Goal: Task Accomplishment & Management: Complete application form

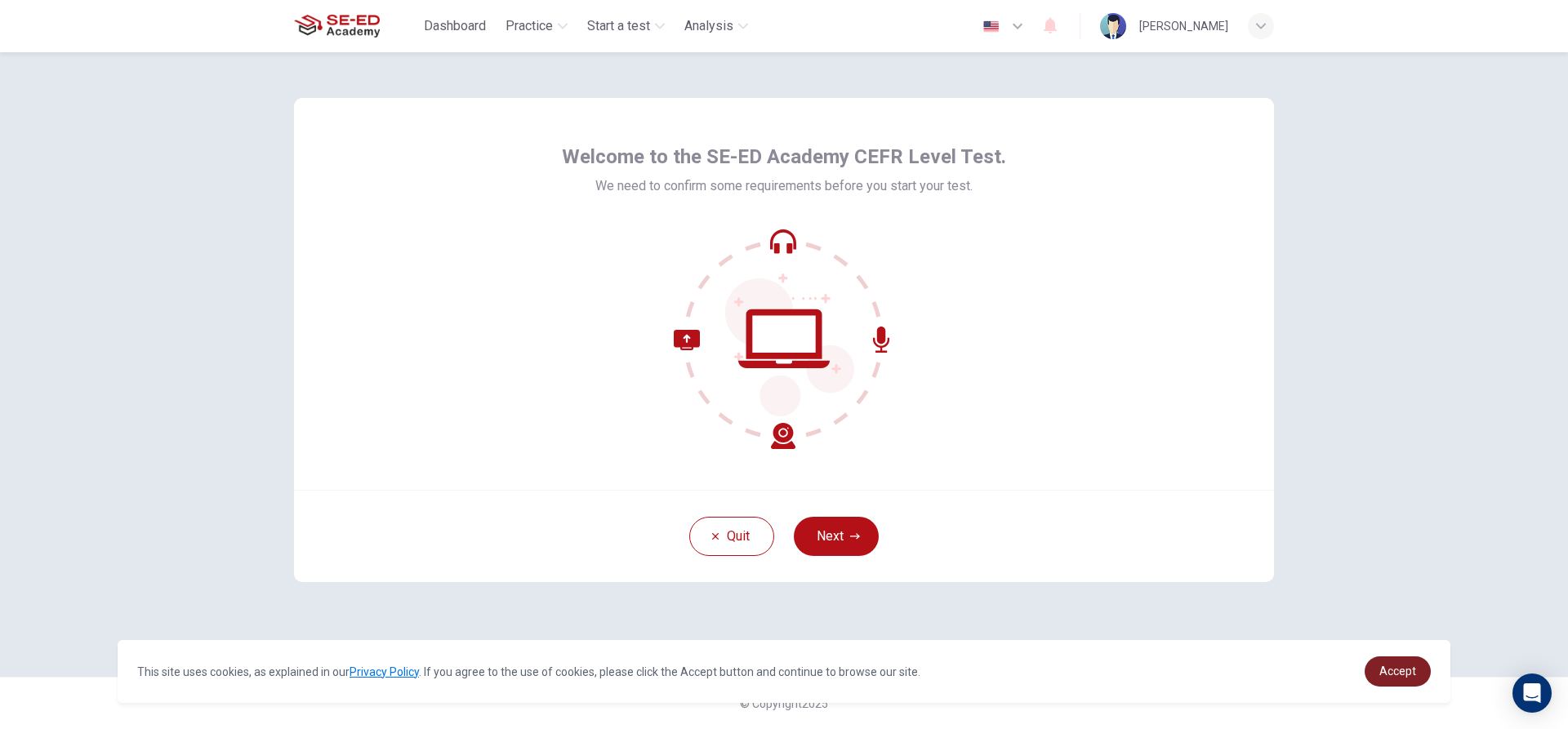
click at [1405, 670] on span "Accept" at bounding box center [1398, 671] width 37 height 13
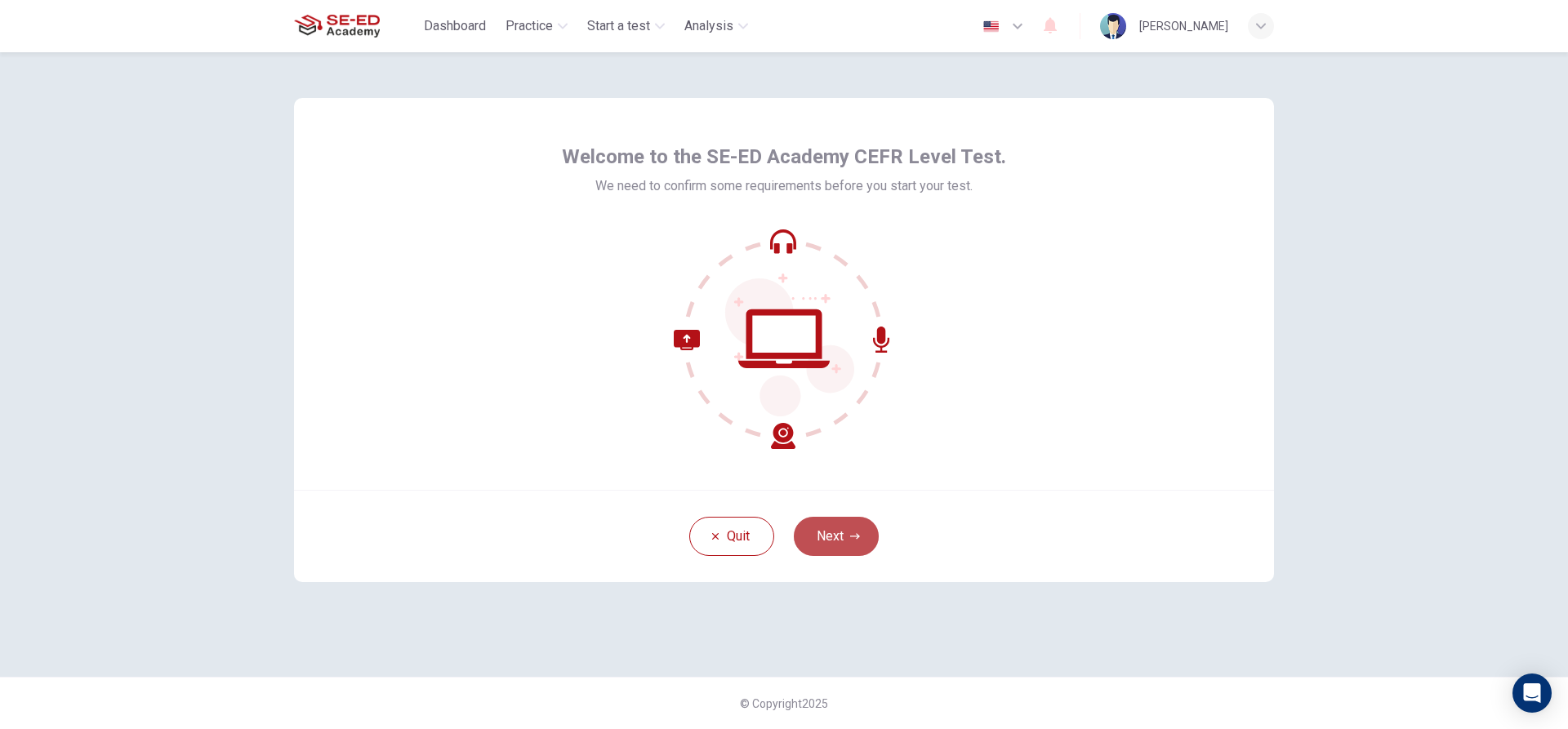
click at [832, 538] on button "Next" at bounding box center [836, 537] width 85 height 40
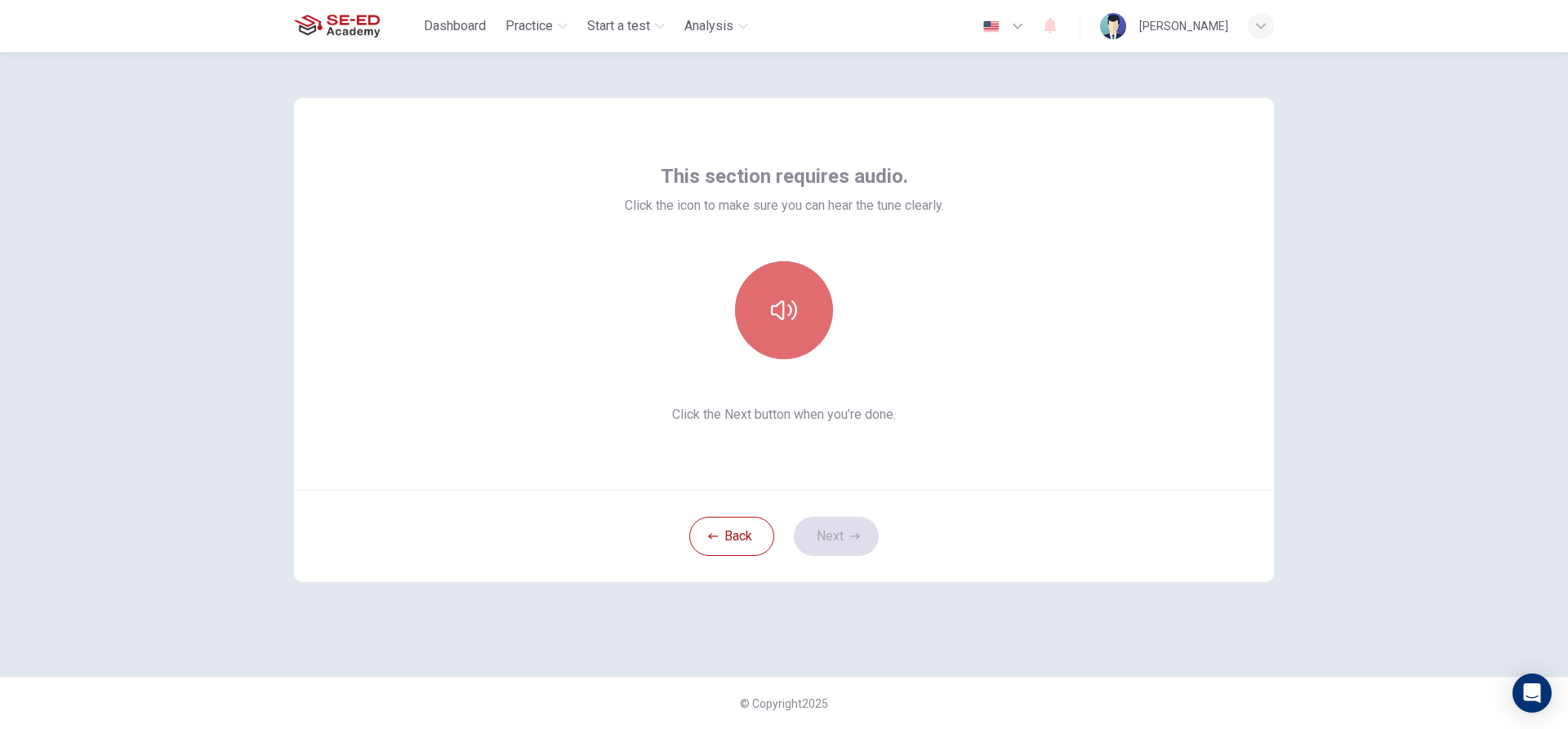
click at [771, 316] on icon "button" at bounding box center [784, 310] width 26 height 26
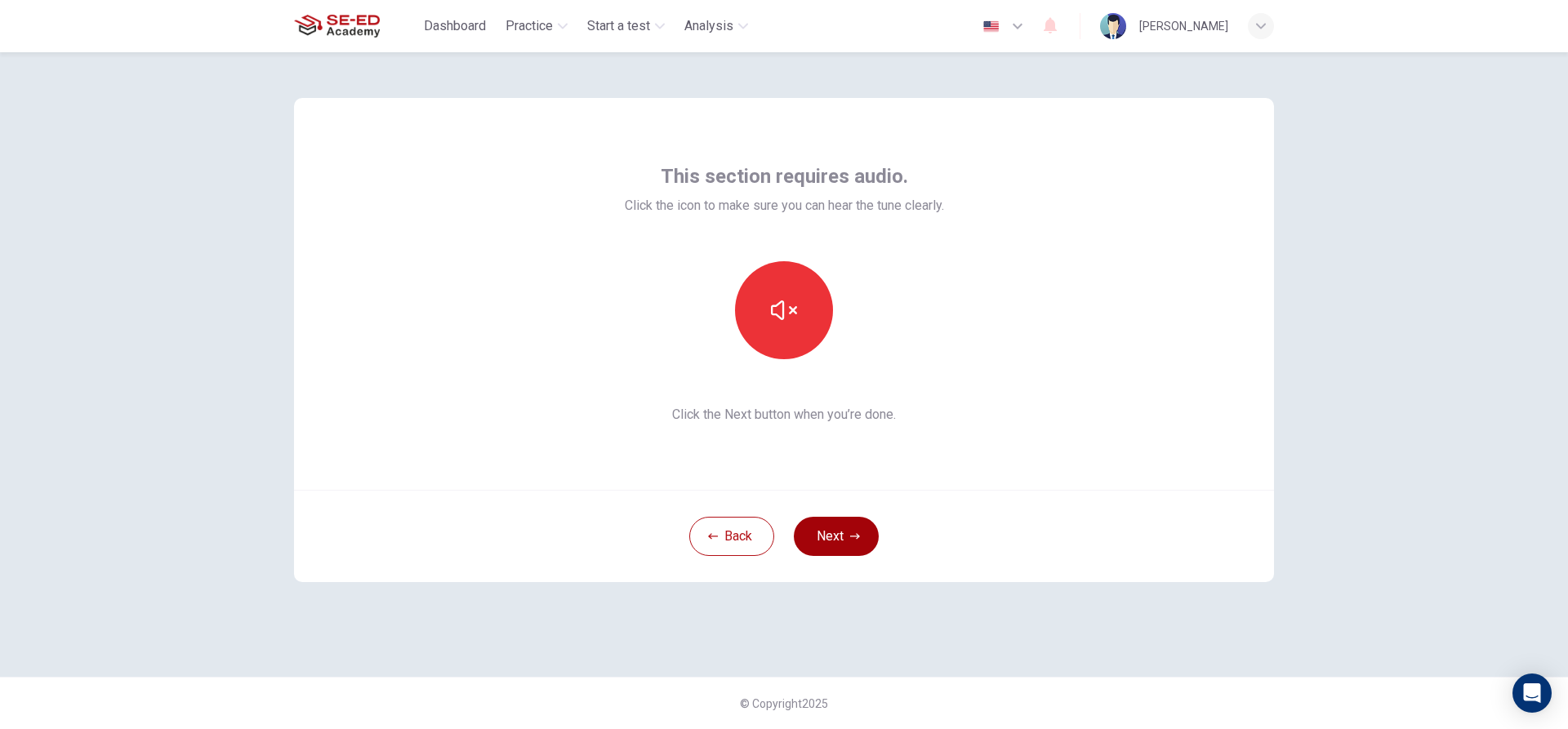
click at [848, 530] on button "Next" at bounding box center [836, 537] width 85 height 40
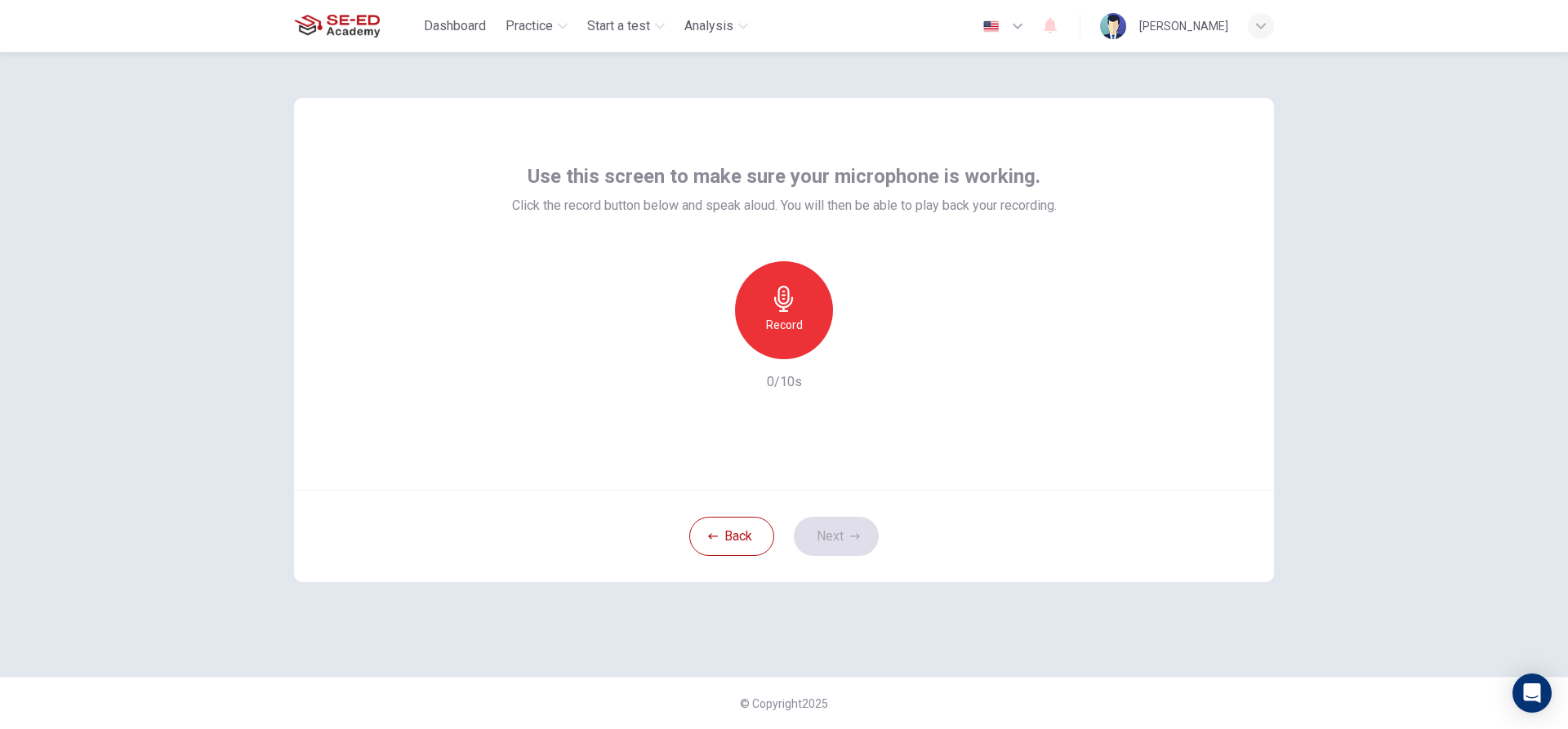
click at [788, 305] on icon "button" at bounding box center [784, 299] width 26 height 26
click at [792, 296] on icon "button" at bounding box center [784, 299] width 26 height 26
click at [822, 529] on button "Next" at bounding box center [836, 537] width 85 height 40
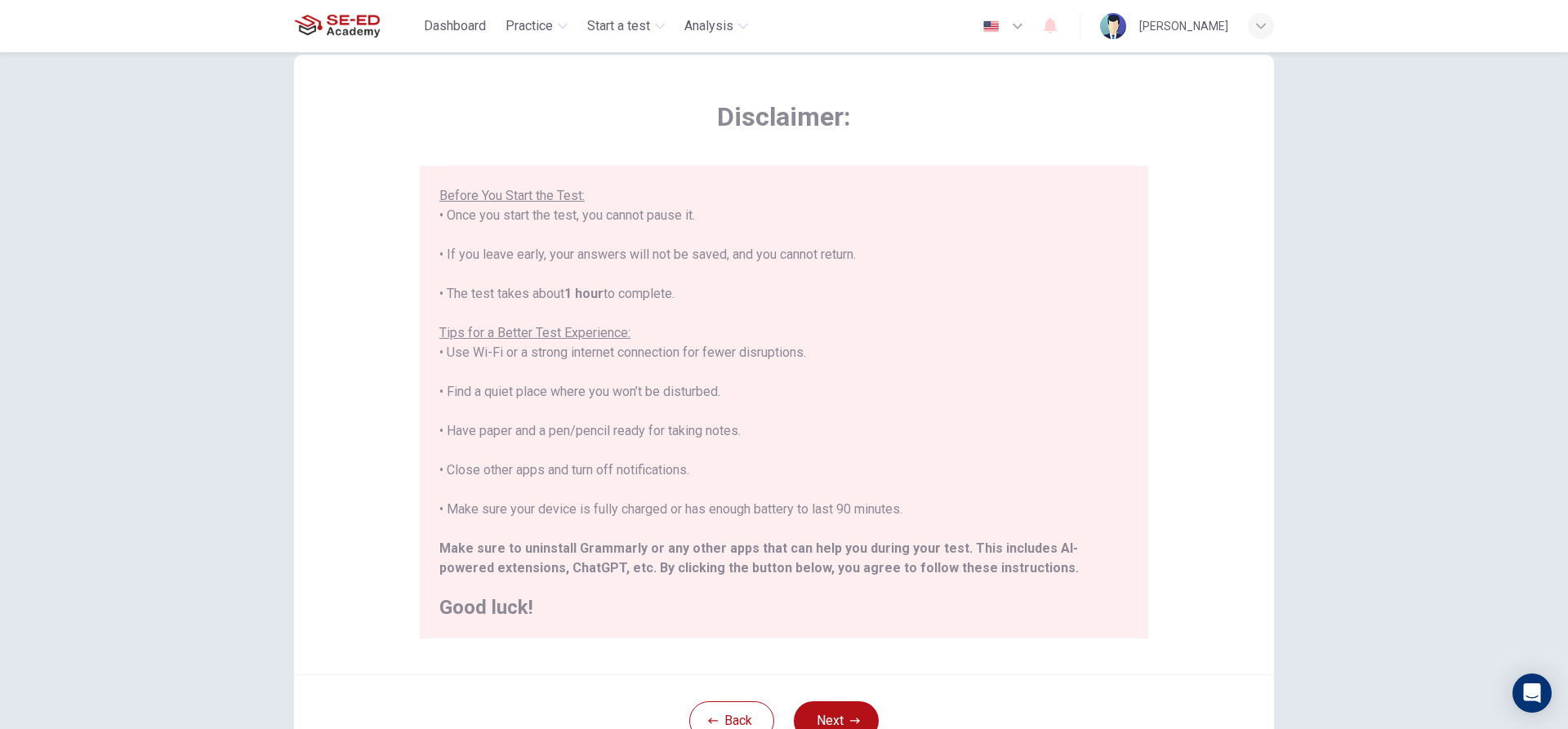
scroll to position [82, 0]
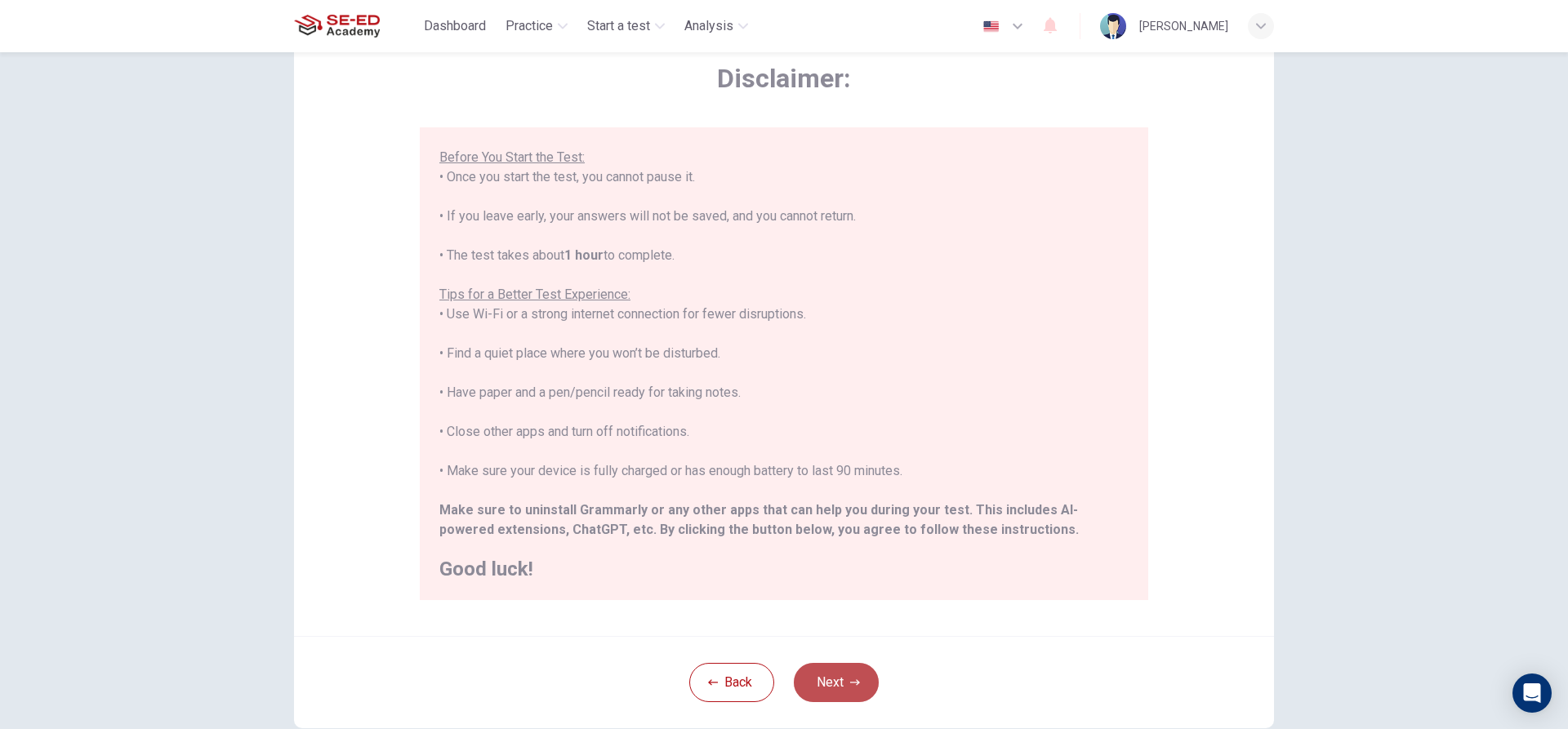
click at [817, 680] on button "Next" at bounding box center [836, 682] width 85 height 40
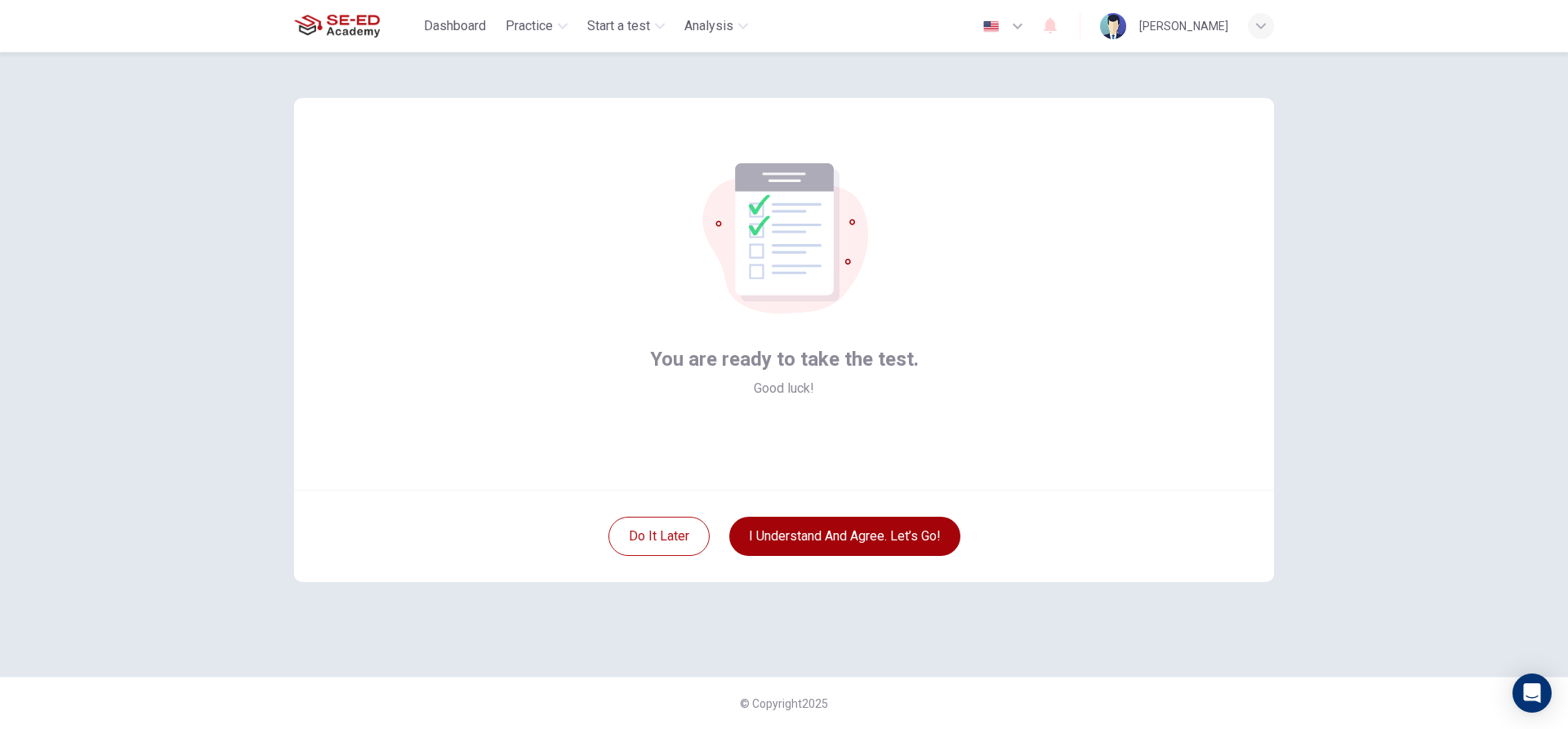
click at [825, 545] on button "I understand and agree. Let’s go!" at bounding box center [844, 537] width 231 height 40
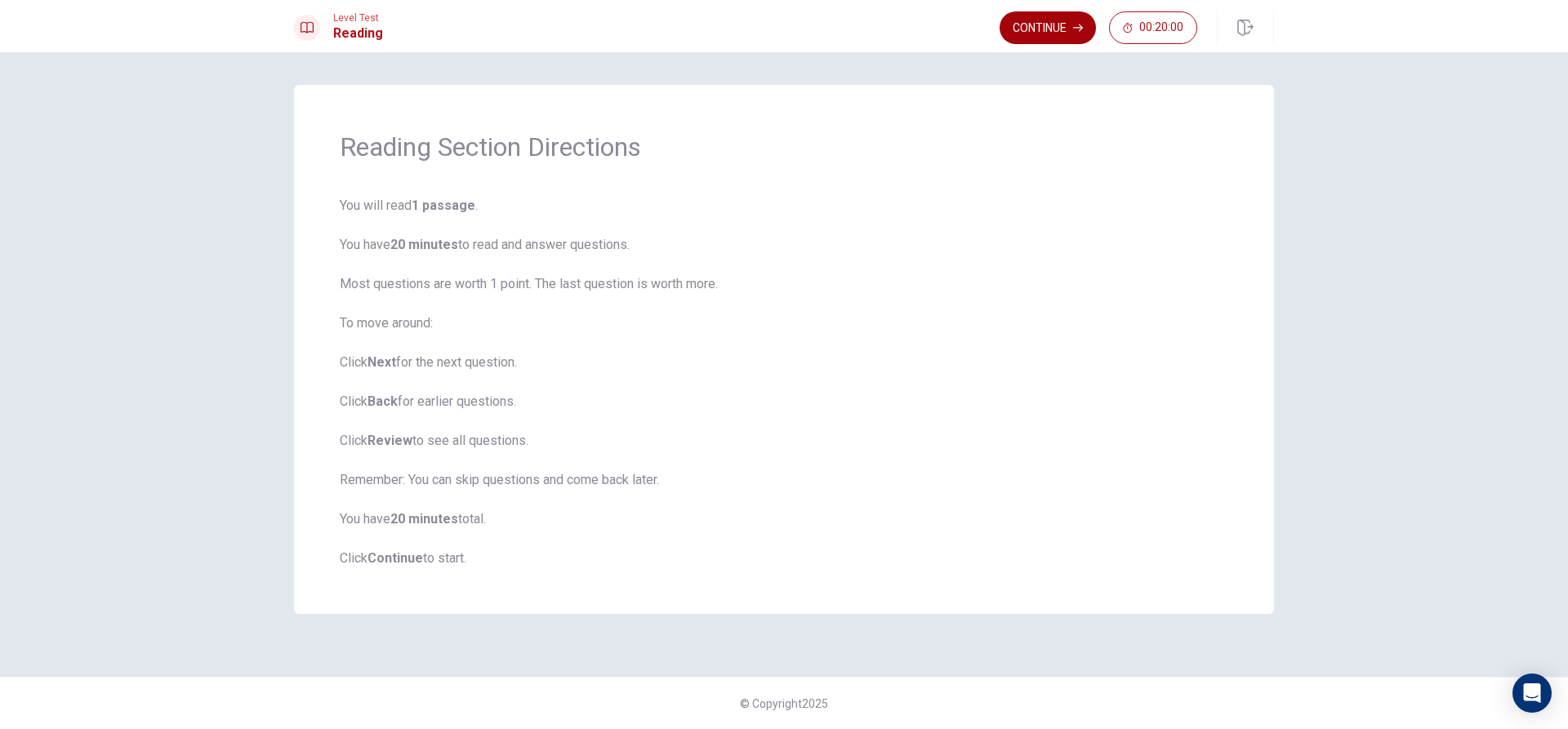
click at [1061, 27] on button "Continue" at bounding box center [1047, 27] width 97 height 32
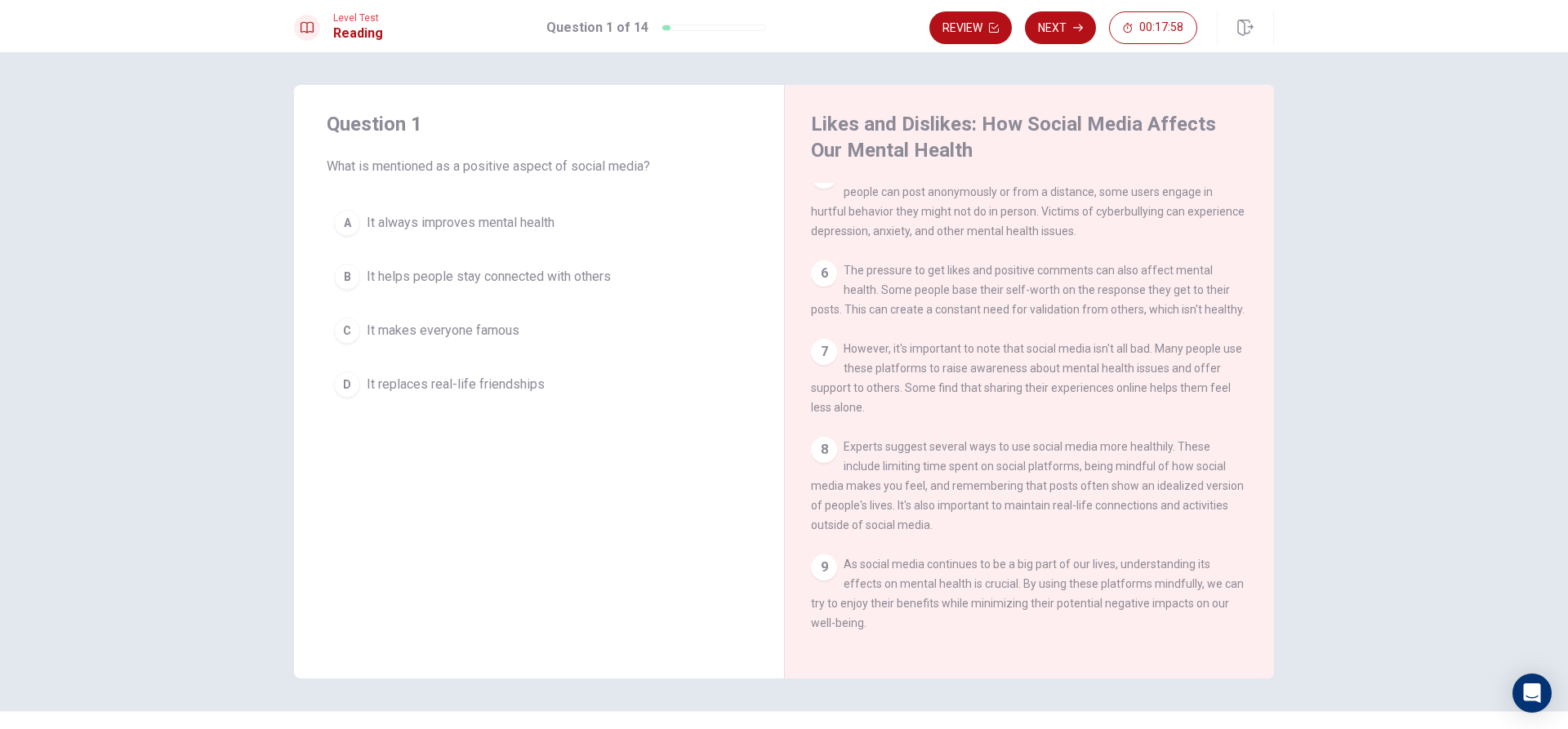
scroll to position [462, 0]
drag, startPoint x: 1256, startPoint y: 491, endPoint x: 1258, endPoint y: 509, distance: 18.1
click at [1258, 509] on div "1 Social media has become a big part of many people's lives. We use it to conne…" at bounding box center [1040, 418] width 459 height 469
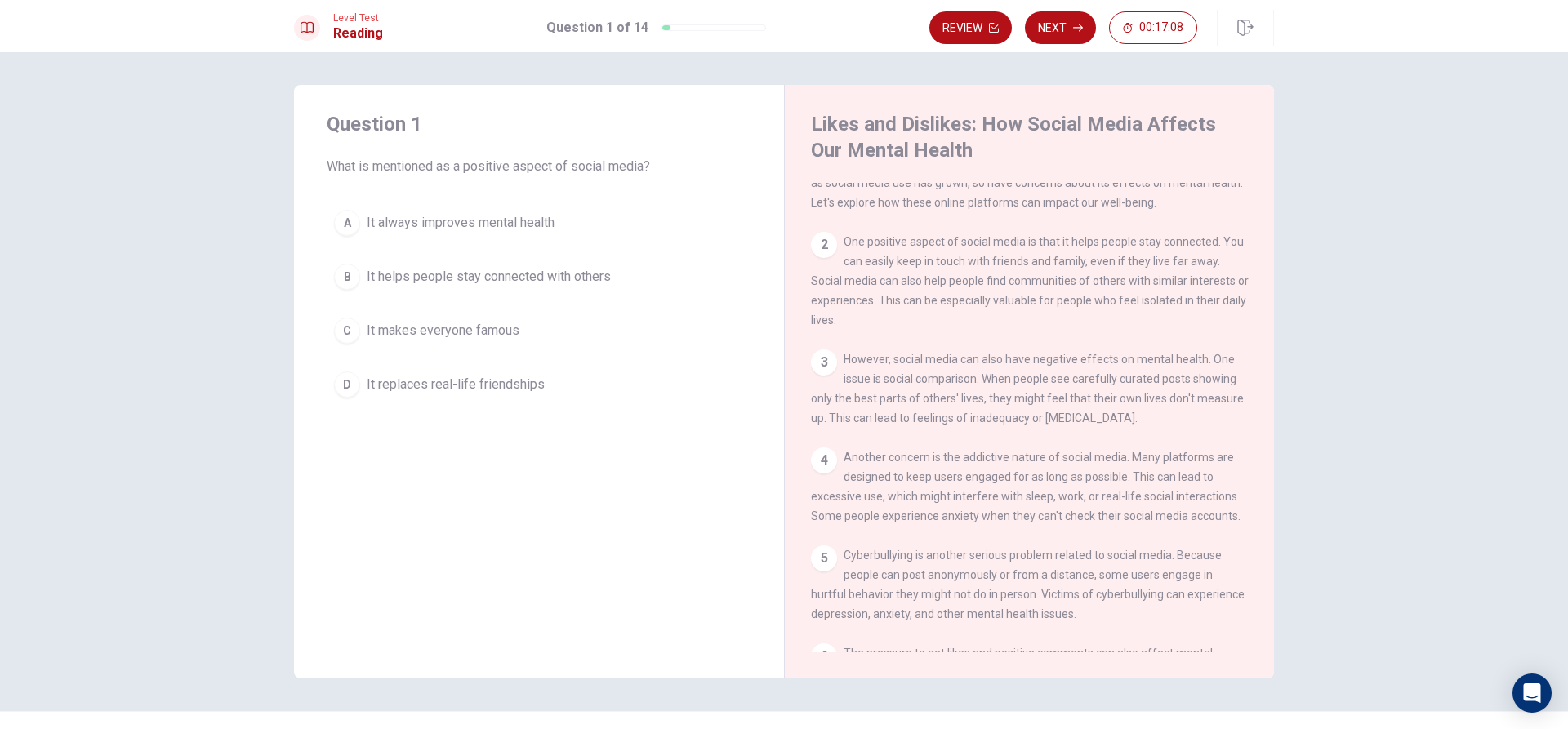
scroll to position [46, 0]
click at [343, 276] on div "B" at bounding box center [347, 277] width 26 height 26
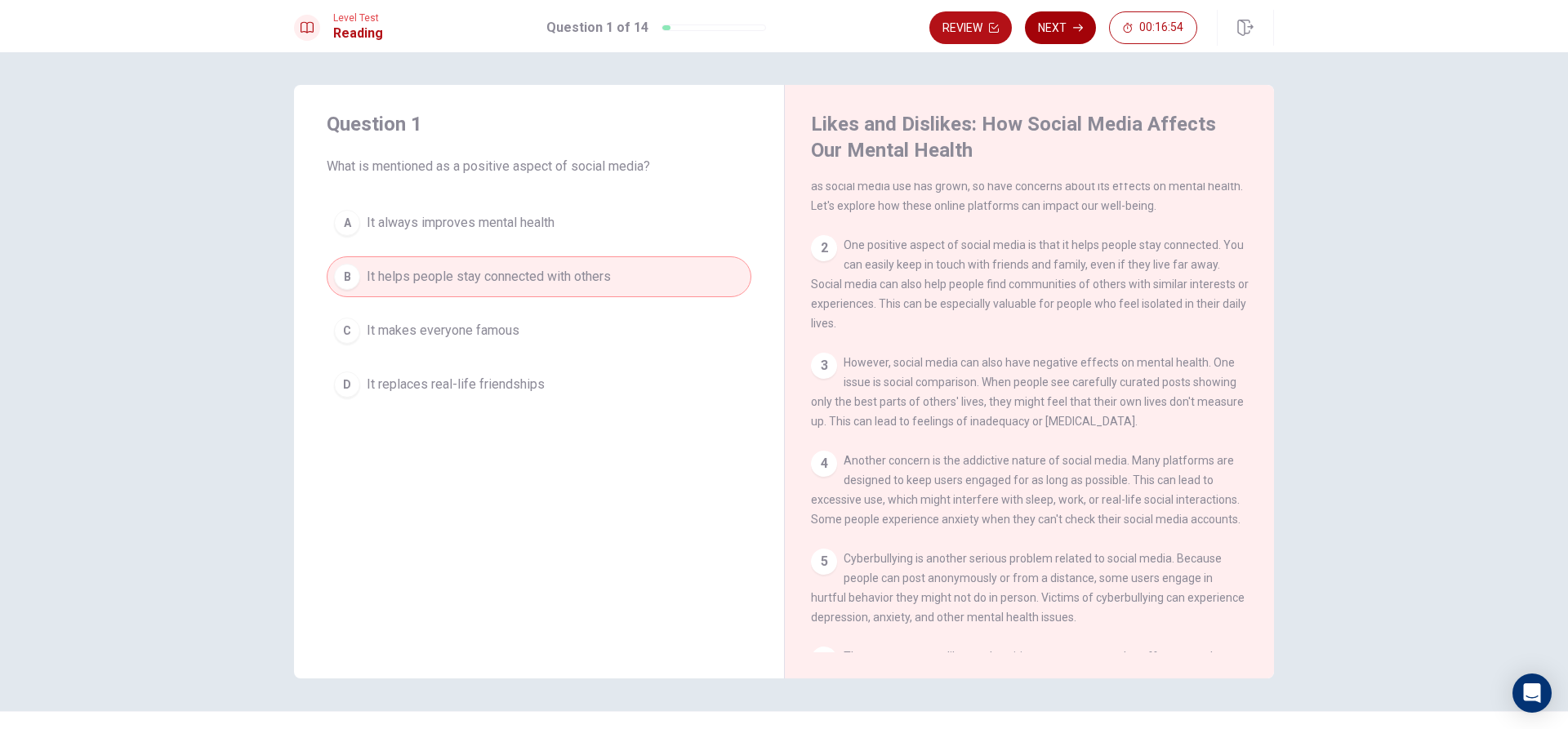
click at [1058, 31] on button "Next" at bounding box center [1060, 27] width 71 height 32
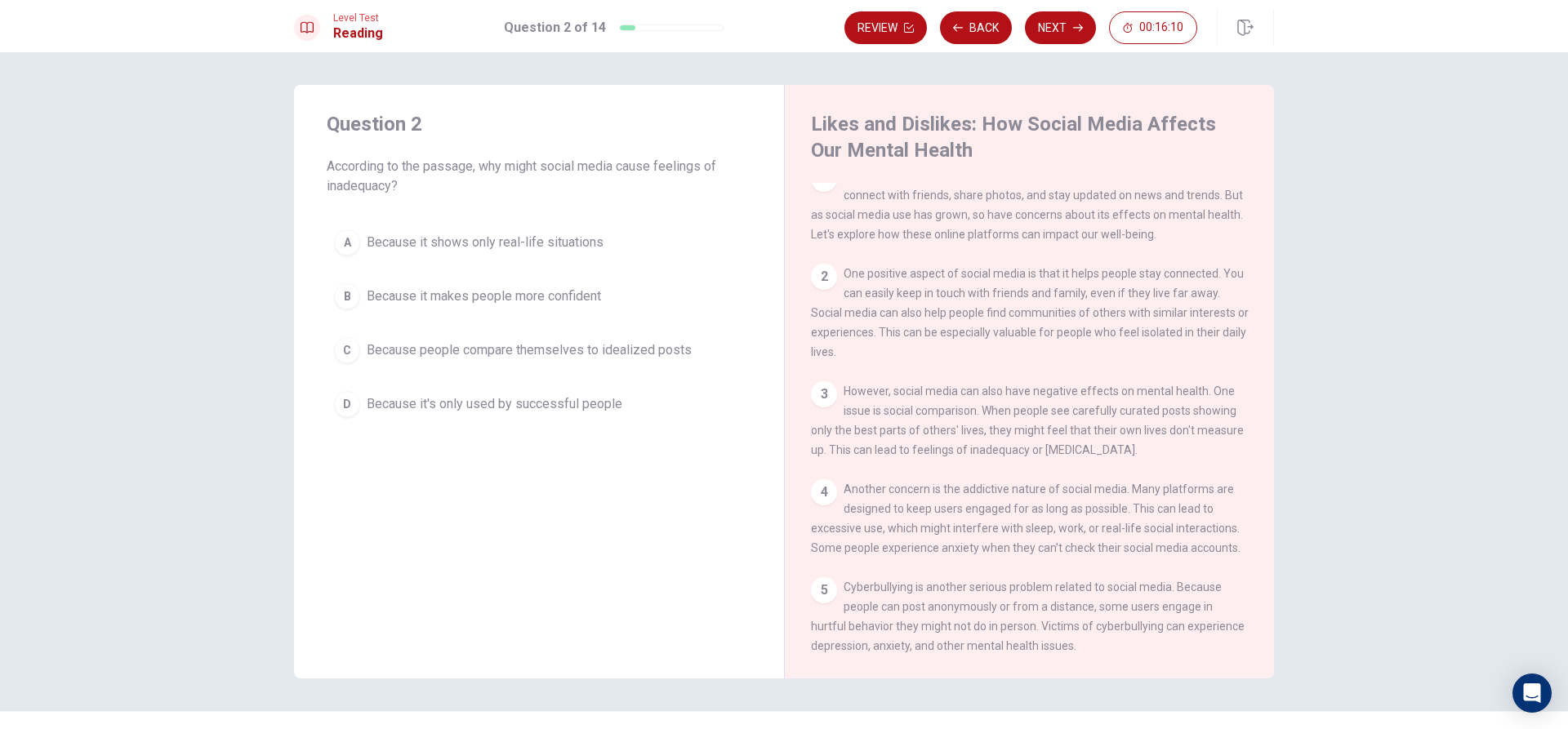
scroll to position [0, 0]
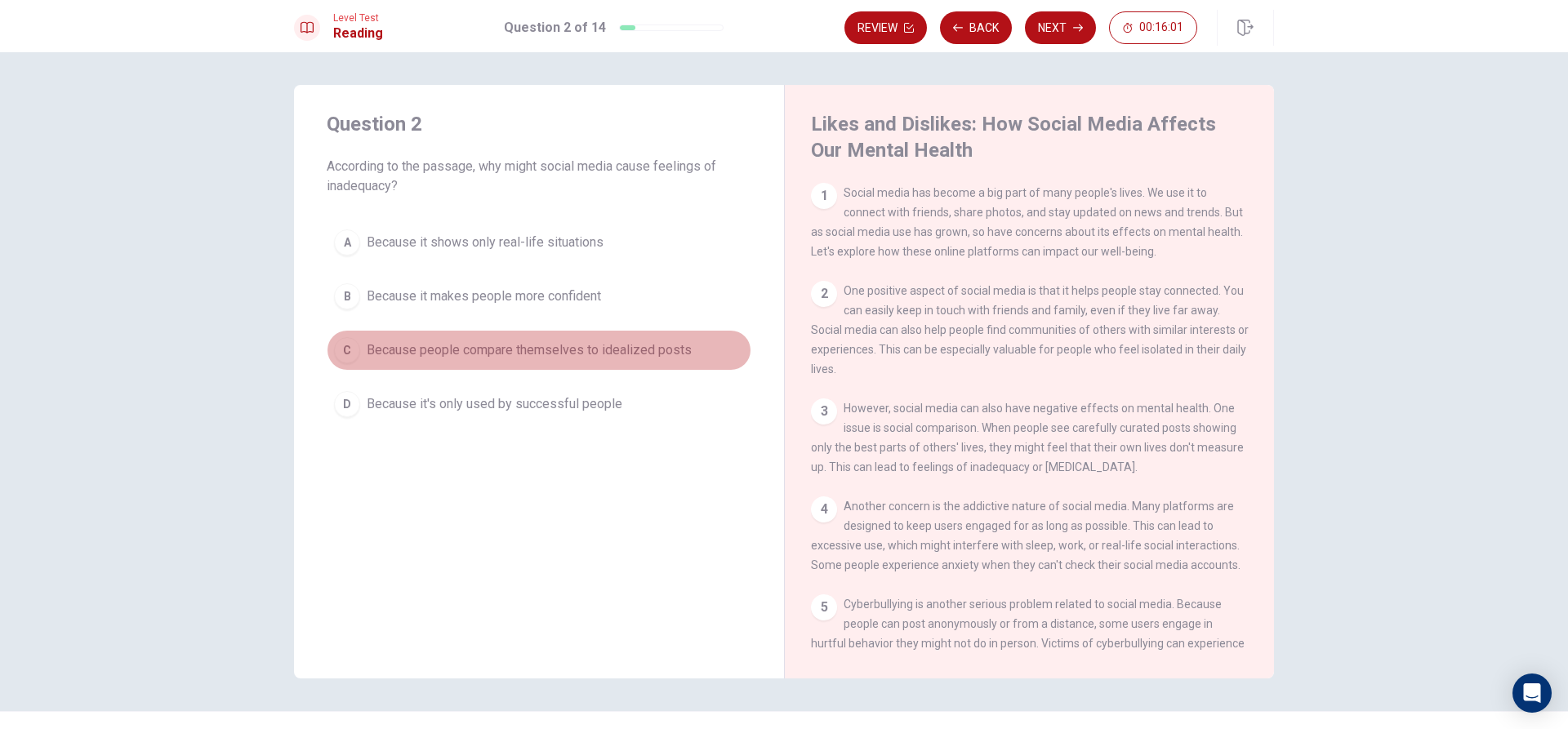
click at [352, 353] on div "C" at bounding box center [347, 350] width 26 height 26
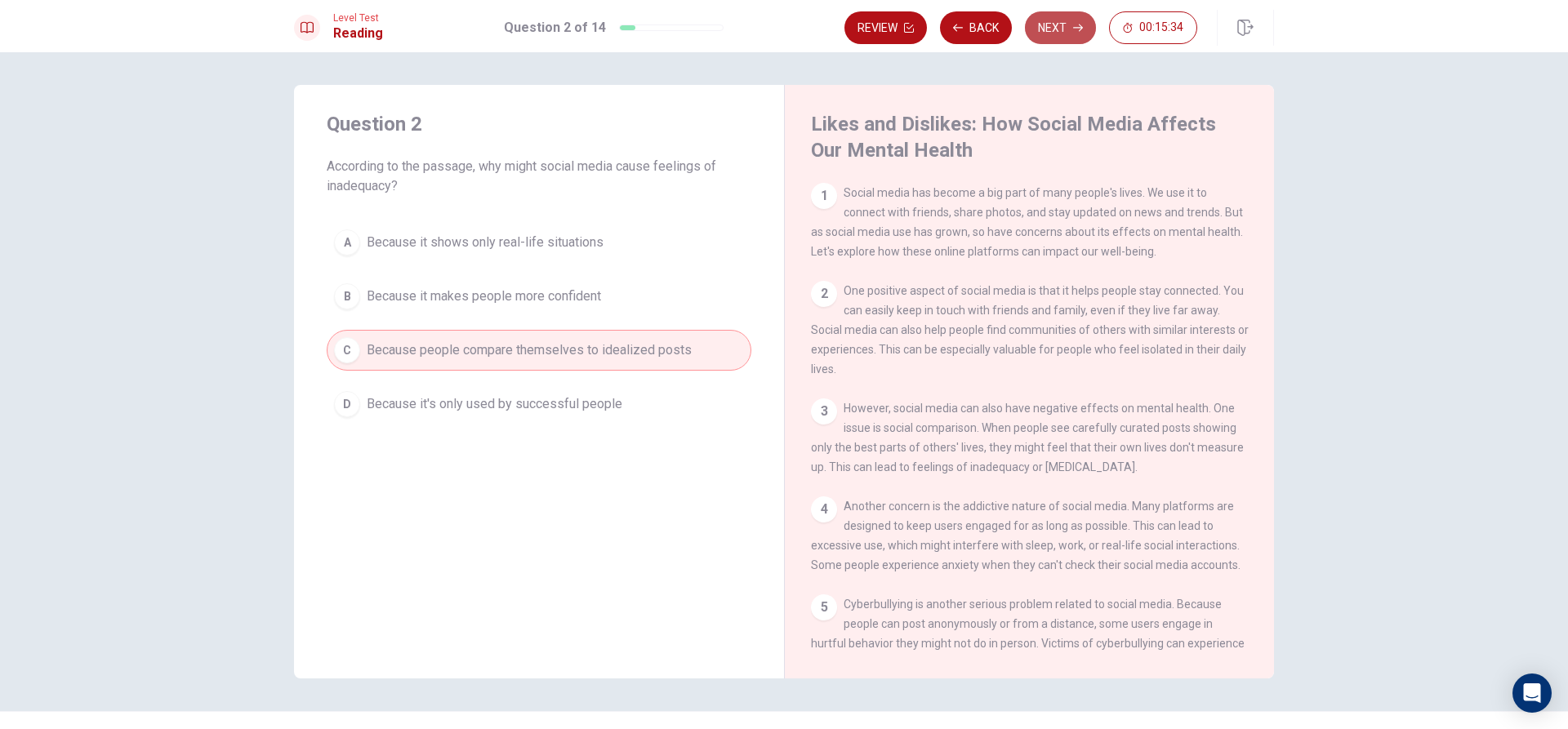
click at [1058, 26] on button "Next" at bounding box center [1060, 27] width 71 height 32
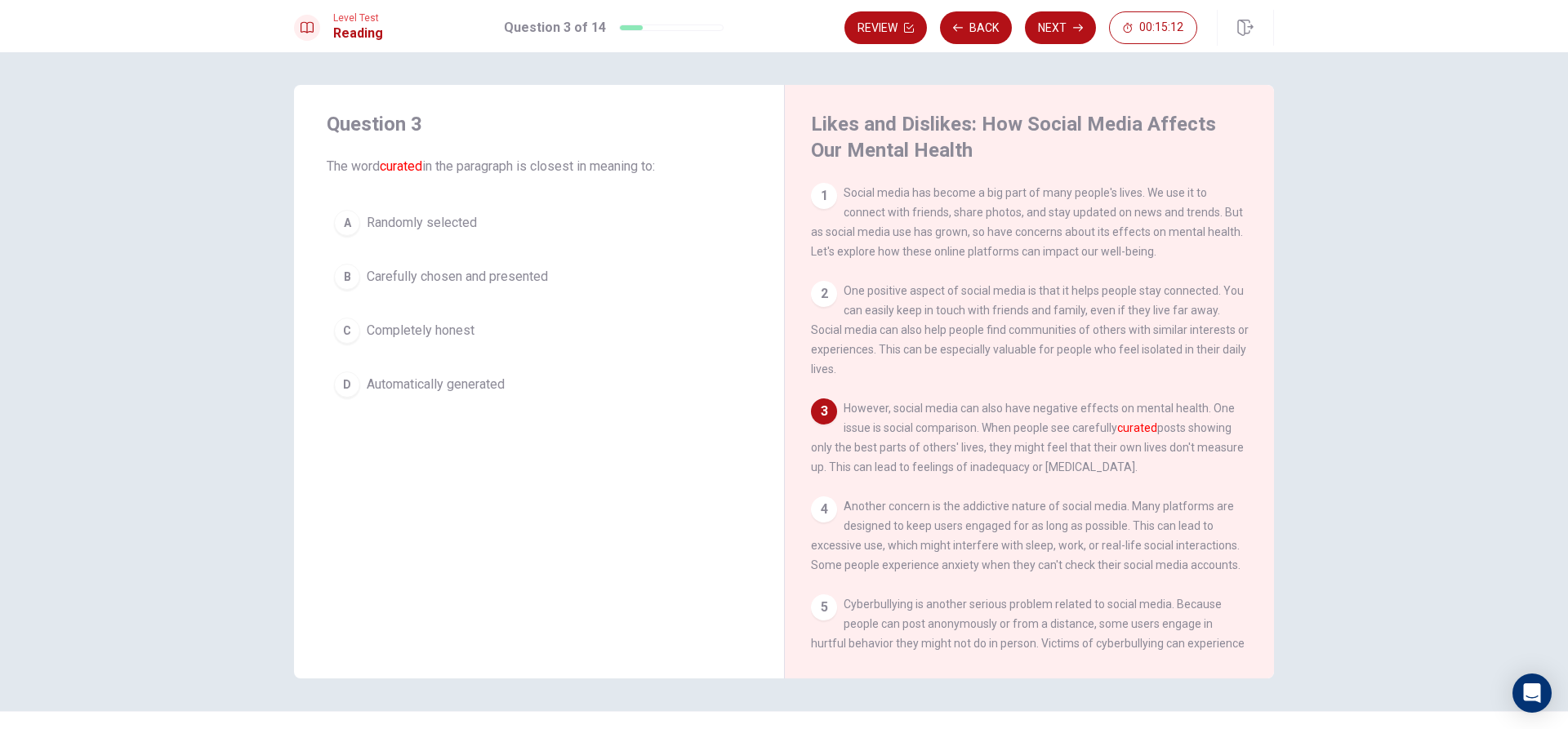
click at [338, 281] on div "B" at bounding box center [347, 277] width 26 height 26
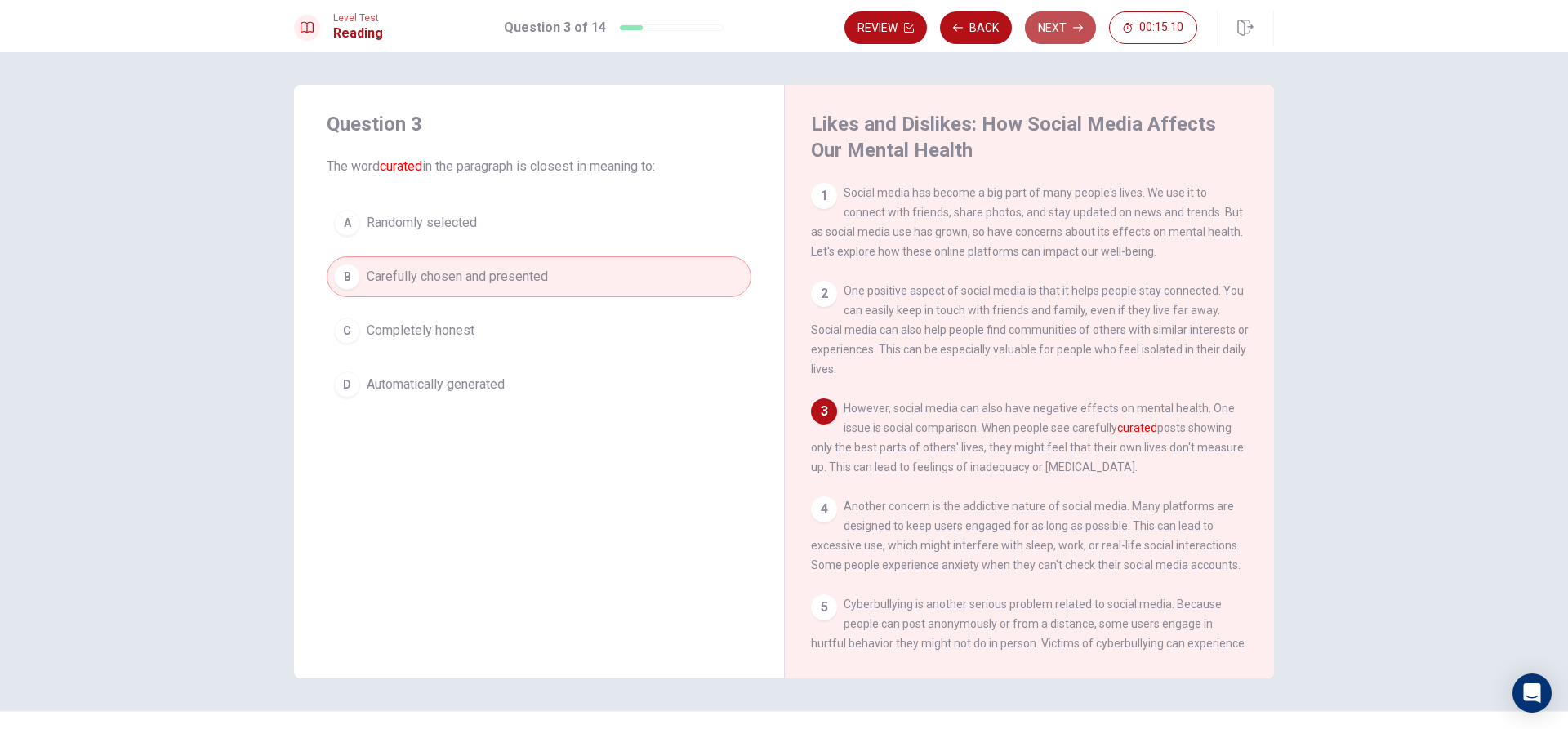
click at [1079, 25] on icon "button" at bounding box center [1078, 29] width 10 height 7
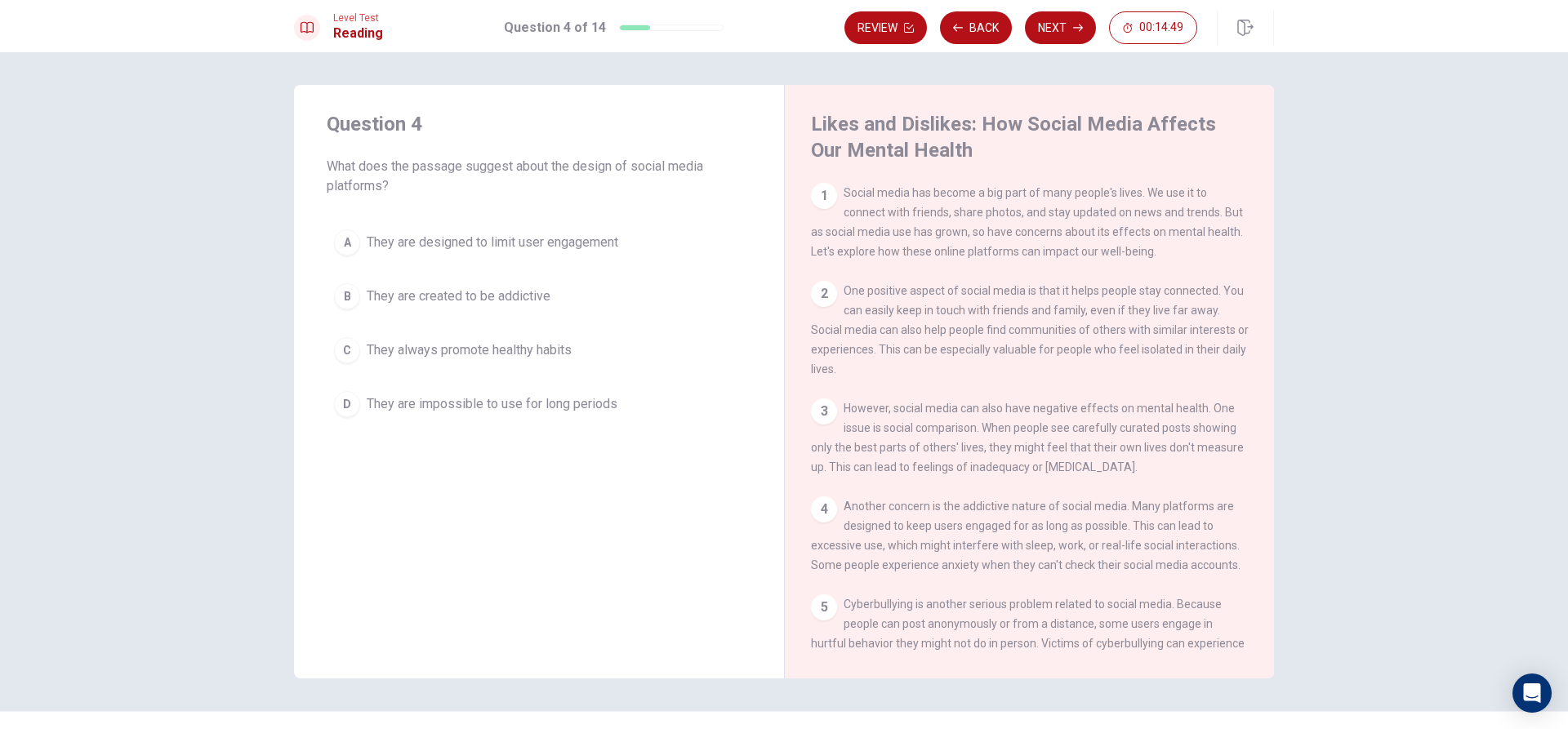
click at [340, 240] on div "A" at bounding box center [347, 242] width 26 height 26
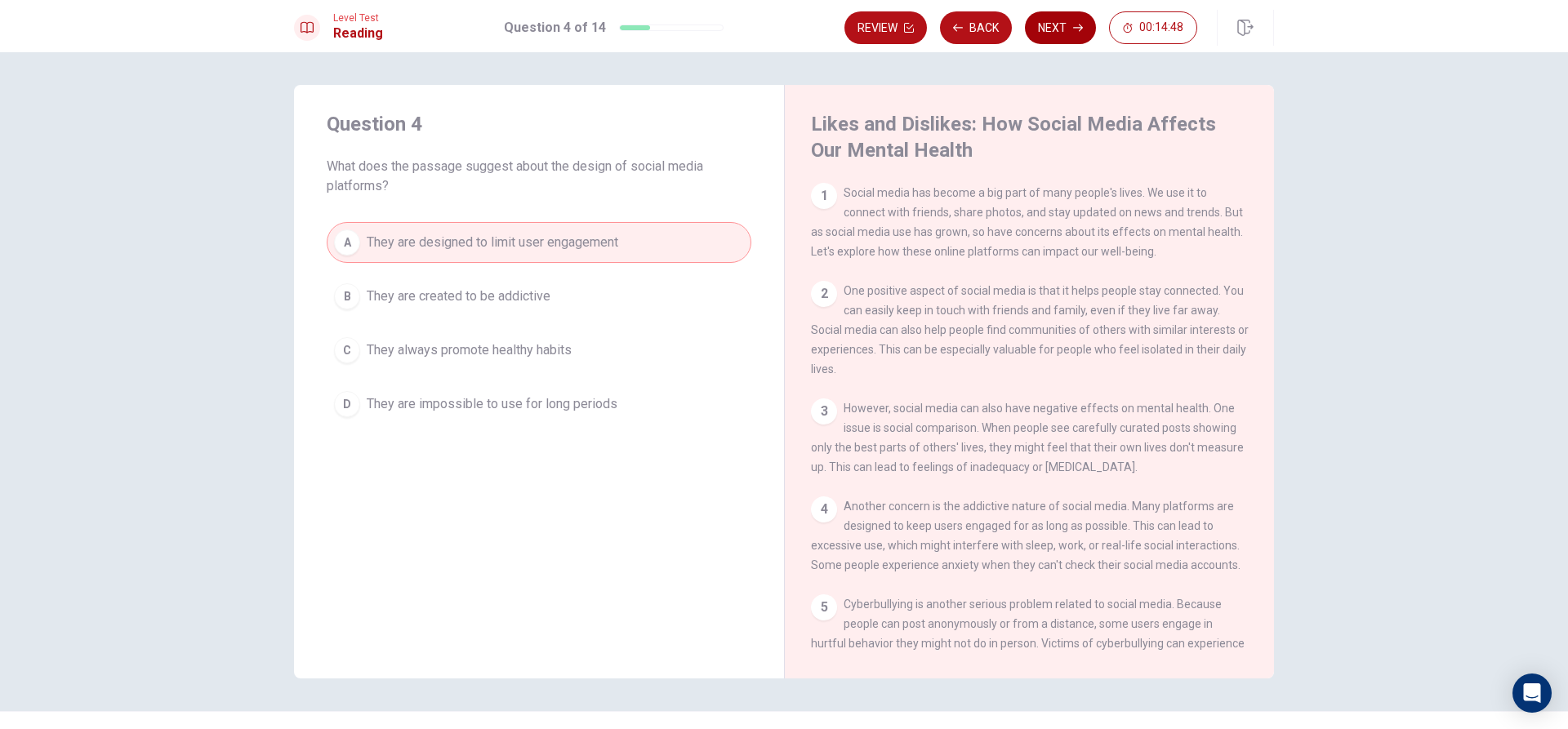
click at [1078, 27] on icon "button" at bounding box center [1078, 28] width 10 height 10
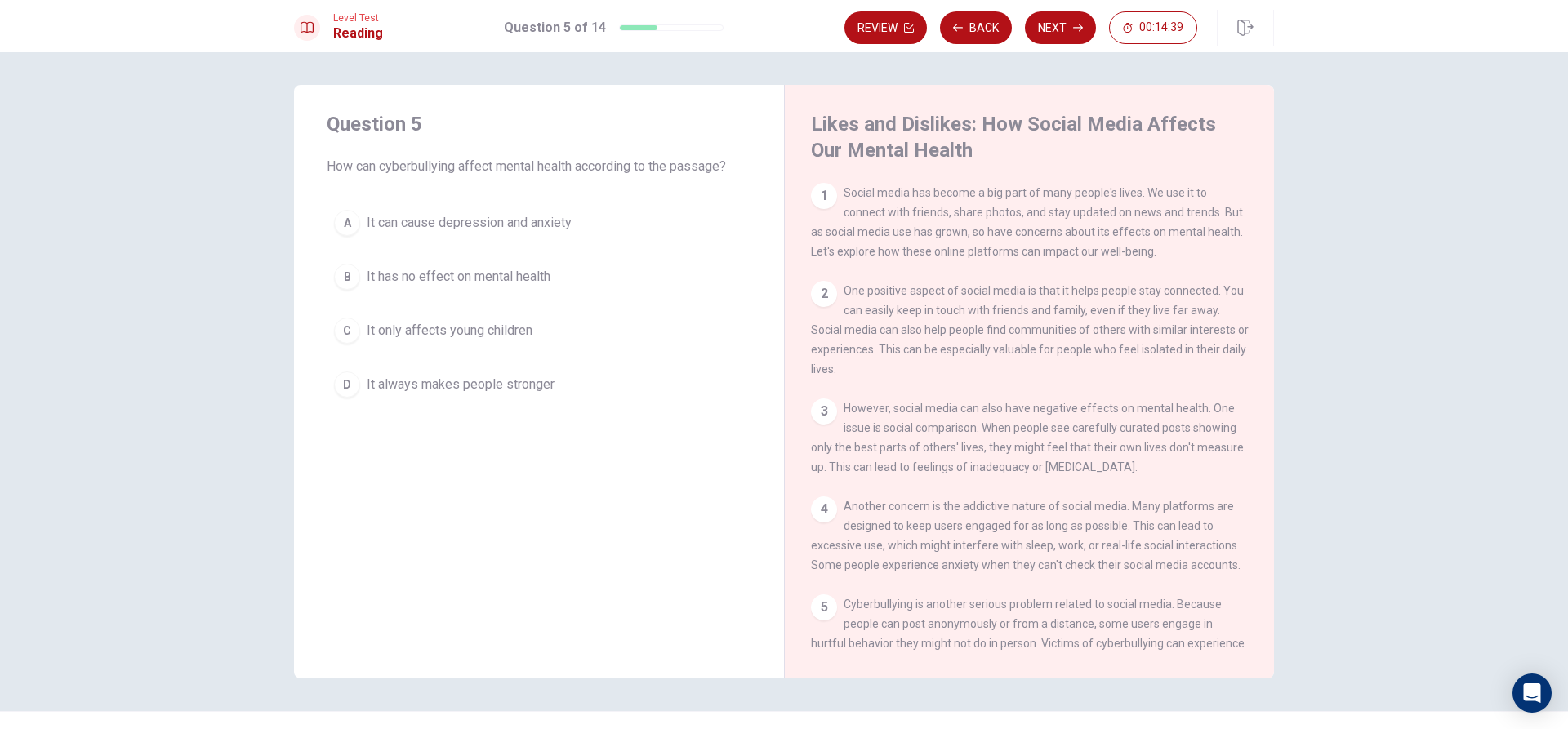
click at [359, 225] on button "A It can cause depression and anxiety" at bounding box center [538, 223] width 424 height 40
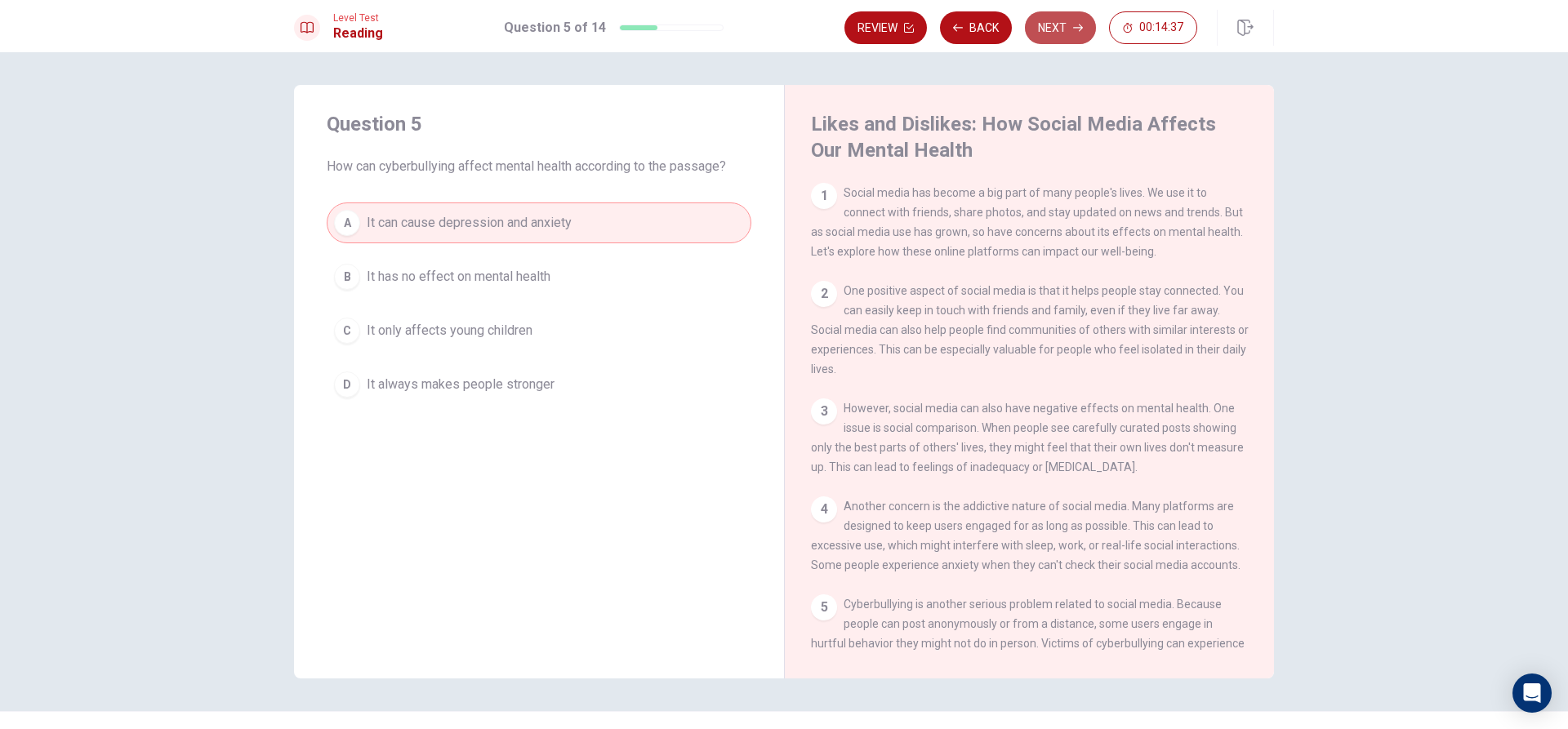
click at [1061, 36] on button "Next" at bounding box center [1060, 27] width 71 height 32
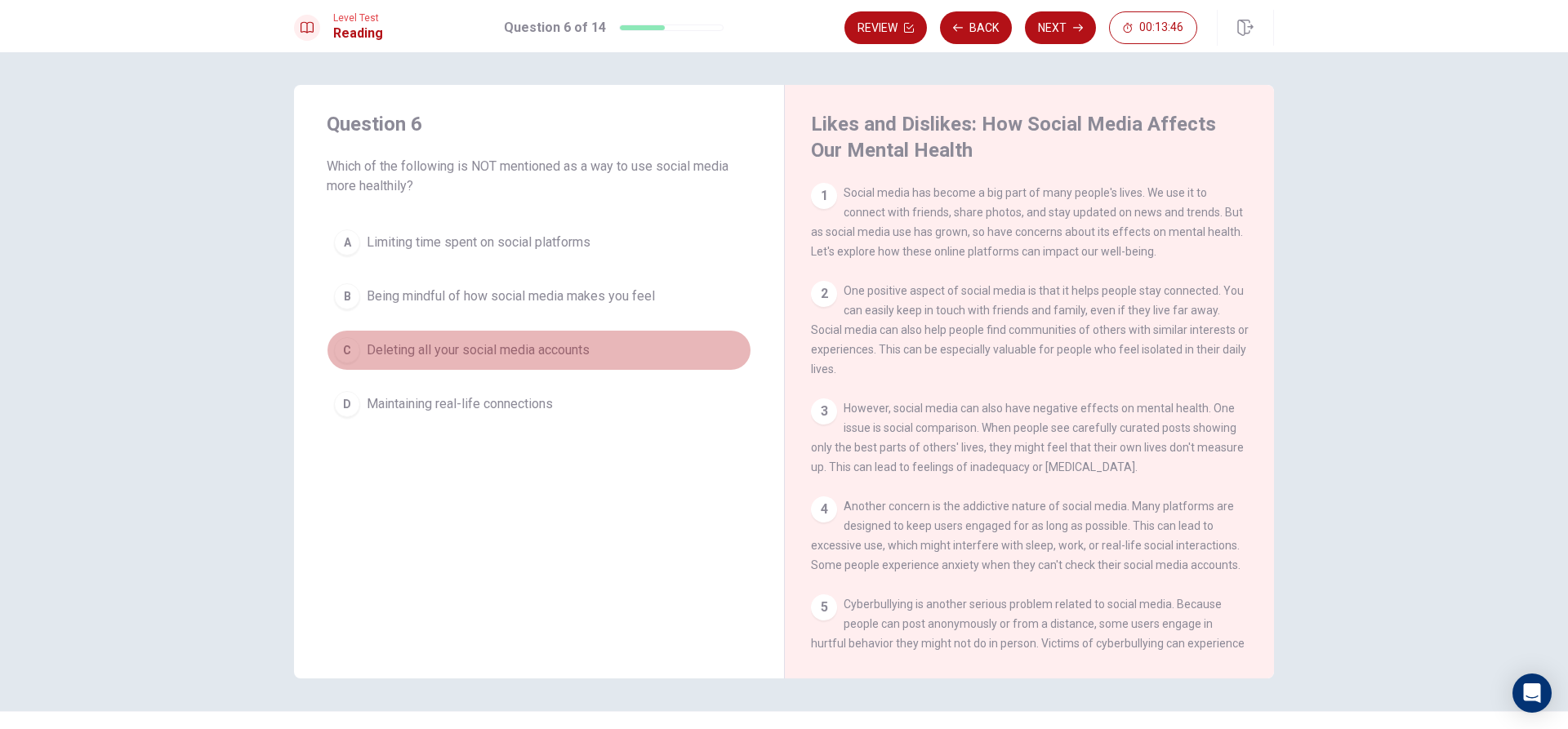
click at [344, 344] on div "C" at bounding box center [347, 350] width 26 height 26
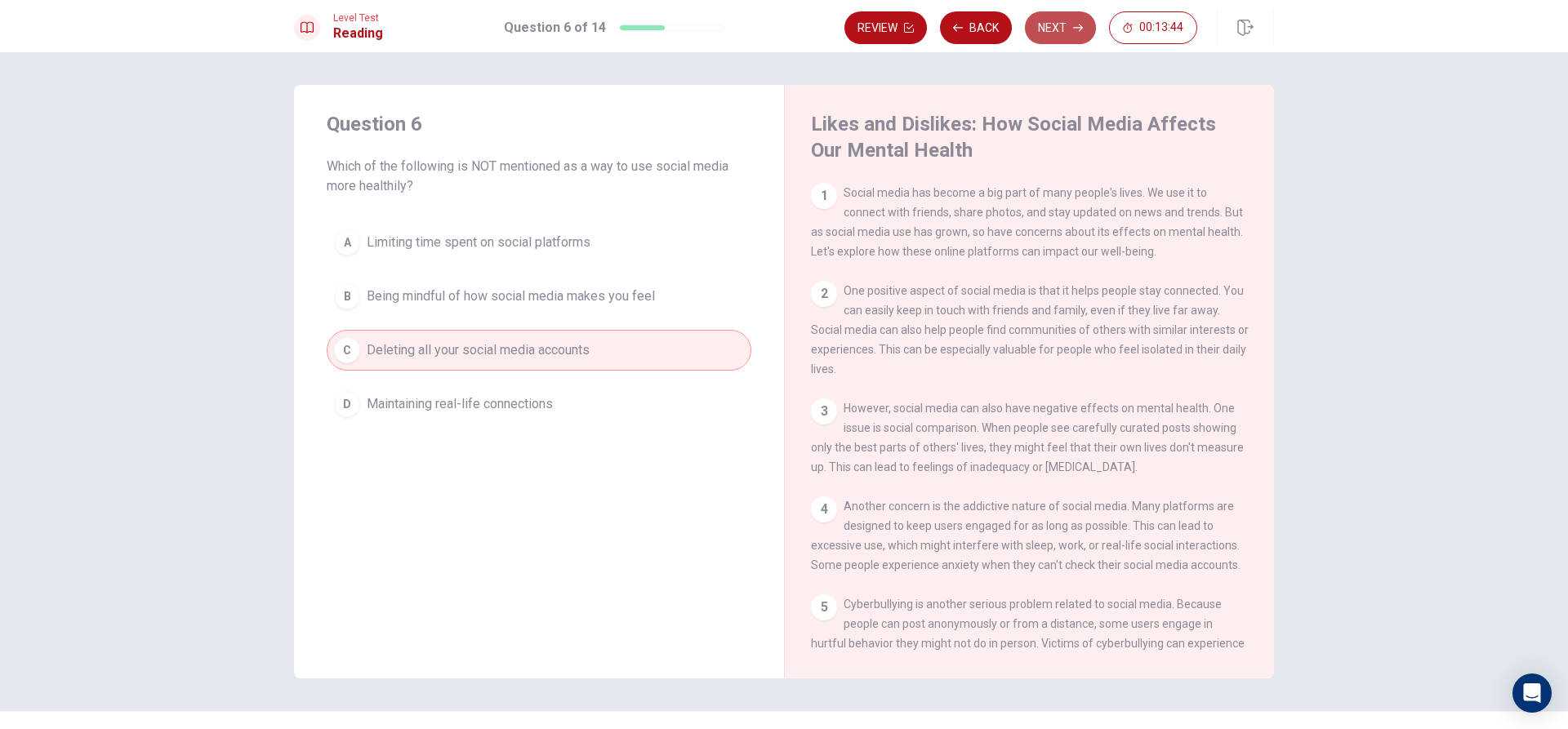
click at [1057, 22] on button "Next" at bounding box center [1060, 27] width 71 height 32
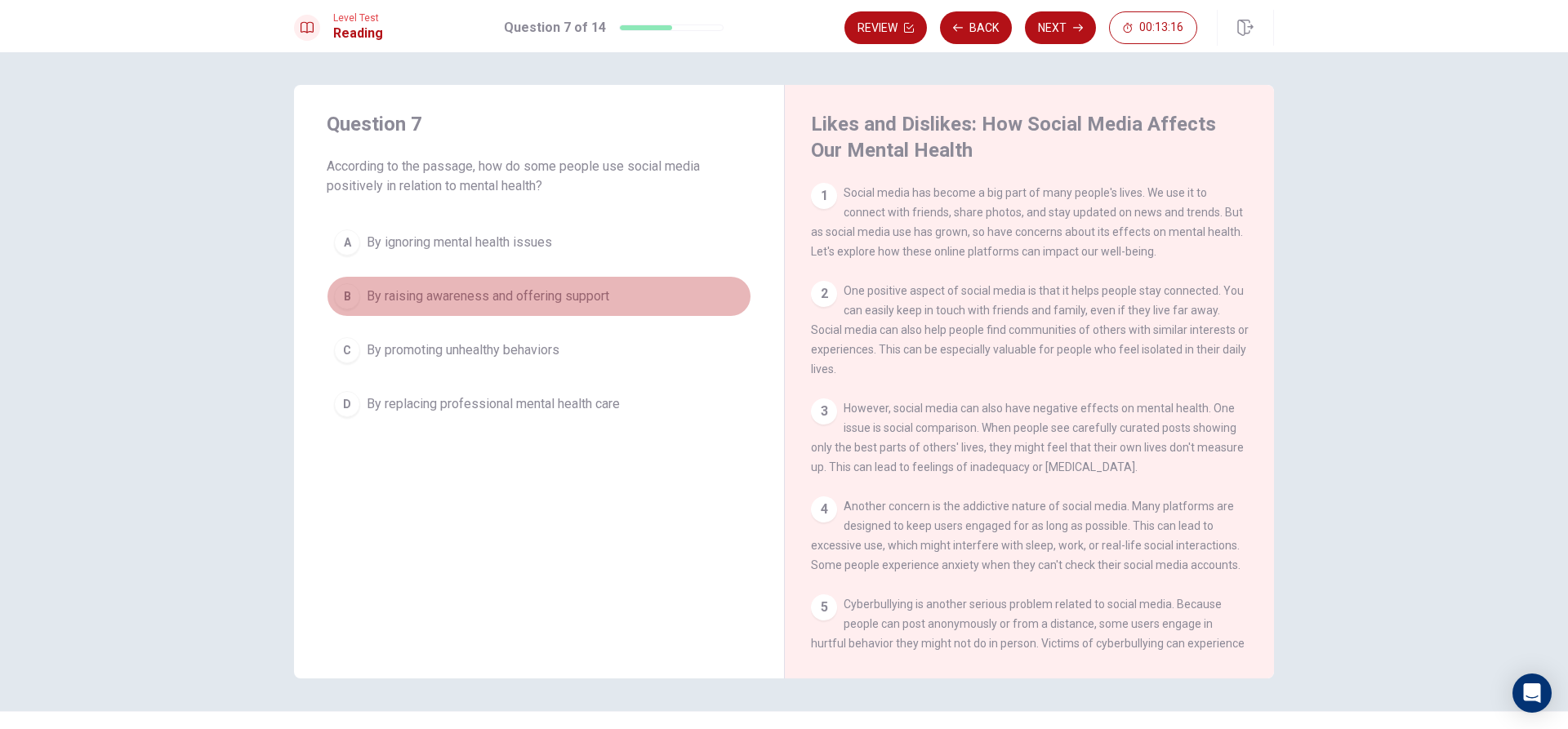
click at [334, 291] on div "B" at bounding box center [347, 296] width 26 height 26
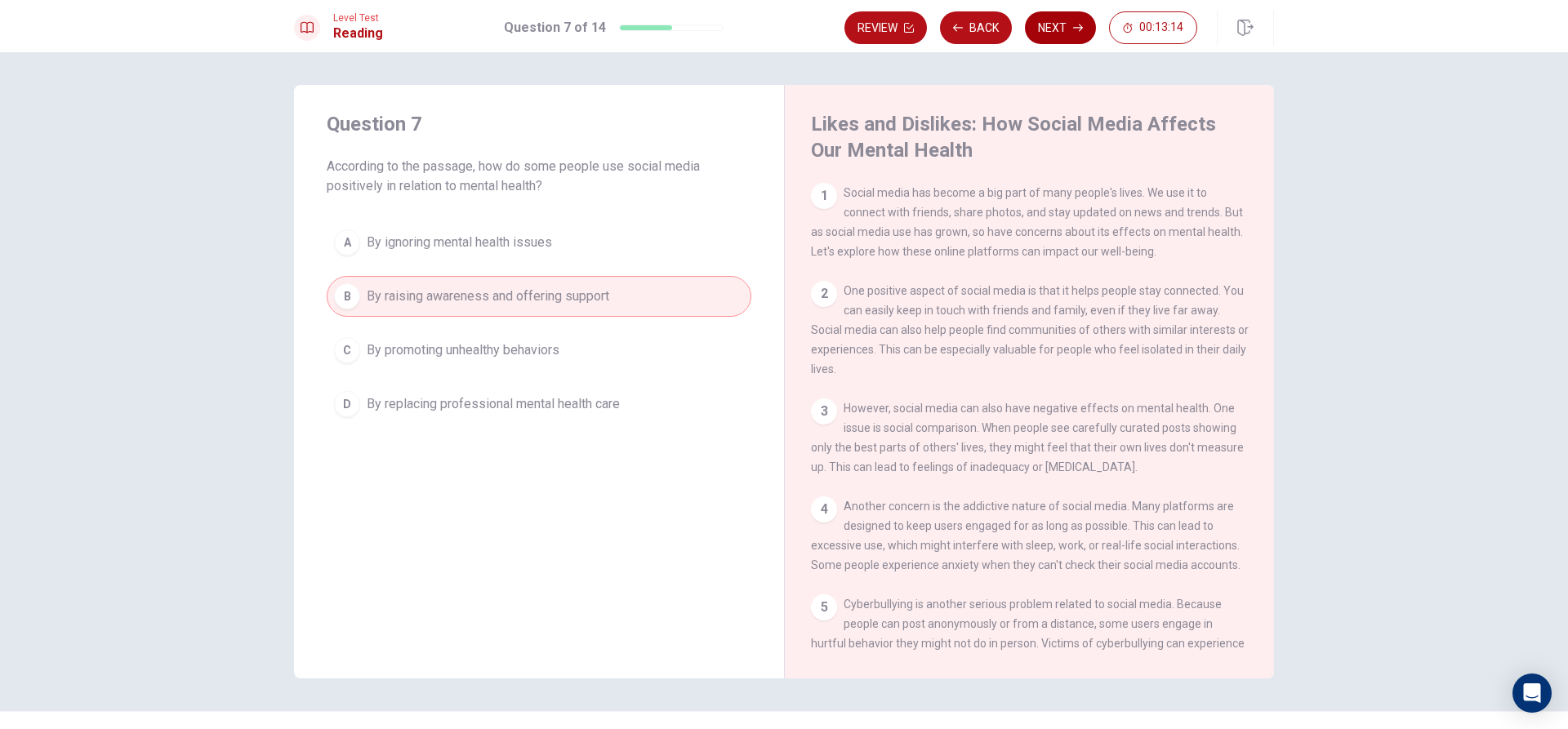
click at [1061, 32] on button "Next" at bounding box center [1060, 27] width 71 height 32
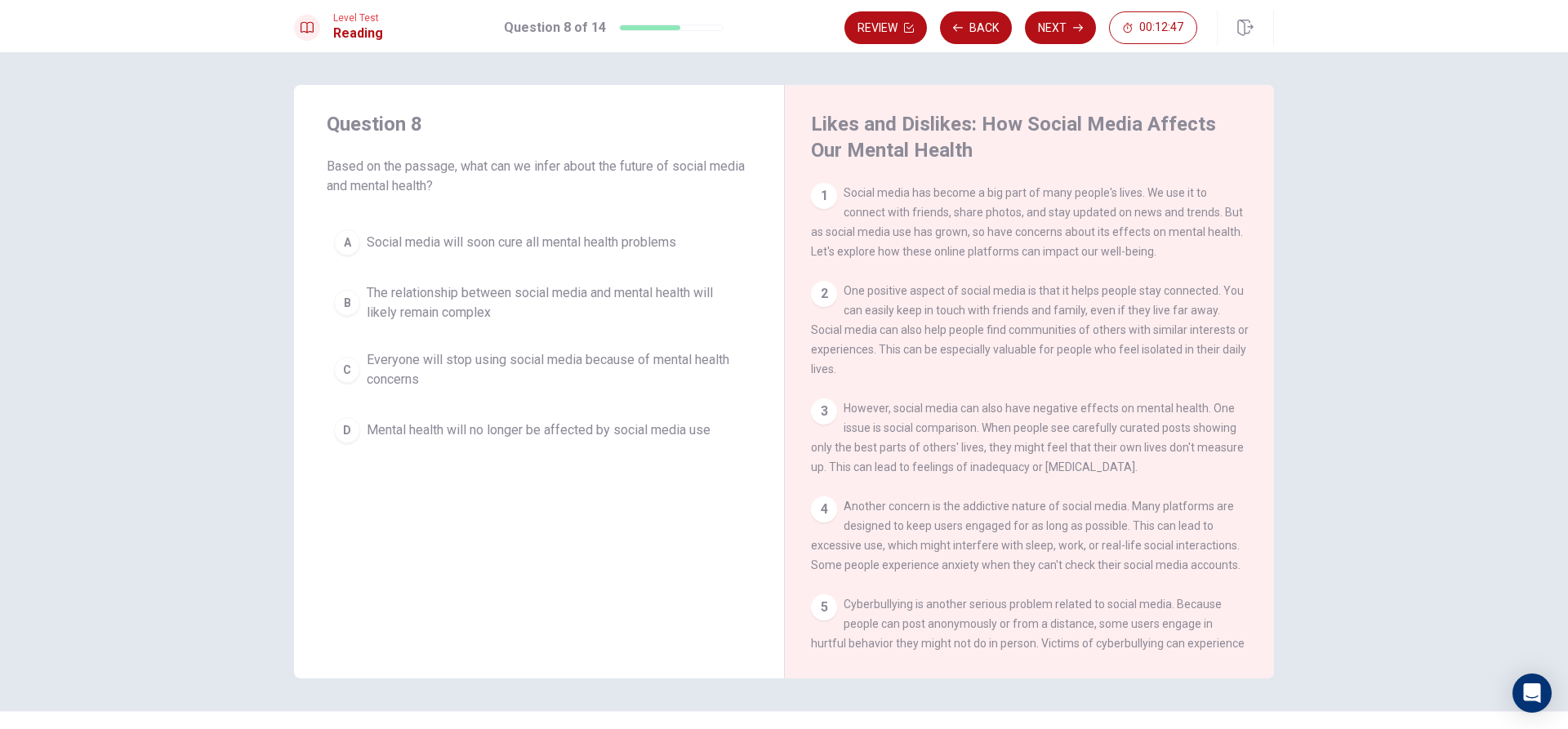
click at [338, 368] on div "C" at bounding box center [347, 370] width 26 height 26
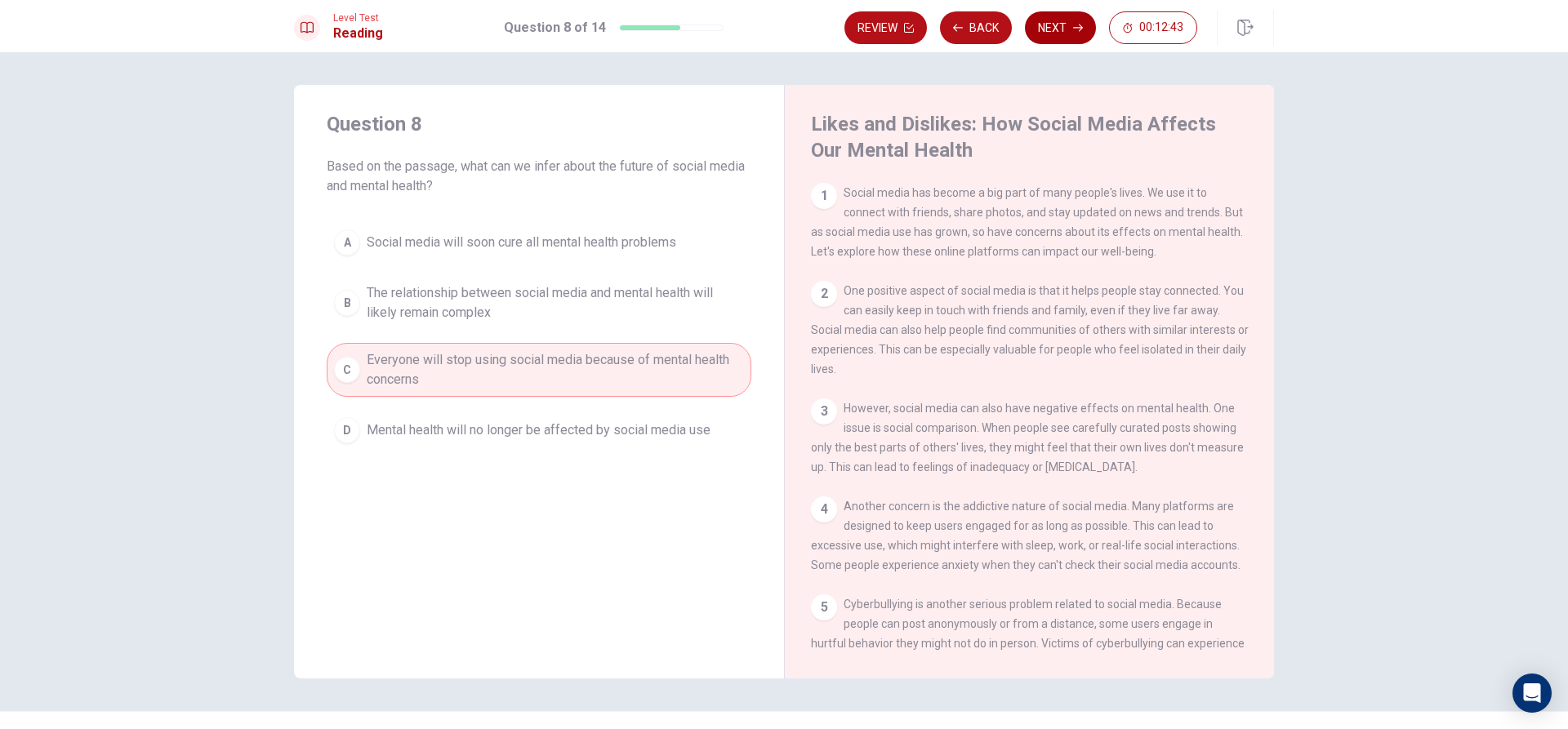
click at [1078, 26] on icon "button" at bounding box center [1078, 28] width 10 height 10
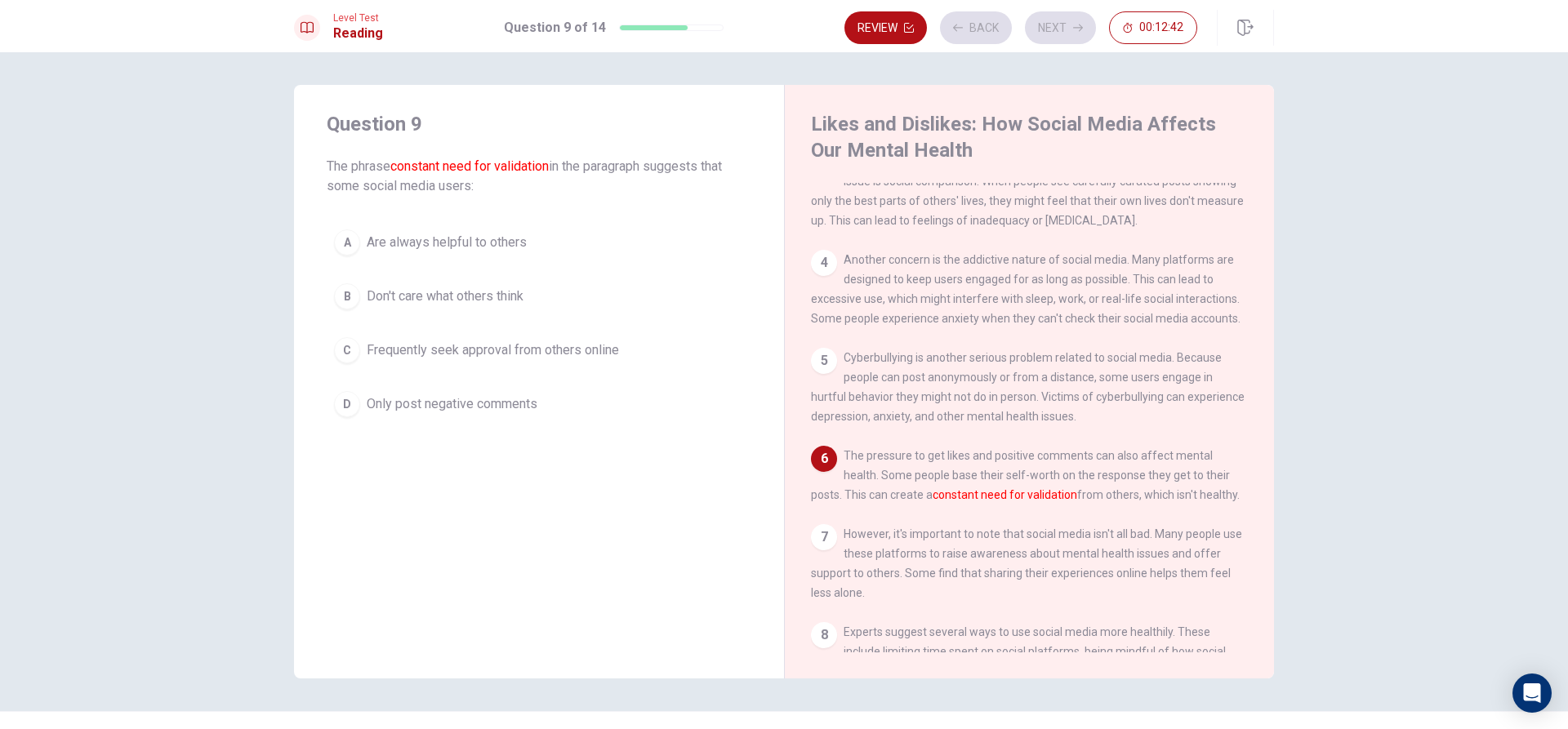
scroll to position [282, 0]
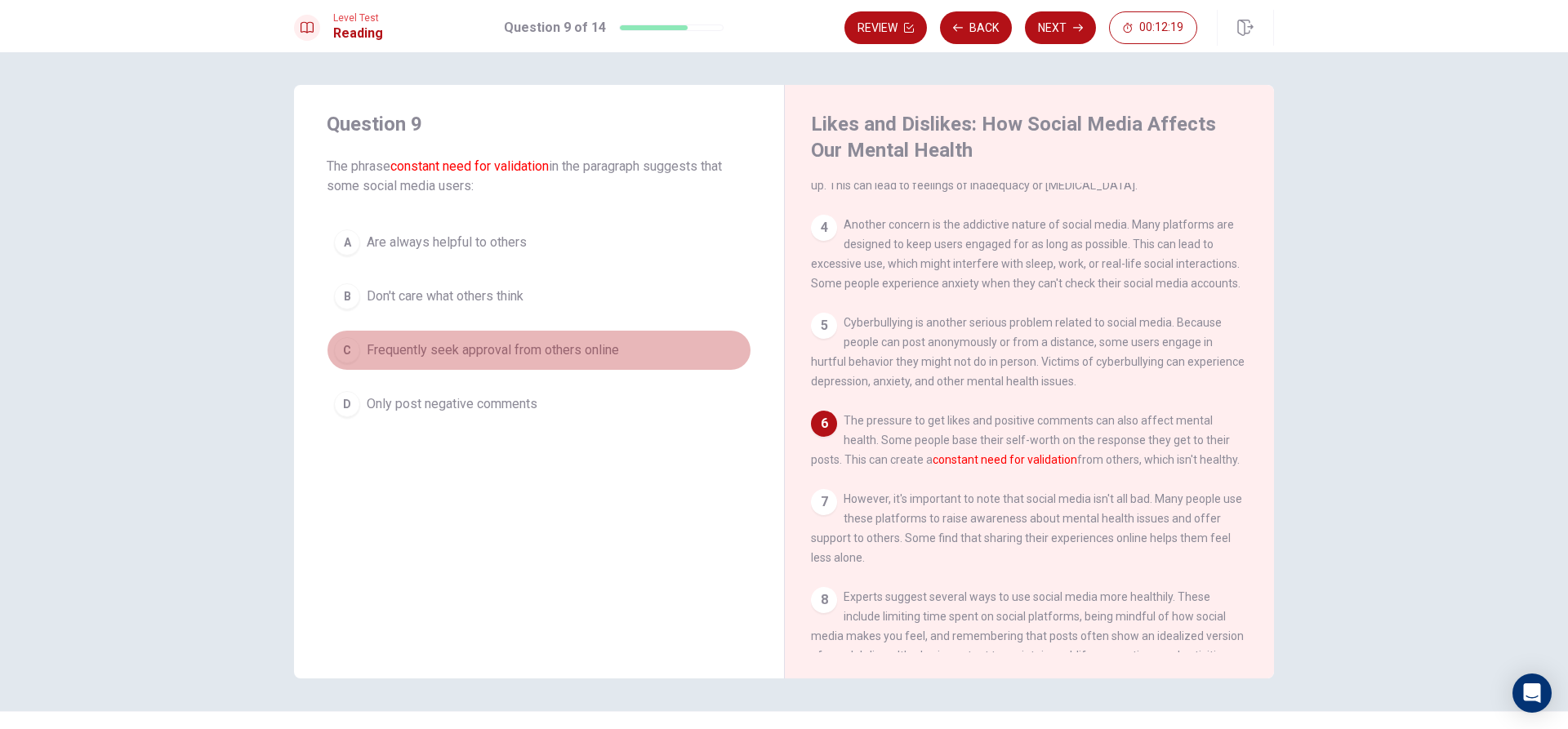
click at [352, 353] on div "C" at bounding box center [347, 350] width 26 height 26
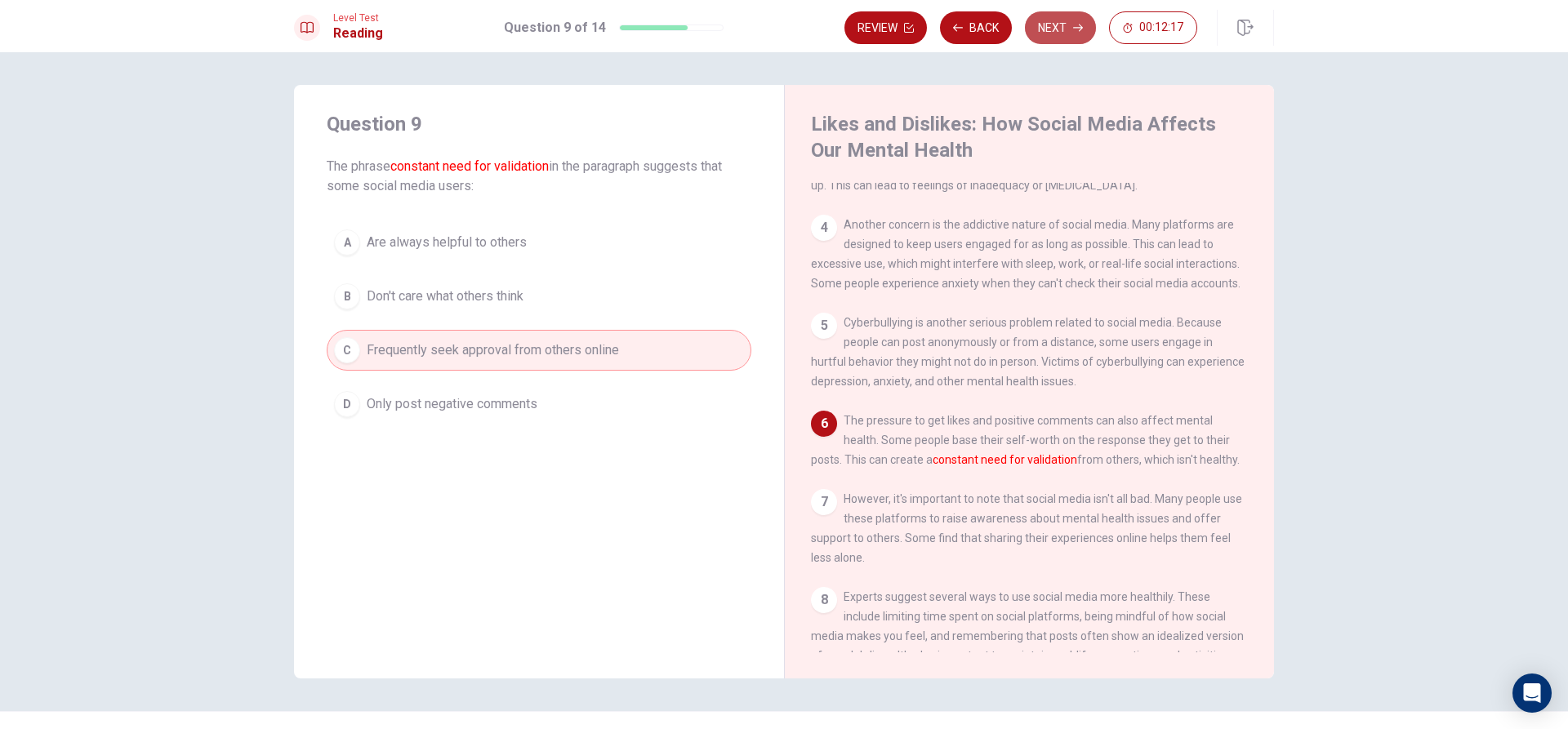
click at [1042, 34] on button "Next" at bounding box center [1060, 27] width 71 height 32
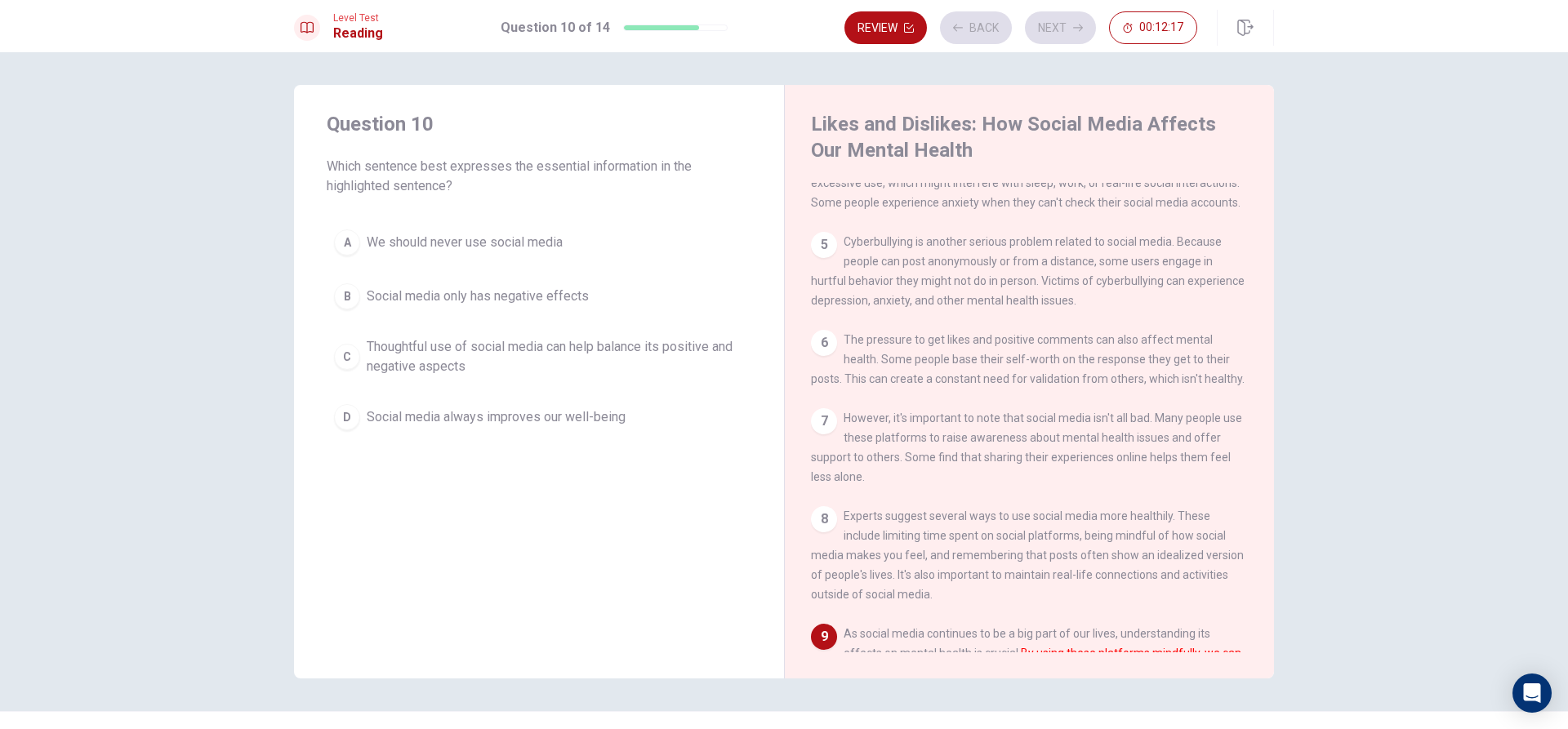
scroll to position [462, 0]
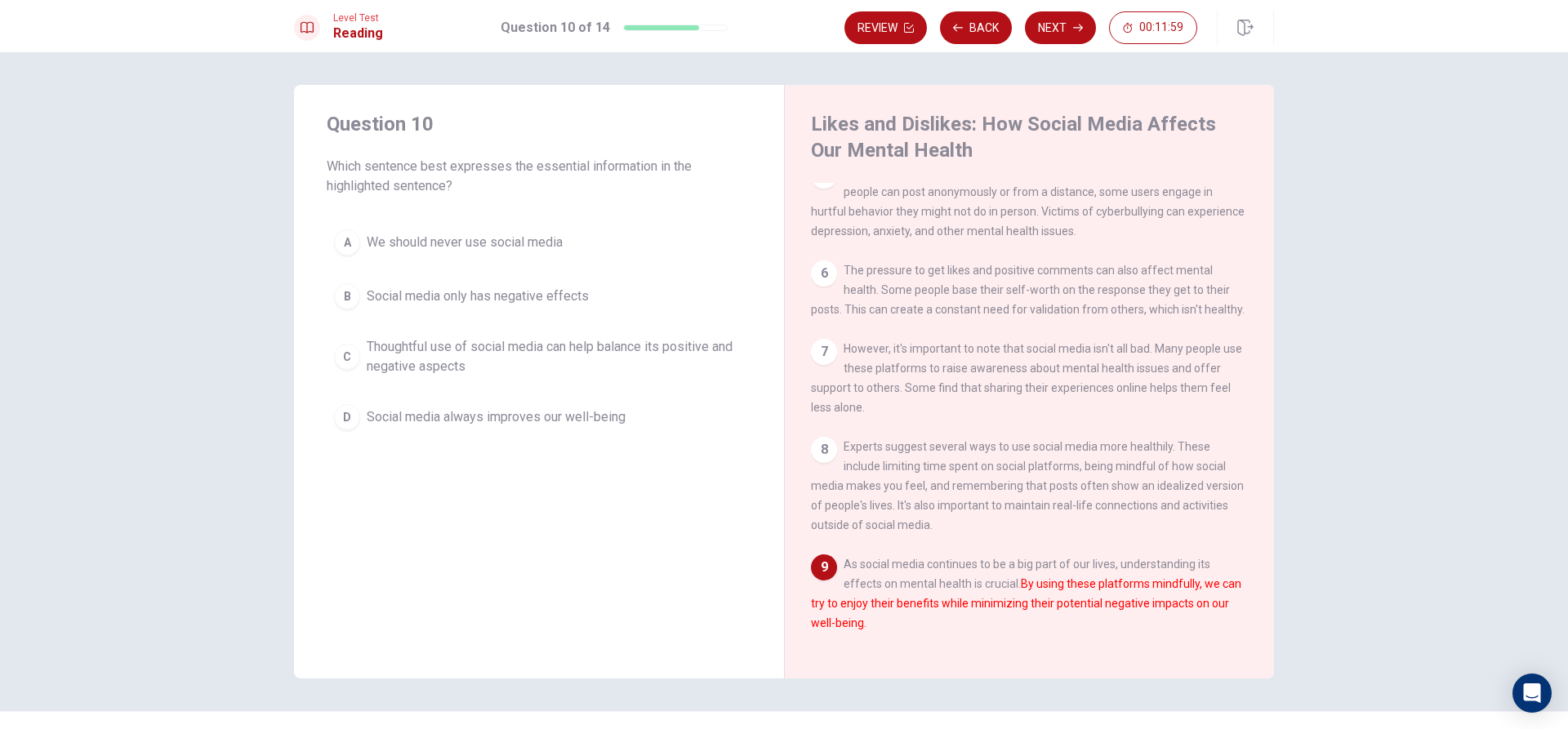
click at [348, 361] on div "C" at bounding box center [347, 357] width 26 height 26
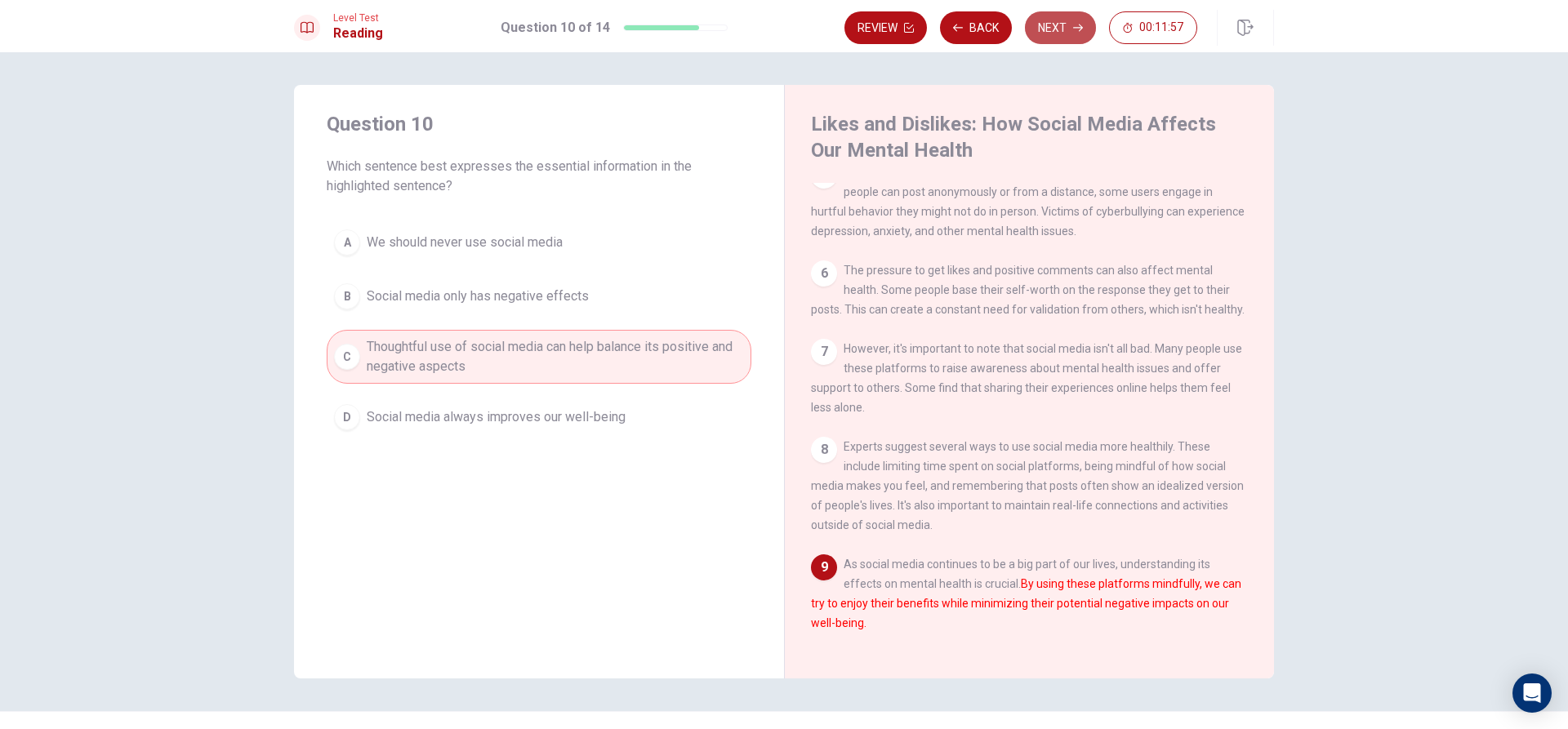
click at [1059, 28] on button "Next" at bounding box center [1060, 27] width 71 height 32
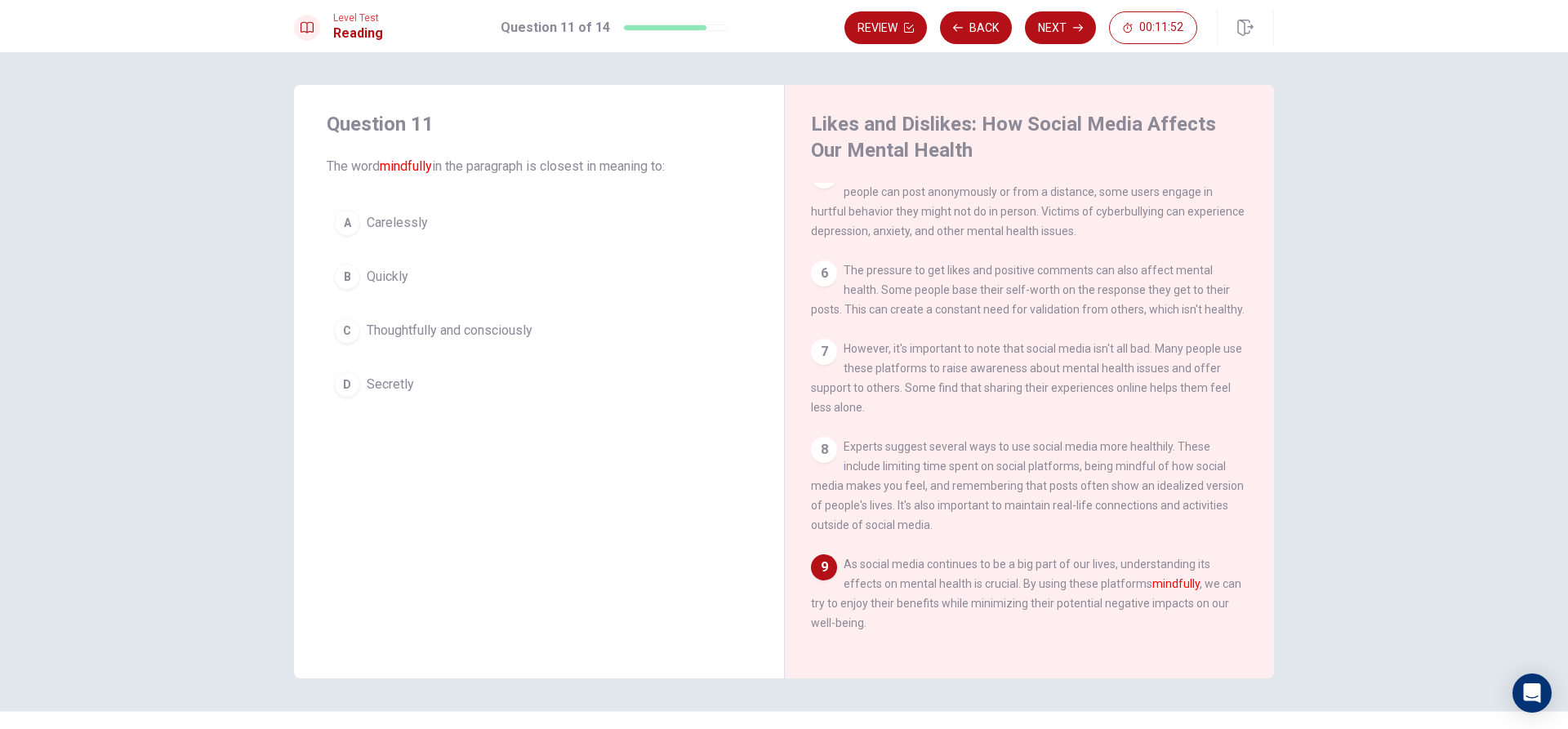
click at [344, 330] on div "C" at bounding box center [347, 330] width 26 height 26
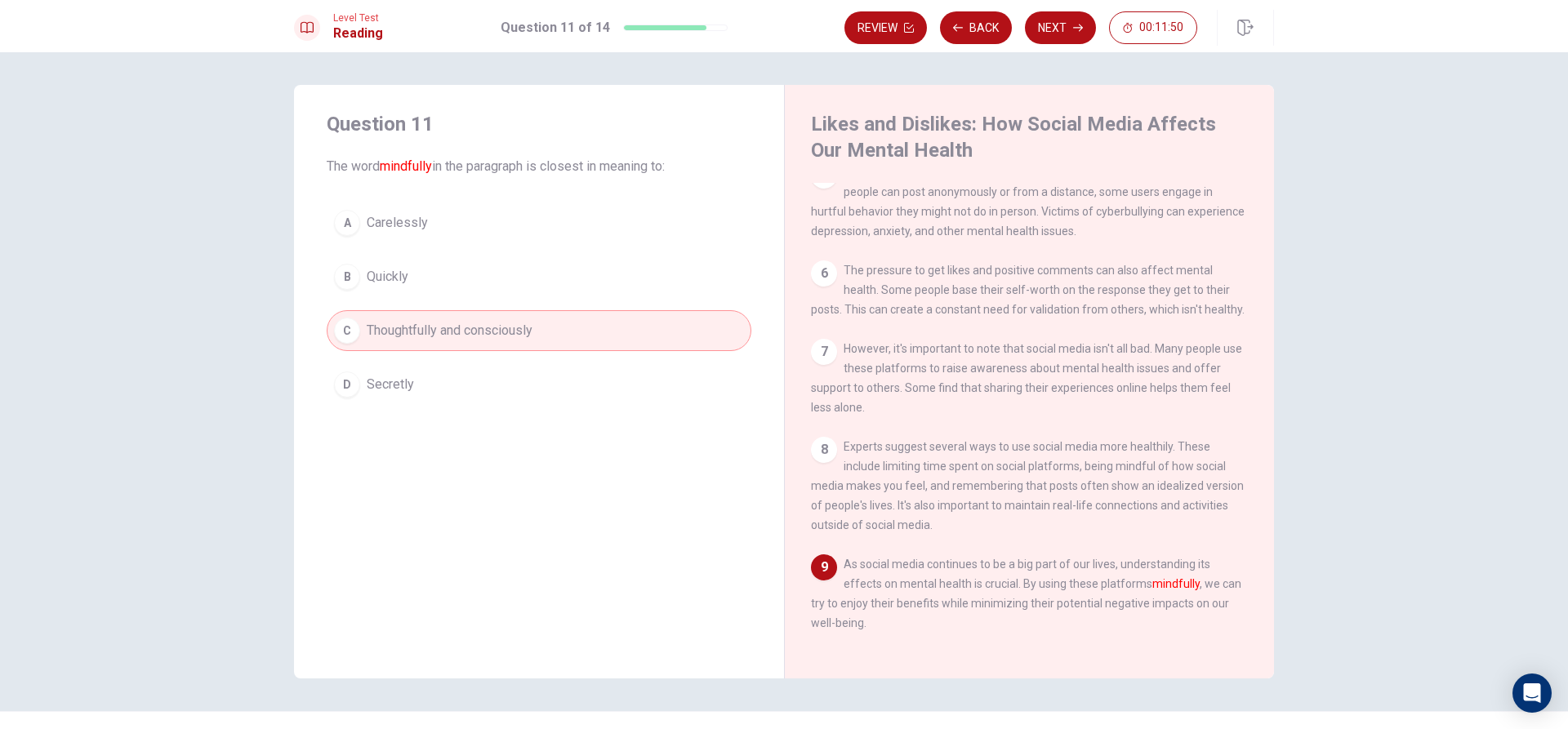
click at [1061, 28] on button "Next" at bounding box center [1060, 27] width 71 height 32
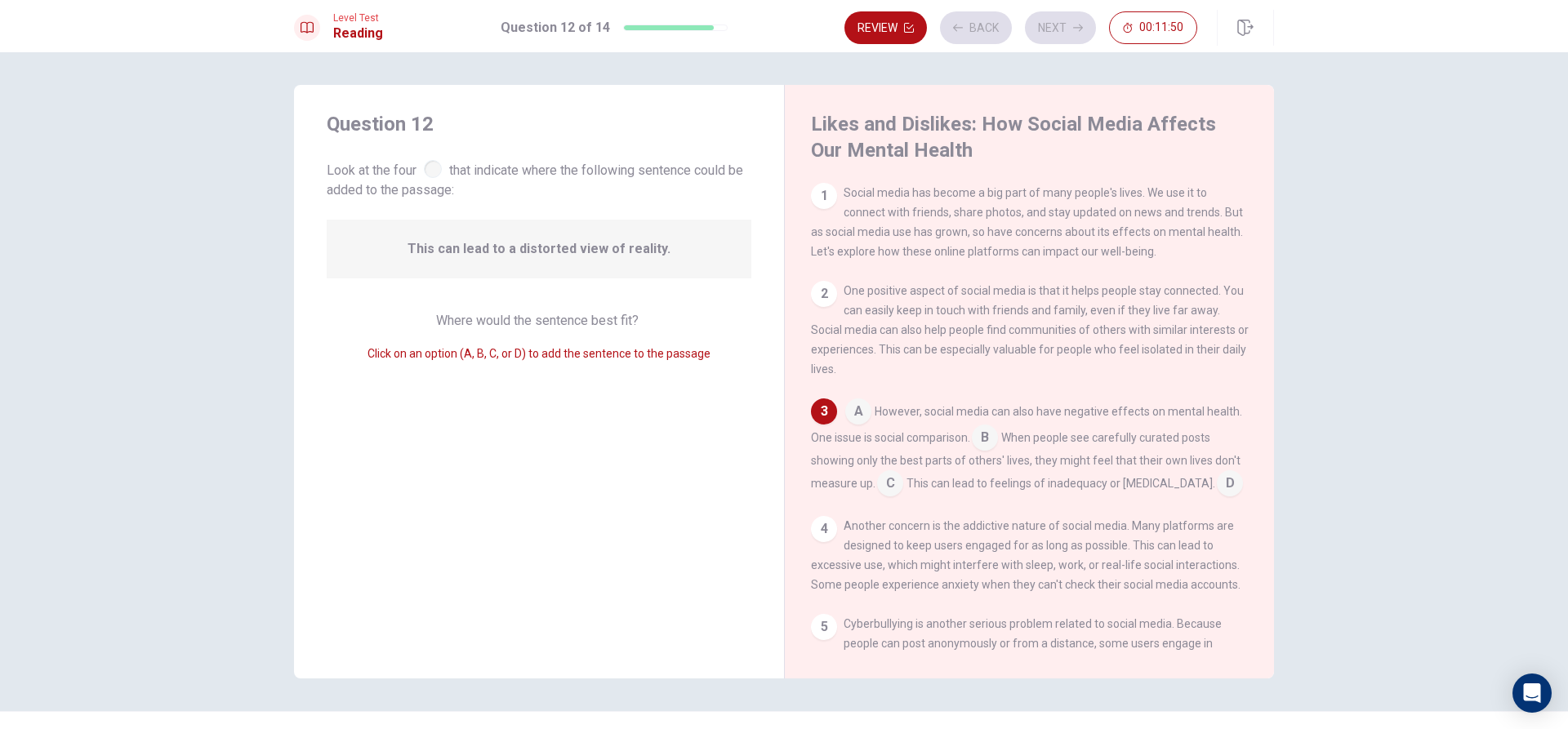
scroll to position [35, 0]
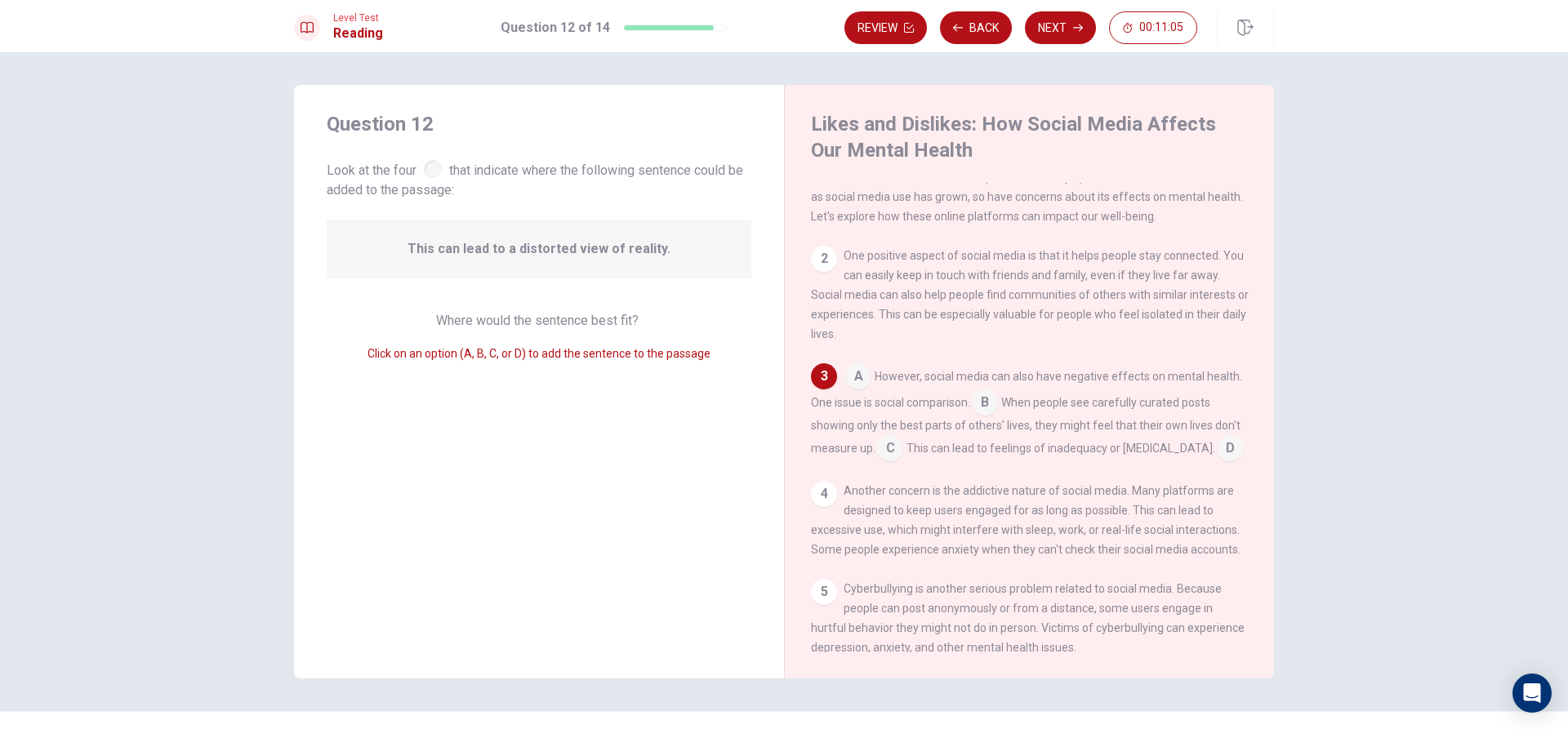
click at [981, 409] on input at bounding box center [985, 404] width 26 height 26
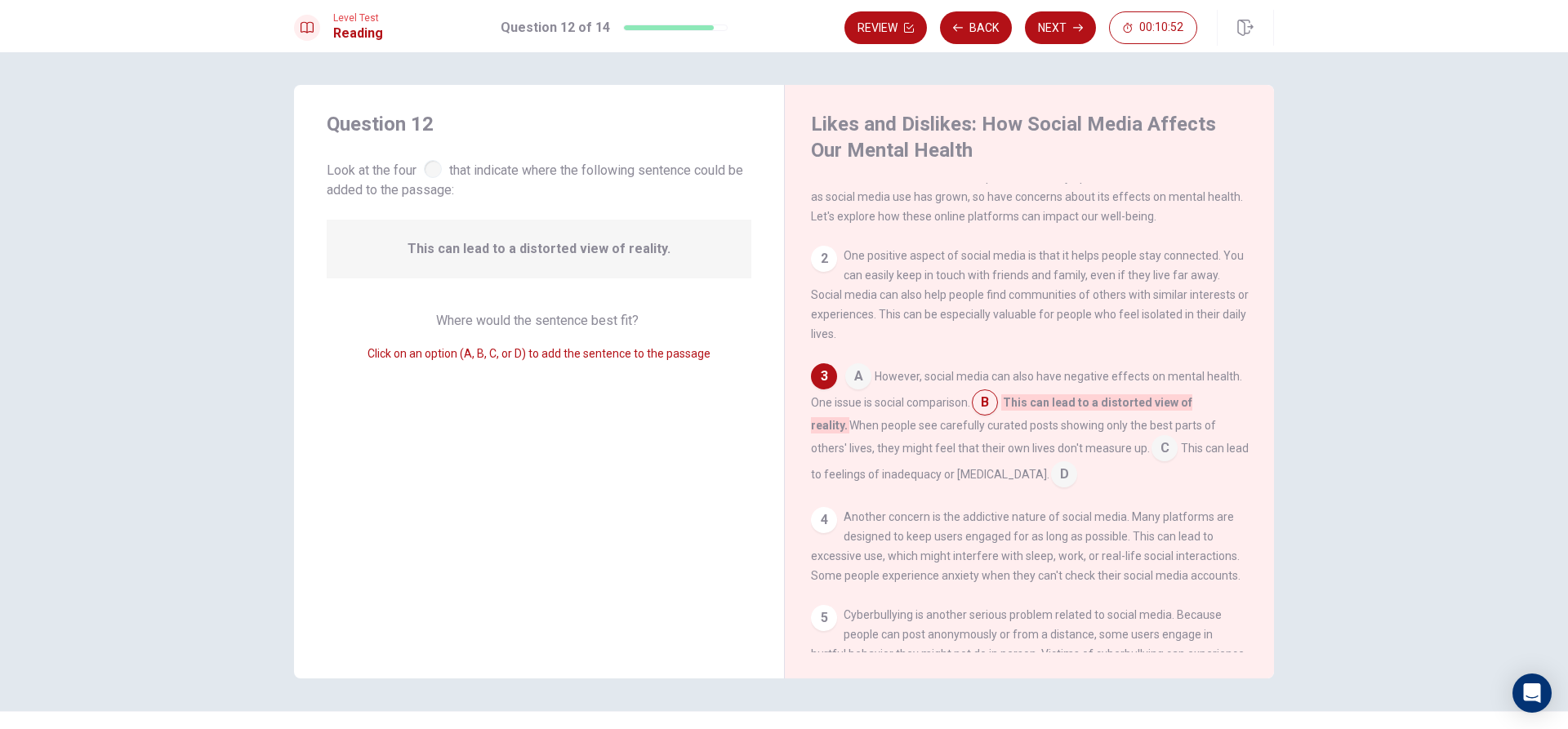
click at [981, 412] on input at bounding box center [985, 404] width 26 height 26
click at [1151, 455] on input at bounding box center [1164, 450] width 26 height 26
click at [894, 458] on input at bounding box center [890, 450] width 26 height 26
click at [1038, 489] on input at bounding box center [1051, 476] width 26 height 26
click at [990, 412] on input at bounding box center [985, 404] width 26 height 26
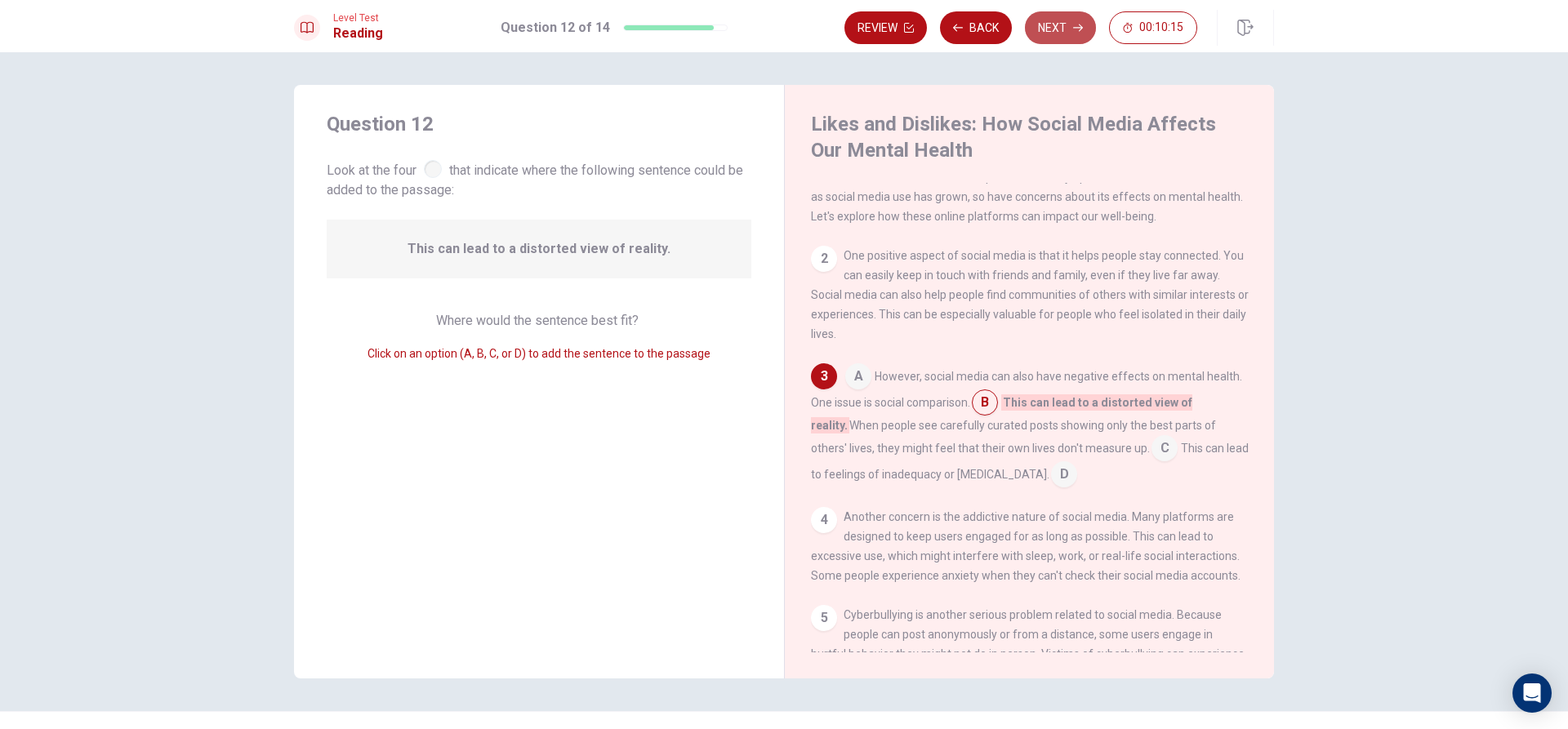
click at [1073, 26] on icon "button" at bounding box center [1078, 28] width 10 height 10
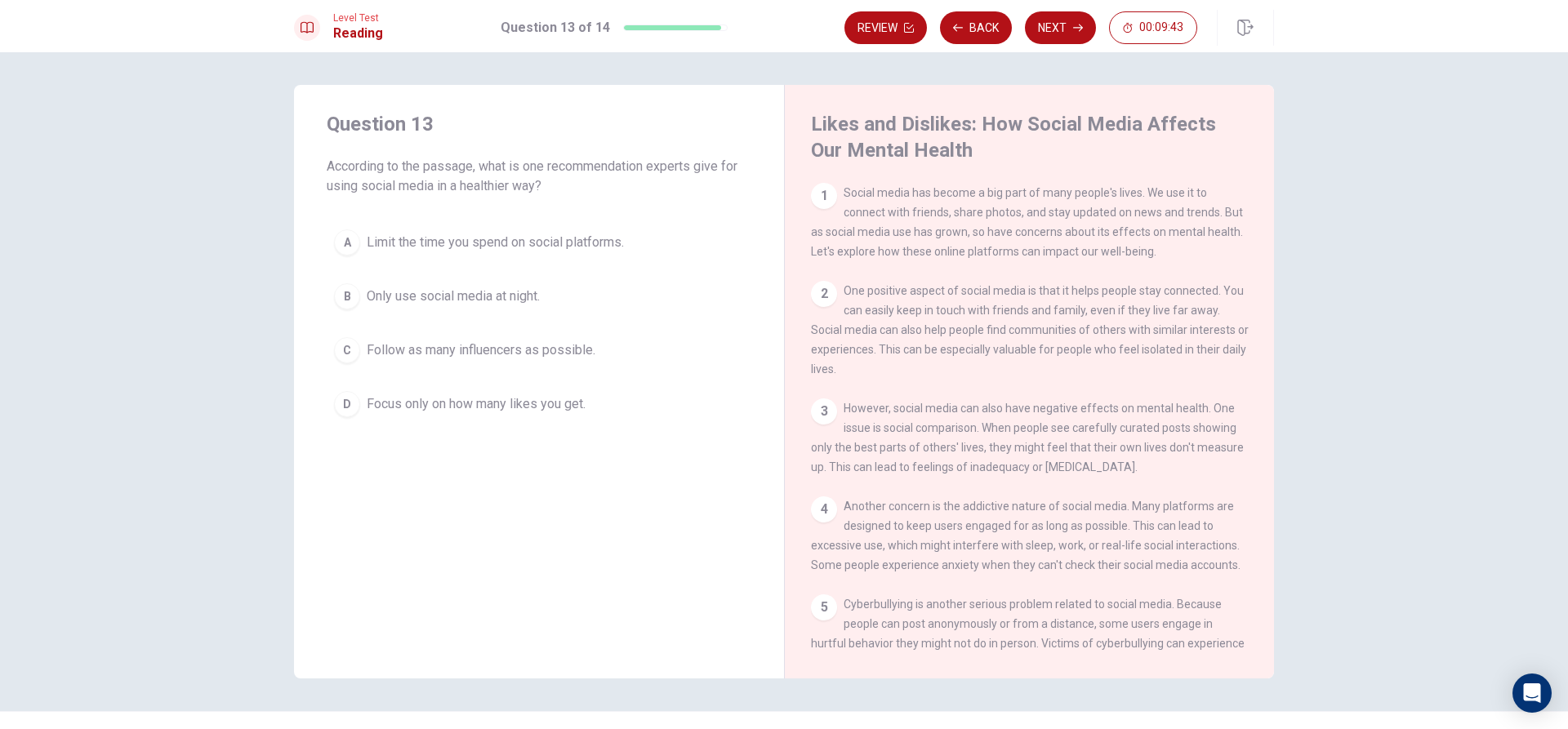
click at [340, 242] on div "A" at bounding box center [347, 242] width 26 height 26
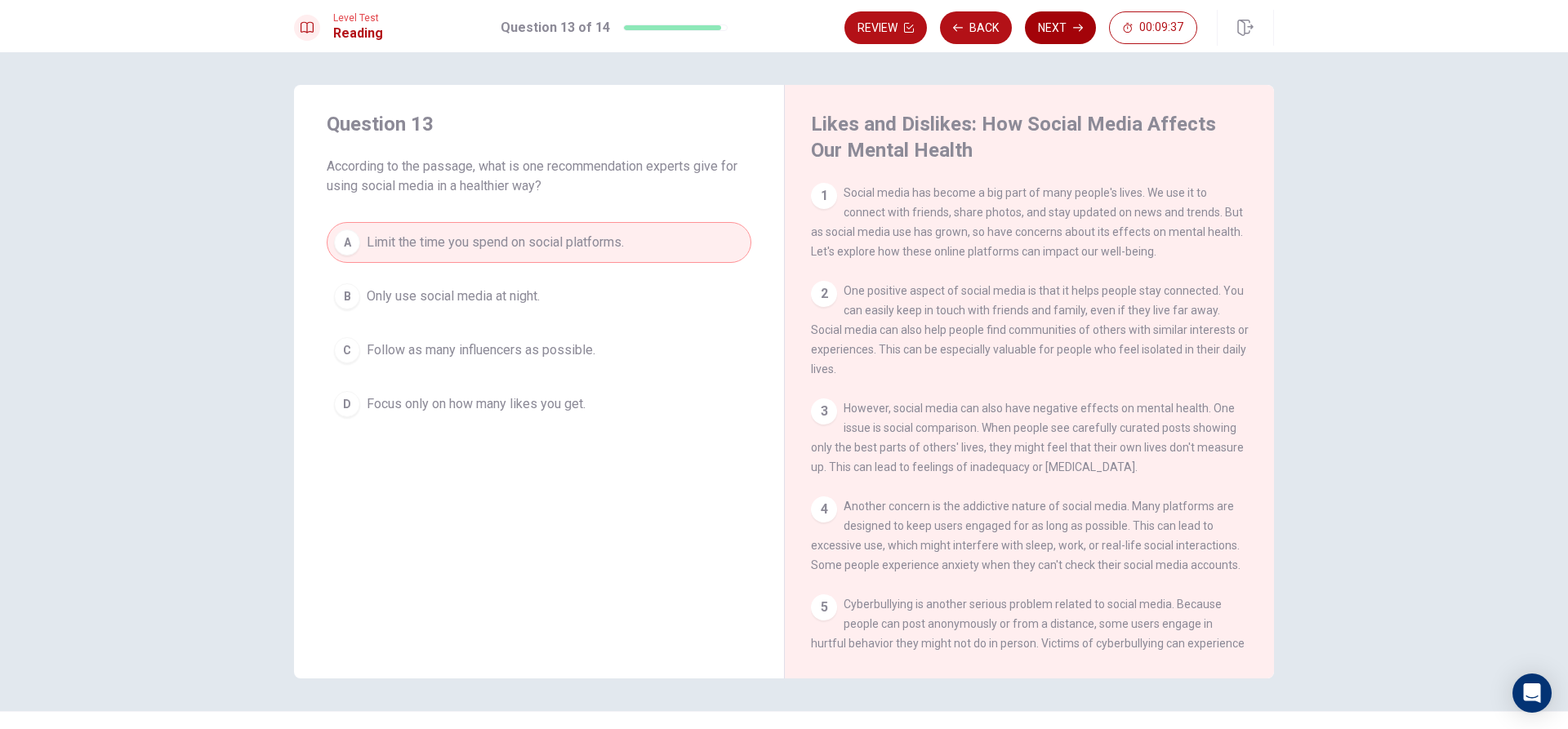
click at [1064, 18] on button "Next" at bounding box center [1060, 27] width 71 height 32
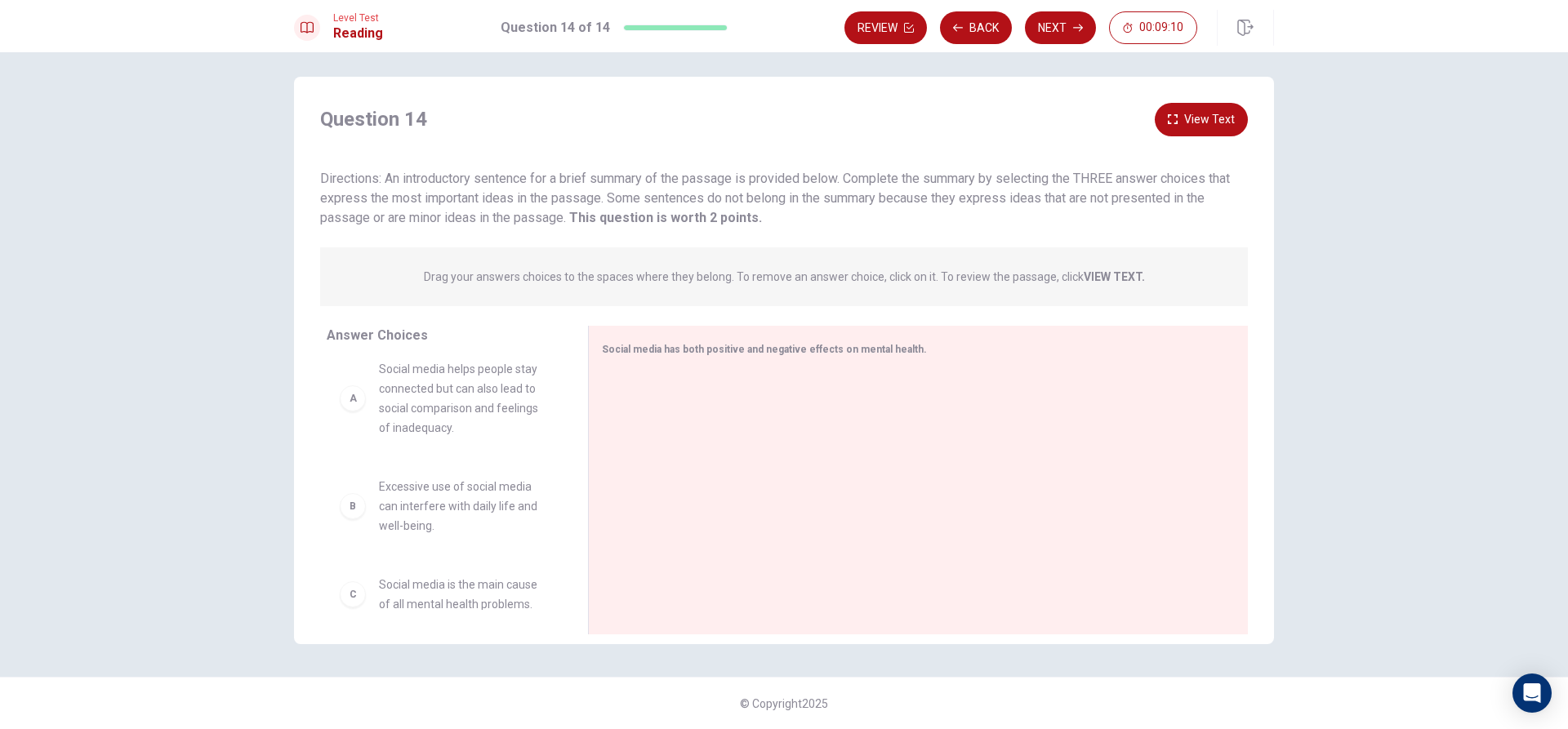
scroll to position [0, 0]
click at [349, 414] on div "A" at bounding box center [352, 411] width 26 height 26
click at [349, 424] on div "A Social media helps people stay connected but can also lead to social comparis…" at bounding box center [444, 411] width 209 height 78
click at [353, 421] on div "A" at bounding box center [352, 411] width 26 height 26
click at [444, 415] on span "Social media helps people stay connected but can also lead to social comparison…" at bounding box center [464, 411] width 170 height 78
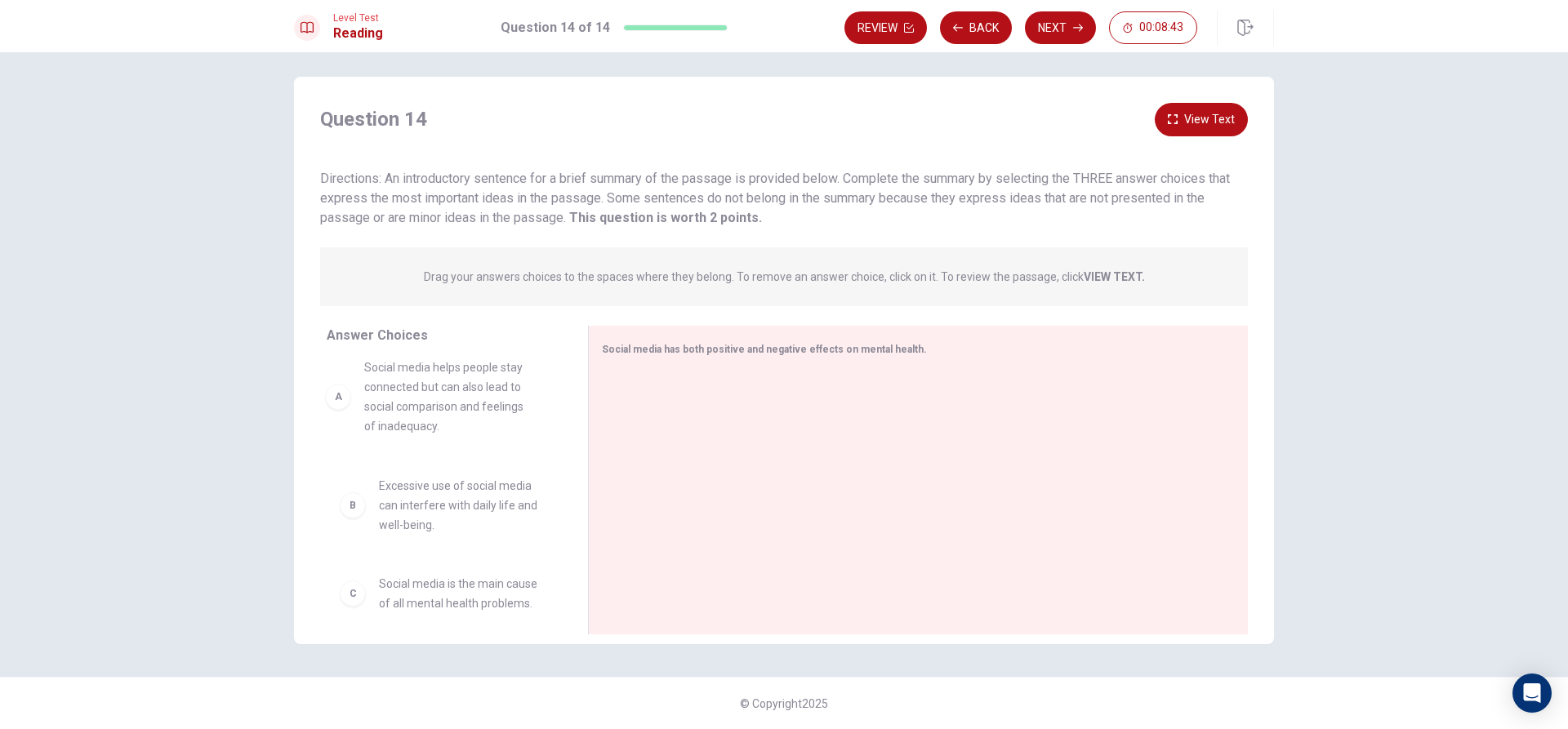
drag, startPoint x: 378, startPoint y: 422, endPoint x: 368, endPoint y: 411, distance: 14.9
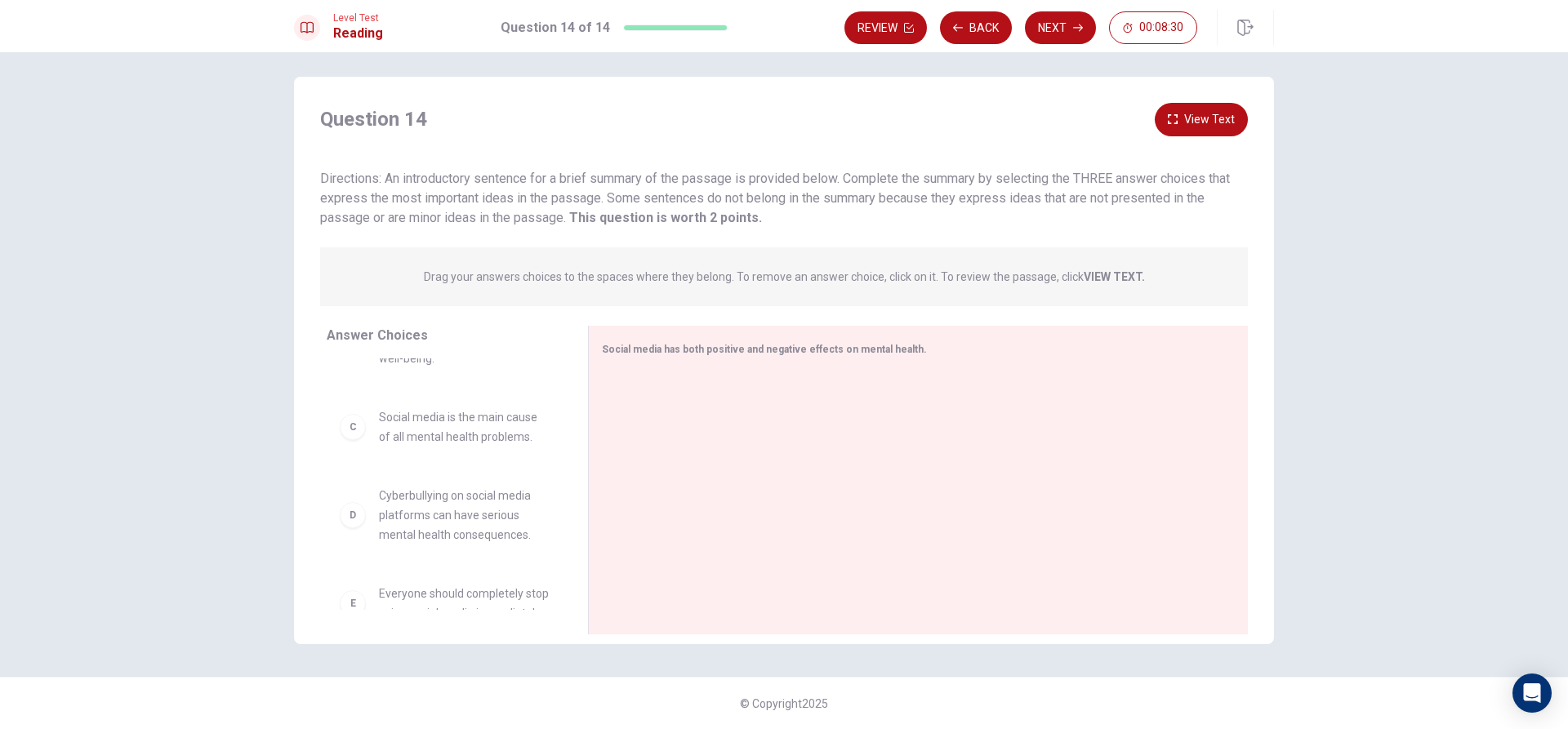
scroll to position [252, 0]
drag, startPoint x: 438, startPoint y: 457, endPoint x: 686, endPoint y: 409, distance: 252.6
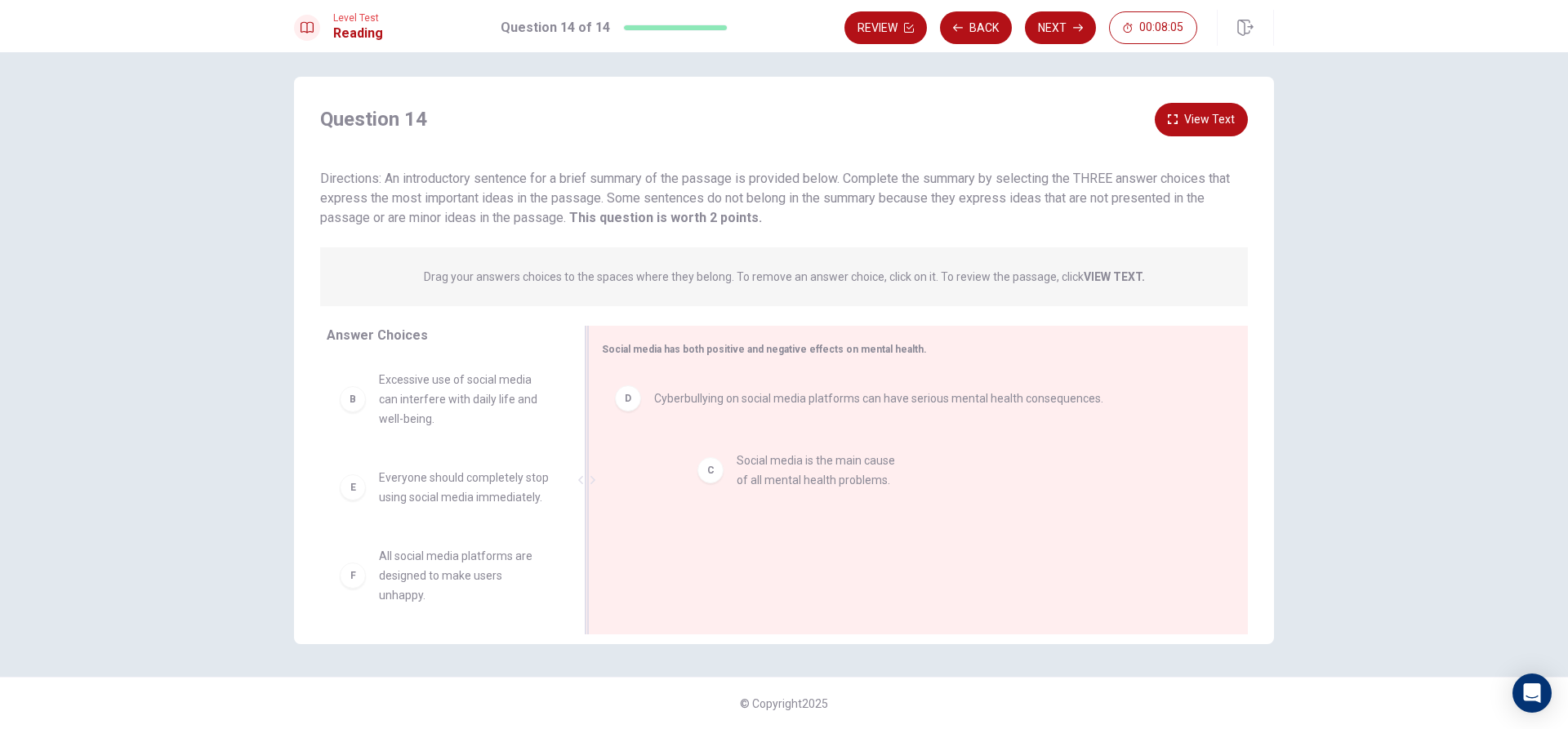
drag, startPoint x: 467, startPoint y: 503, endPoint x: 809, endPoint y: 478, distance: 342.9
drag, startPoint x: 560, startPoint y: 502, endPoint x: 558, endPoint y: 430, distance: 72.0
click at [558, 430] on div "A Social media helps people stay connected but can also lead to social comparis…" at bounding box center [451, 484] width 248 height 251
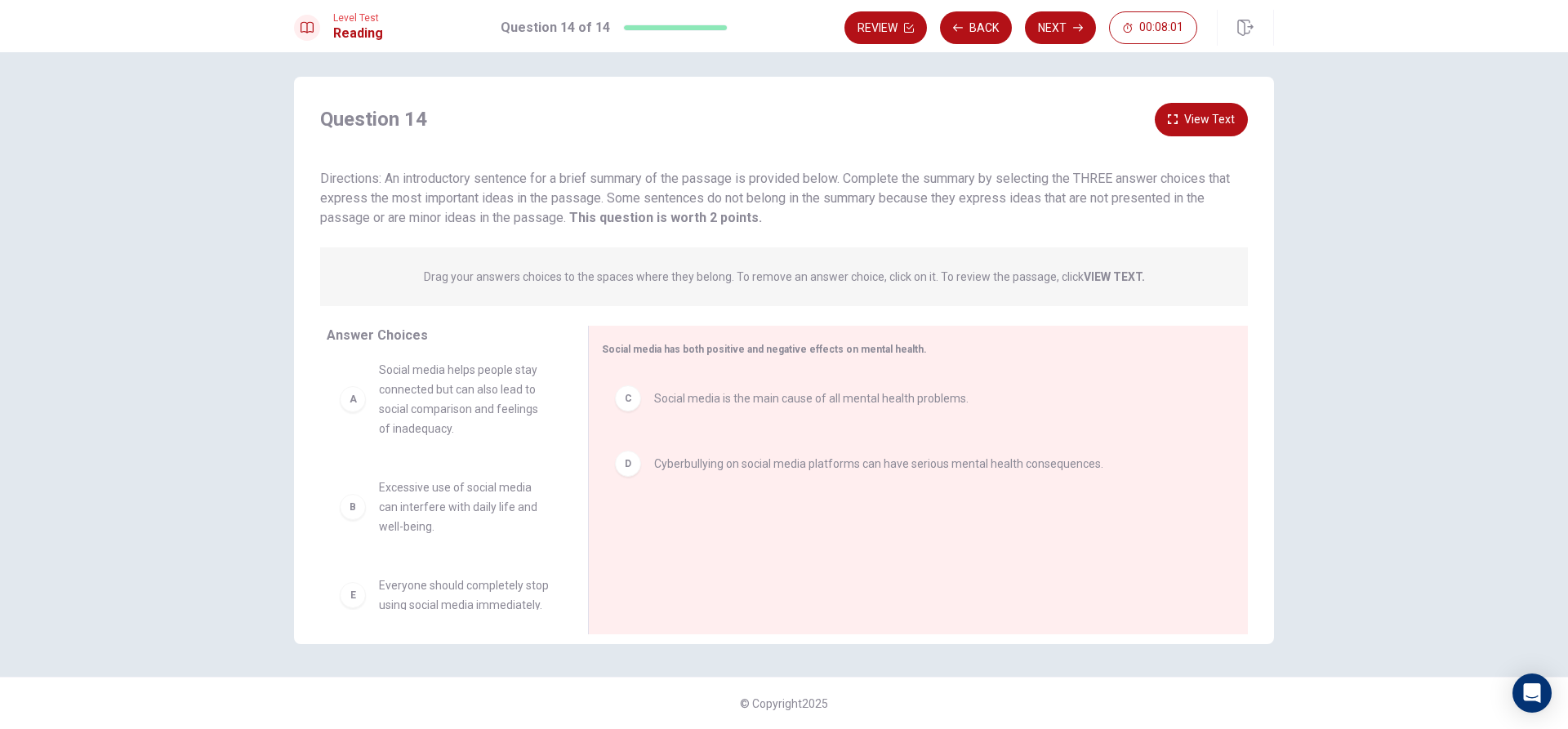
scroll to position [0, 0]
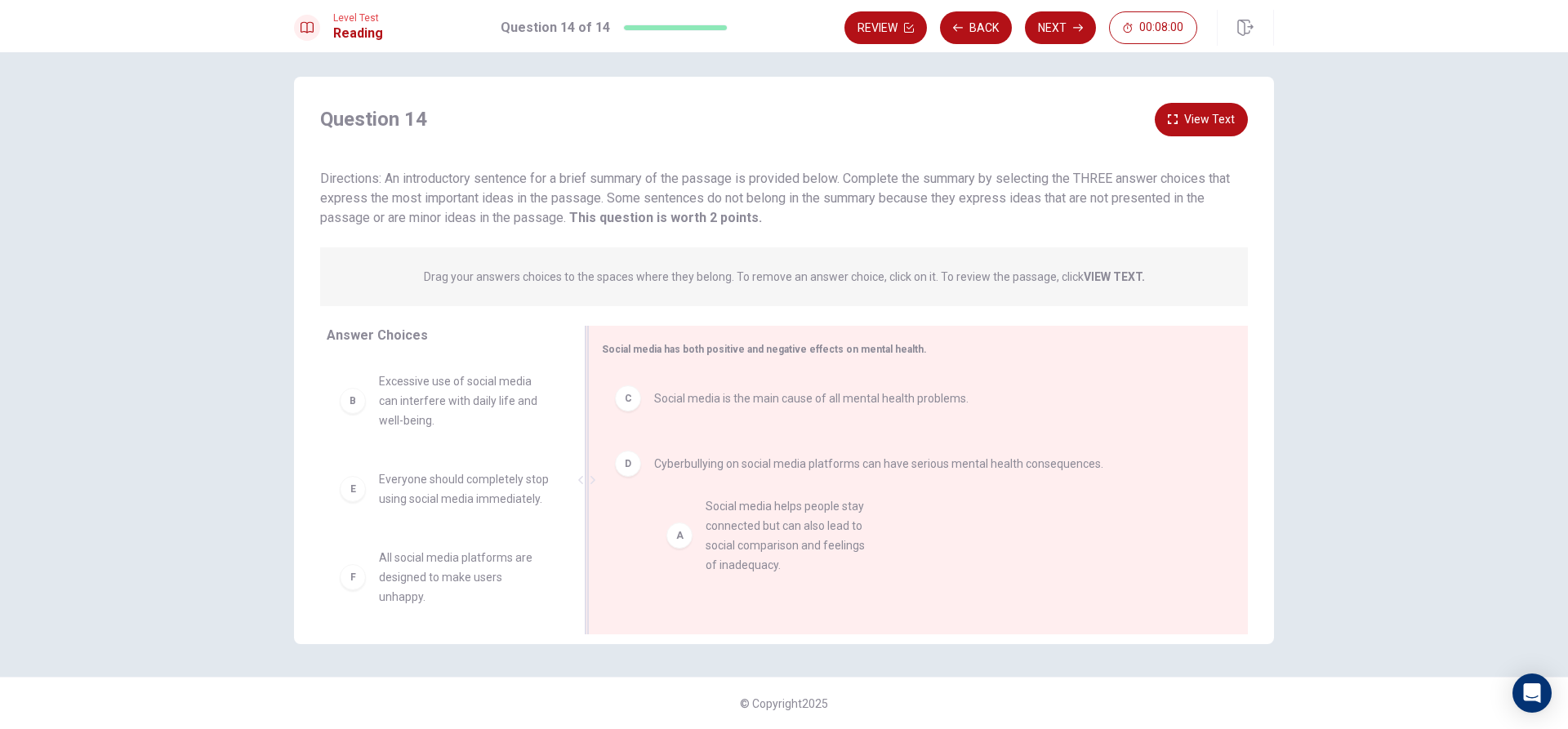
drag, startPoint x: 478, startPoint y: 460, endPoint x: 757, endPoint y: 534, distance: 288.6
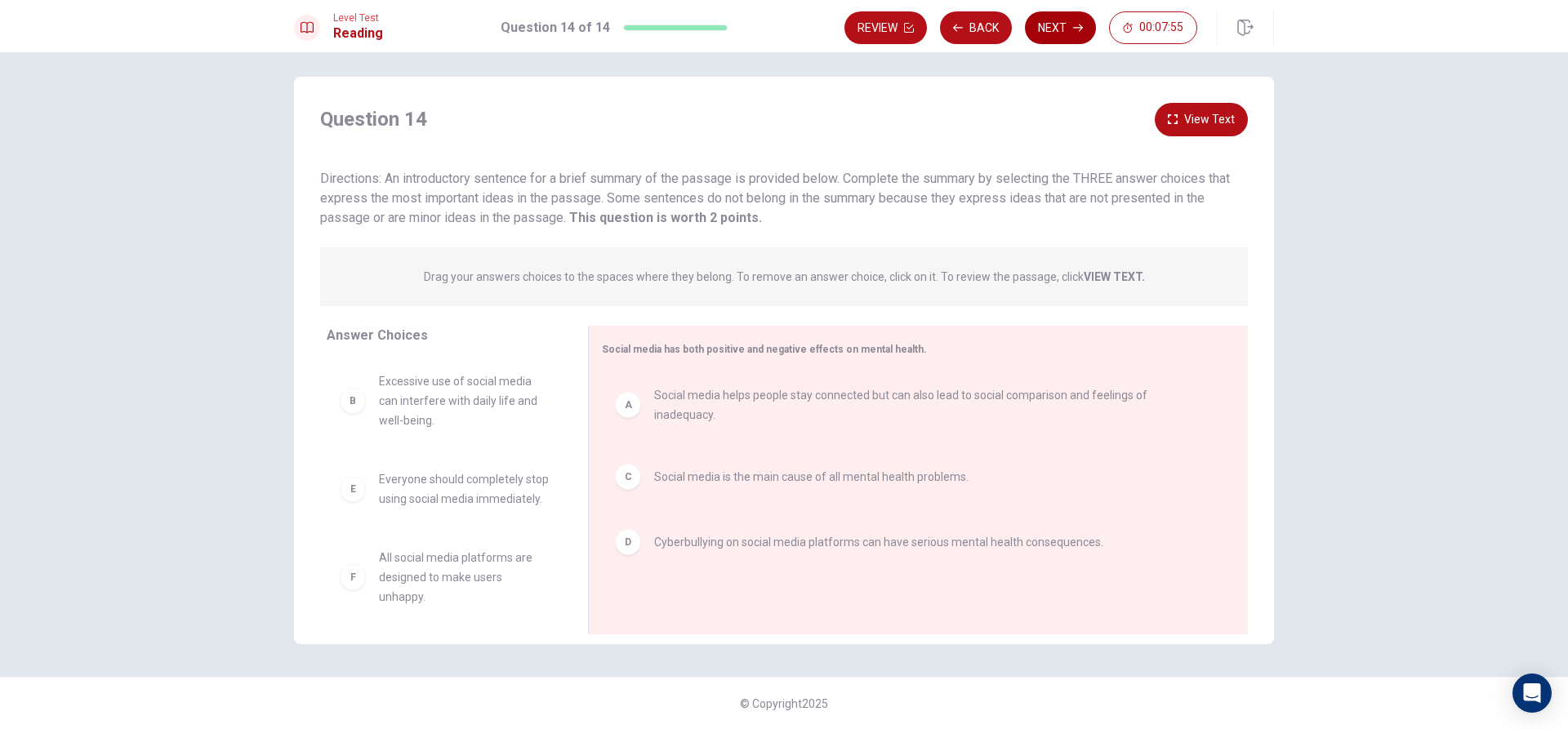
click at [1055, 32] on button "Next" at bounding box center [1060, 27] width 71 height 32
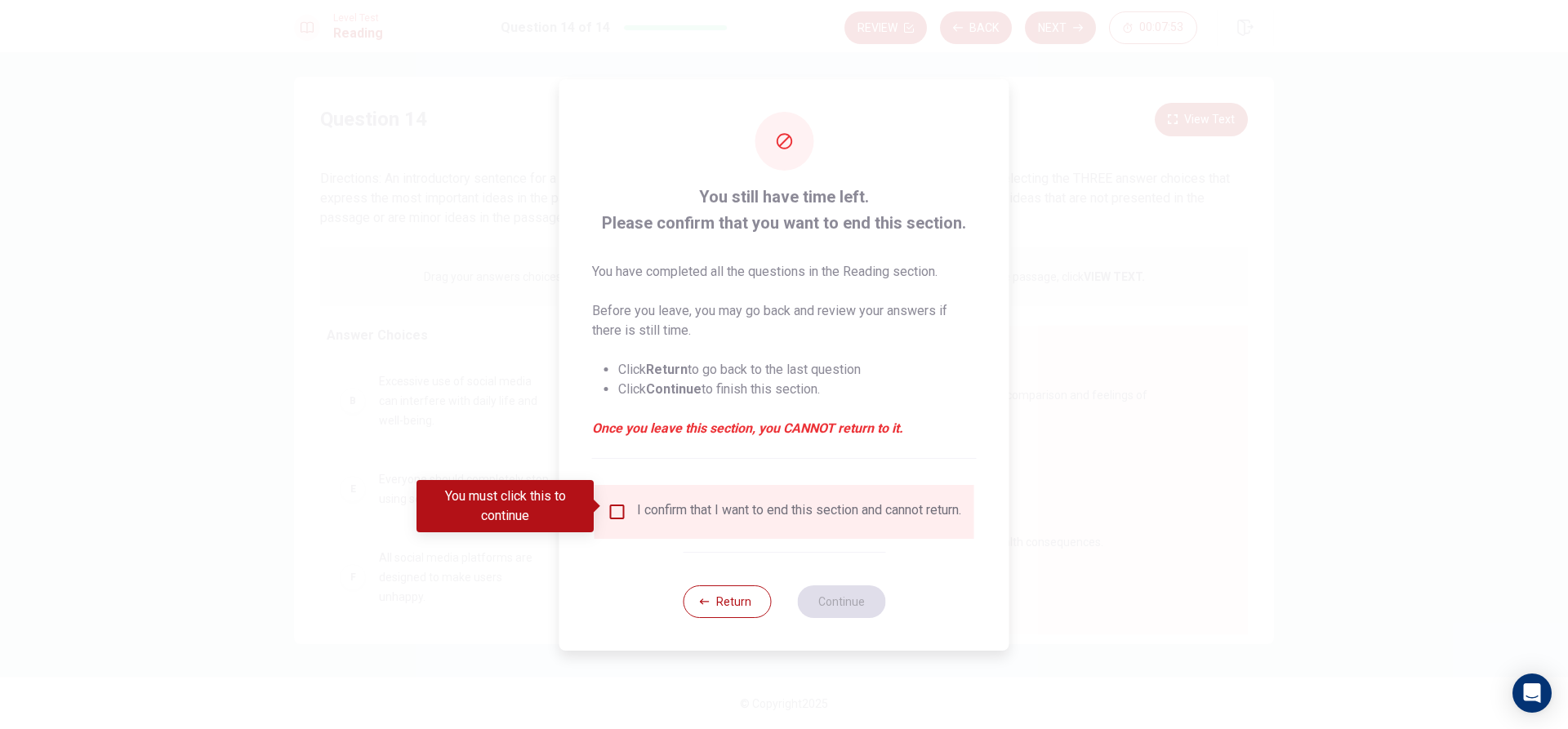
click at [605, 503] on div "You must click this to continue" at bounding box center [510, 506] width 189 height 52
click at [617, 504] on input "You must click this to continue" at bounding box center [617, 512] width 19 height 19
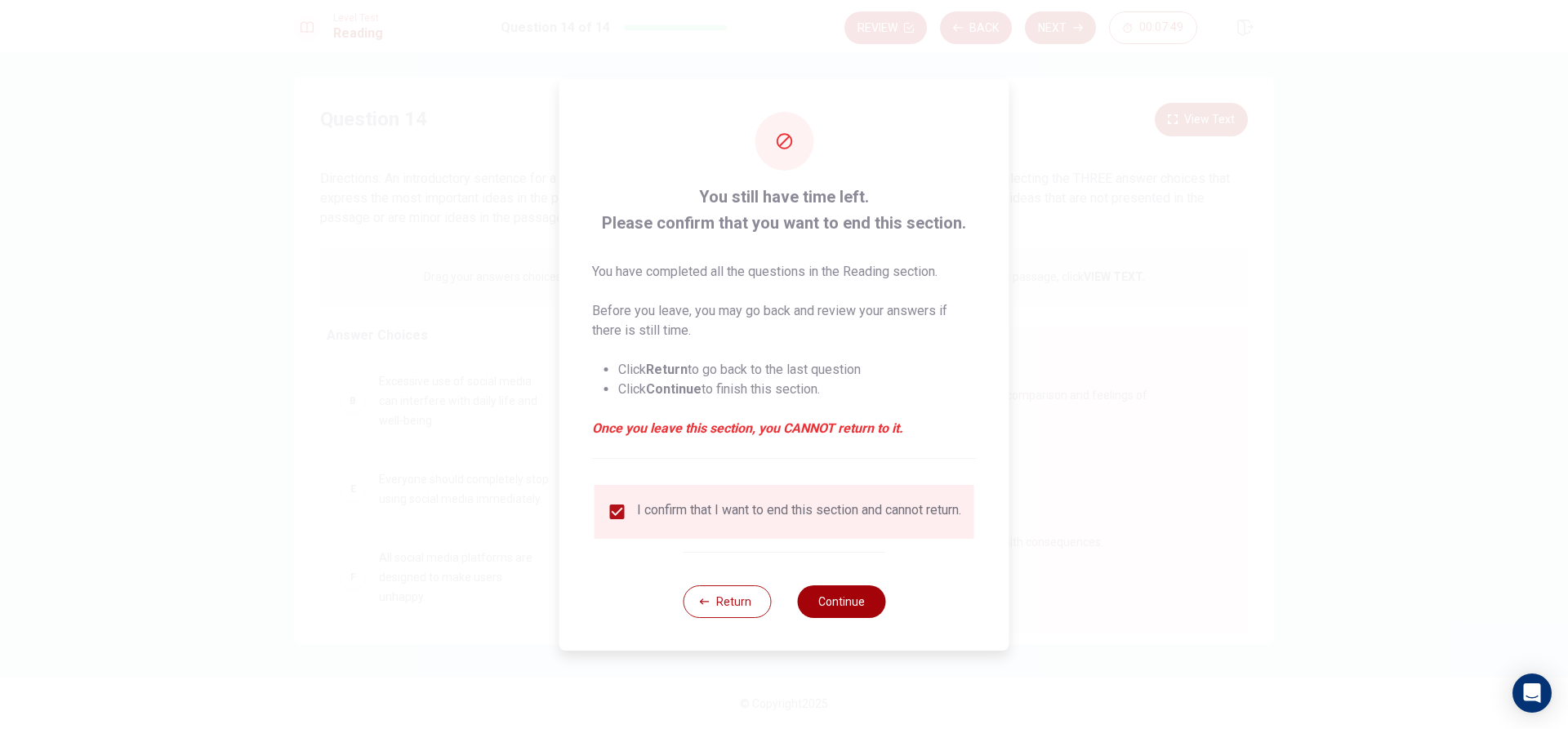
click at [857, 609] on button "Continue" at bounding box center [841, 601] width 88 height 32
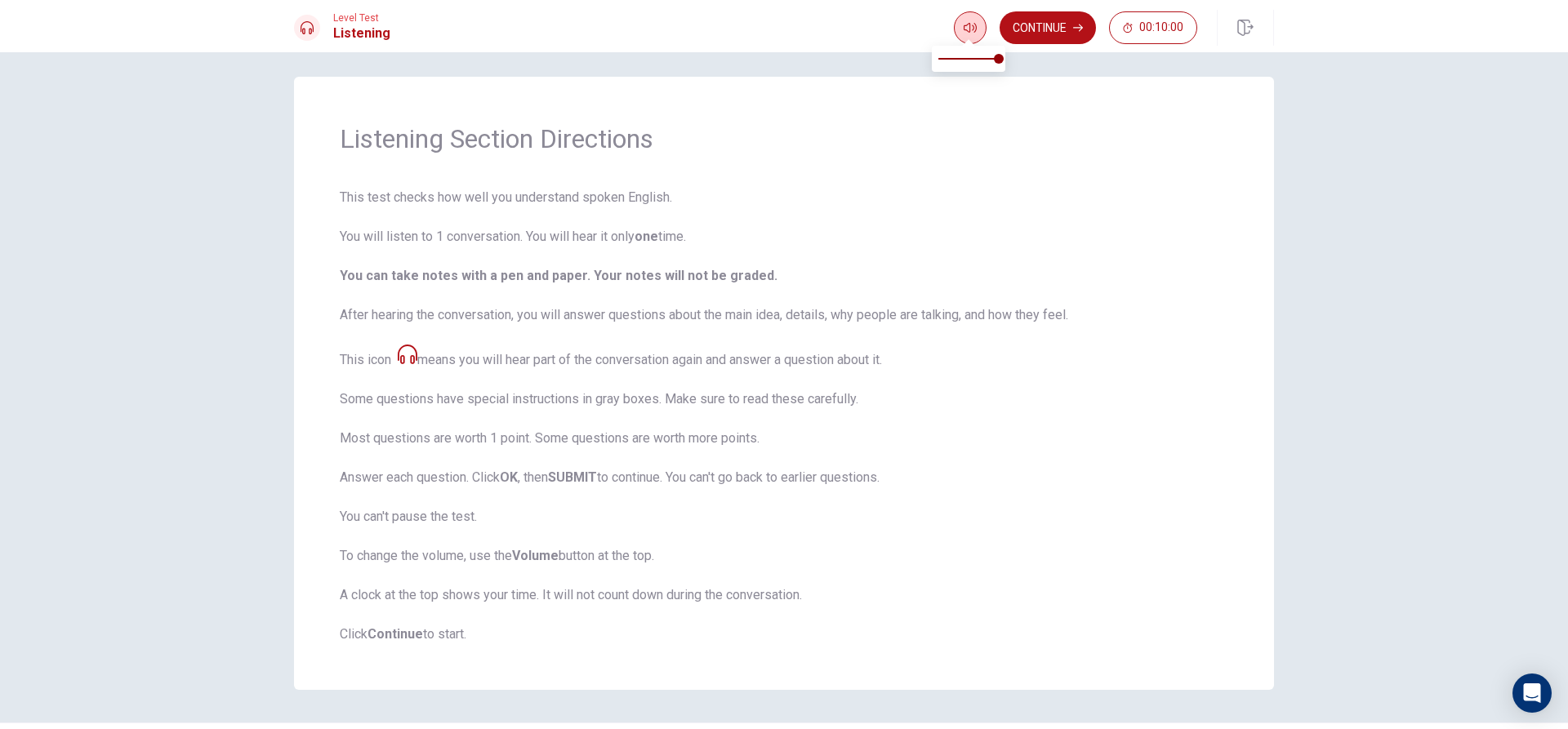
click at [970, 30] on icon "button" at bounding box center [970, 28] width 13 height 13
click at [979, 58] on span at bounding box center [968, 58] width 61 height 23
click at [986, 60] on span at bounding box center [980, 59] width 10 height 10
type input "1"
click at [1000, 58] on span at bounding box center [998, 59] width 10 height 10
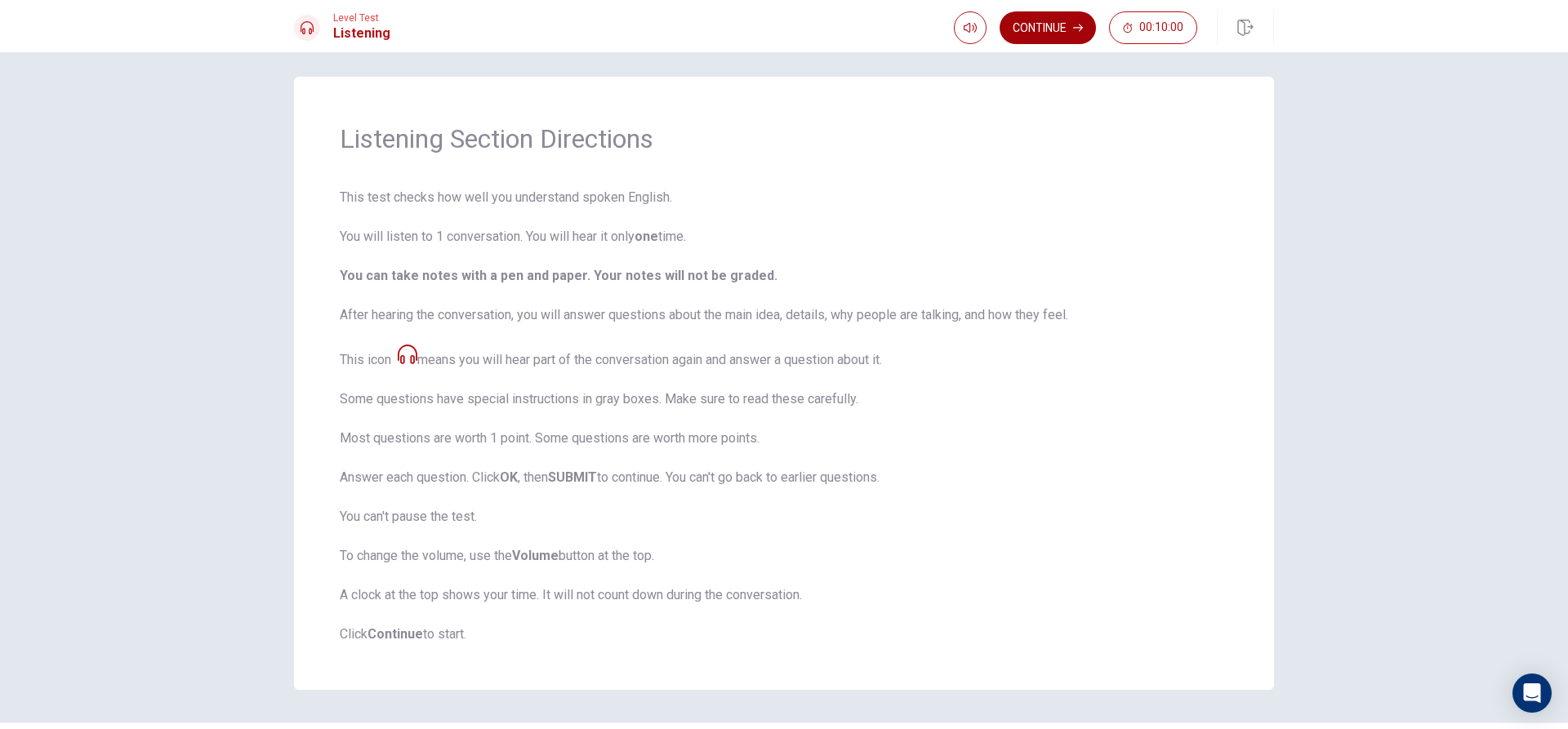
click at [1020, 21] on button "Continue" at bounding box center [1047, 27] width 97 height 32
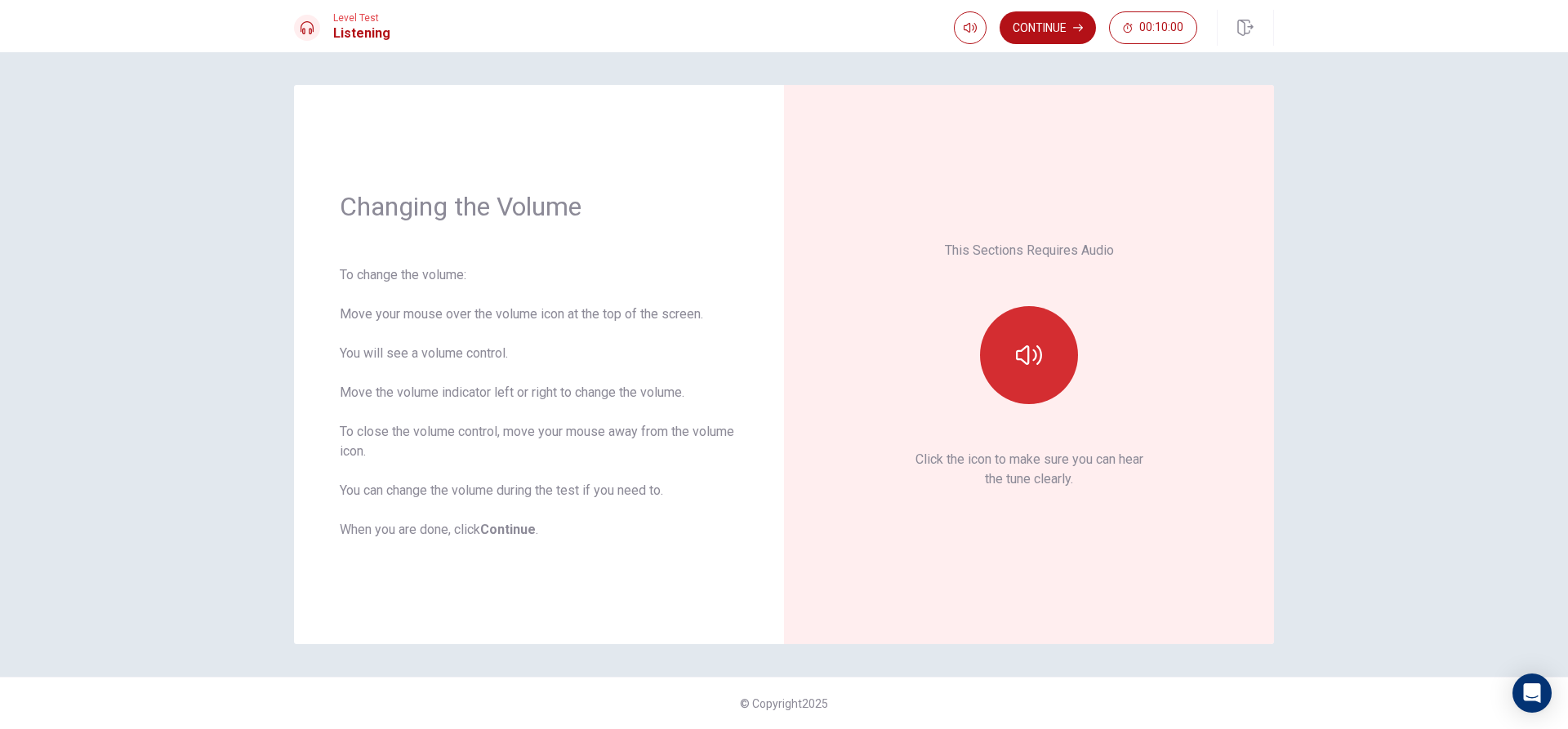
click at [1058, 371] on button "button" at bounding box center [1029, 355] width 98 height 98
click at [1040, 364] on icon "button" at bounding box center [1029, 355] width 26 height 26
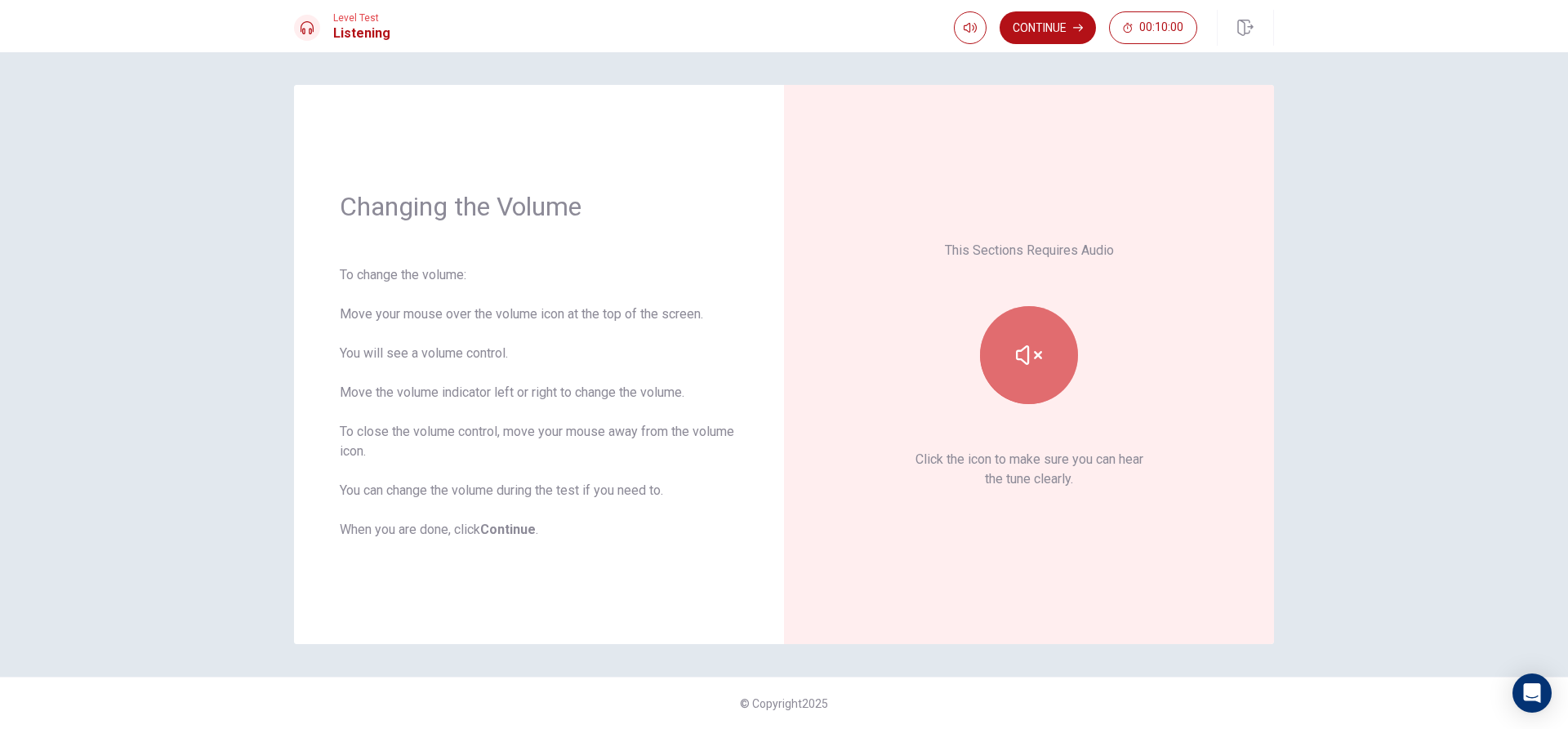
click at [1040, 364] on icon "button" at bounding box center [1029, 355] width 26 height 26
click at [1032, 39] on button "Continue" at bounding box center [1047, 27] width 97 height 32
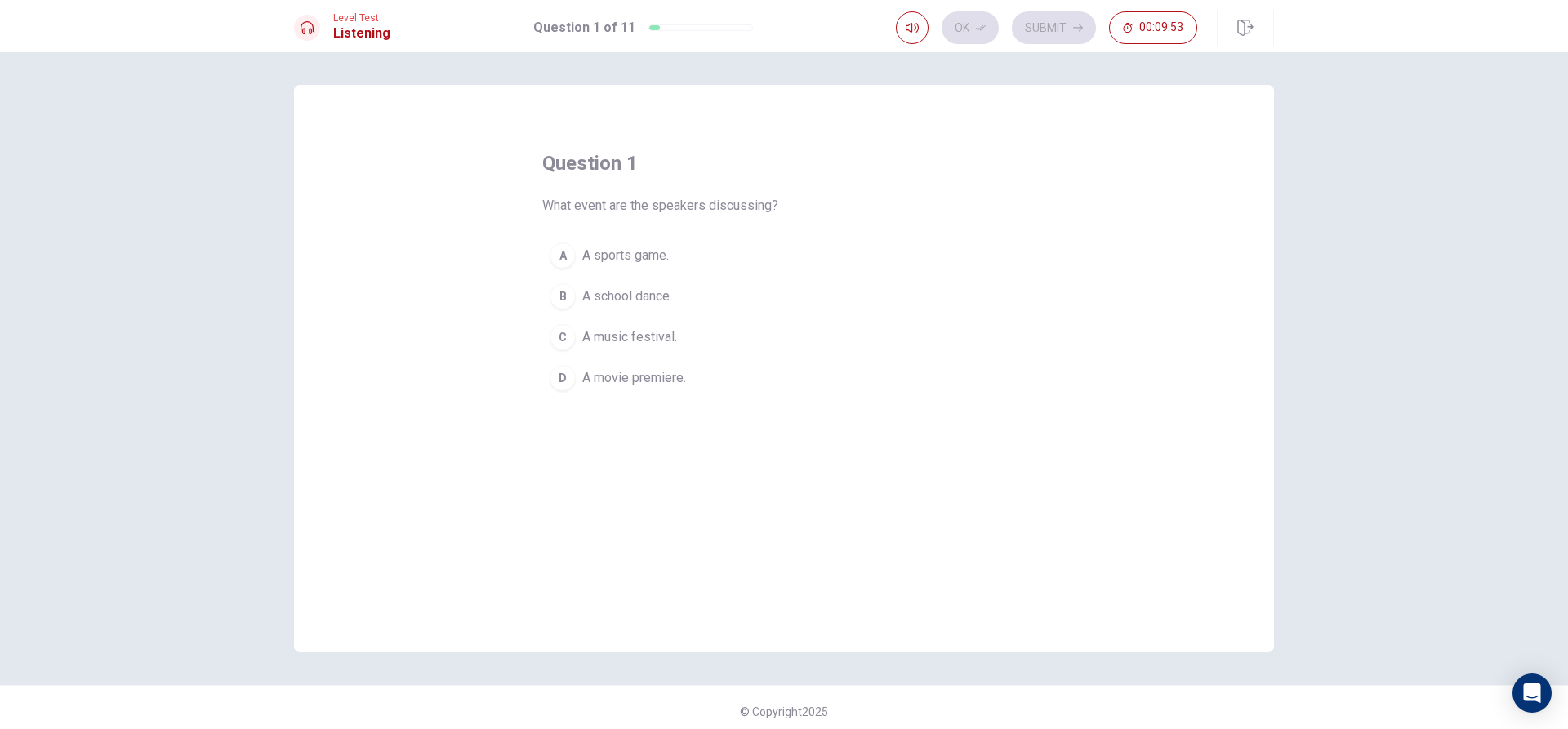
click at [550, 337] on div "C" at bounding box center [562, 337] width 26 height 26
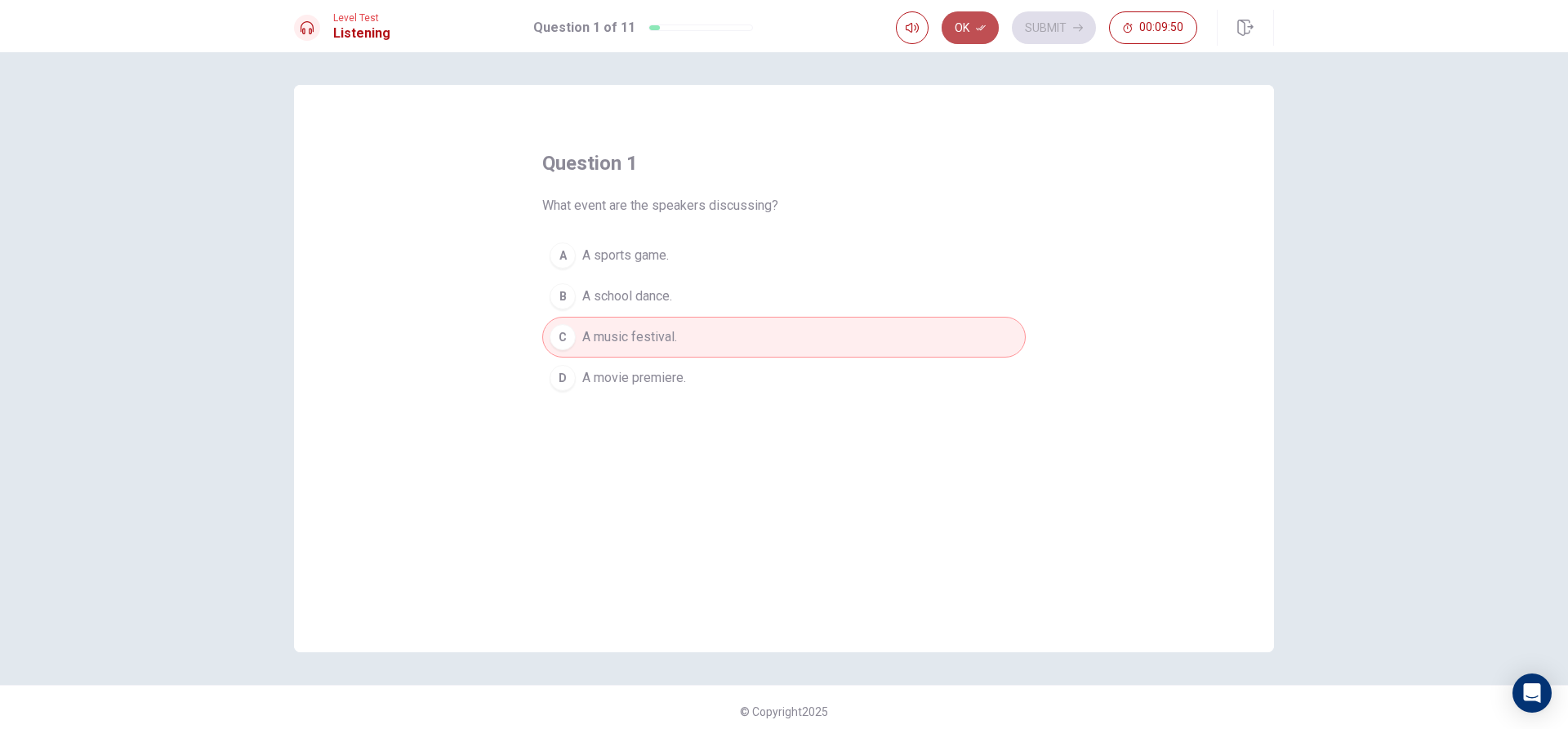
click at [979, 29] on icon "button" at bounding box center [980, 29] width 10 height 6
click at [1058, 31] on button "Submit" at bounding box center [1053, 27] width 84 height 32
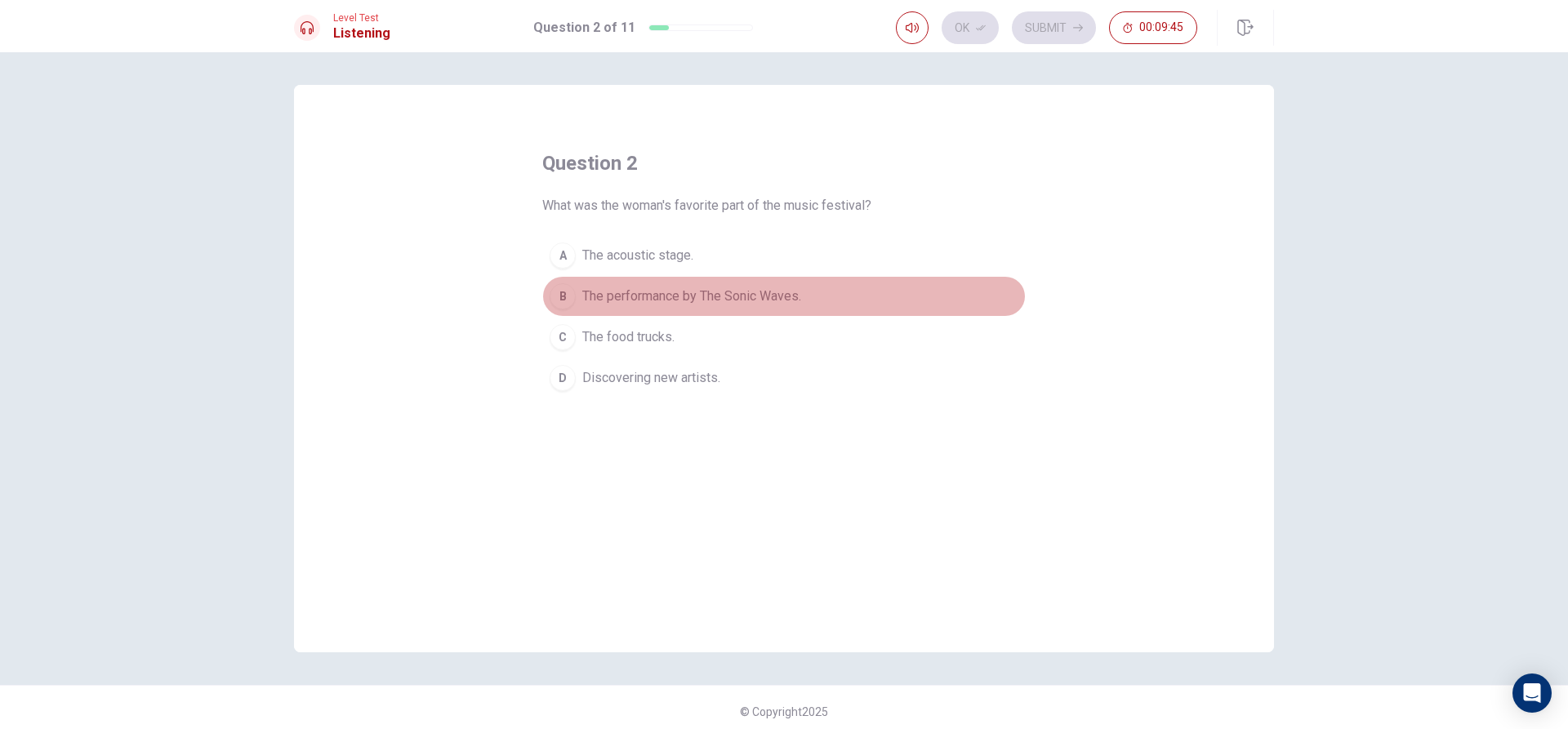
click at [568, 297] on div "B" at bounding box center [562, 296] width 26 height 26
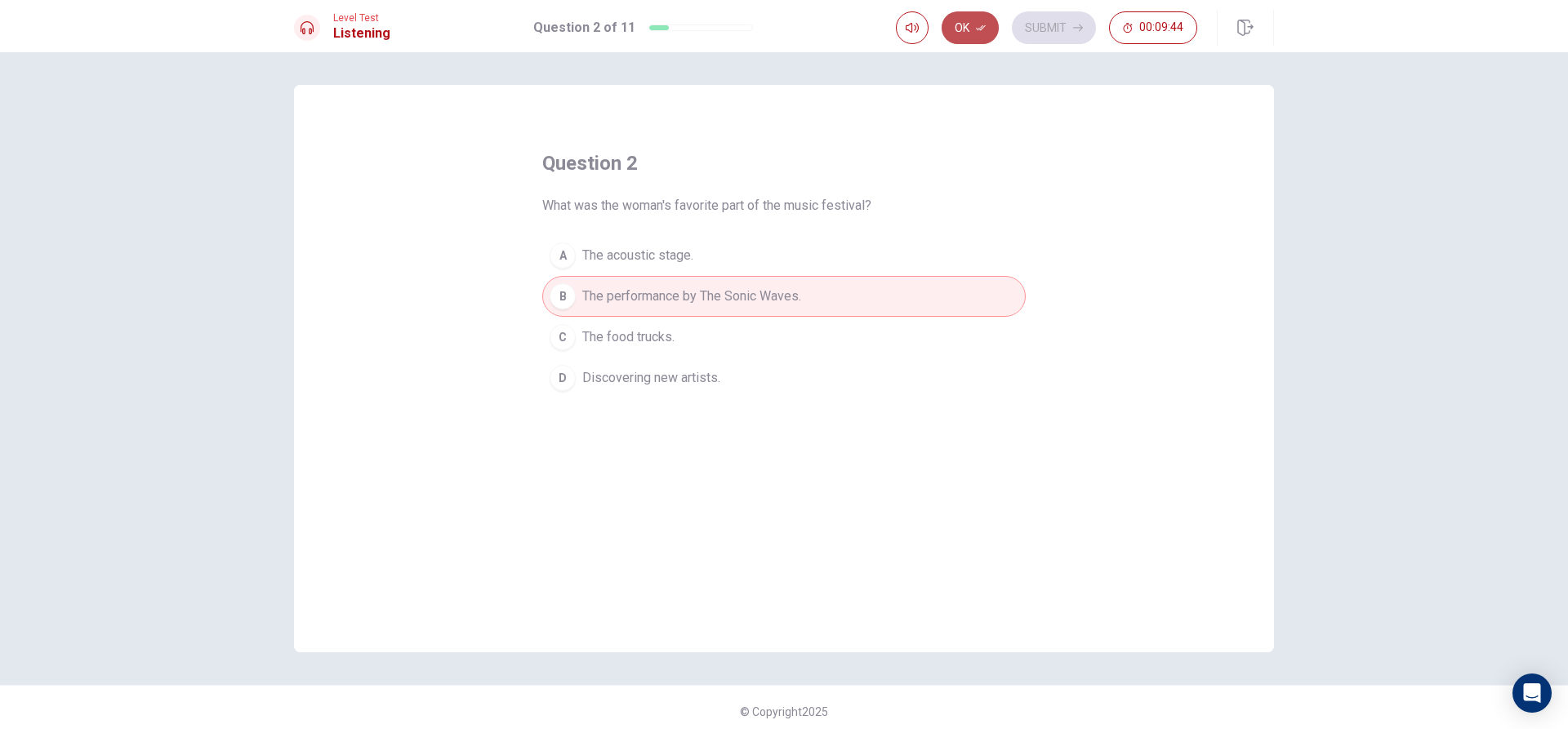
click at [976, 28] on icon "button" at bounding box center [980, 28] width 10 height 10
click at [1046, 26] on button "Submit" at bounding box center [1053, 27] width 84 height 32
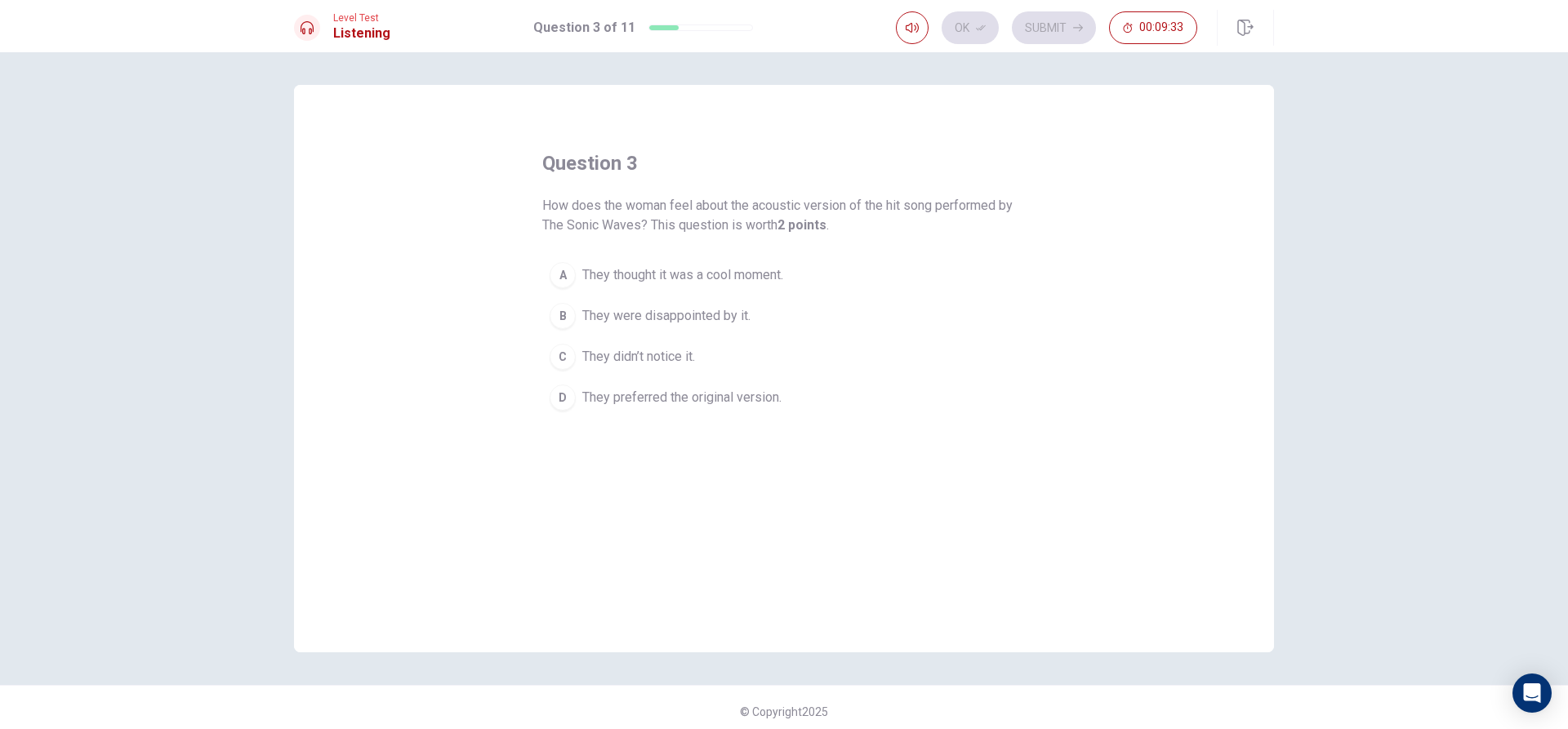
click at [565, 267] on div "A" at bounding box center [562, 275] width 26 height 26
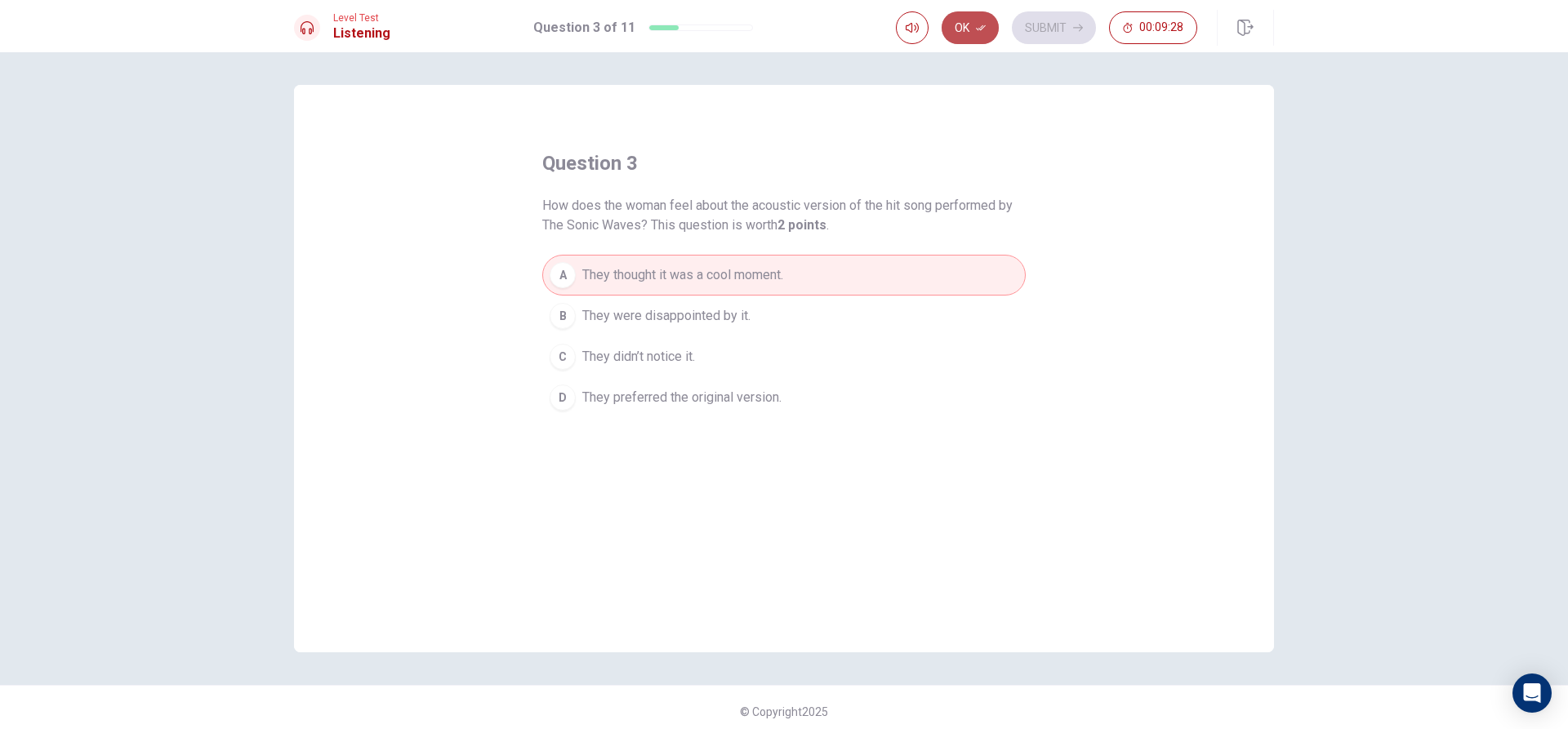
click at [991, 35] on button "Ok" at bounding box center [970, 27] width 57 height 32
click at [1023, 26] on button "Submit" at bounding box center [1053, 27] width 84 height 32
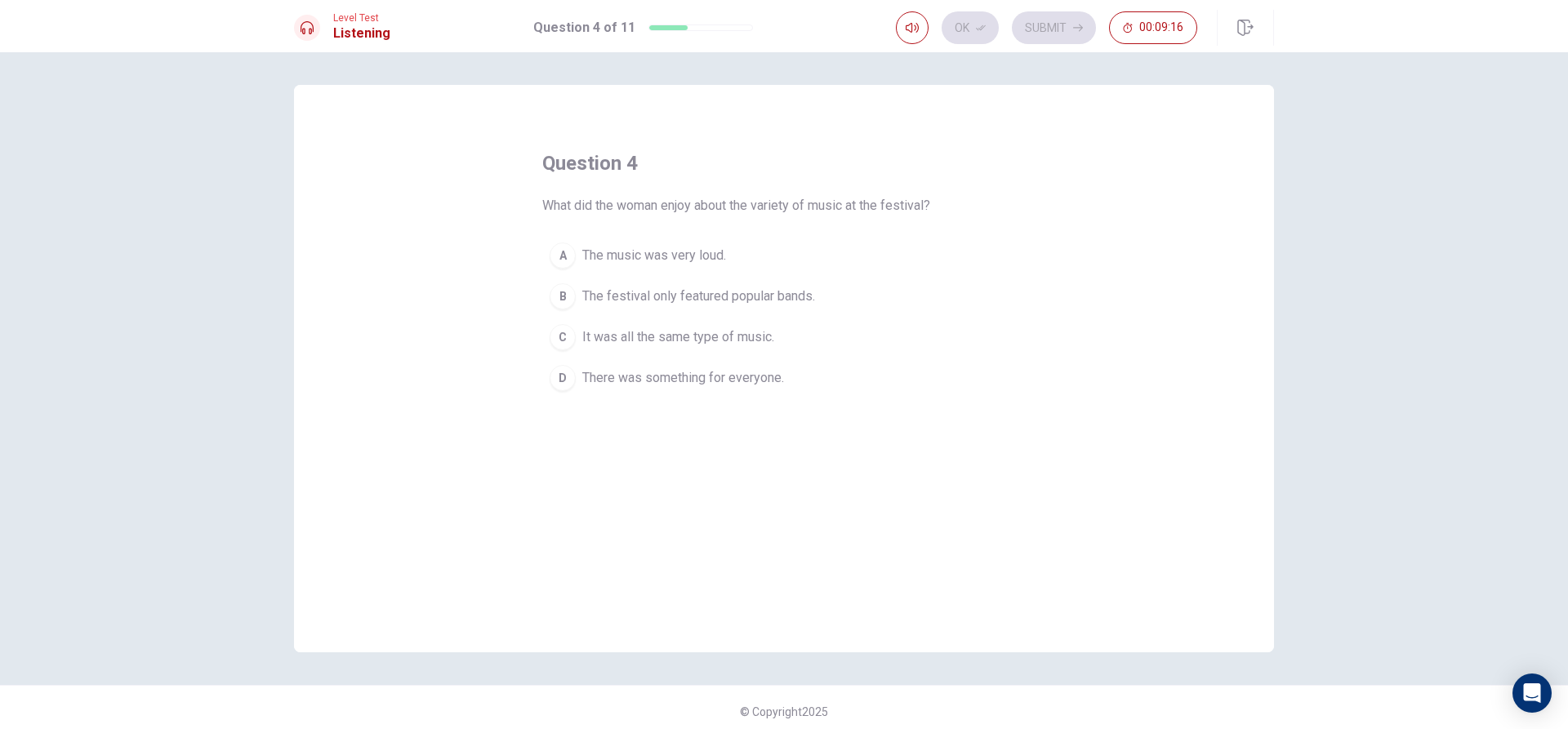
click at [560, 376] on div "D" at bounding box center [562, 378] width 26 height 26
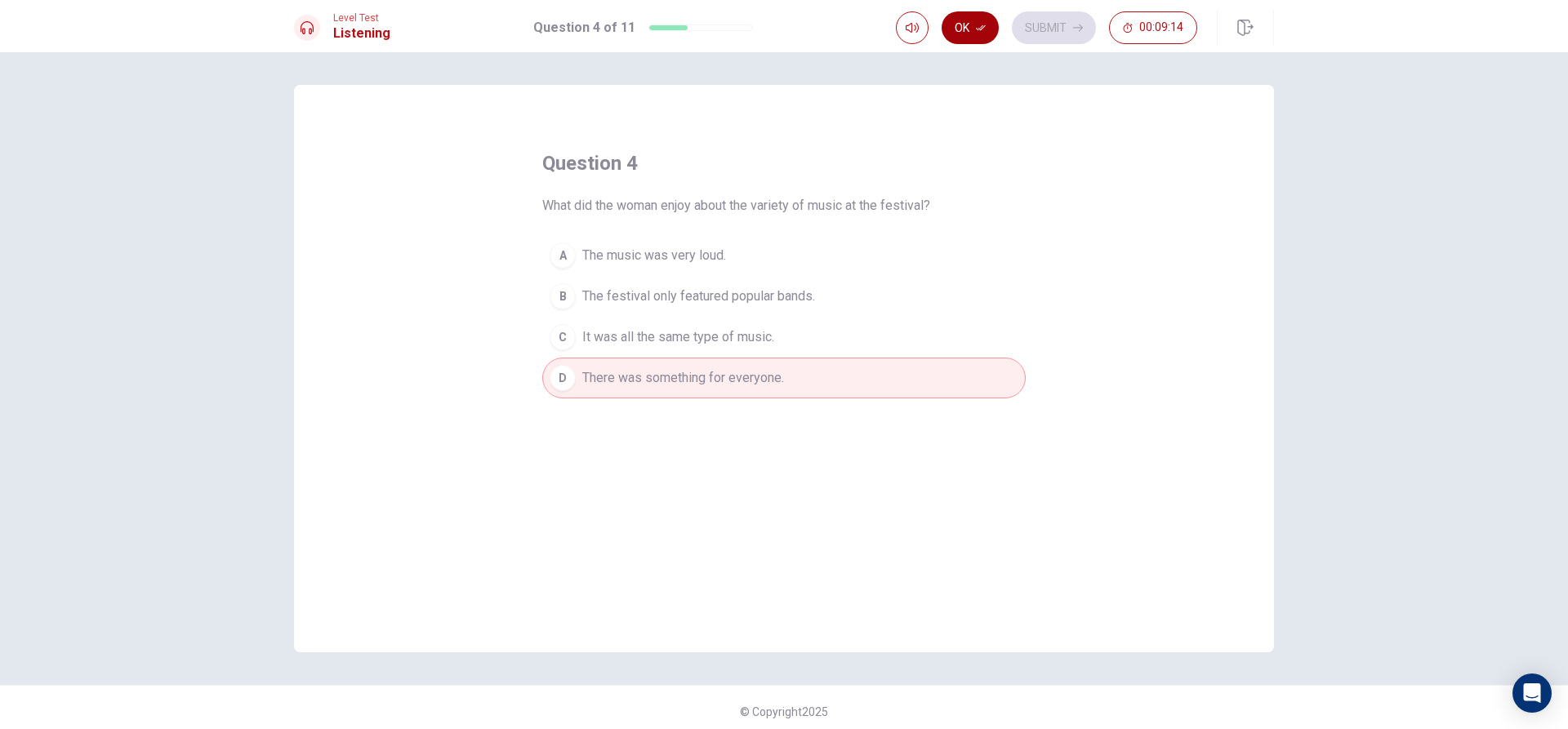
click at [986, 30] on button "Ok" at bounding box center [970, 27] width 57 height 32
click at [1027, 29] on button "Submit" at bounding box center [1053, 27] width 84 height 32
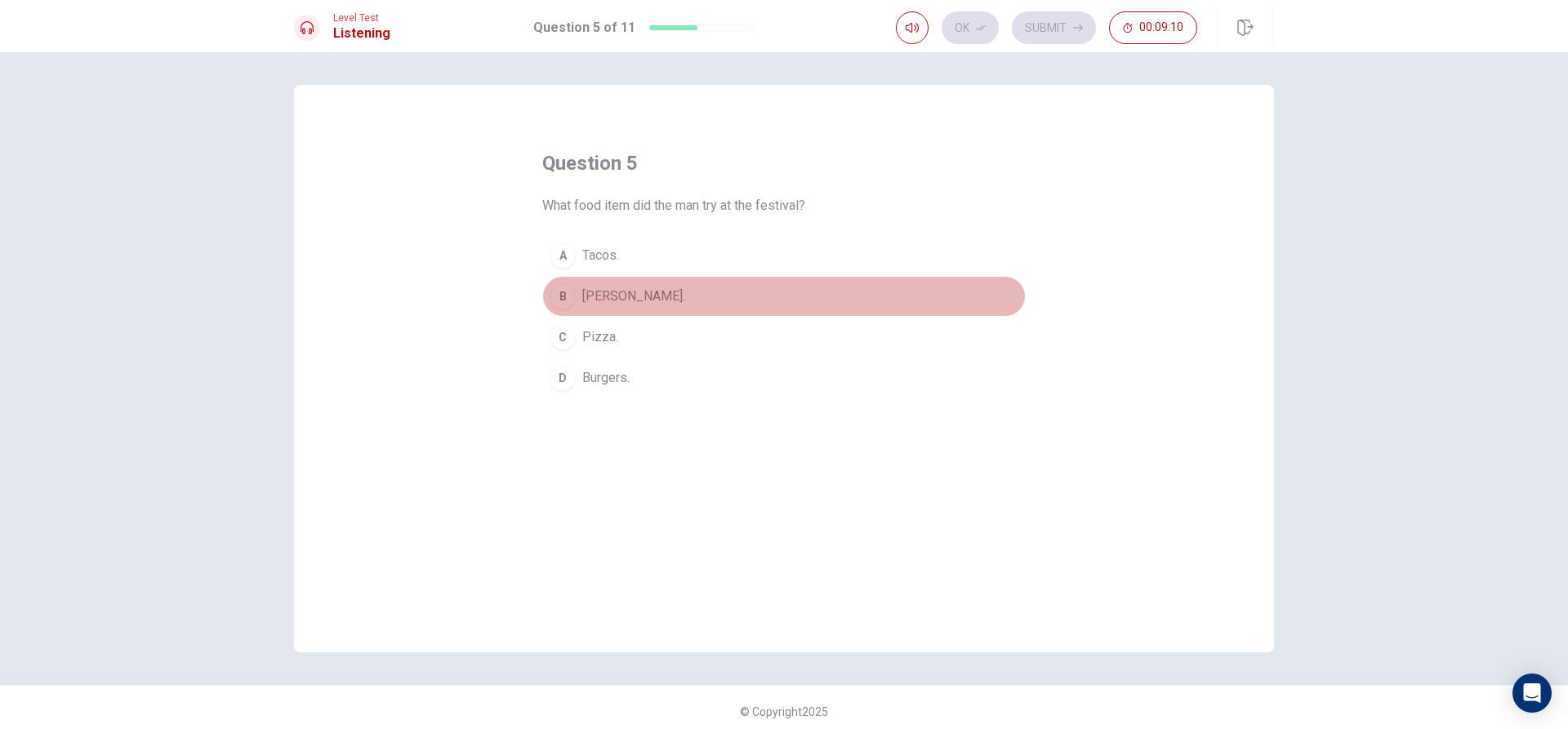
click at [567, 301] on div "B" at bounding box center [562, 296] width 26 height 26
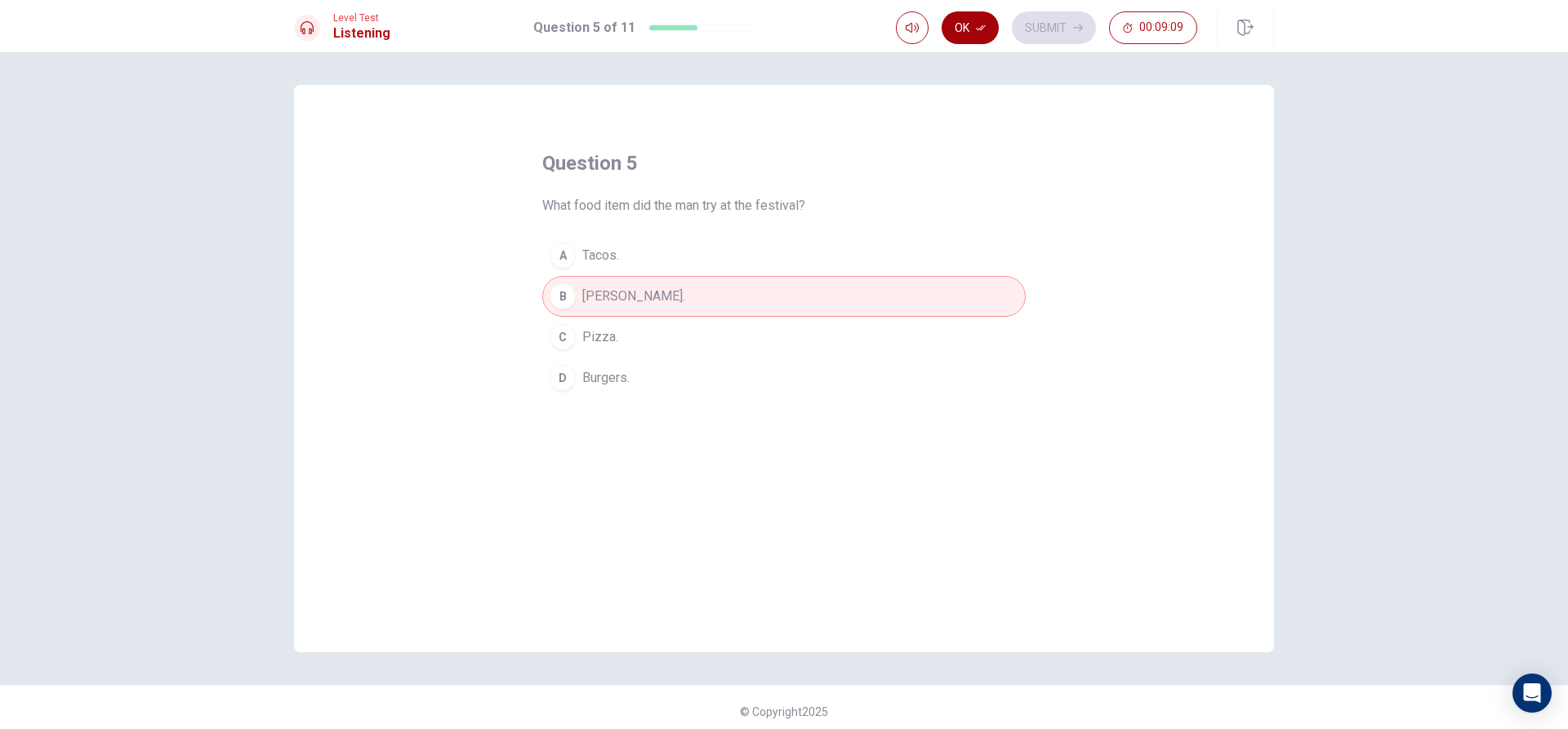
click at [979, 18] on button "Ok" at bounding box center [970, 27] width 57 height 32
click at [1043, 29] on button "Submit" at bounding box center [1053, 27] width 84 height 32
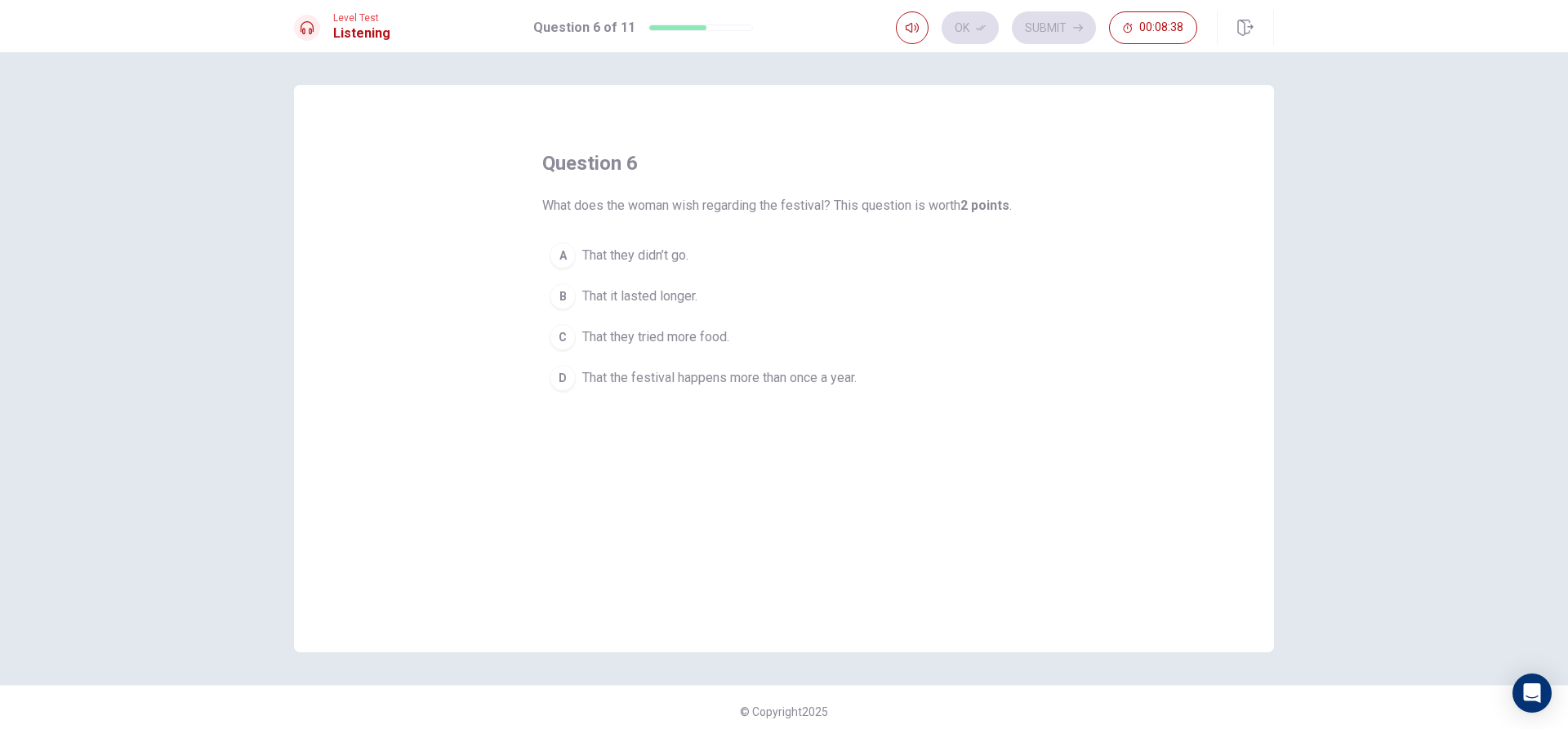
click at [554, 375] on div "D" at bounding box center [562, 378] width 26 height 26
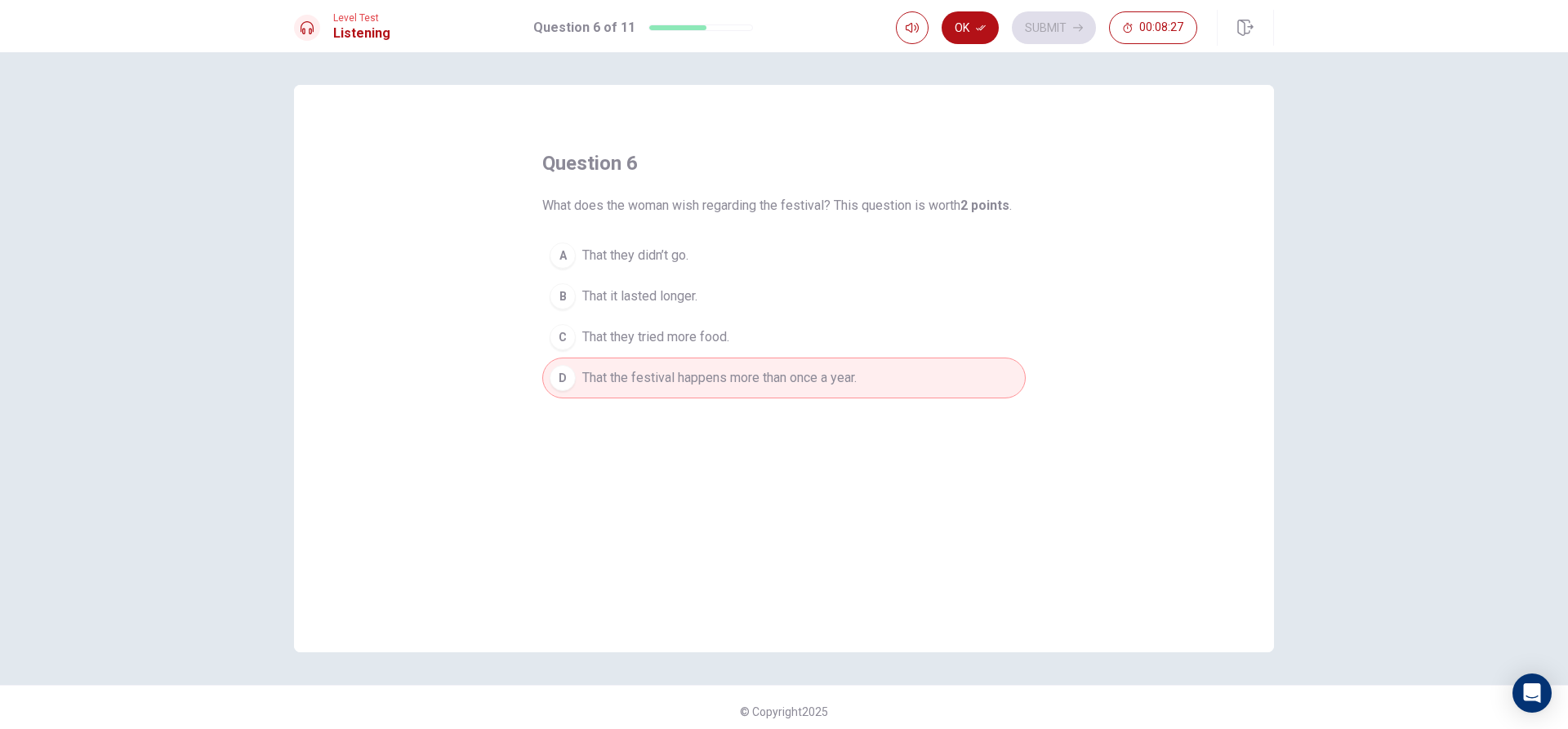
click at [974, 18] on button "Ok" at bounding box center [970, 27] width 57 height 32
click at [1040, 29] on button "Submit" at bounding box center [1053, 27] width 84 height 32
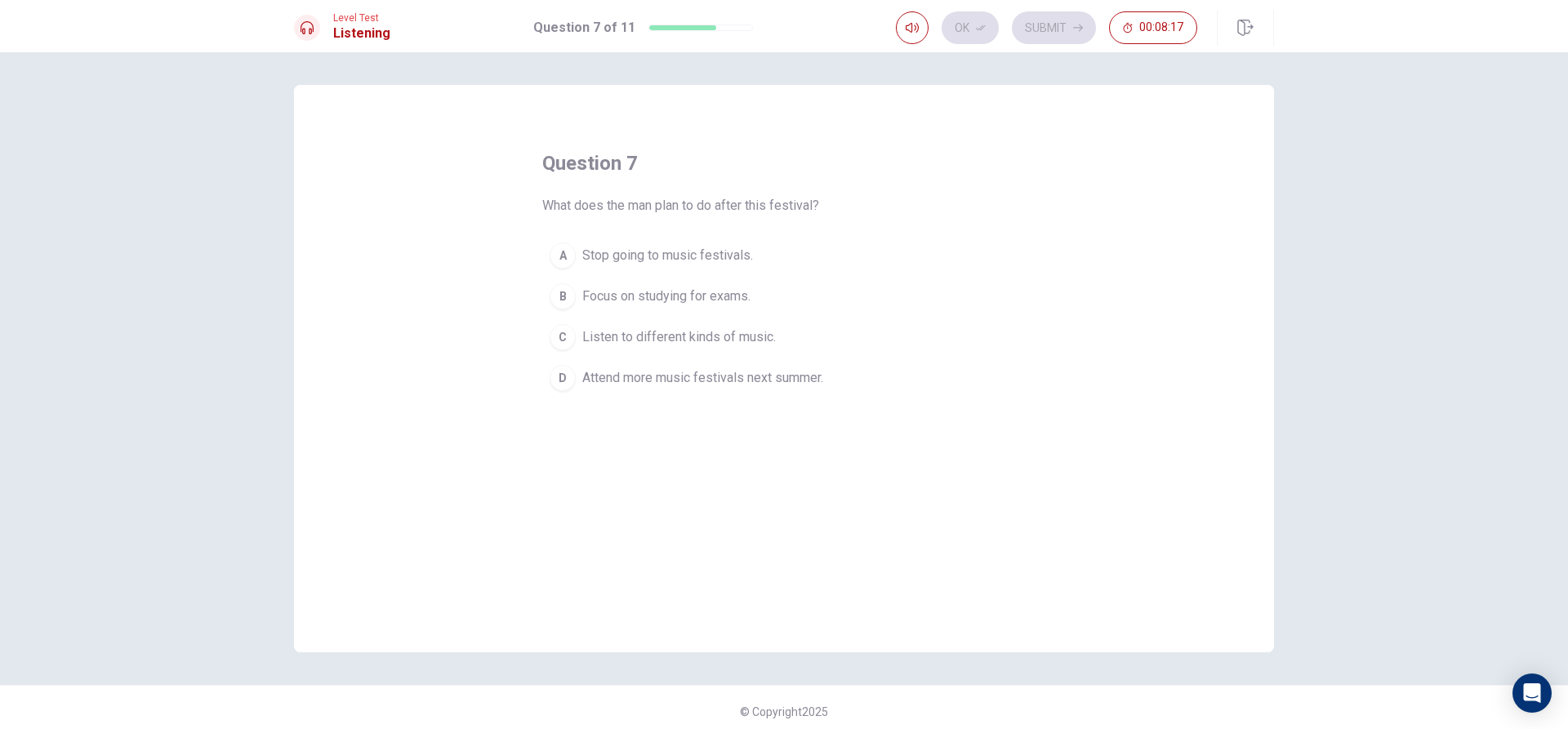
click at [559, 384] on div "D" at bounding box center [562, 378] width 26 height 26
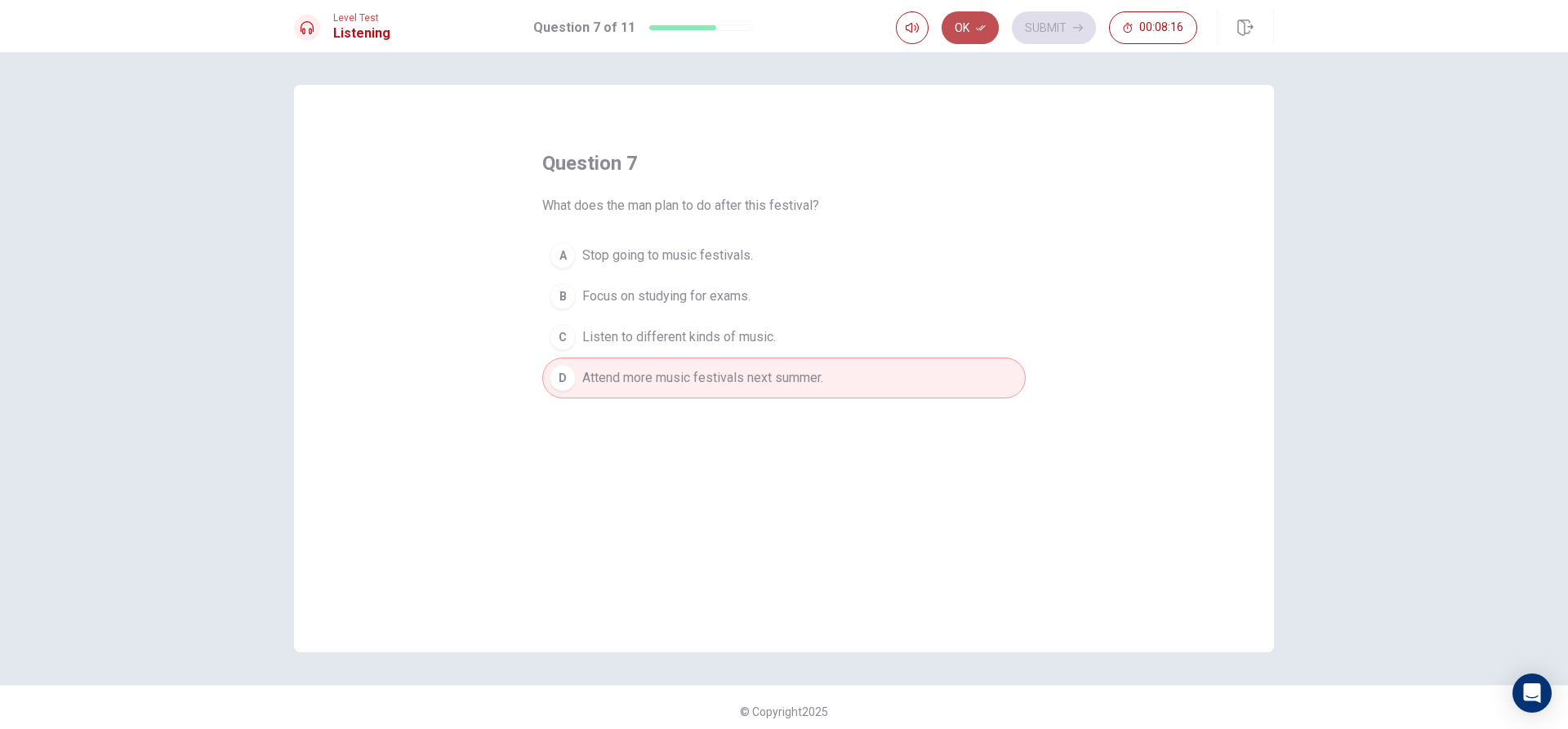
click at [970, 24] on button "Ok" at bounding box center [970, 27] width 57 height 32
click at [1059, 21] on button "Submit" at bounding box center [1053, 27] width 84 height 32
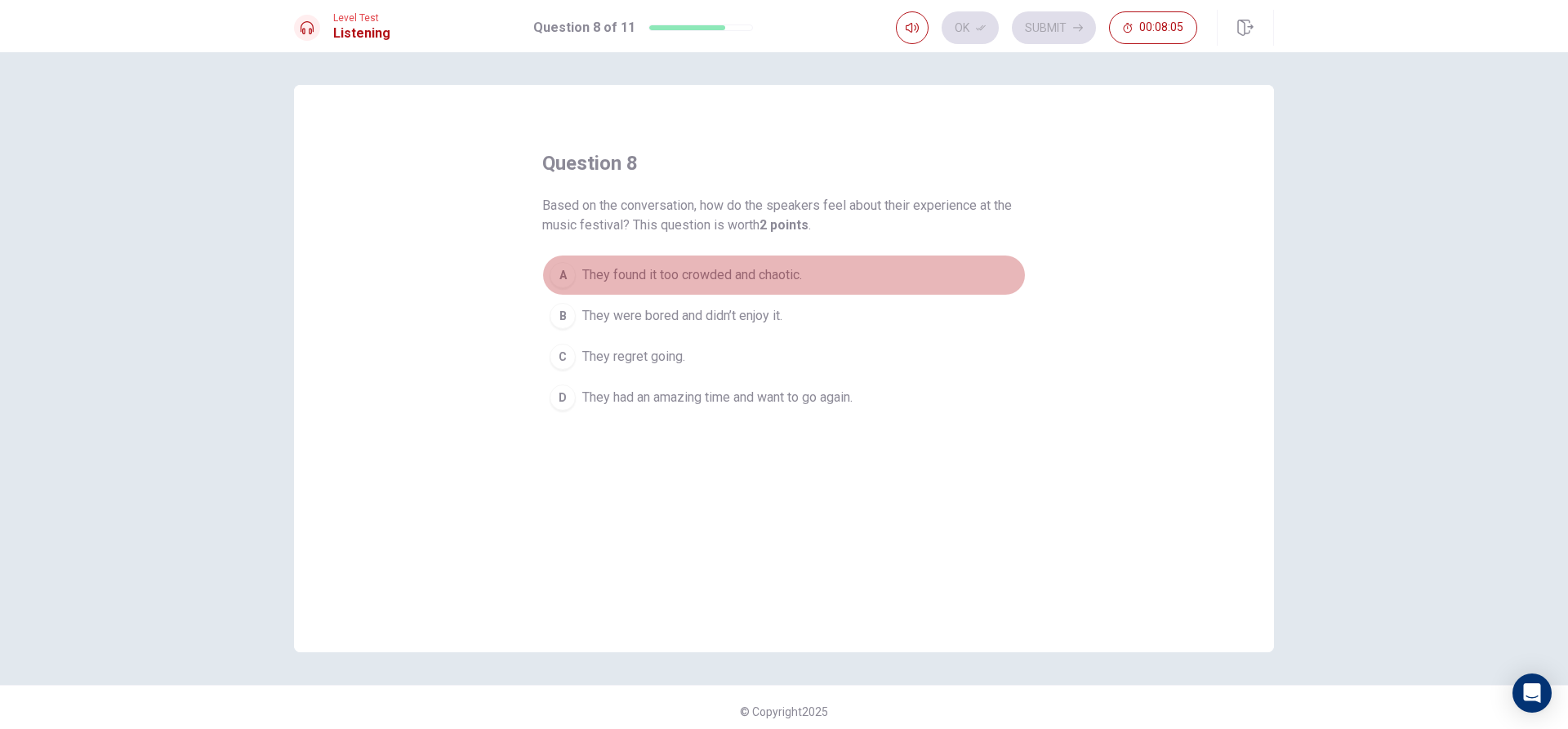
click at [561, 270] on div "A" at bounding box center [562, 275] width 26 height 26
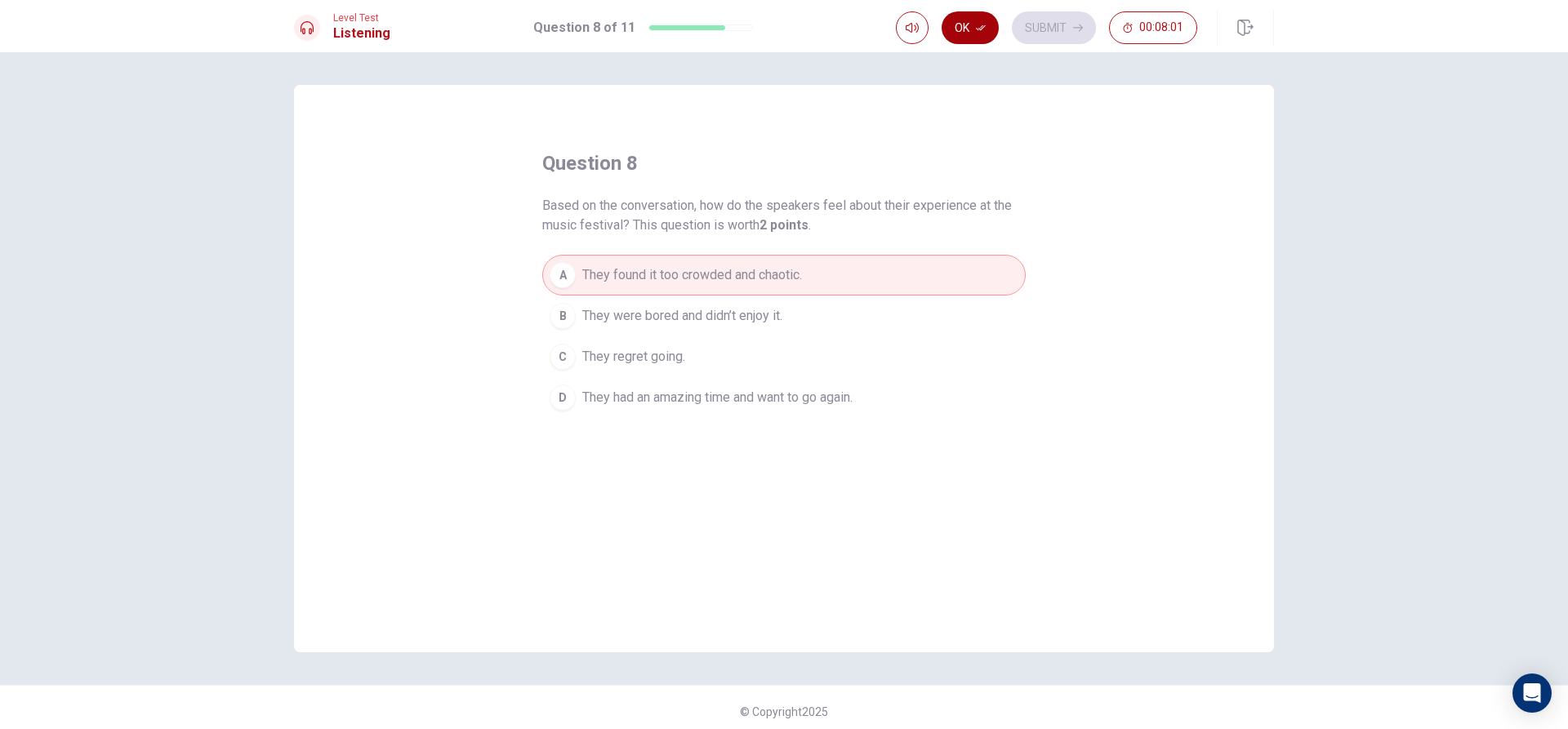
click at [967, 26] on button "Ok" at bounding box center [970, 27] width 57 height 32
click at [1059, 30] on button "Submit" at bounding box center [1053, 27] width 84 height 32
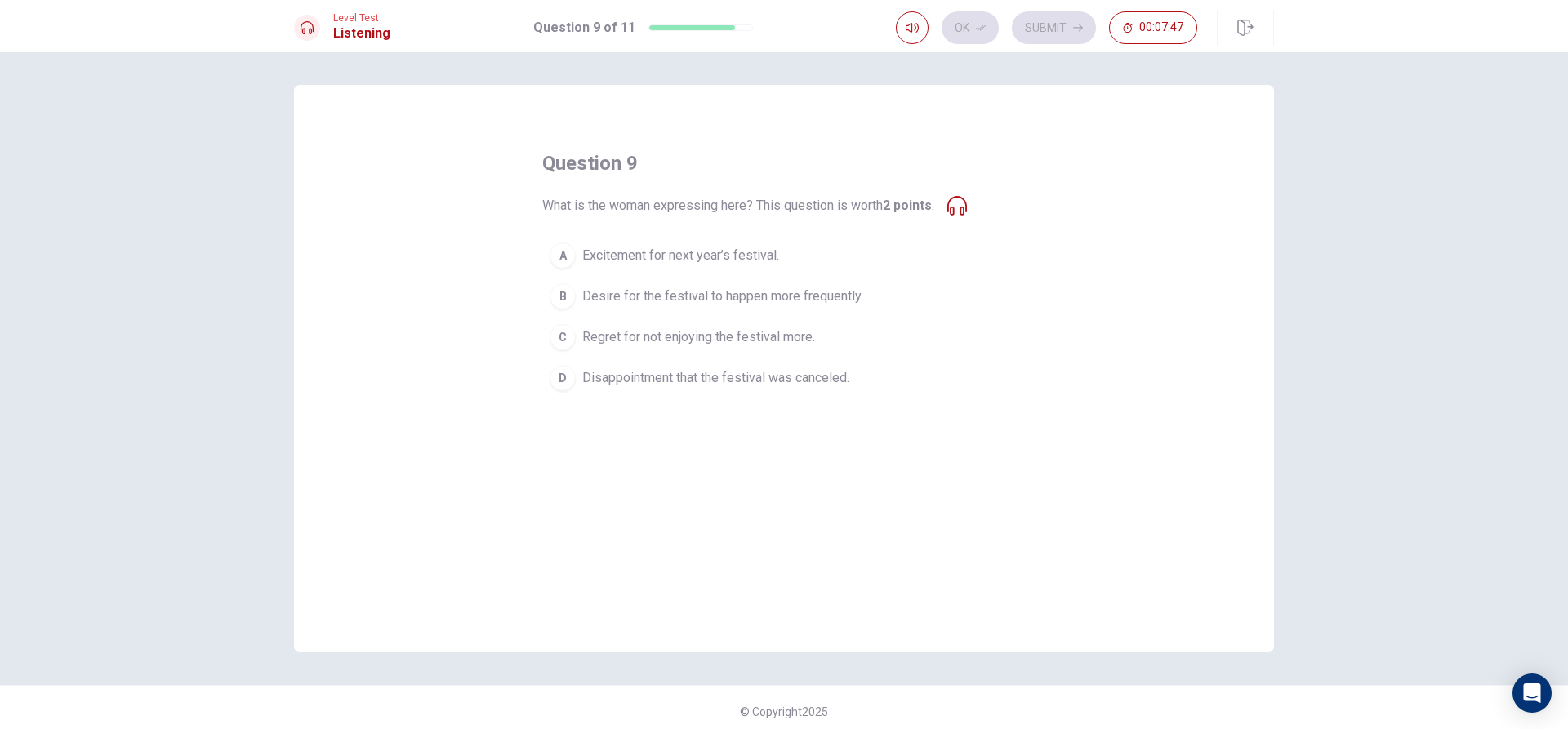
click at [561, 261] on div "A" at bounding box center [562, 256] width 26 height 26
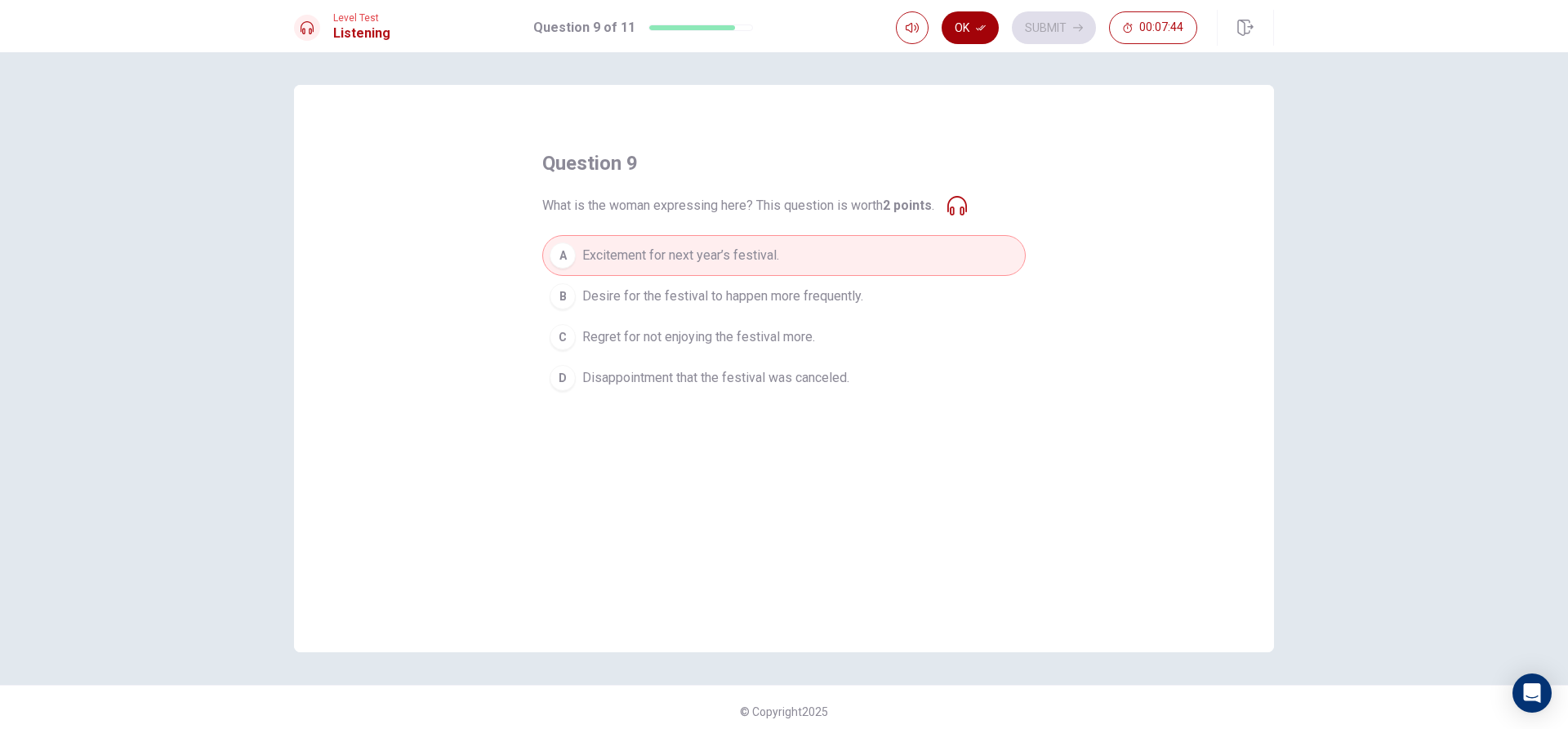
click at [963, 21] on button "Ok" at bounding box center [970, 27] width 57 height 32
click at [954, 214] on icon at bounding box center [956, 205] width 19 height 19
click at [1043, 25] on button "Submit" at bounding box center [1053, 27] width 84 height 32
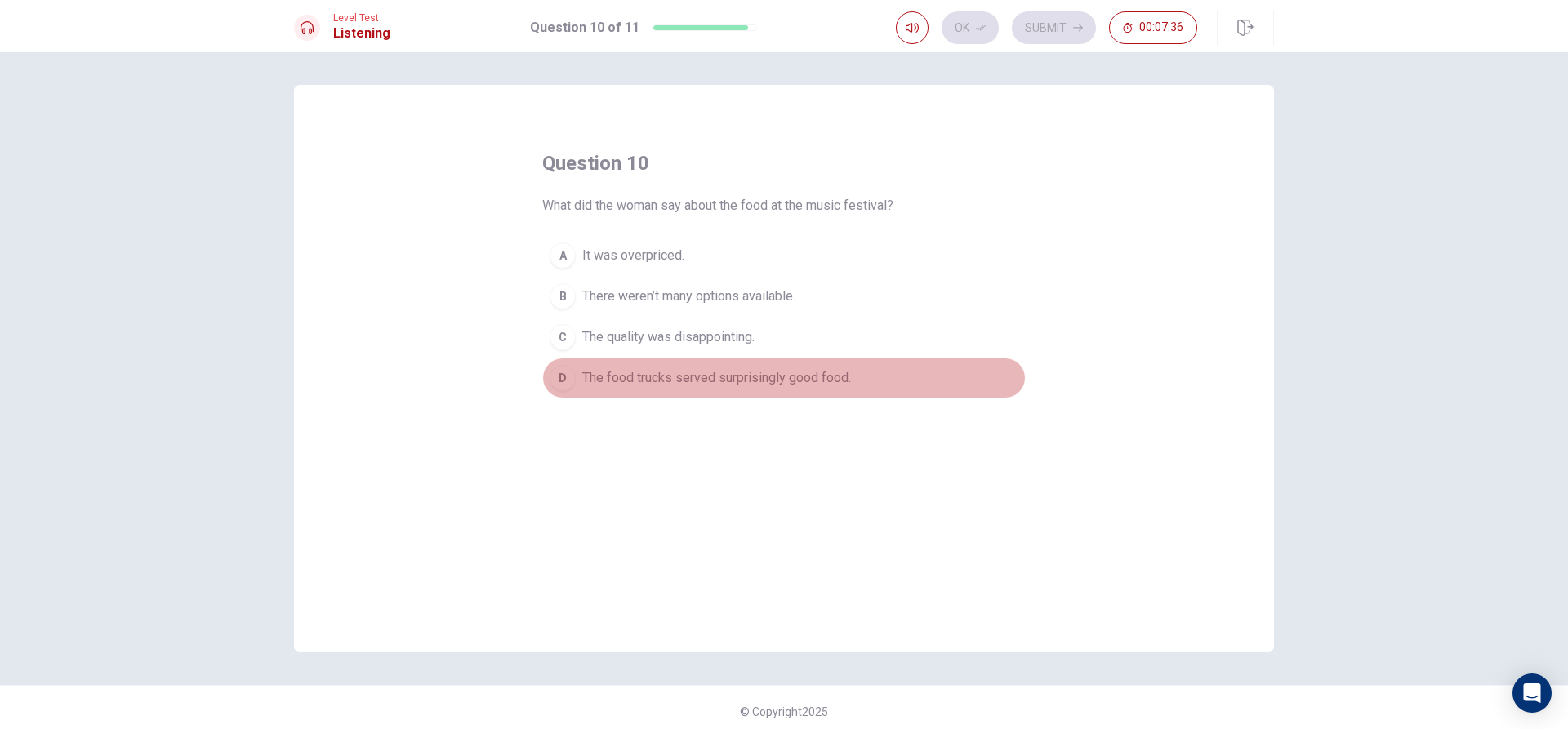
click at [560, 379] on div "D" at bounding box center [562, 378] width 26 height 26
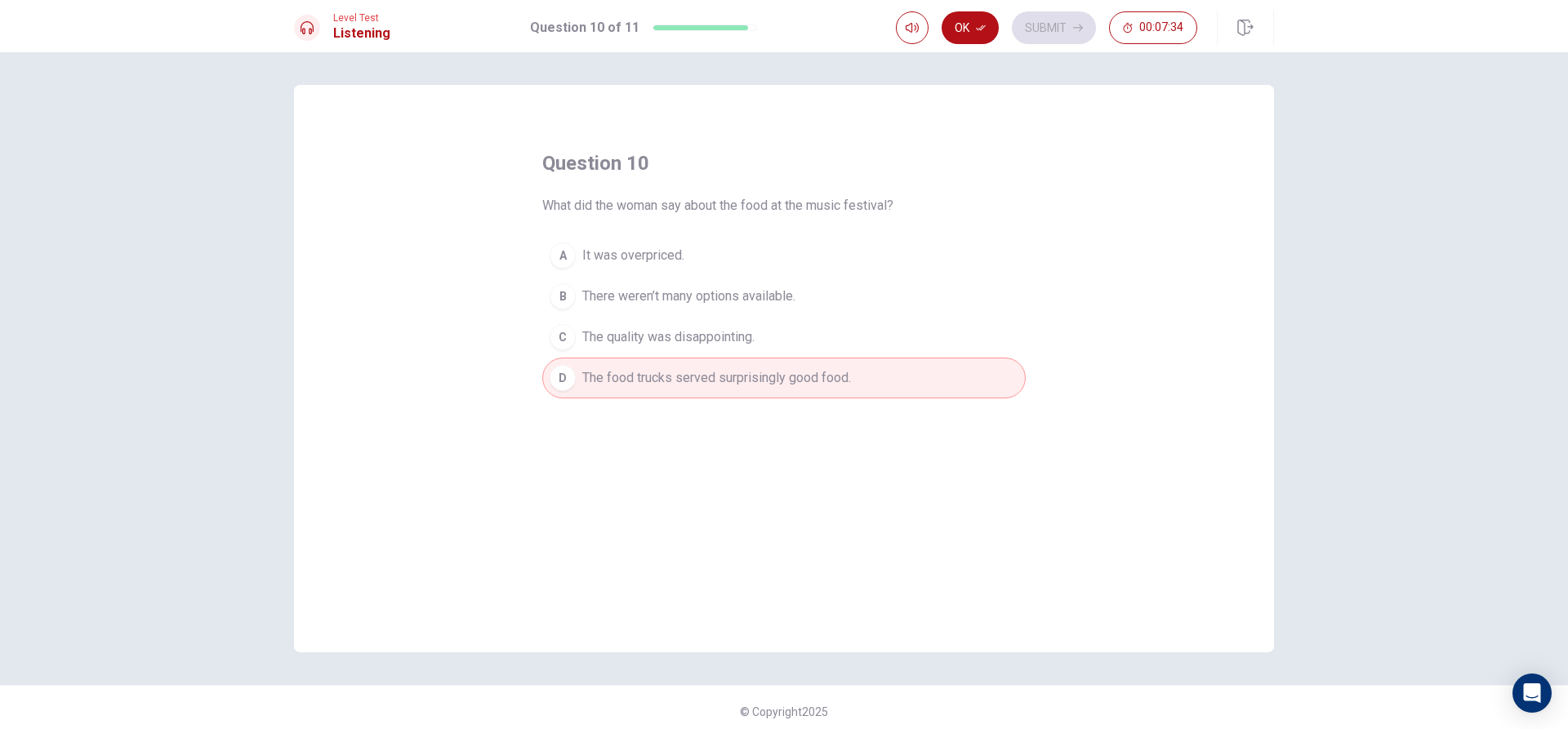
click at [980, 22] on button "Ok" at bounding box center [970, 27] width 57 height 32
click at [1033, 29] on button "Submit" at bounding box center [1053, 27] width 84 height 32
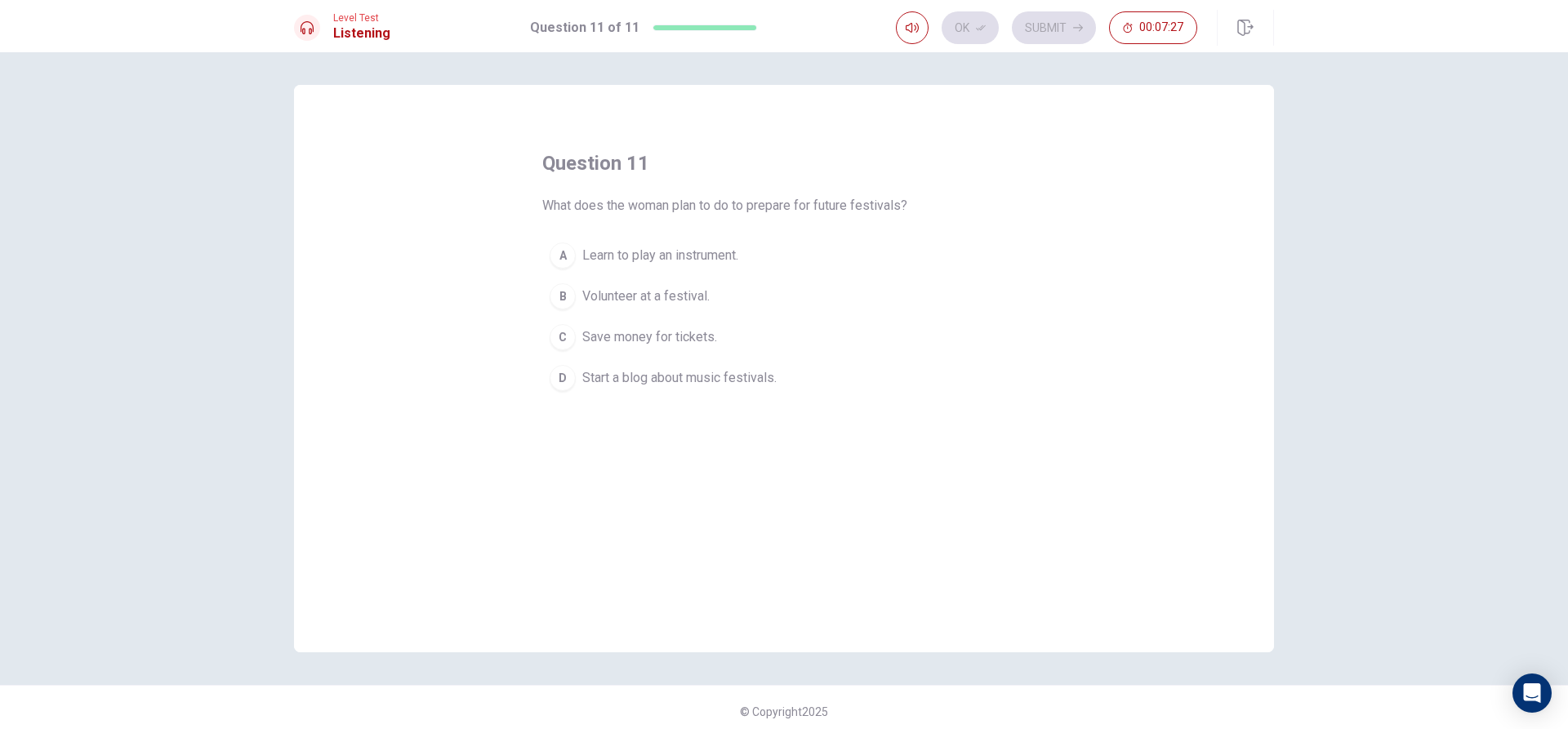
click at [575, 333] on button "C Save money for tickets." at bounding box center [783, 337] width 483 height 40
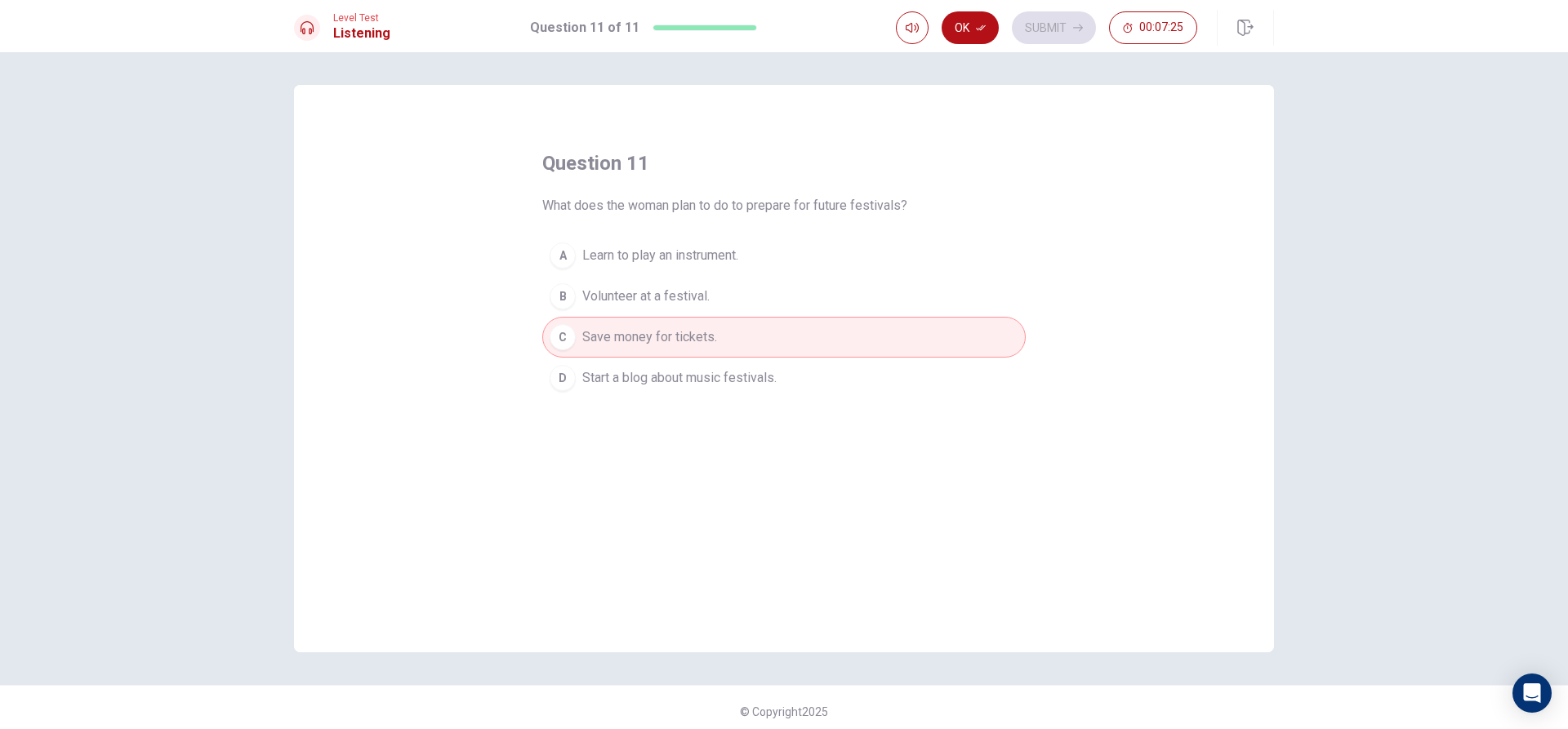
click at [964, 27] on button "Ok" at bounding box center [970, 27] width 57 height 32
click at [1065, 29] on button "Submit" at bounding box center [1053, 27] width 84 height 32
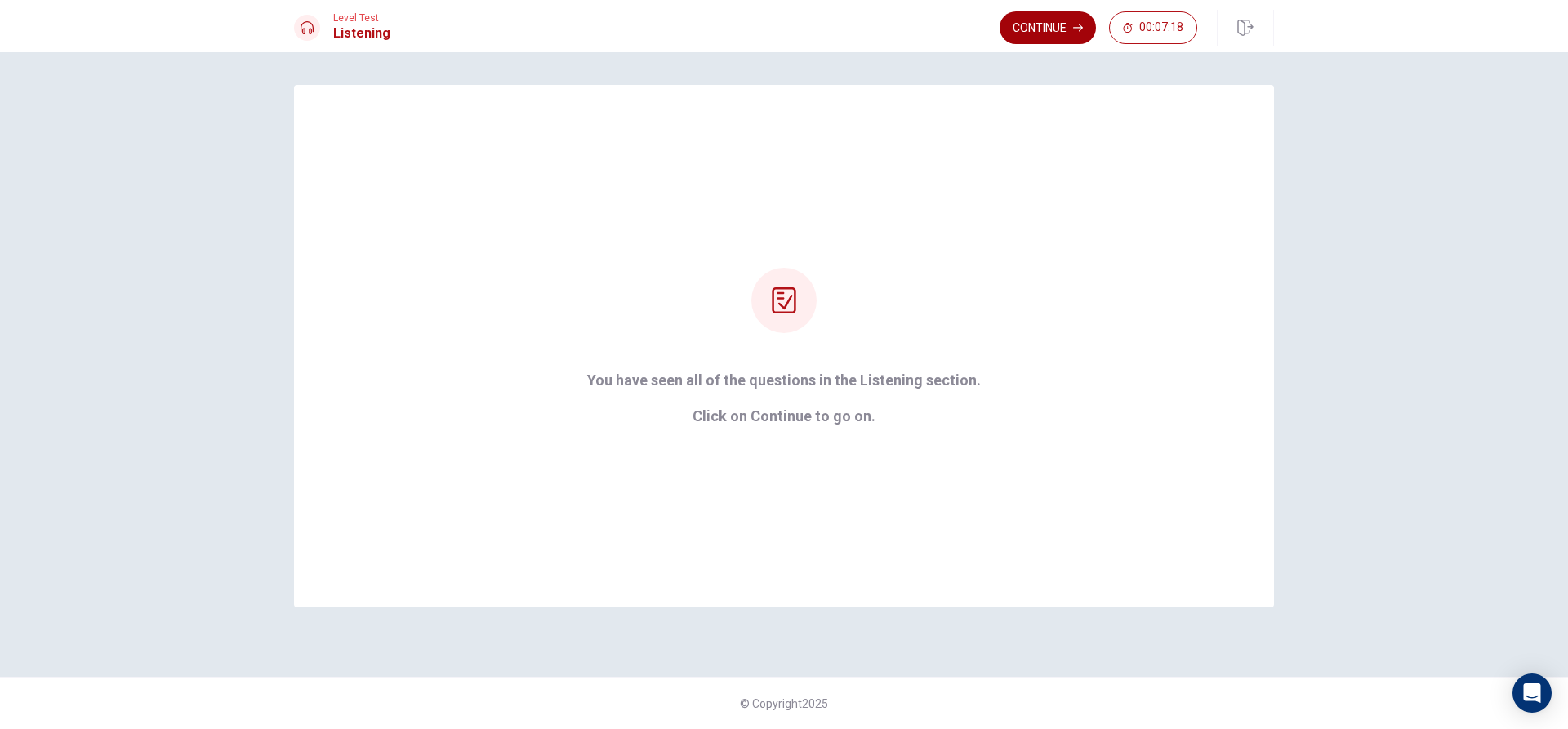
click at [1043, 20] on button "Continue" at bounding box center [1047, 27] width 97 height 32
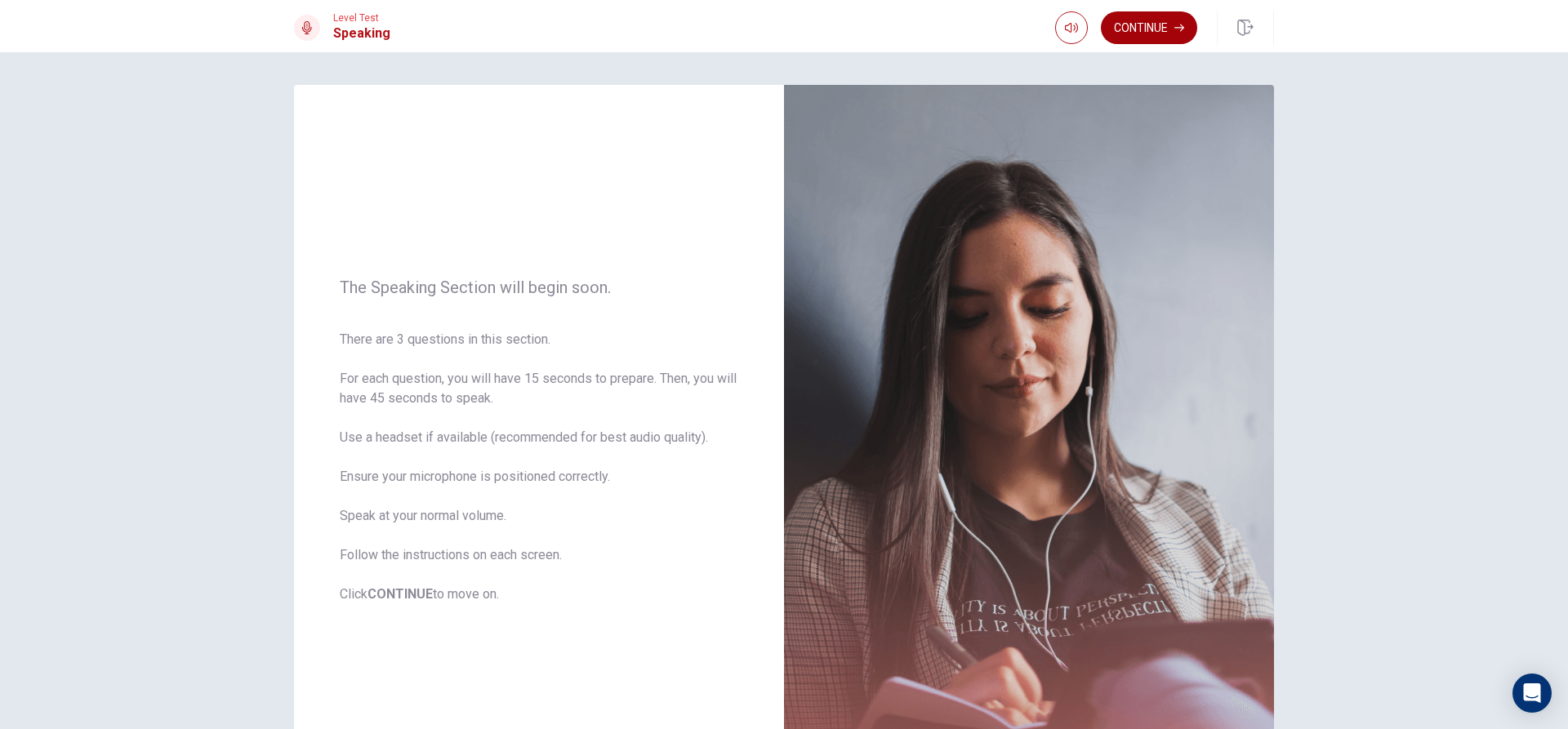
click at [1159, 26] on button "Continue" at bounding box center [1148, 27] width 97 height 32
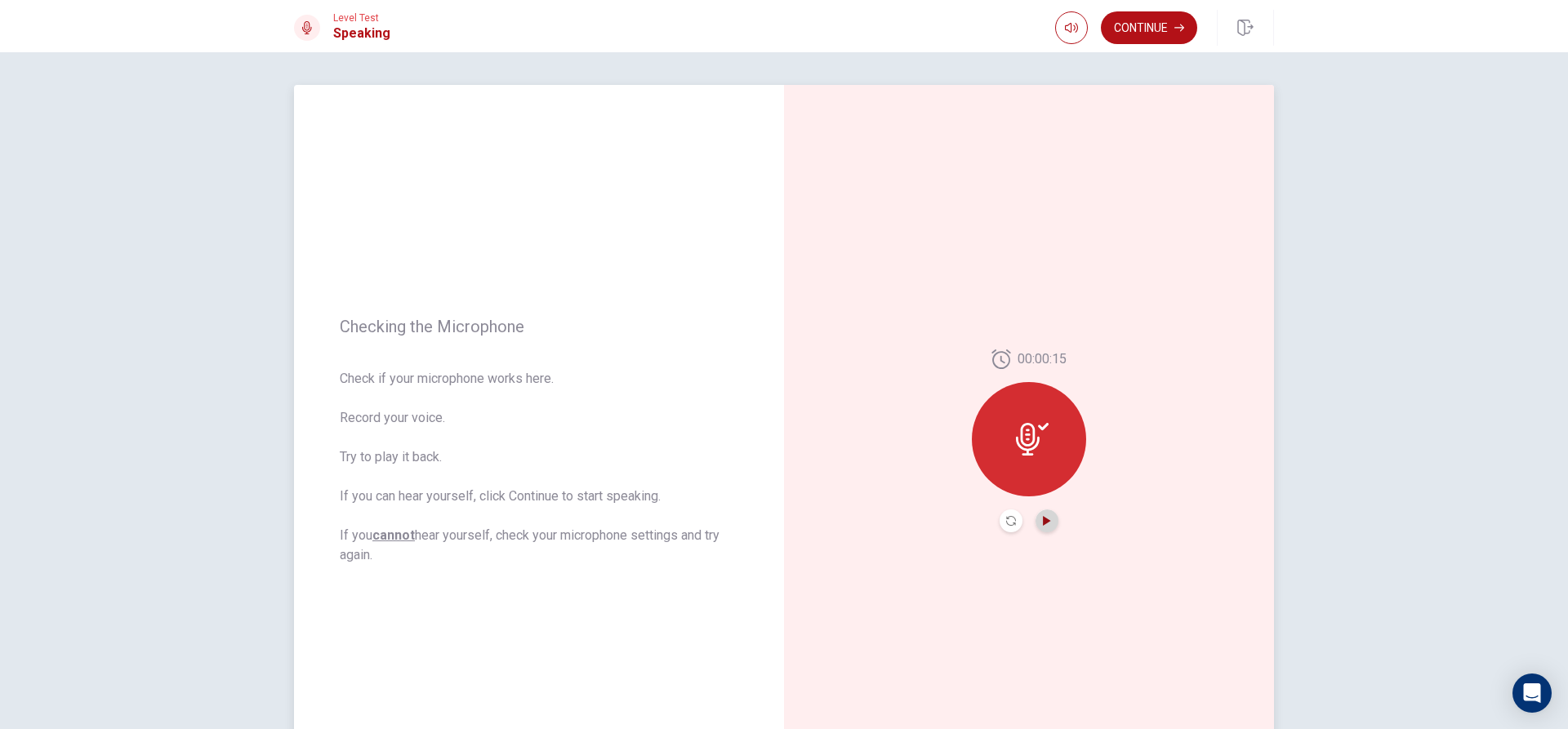
click at [1042, 521] on icon "Play Audio" at bounding box center [1046, 521] width 10 height 10
click at [1014, 525] on button "Record Again" at bounding box center [1010, 521] width 23 height 23
click at [1005, 481] on span "Stop Recording" at bounding box center [1029, 470] width 62 height 26
click at [1049, 524] on button "Play Audio" at bounding box center [1046, 521] width 23 height 23
click at [1183, 29] on icon "button" at bounding box center [1179, 29] width 10 height 7
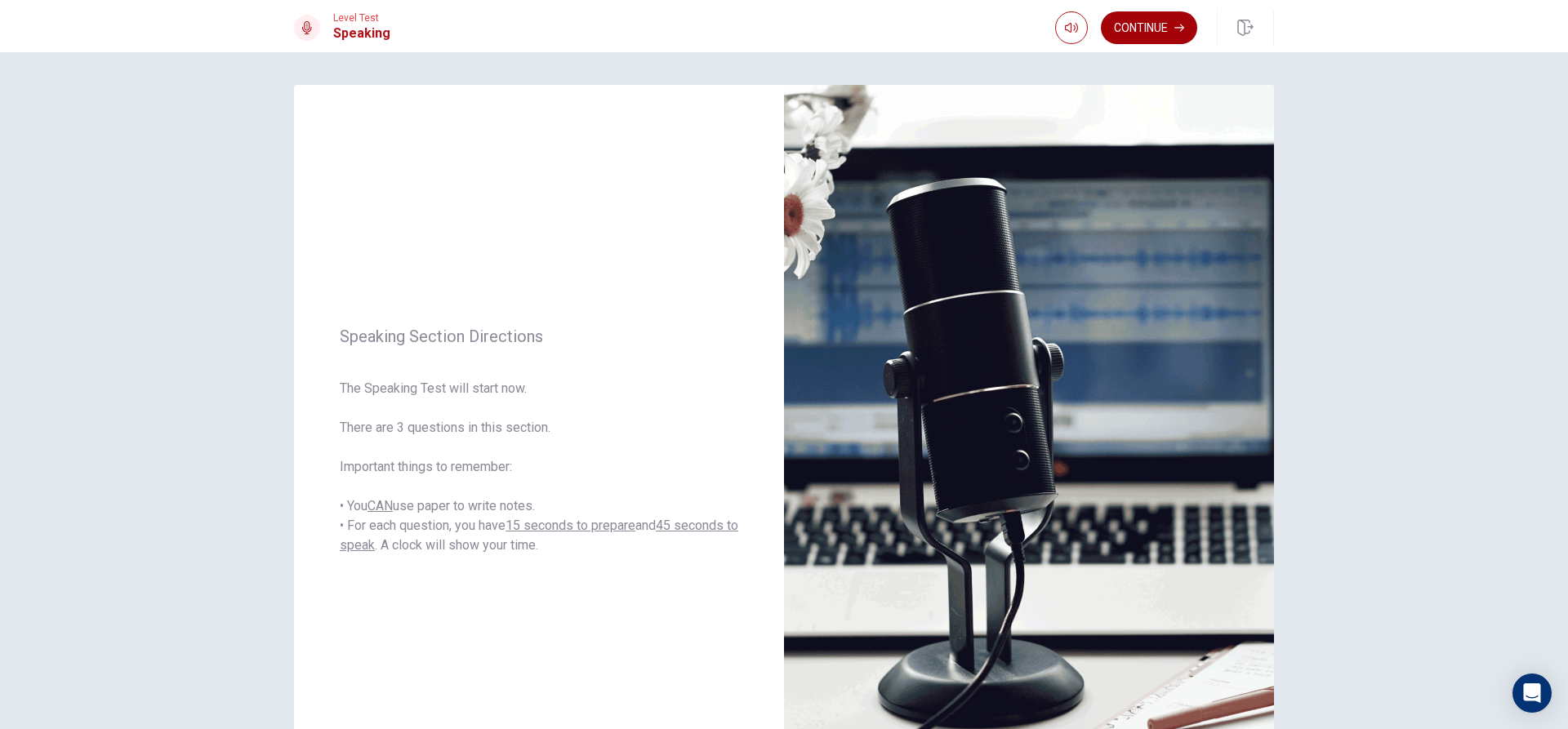
click at [1182, 26] on icon "button" at bounding box center [1179, 29] width 10 height 7
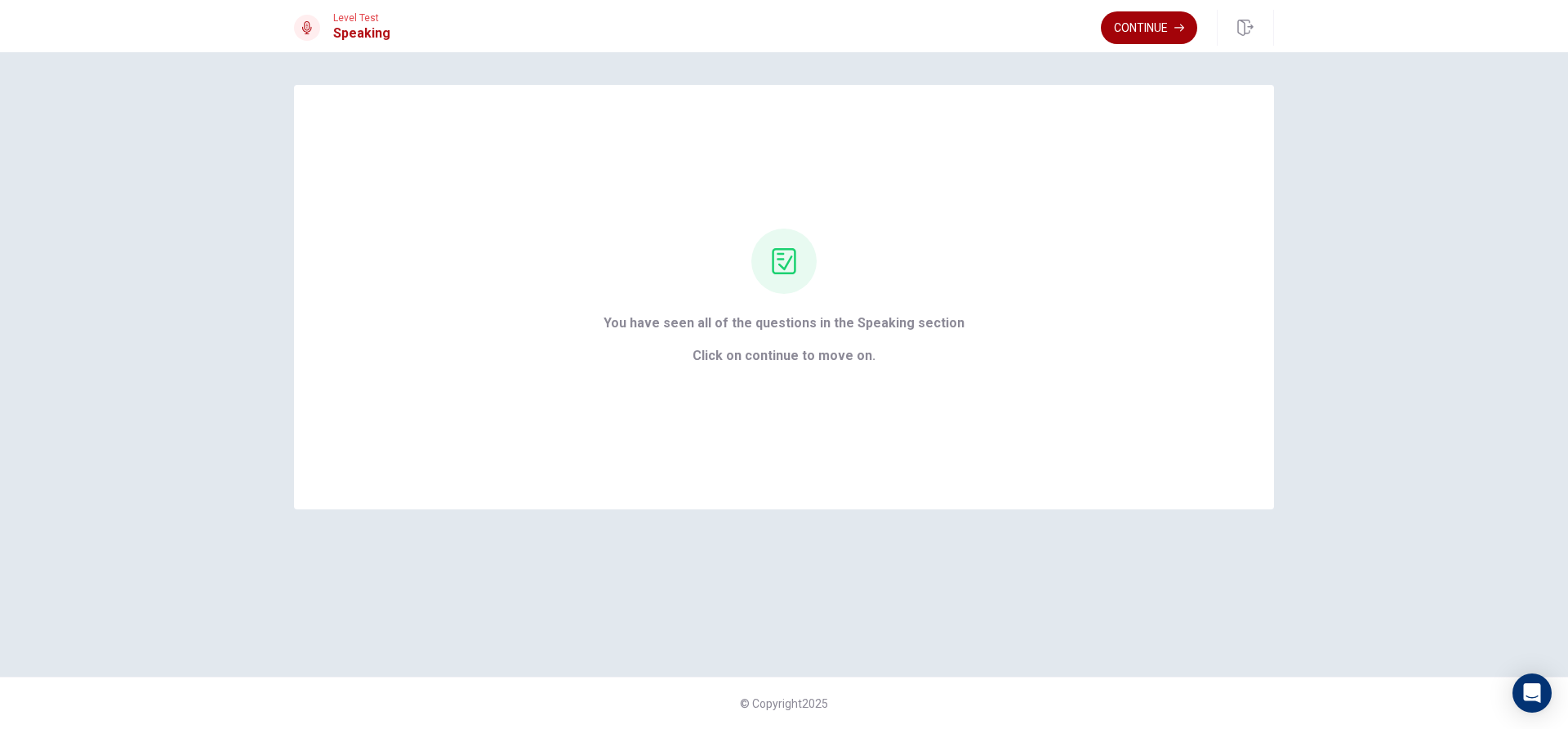
click at [1134, 17] on button "Continue" at bounding box center [1148, 27] width 97 height 32
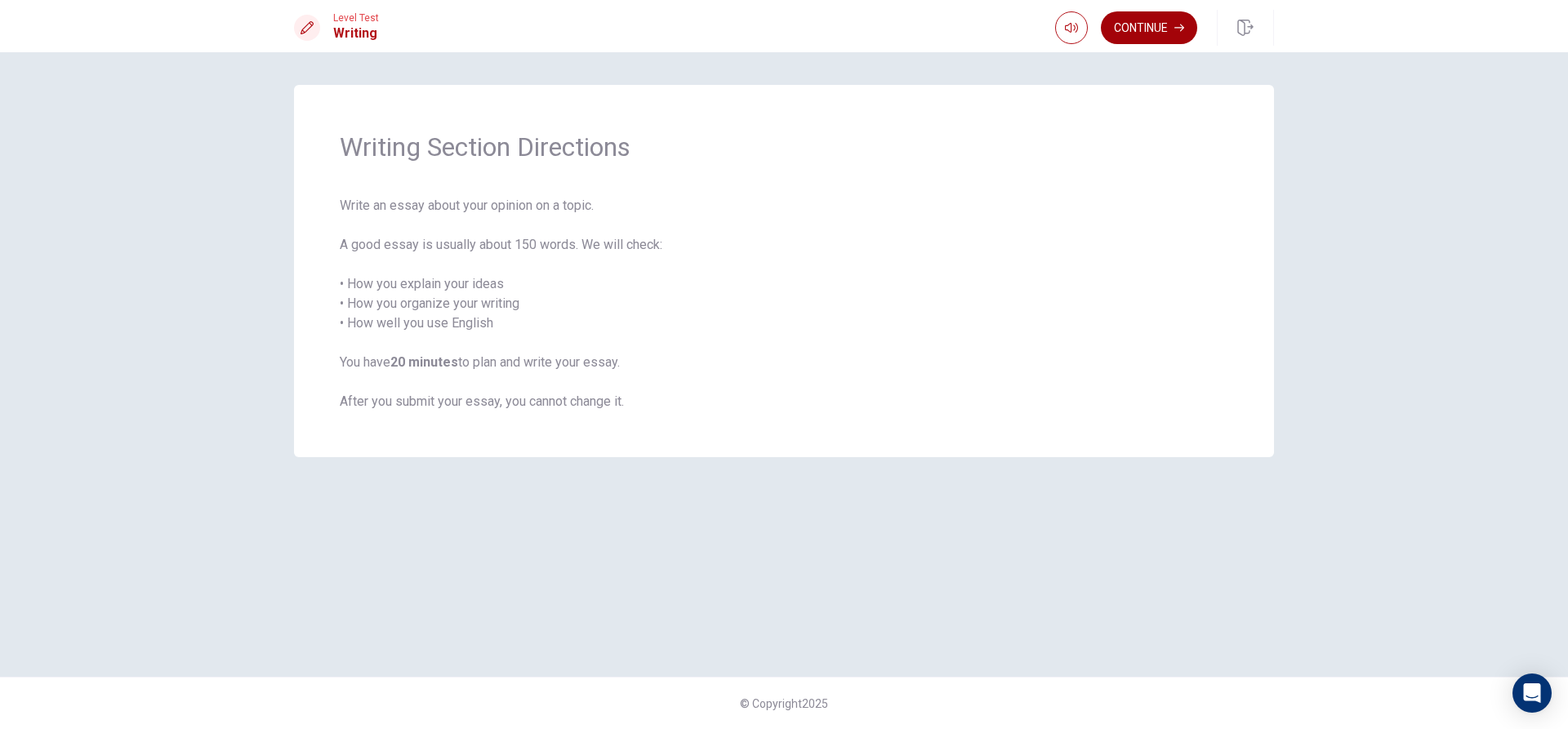
click at [1138, 32] on button "Continue" at bounding box center [1148, 27] width 97 height 32
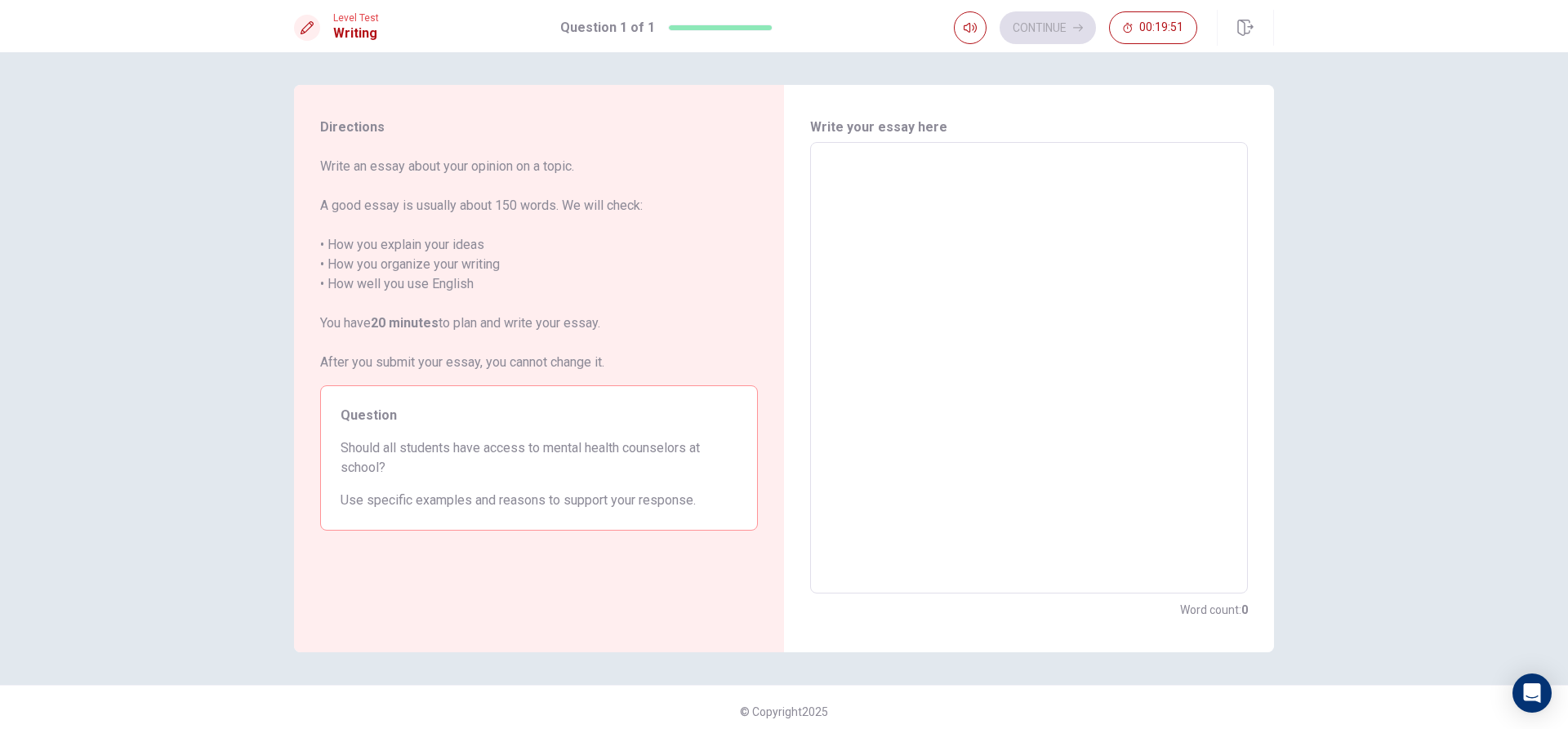
click at [859, 194] on textarea at bounding box center [1029, 367] width 415 height 424
type textarea "y"
type textarea "x"
type textarea "ye"
type textarea "x"
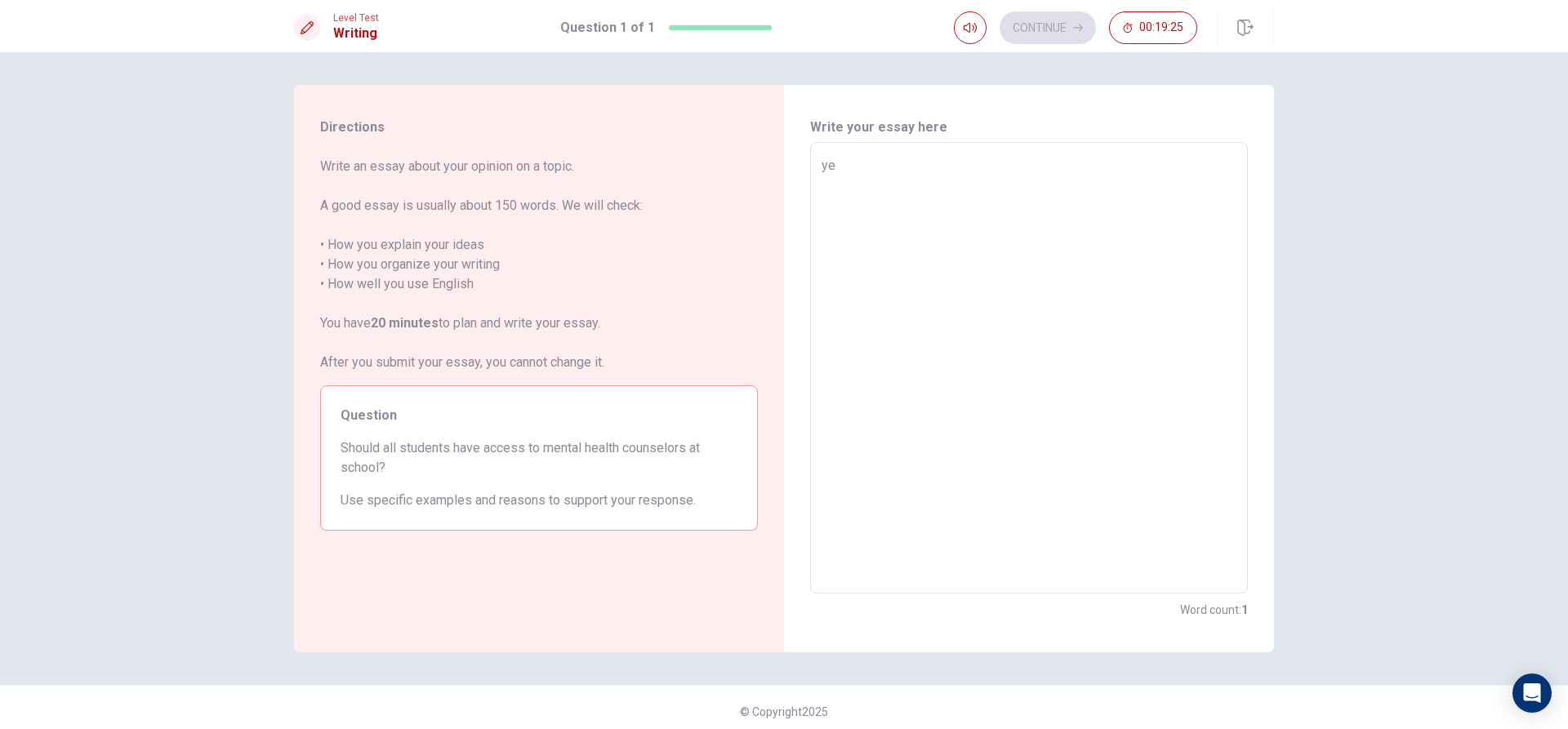
type textarea "yes"
type textarea "x"
type textarea "yest"
type textarea "x"
type textarea "yes"
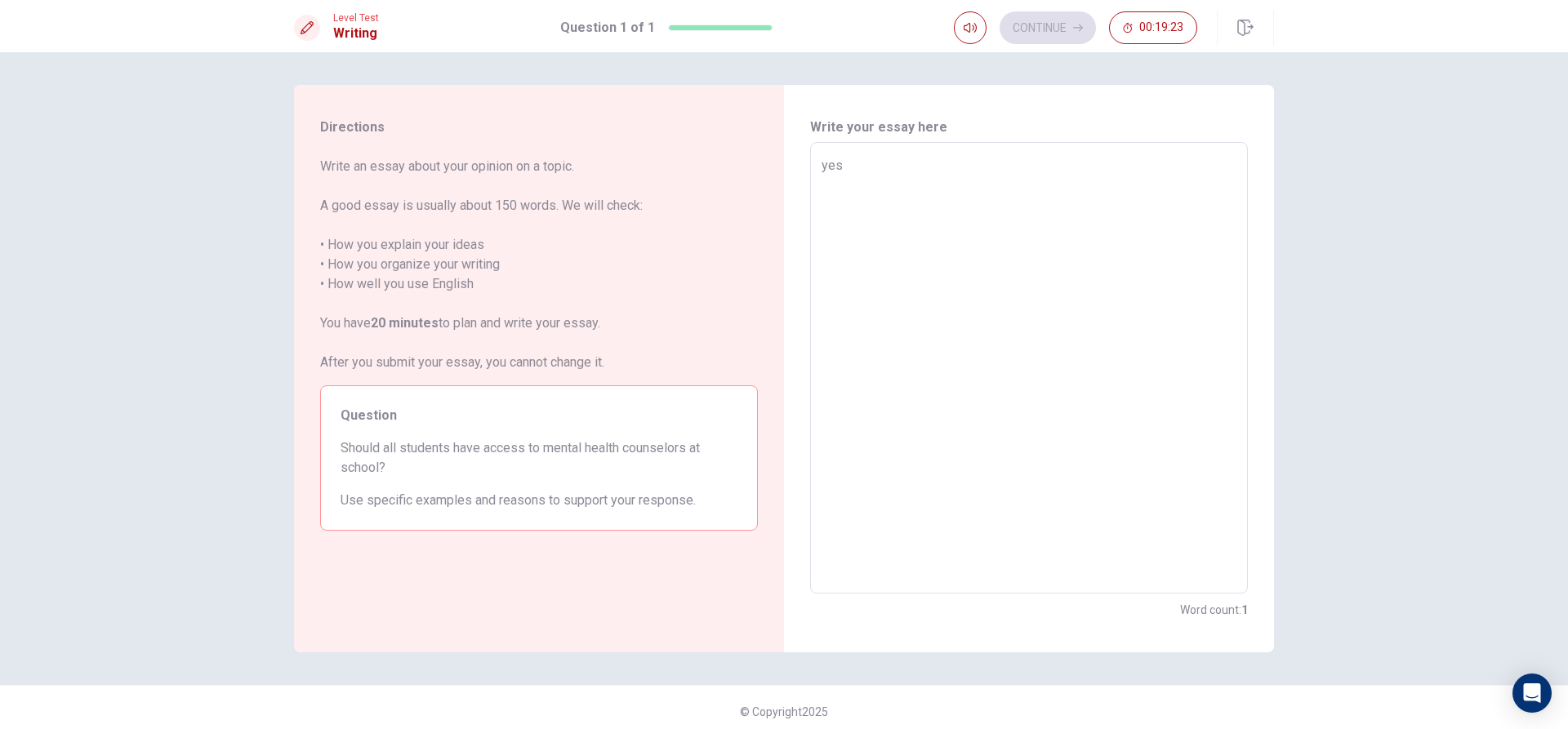
type textarea "x"
type textarea "yes,"
type textarea "x"
type textarea "yes,t"
type textarea "x"
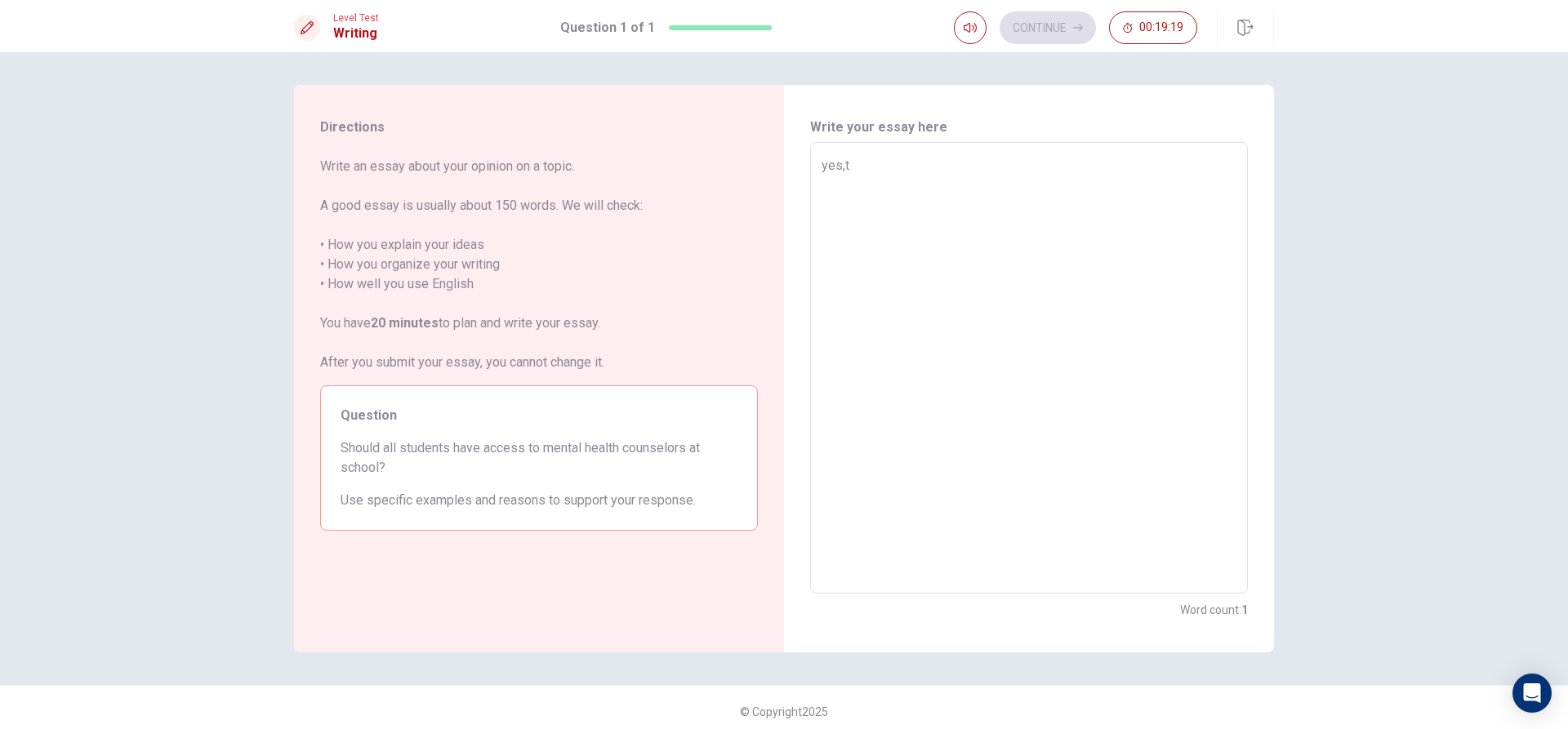
type textarea "yes,th"
type textarea "x"
type textarea "yes,the"
type textarea "x"
type textarea "yes,thes"
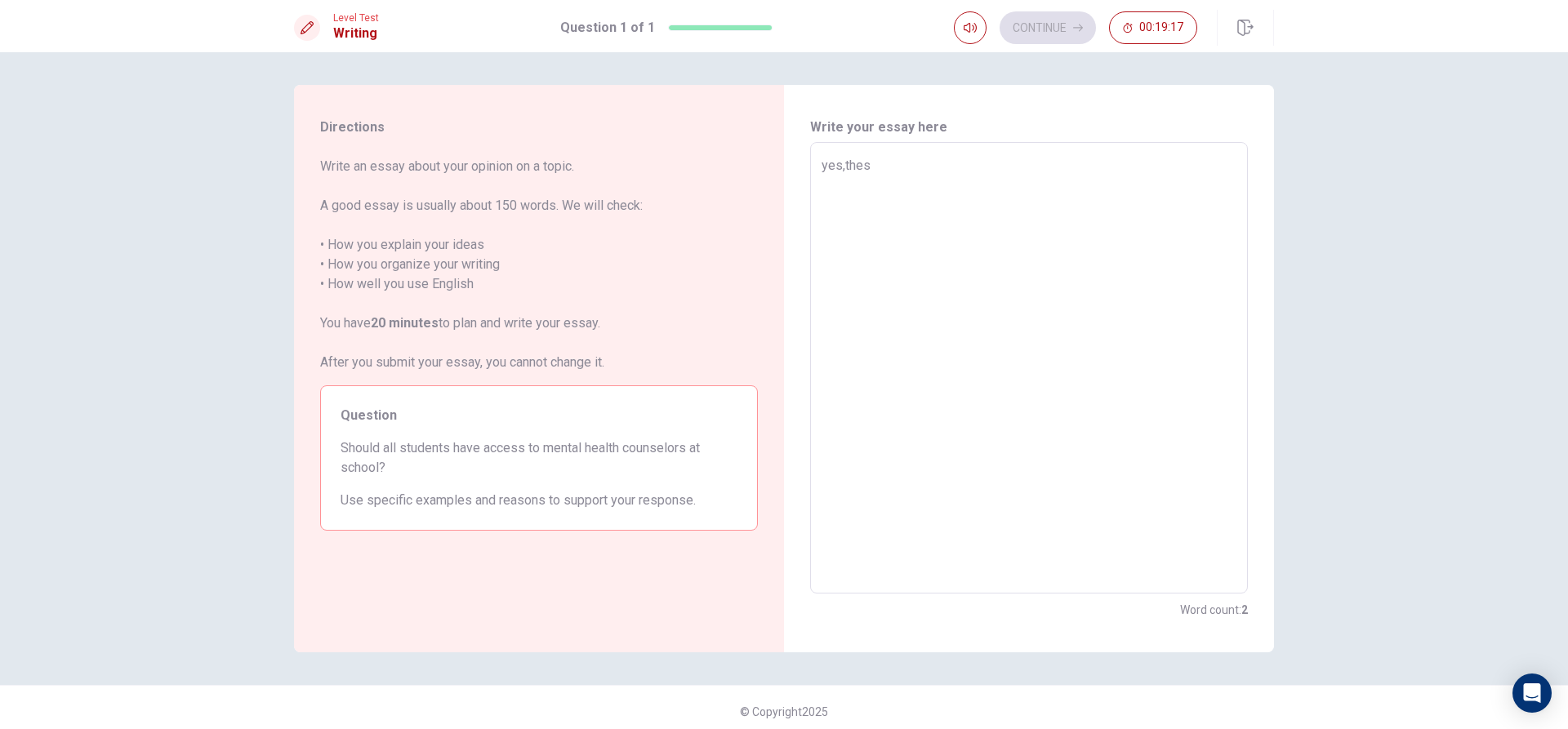
type textarea "x"
type textarea "yes,thest"
type textarea "x"
type textarea "yes,thestu"
type textarea "x"
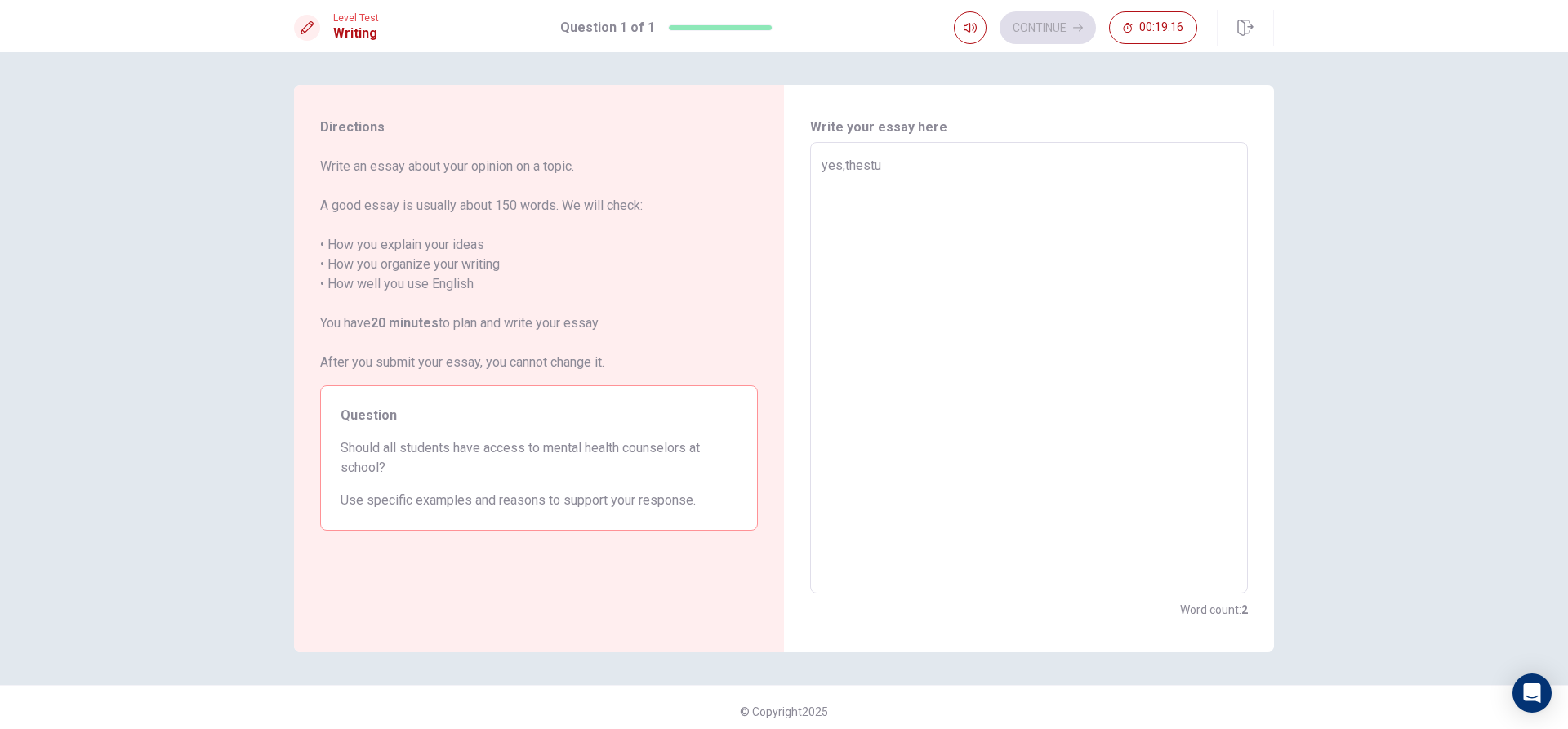
type textarea "yes,thestud"
type textarea "x"
type textarea "yes,thestude"
type textarea "x"
type textarea "yes,thestuden"
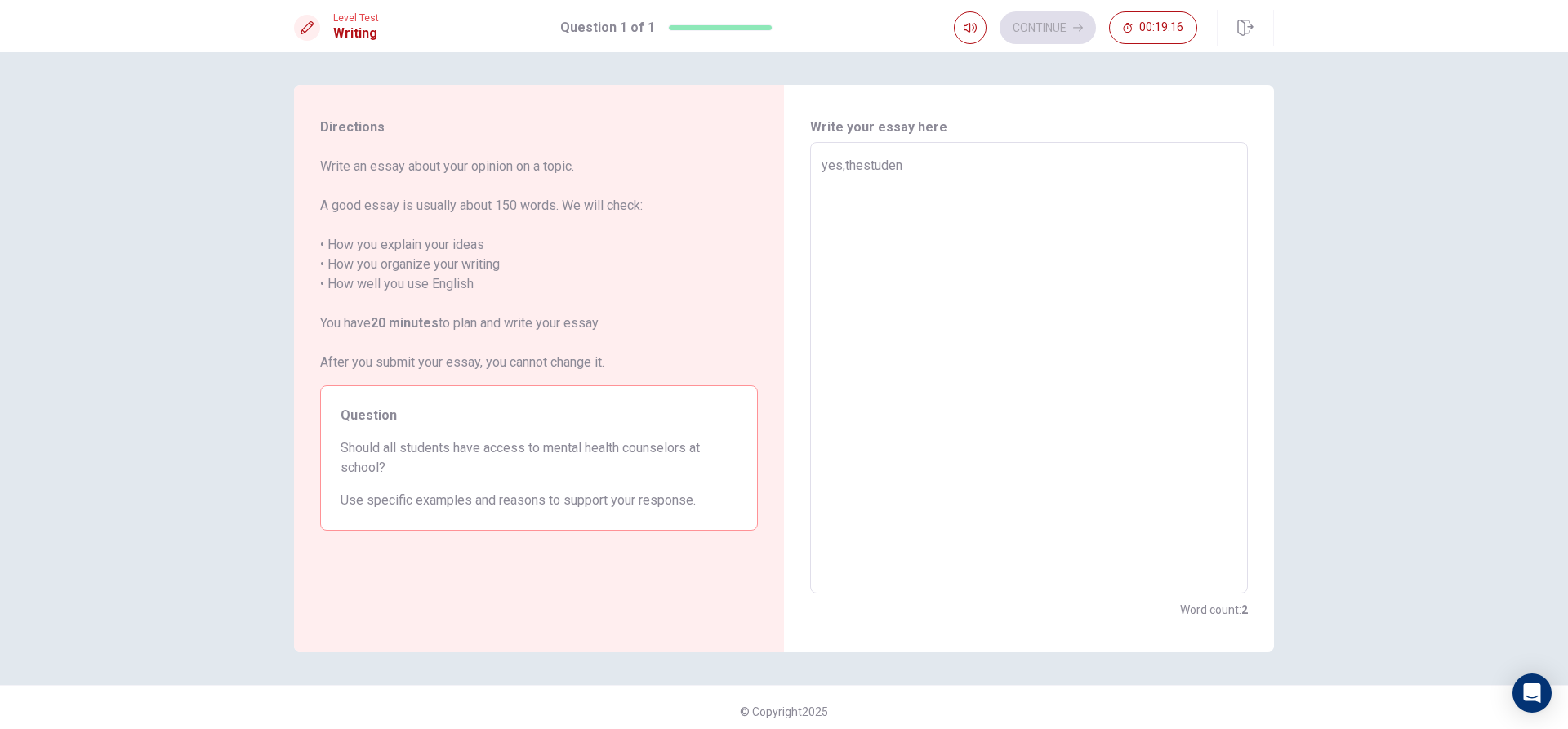
type textarea "x"
type textarea "yes,thestudent"
type textarea "x"
type textarea "yes,thestudent"
type textarea "x"
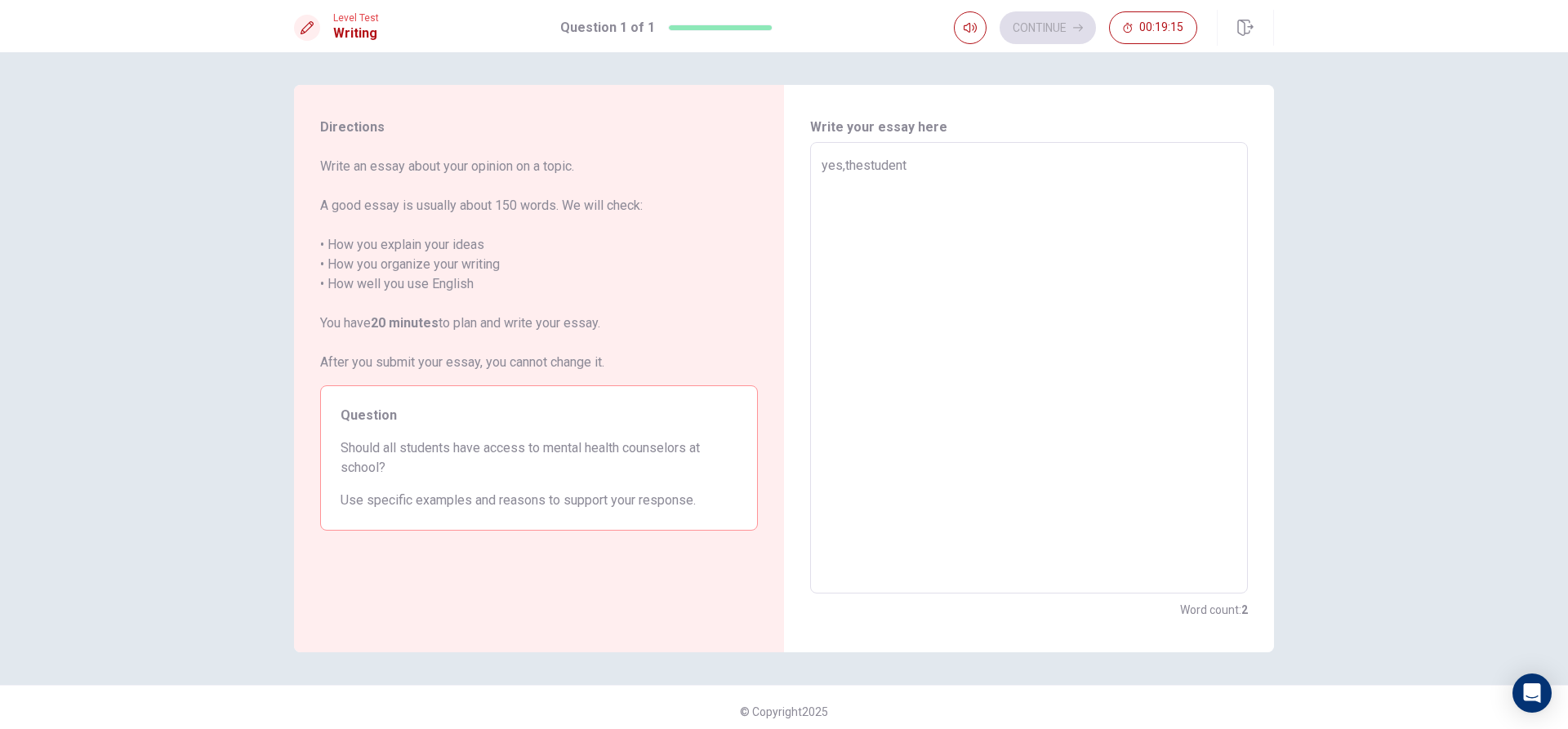
type textarea "yes,thestudent s"
type textarea "x"
type textarea "yes,thestudent sh"
type textarea "x"
type textarea "yes,thestudent sho"
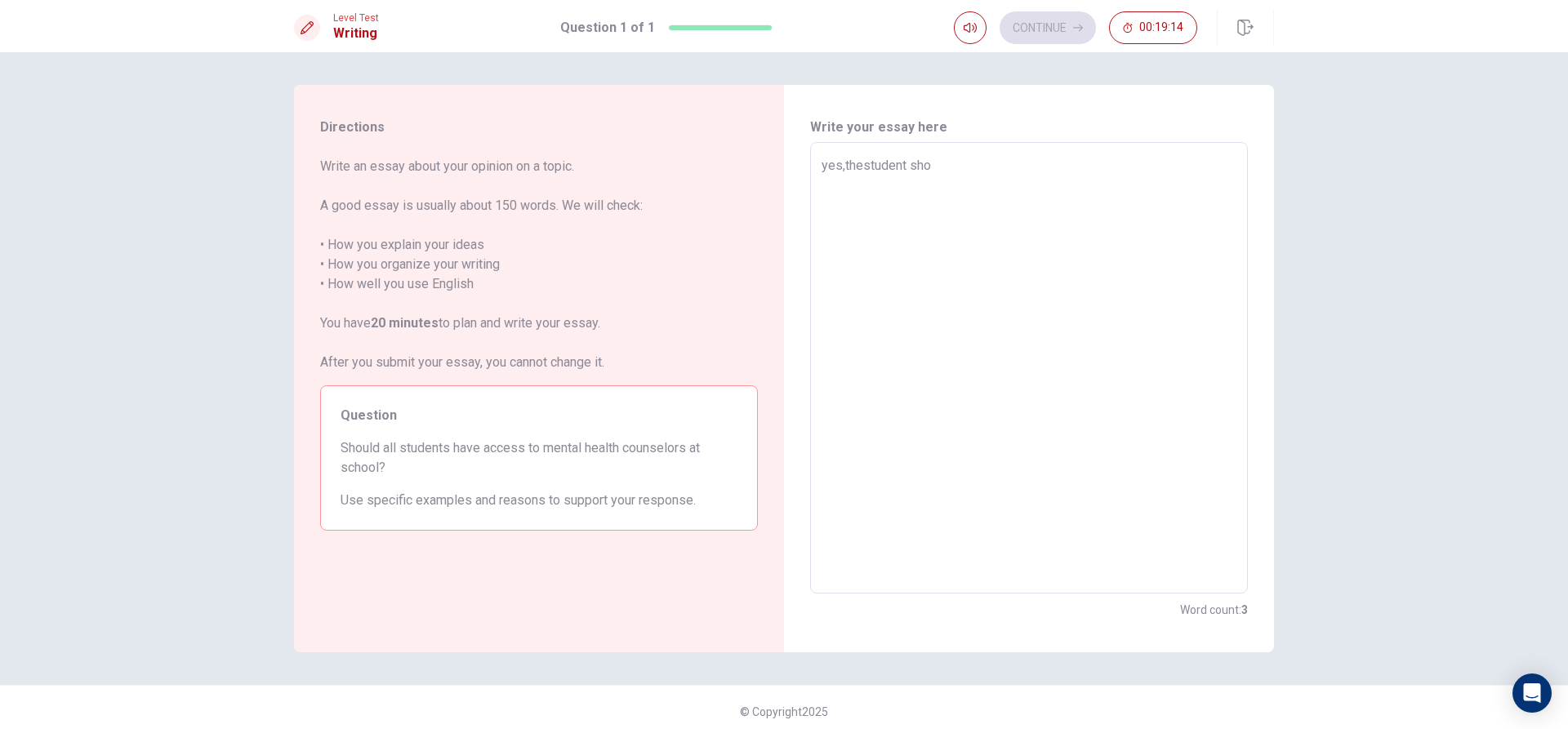
type textarea "x"
type textarea "yes,thestudent shol"
type textarea "x"
type textarea "yes,thestudent shold"
type textarea "x"
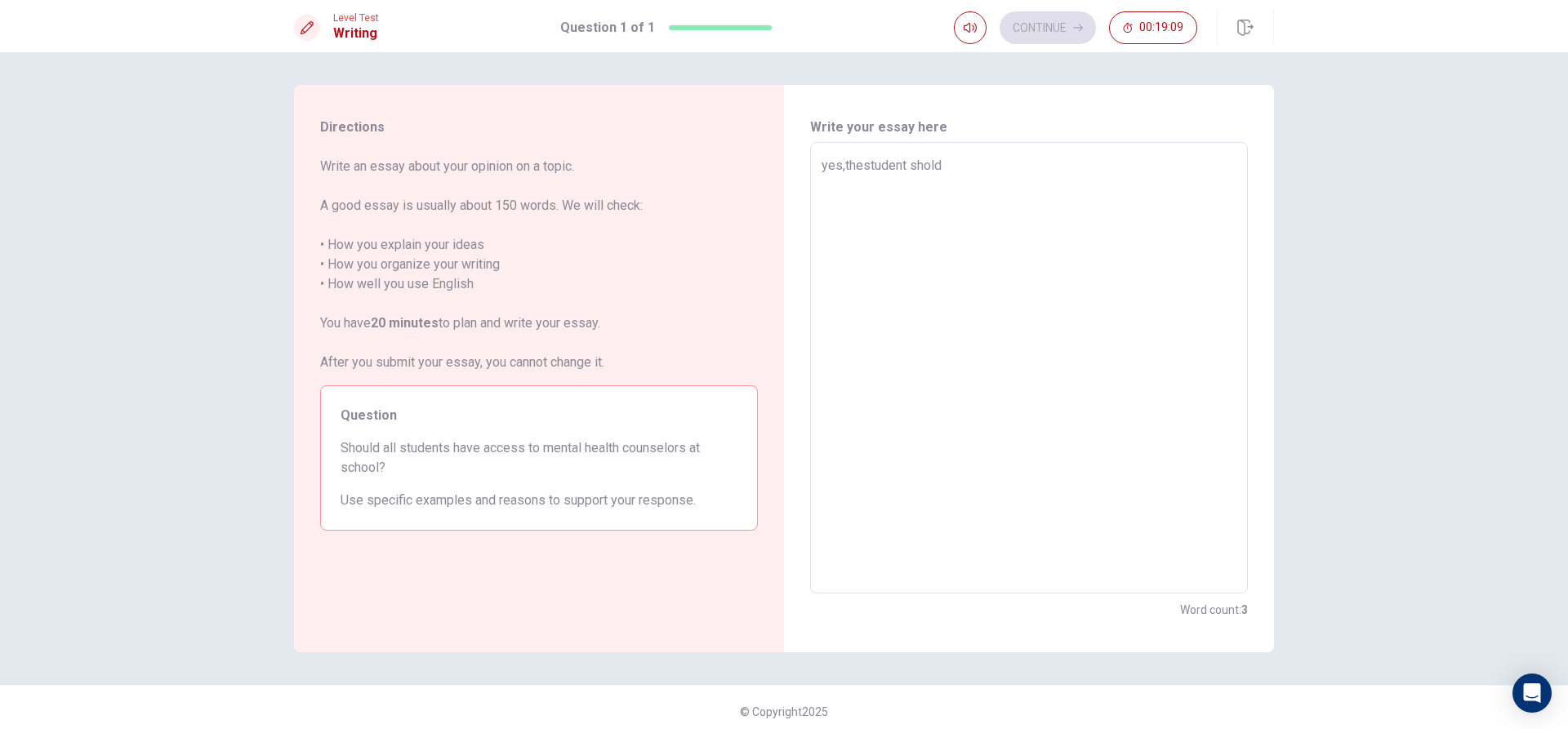
type textarea "yes,thestudent sholdh"
type textarea "x"
type textarea "yes,thestudent [PERSON_NAME]"
type textarea "x"
type textarea "yes,thestudent [PERSON_NAME]"
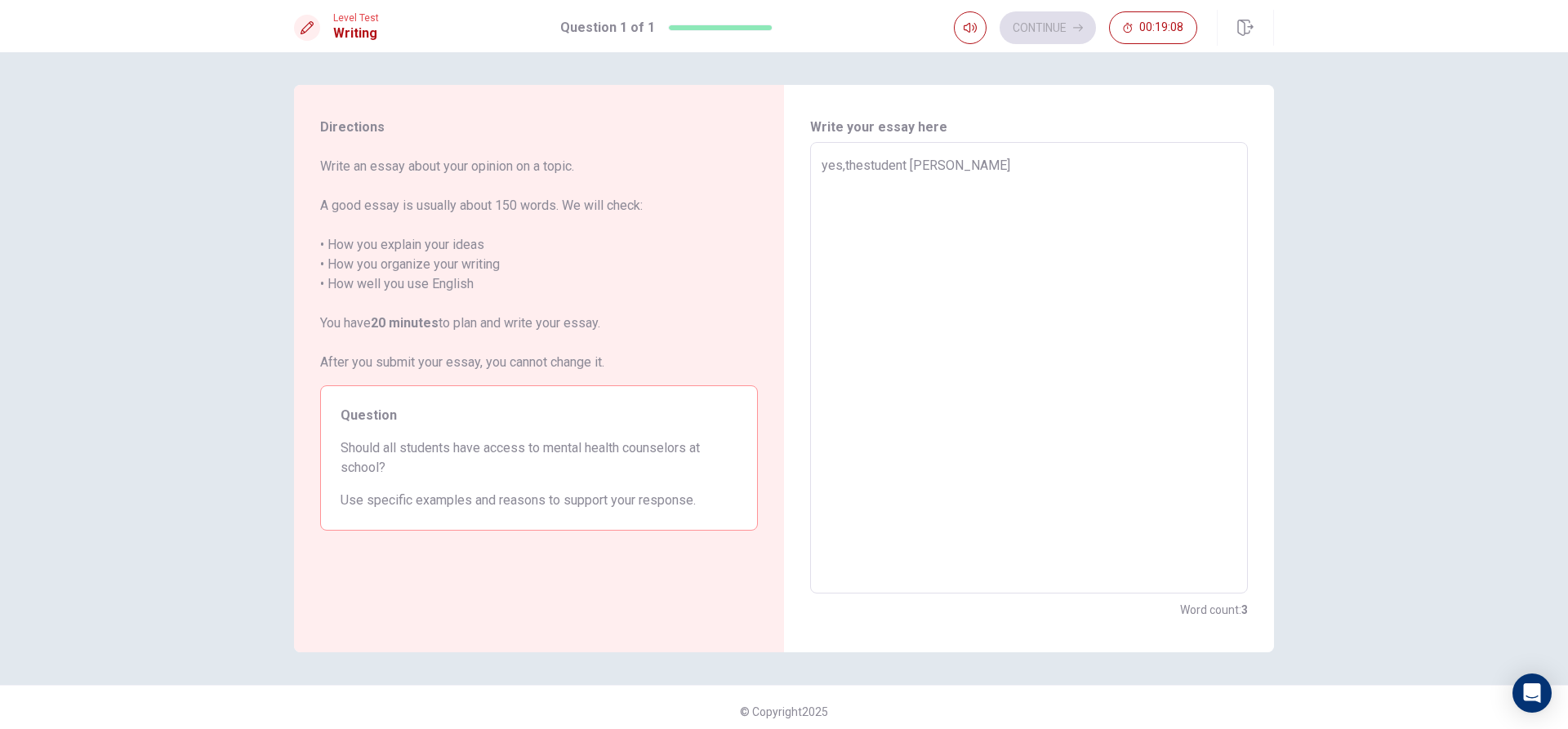
type textarea "x"
type textarea "yes,thestudent sholdhave"
type textarea "x"
type textarea "yes,thestudent sholdhaves"
type textarea "x"
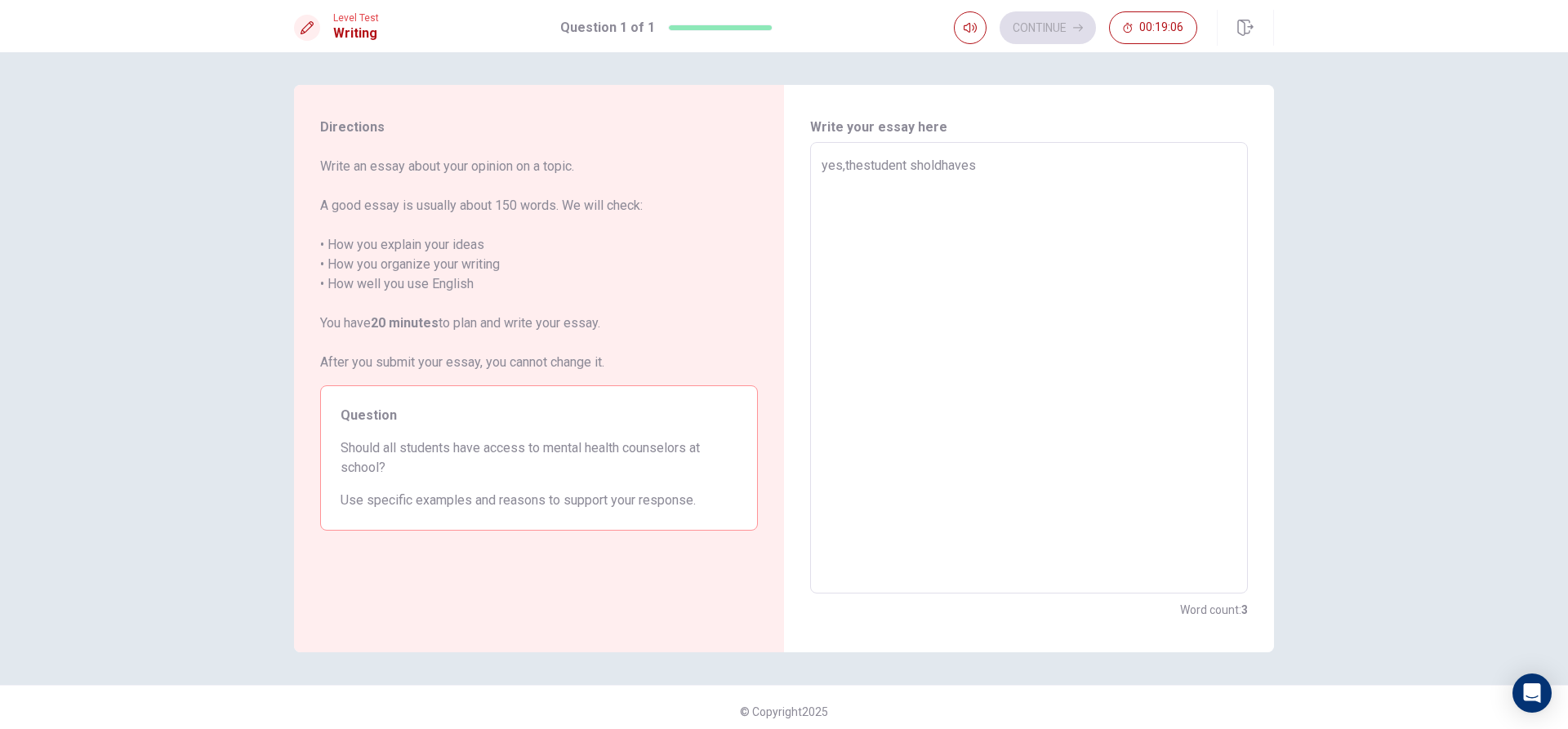
type textarea "yes,thestudent sholdhave"
type textarea "x"
type textarea "yes,thestudent sholdhavea"
type textarea "x"
type textarea "yes,thestudent sholdhaveac"
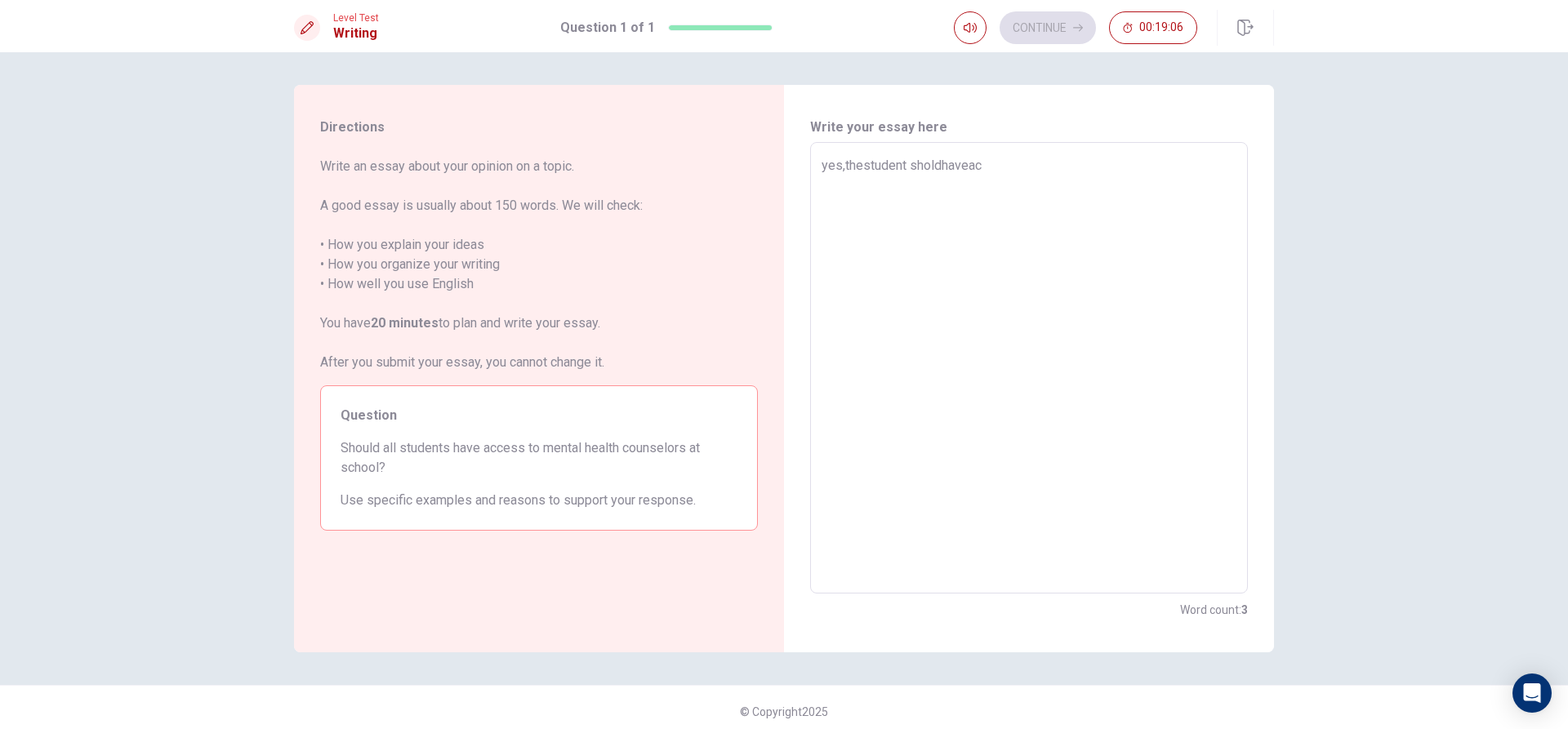
type textarea "x"
type textarea "yes,thestudent sholdhaveacc"
type textarea "x"
type textarea "yes,thestudent sholdhaveacce"
type textarea "x"
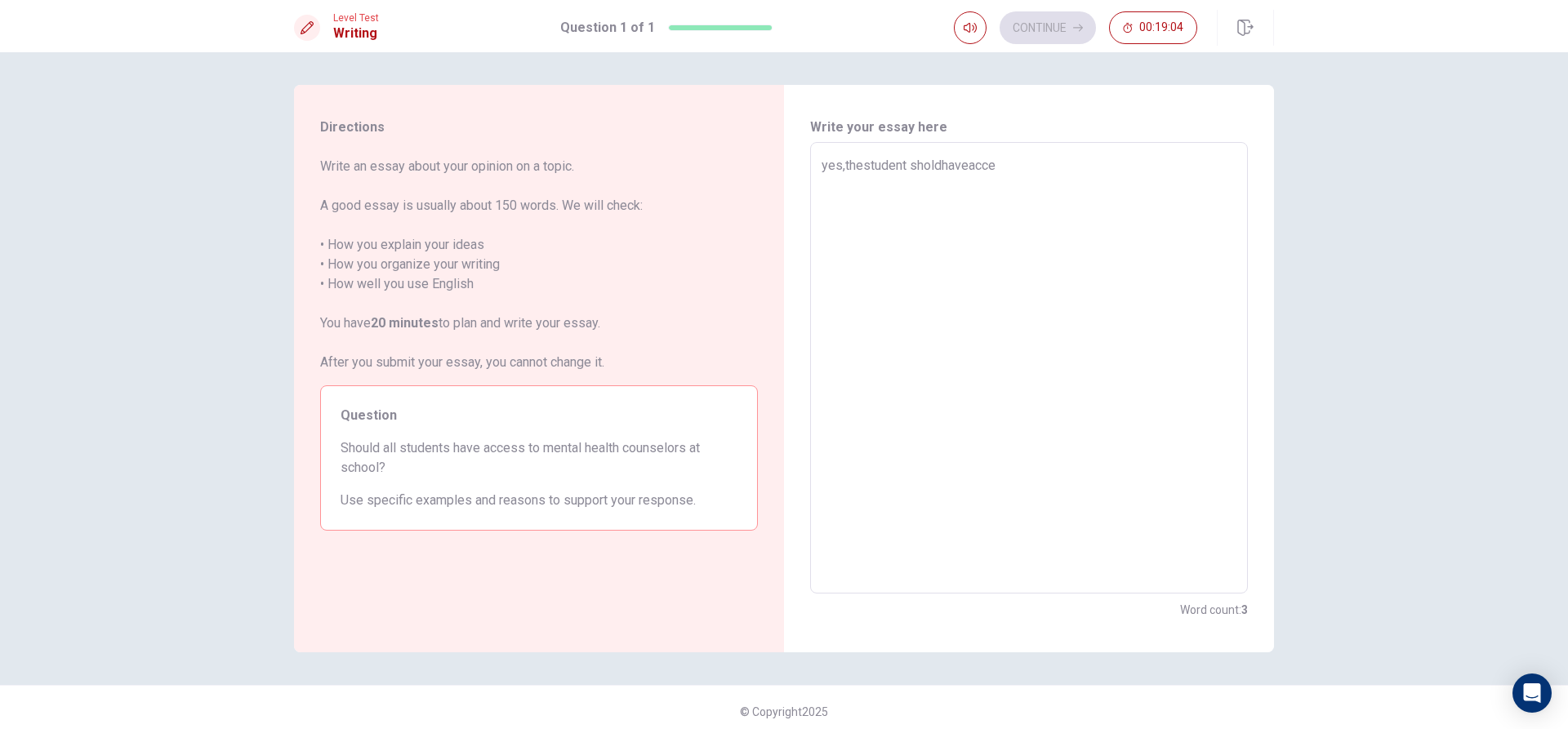
type textarea "yes,thestudent sholdhaveacces"
type textarea "x"
type textarea "yes,thestudent sholdhaveaccess"
type textarea "x"
type textarea "yes,thestudent sholdhaveaccesst"
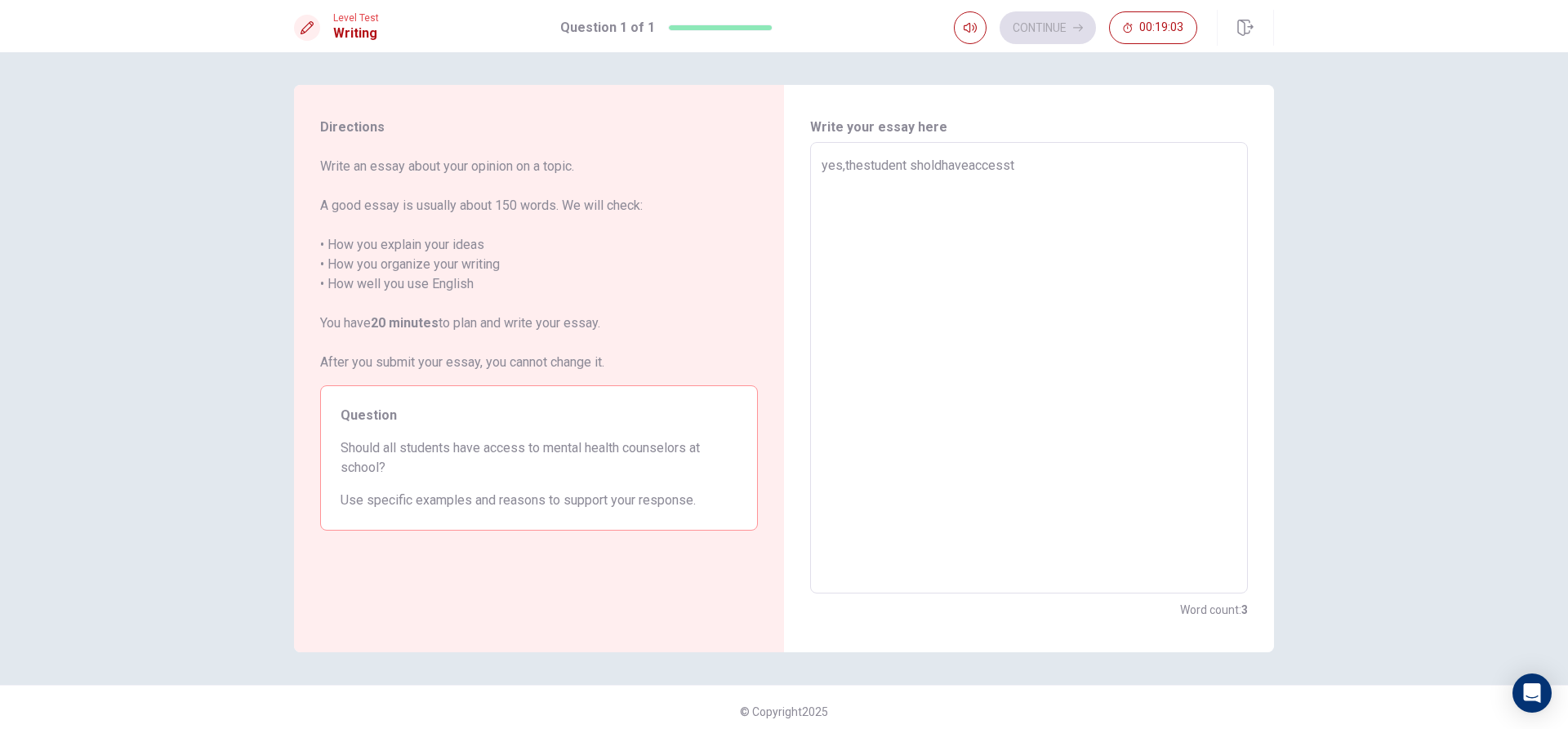
type textarea "x"
type textarea "yes,thestudent sholdhaveaccessto"
type textarea "x"
type textarea "yes,thestudent sholdhaveaccesst"
type textarea "x"
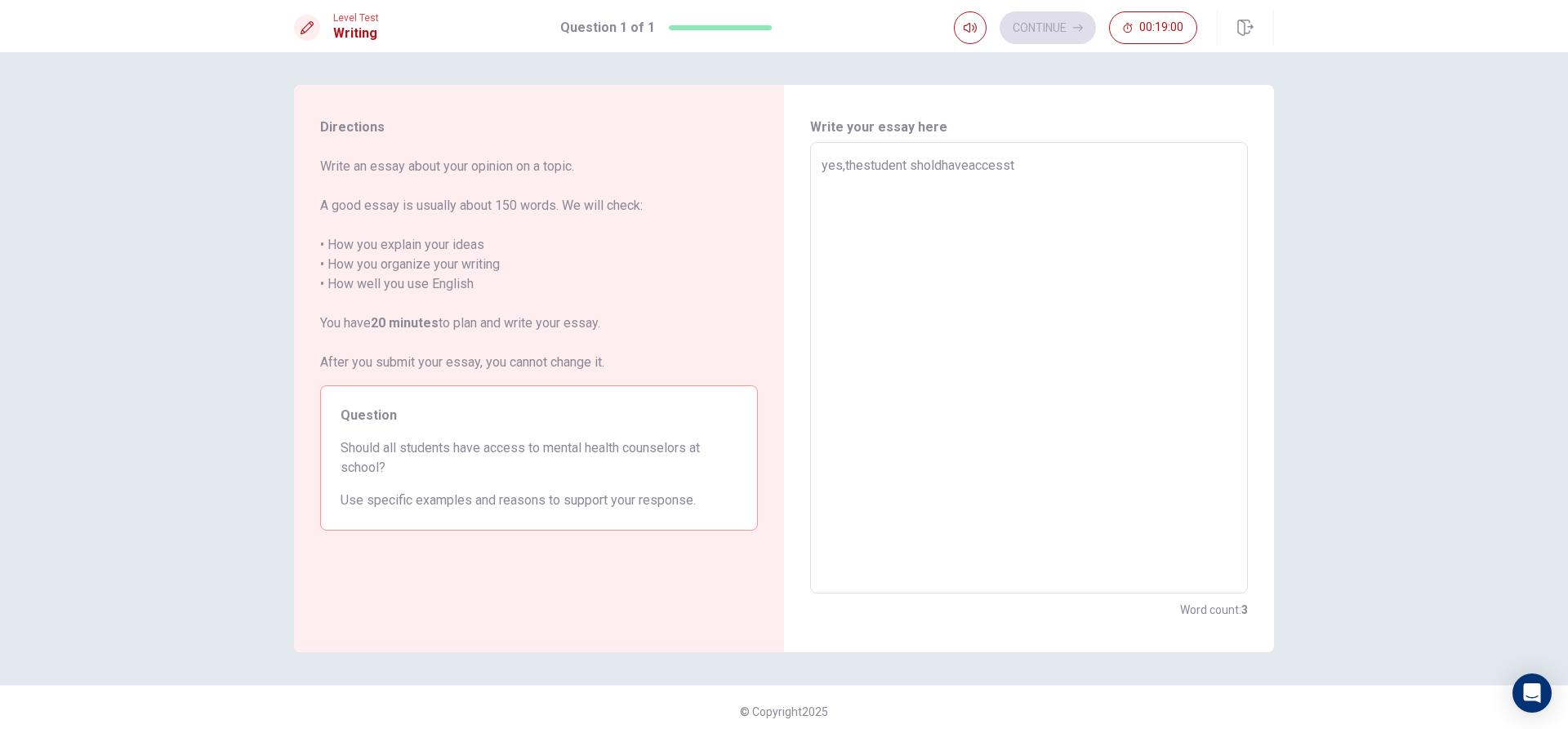
type textarea "yes,thestudent sholdhaveaccess"
type textarea "x"
type textarea "yes,thestudent sholdhaveacces"
type textarea "x"
type textarea "yes,thestudent sholdhaveacce"
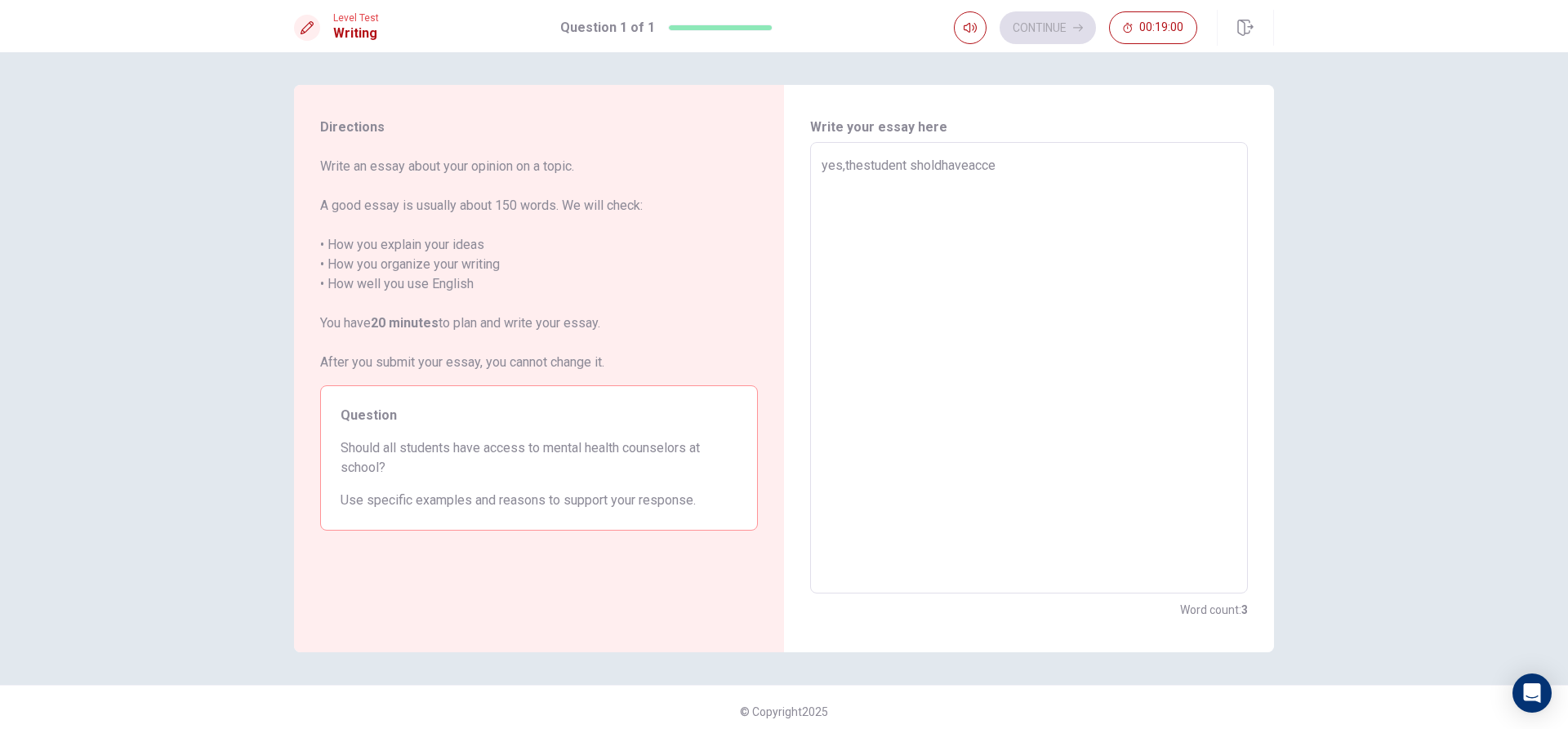
type textarea "x"
type textarea "yes,thestudent sholdhaveacc"
type textarea "x"
type textarea "yes,thestudent sholdhaveac"
type textarea "x"
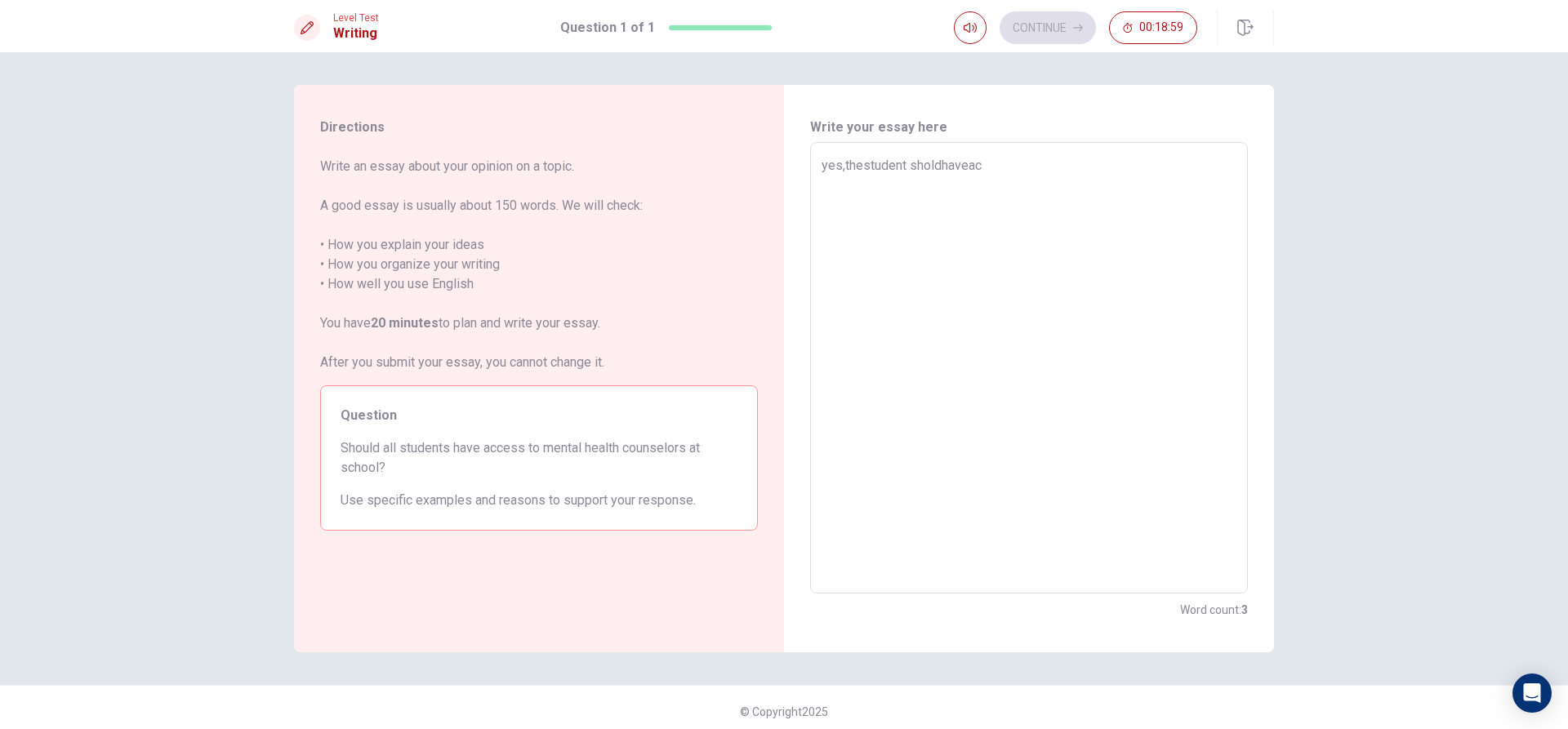
type textarea "yes,thestudent sholdhavea"
type textarea "x"
type textarea "yes,thestudent sholdhave"
type textarea "x"
type textarea "yes,thestudent [PERSON_NAME]"
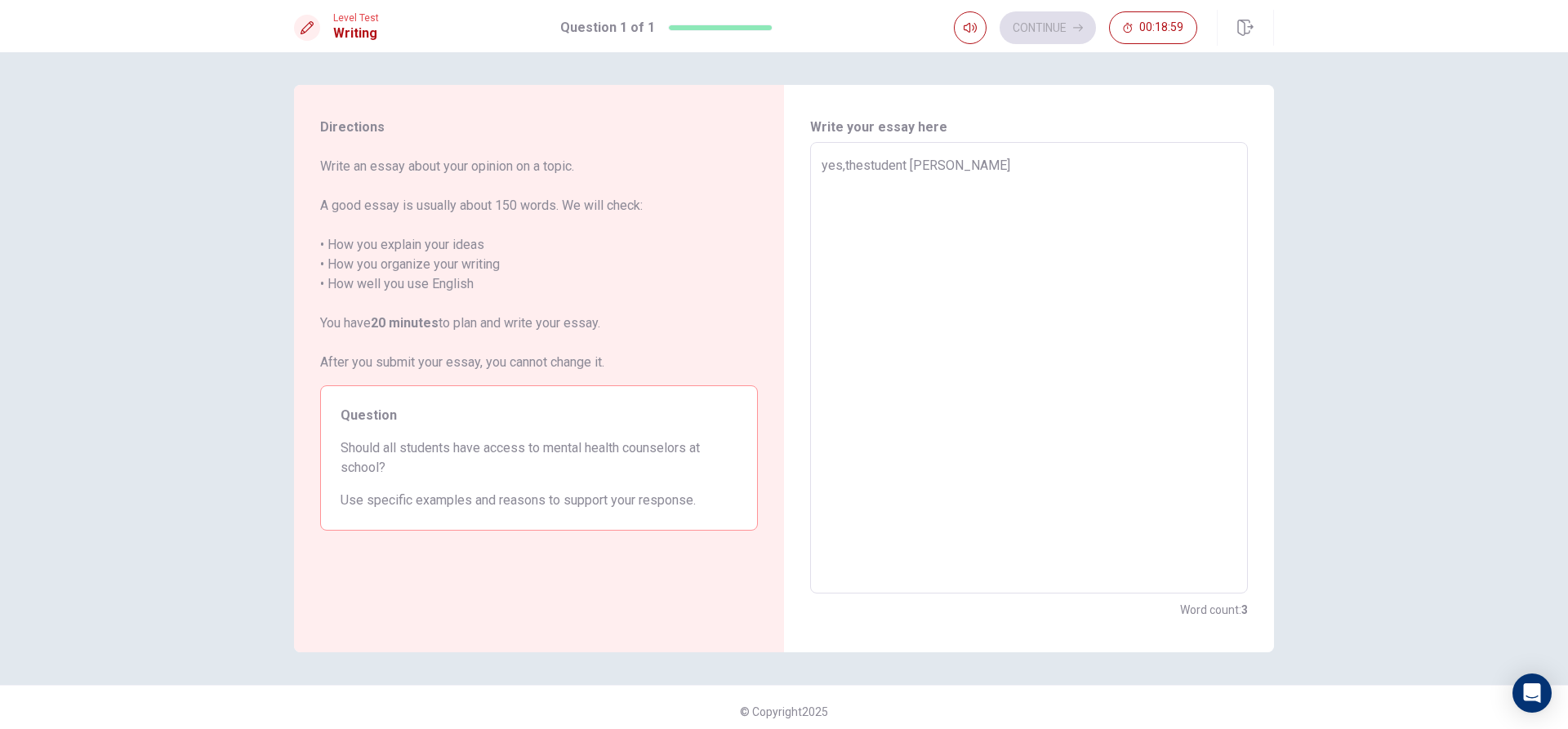
type textarea "x"
type textarea "yes,thestudent [PERSON_NAME]"
type textarea "x"
type textarea "yes,thestudent sholdh"
type textarea "x"
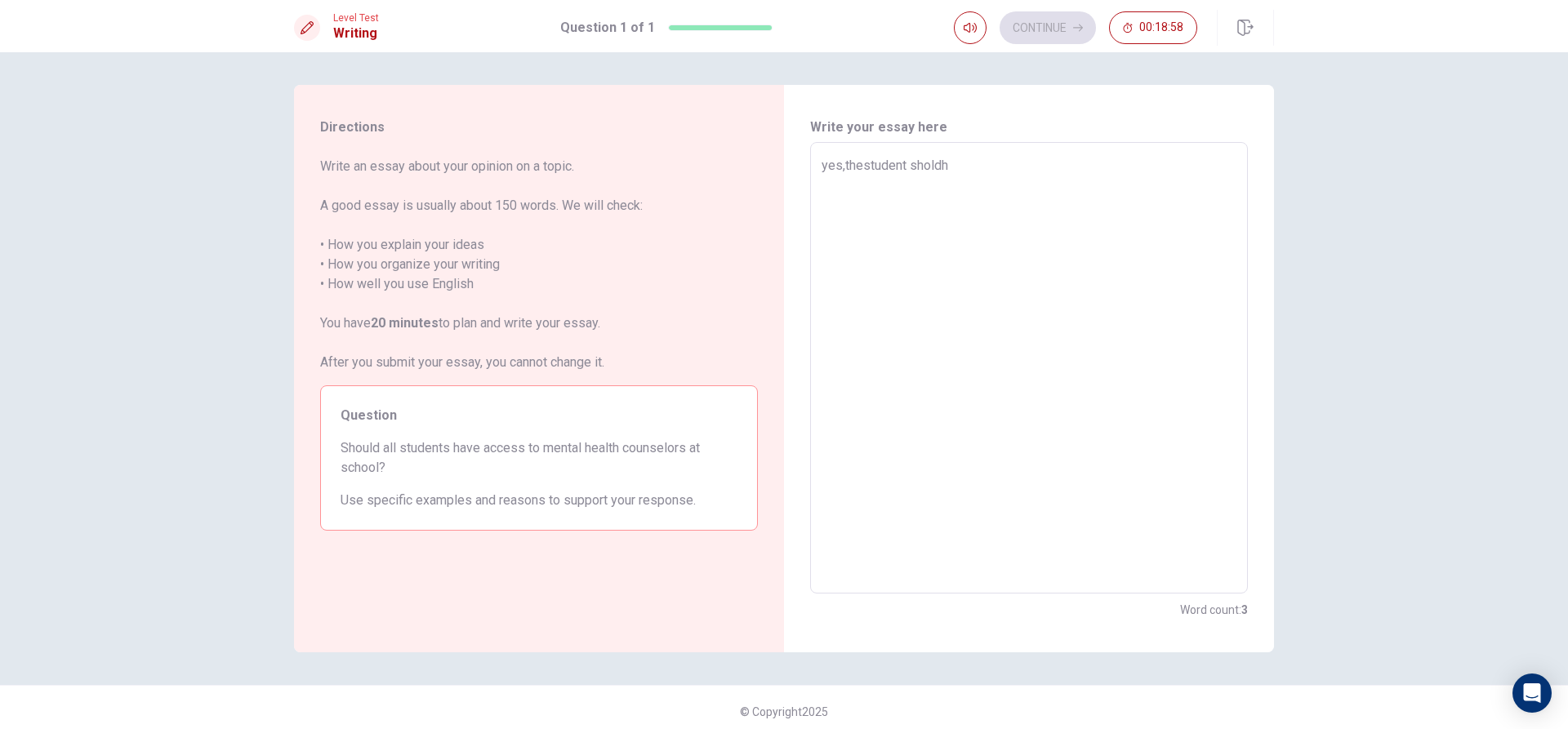
type textarea "yes,thestudent shold"
type textarea "x"
type textarea "yes,thestudent shol"
type textarea "x"
type textarea "yes,thestudent sho"
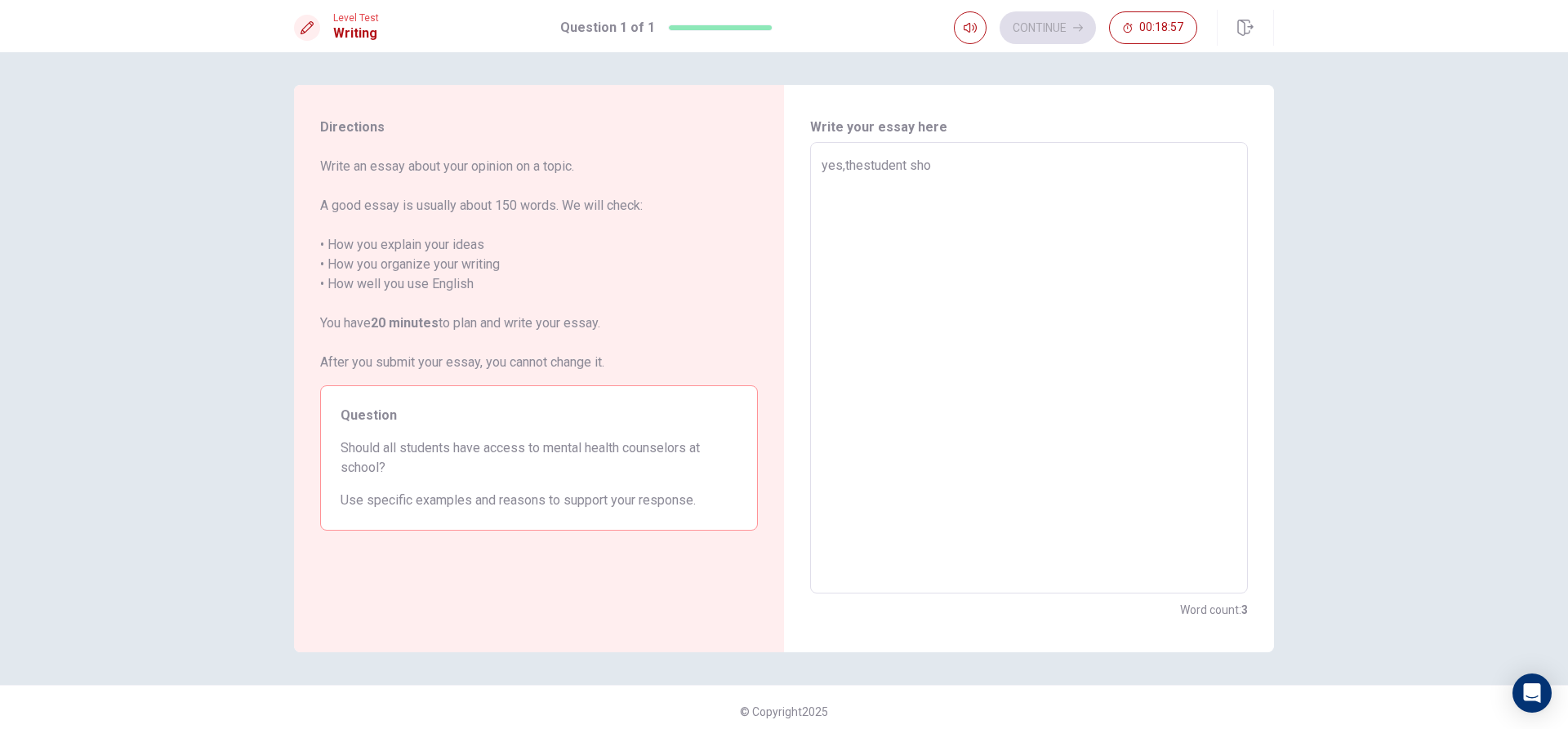
type textarea "x"
type textarea "yes,thestudent shou"
type textarea "x"
type textarea "yes,thestudent shoul"
type textarea "x"
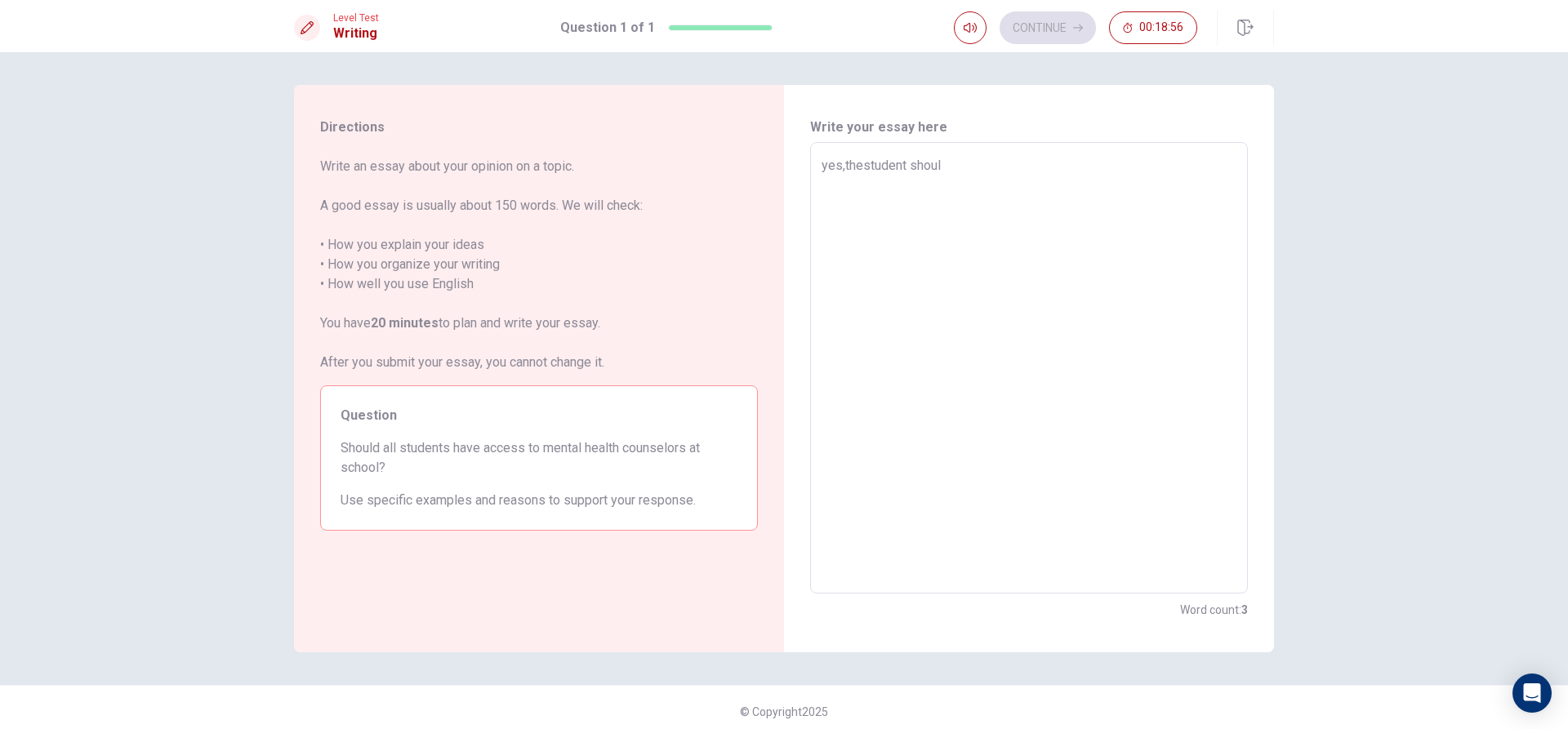
type textarea "yes,thestudent should"
type textarea "x"
type textarea "yes,thestudent should"
type textarea "x"
type textarea "yes,thestudent should"
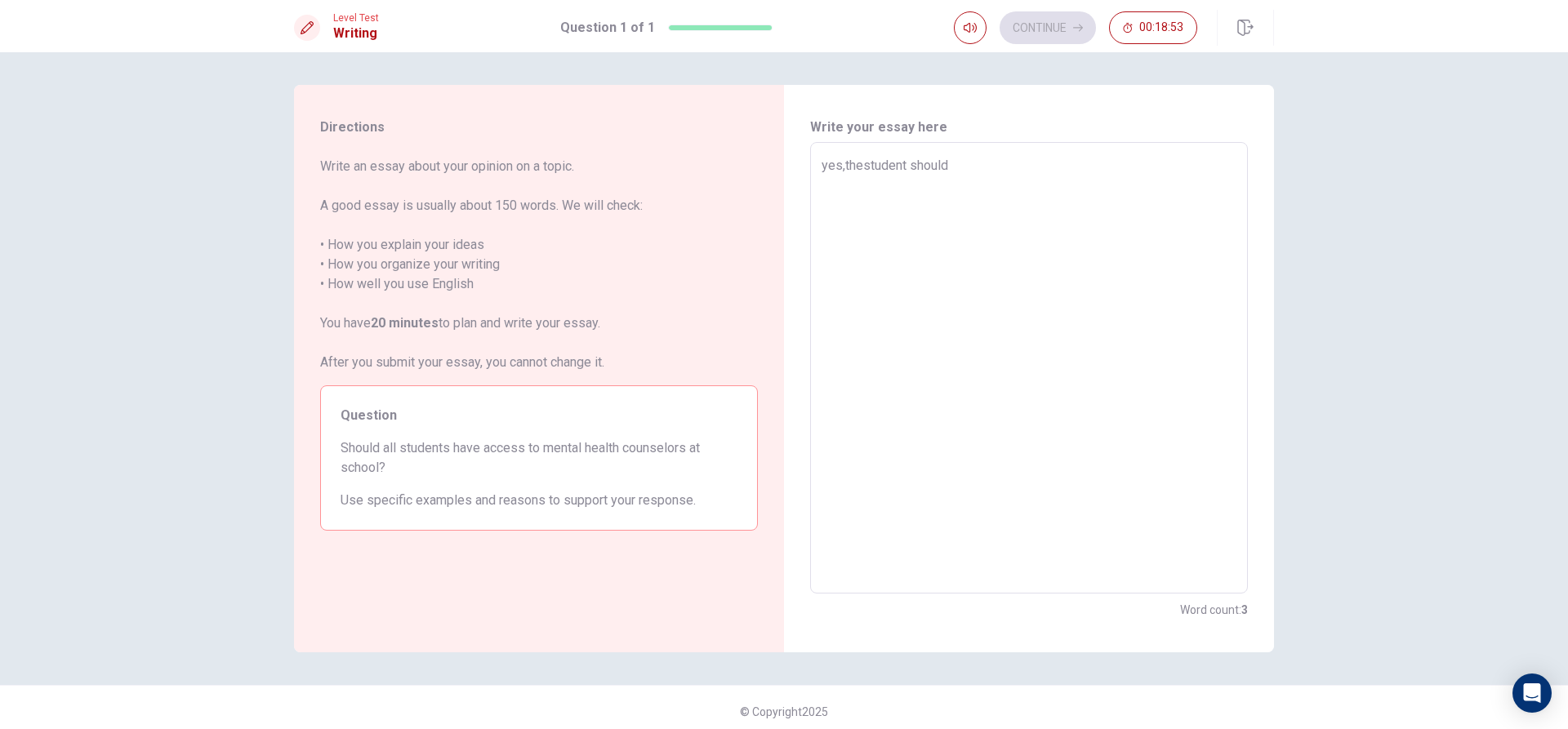
type textarea "x"
type textarea "yes,thestudent shoul"
type textarea "x"
type textarea "yes,thestudent shou"
type textarea "x"
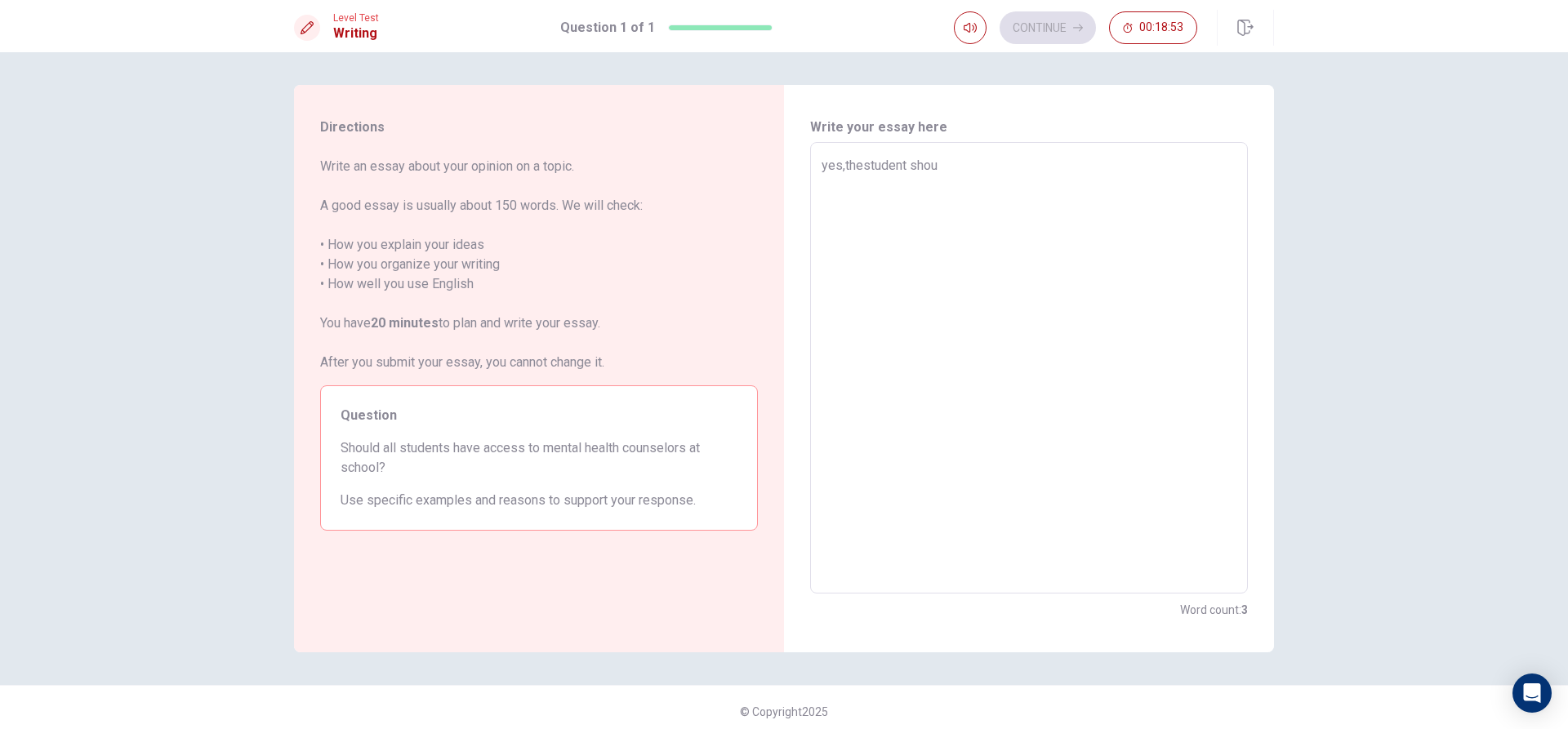
type textarea "yes,thestudent sho"
type textarea "x"
type textarea "yes,thestudent sh"
type textarea "x"
type textarea "yes,thestudent s"
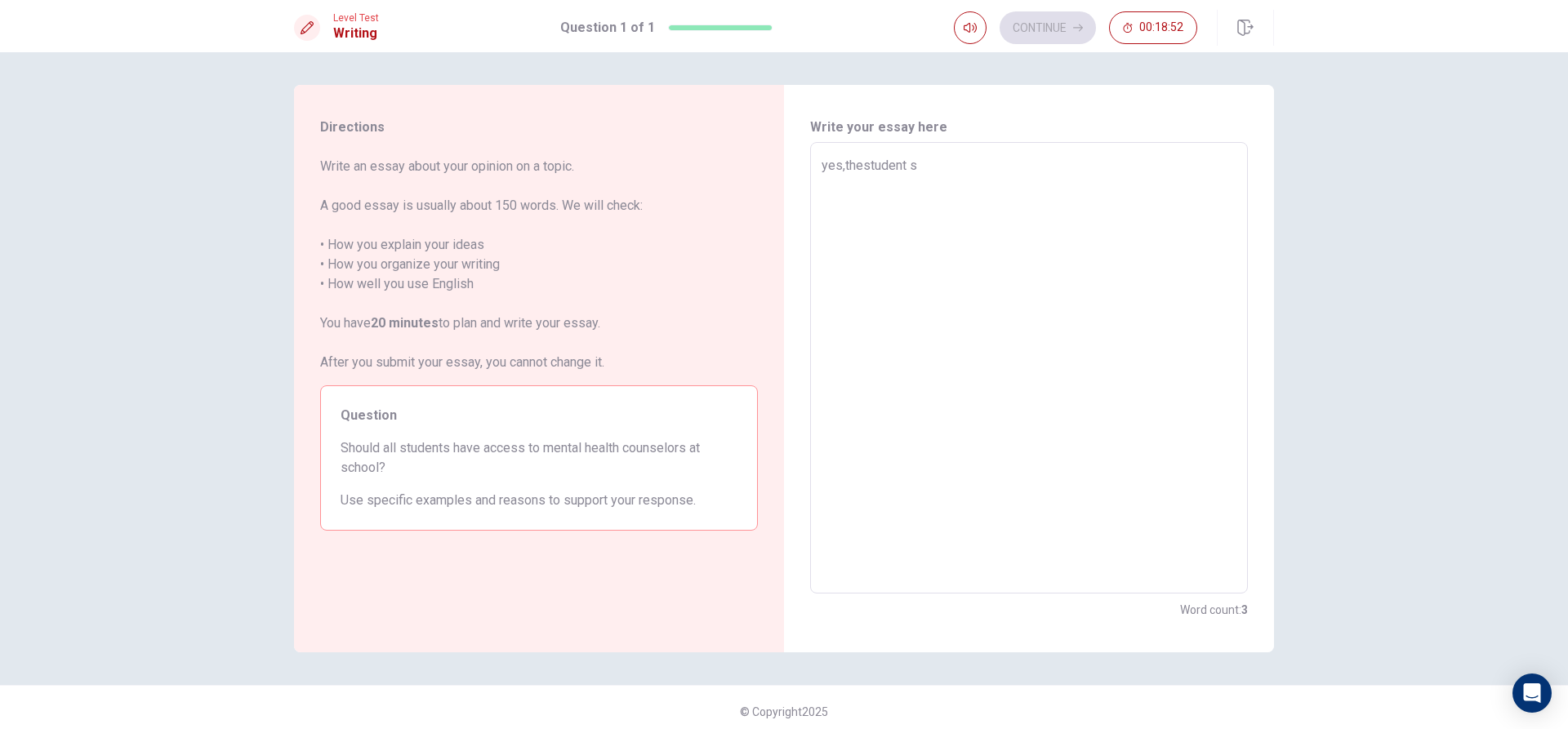
type textarea "x"
type textarea "yes,thestudent"
type textarea "x"
type textarea "yes,thestudent"
type textarea "x"
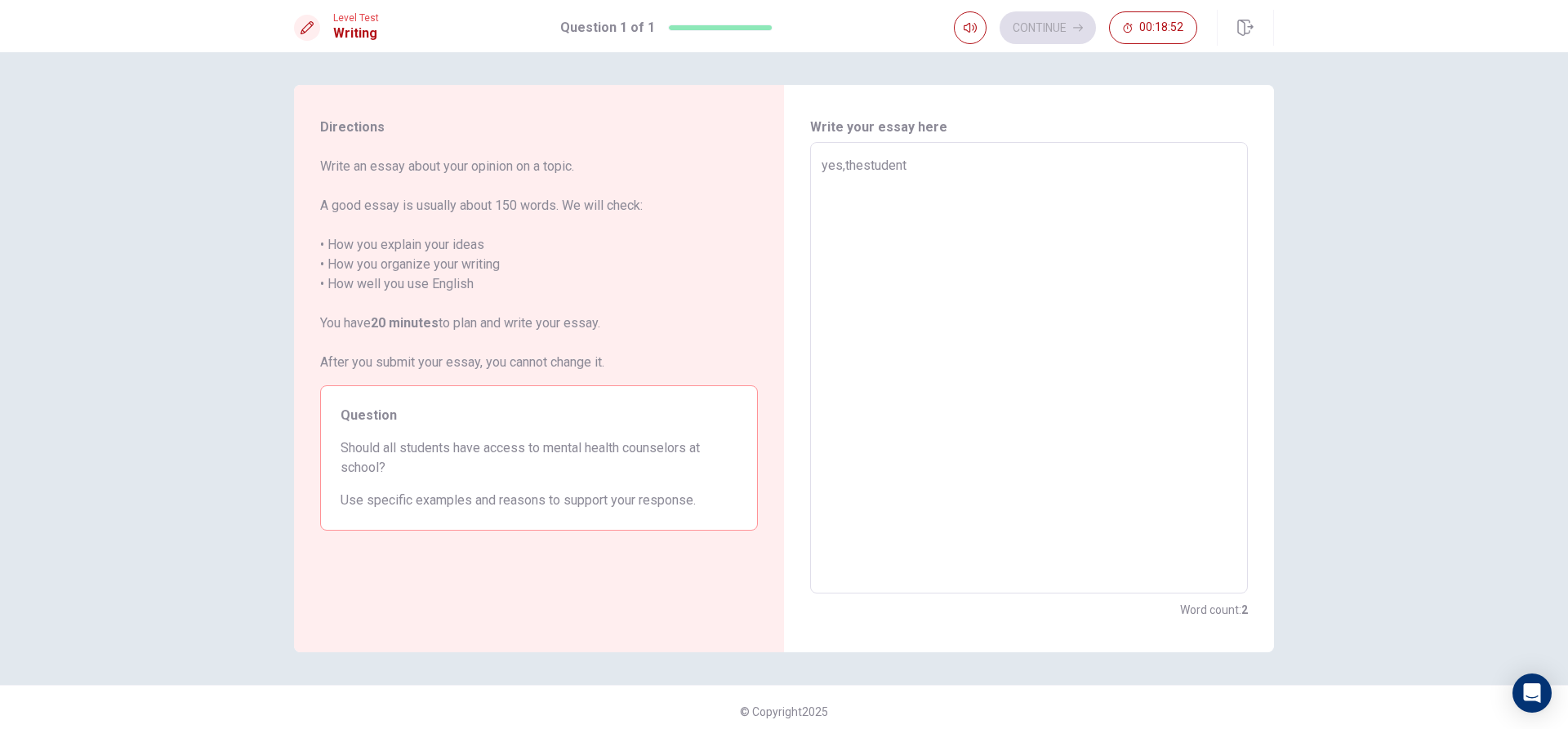
type textarea "yes,thestuden"
type textarea "x"
type textarea "yes,thestude"
type textarea "x"
type textarea "yes,thestud"
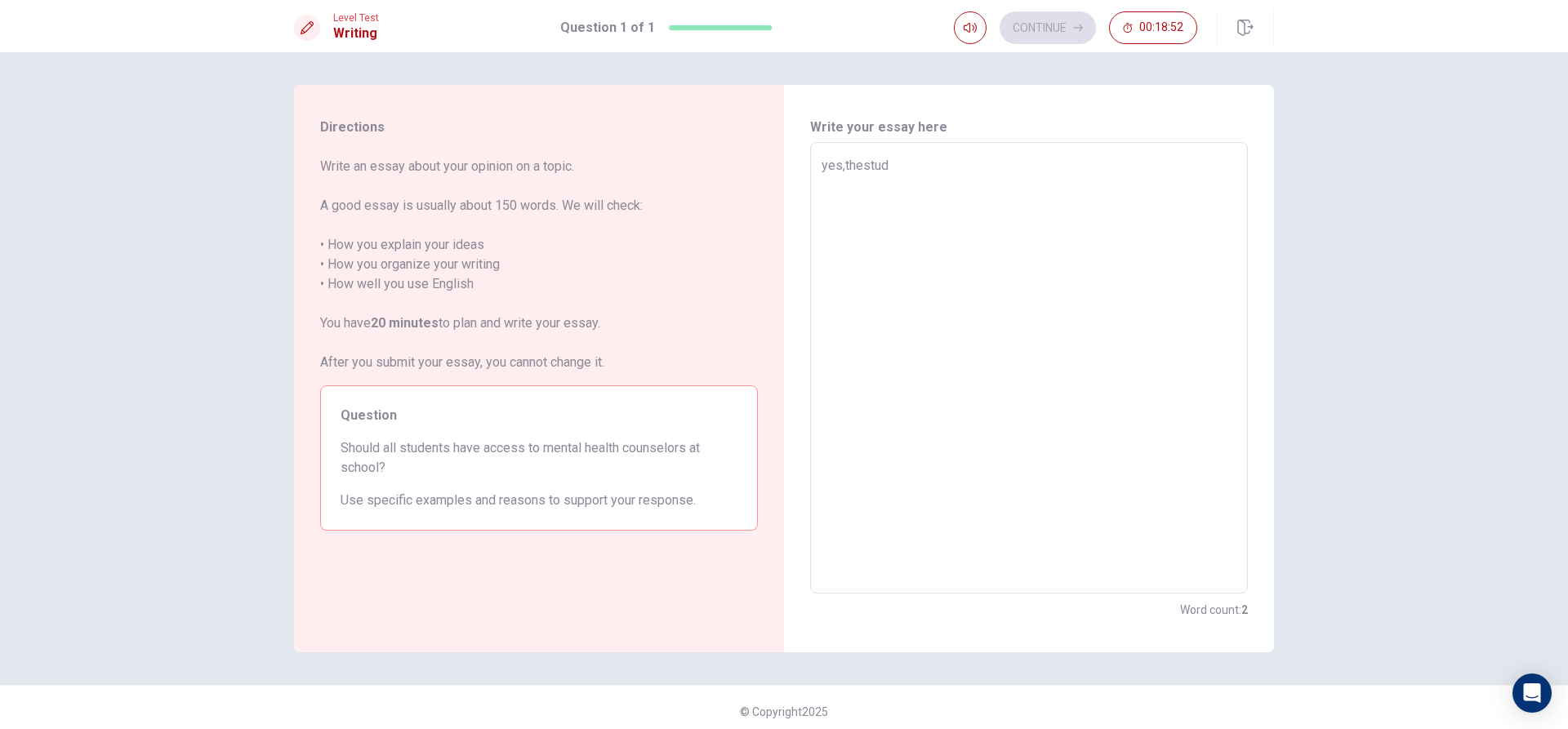
type textarea "x"
type textarea "yes,thestu"
type textarea "x"
type textarea "yes,thest"
type textarea "x"
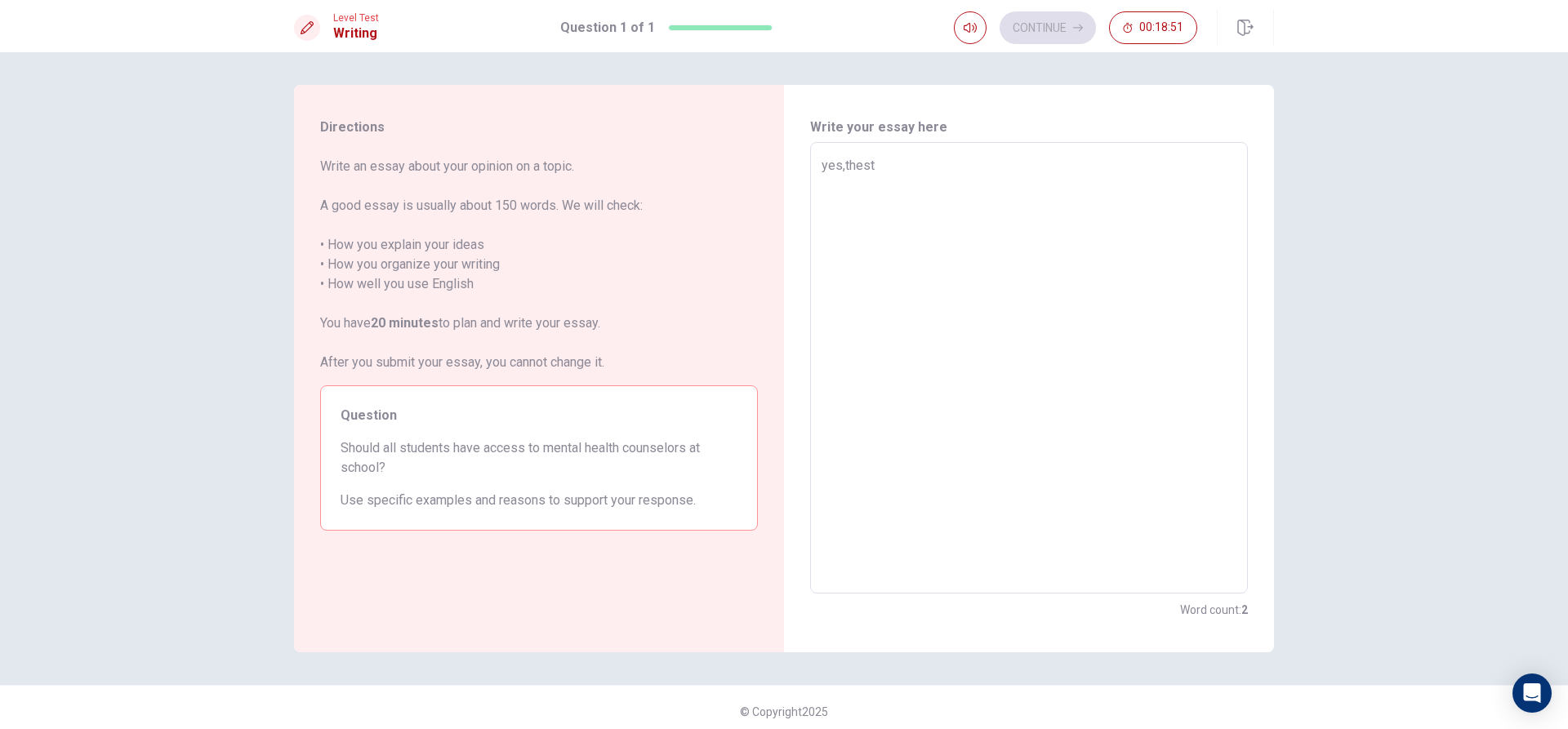
type textarea "yes,thes"
type textarea "x"
type textarea "yes,the"
type textarea "x"
type textarea "yes,th"
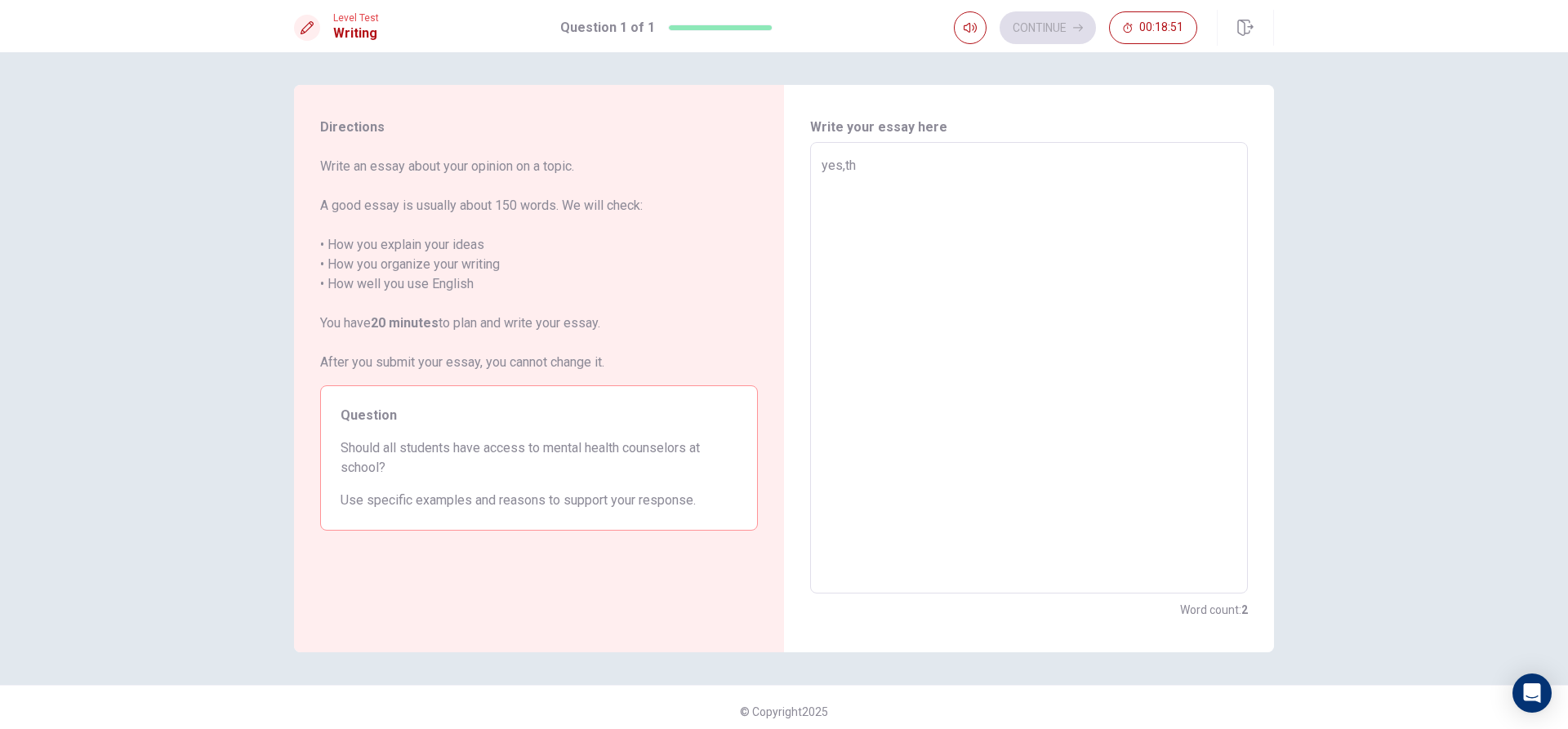
type textarea "x"
type textarea "yes,t"
type textarea "x"
type textarea "yes,"
type textarea "x"
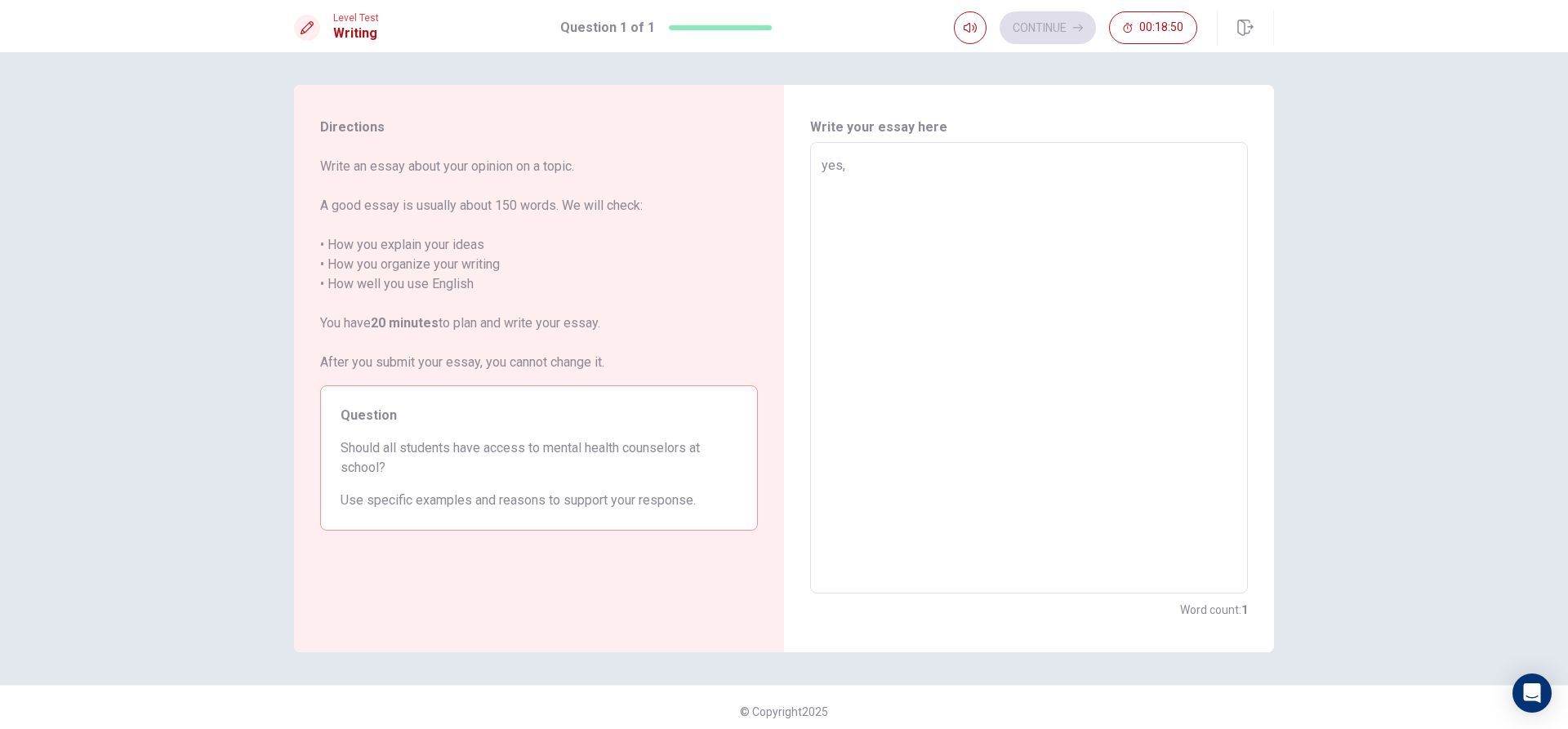
type textarea "yes,"
type textarea "x"
type textarea "yes, t"
type textarea "x"
type textarea "yes, th"
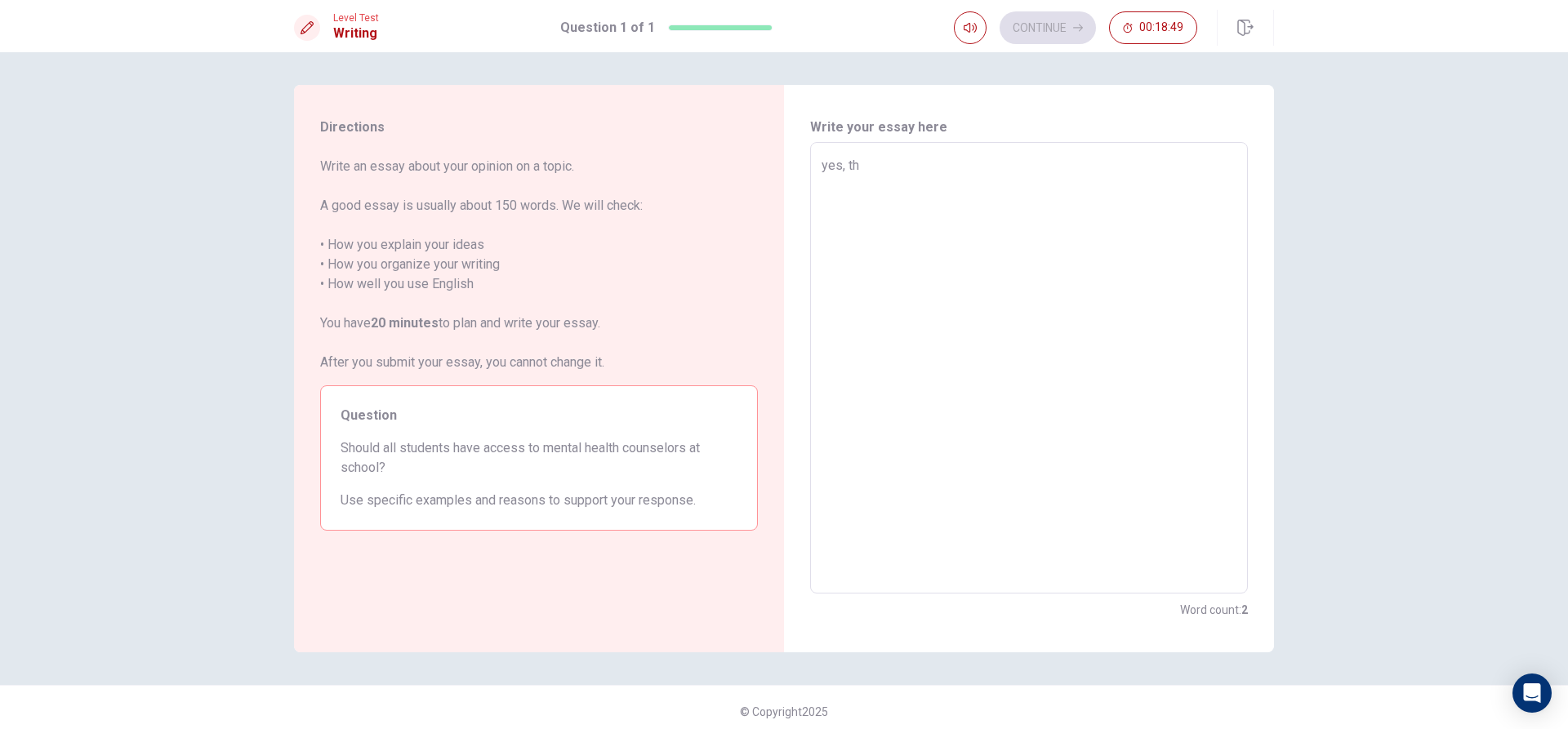
type textarea "x"
type textarea "yes, the"
type textarea "x"
type textarea "yes, the"
type textarea "x"
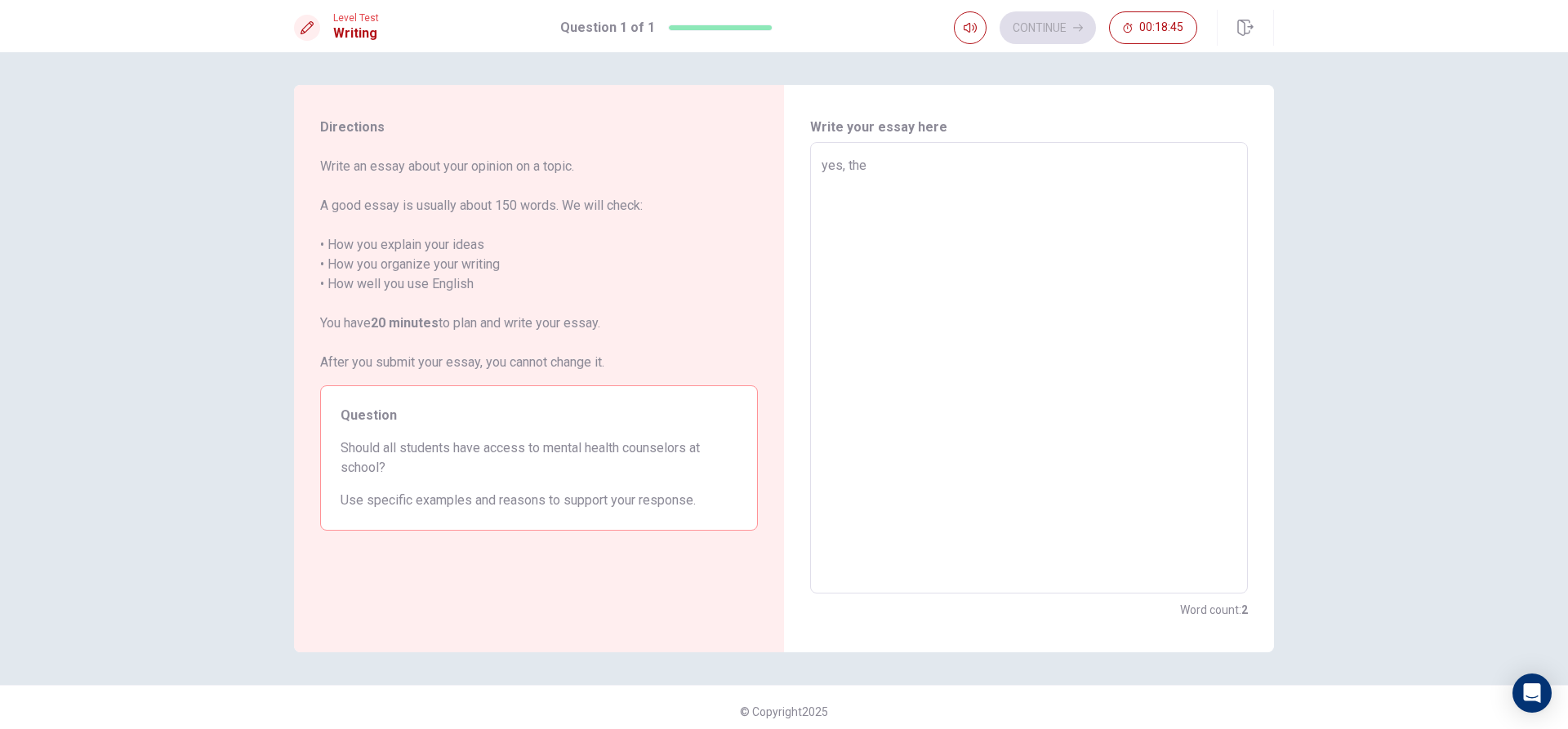
type textarea "yes, the s"
type textarea "x"
type textarea "yes, the st"
type textarea "x"
type textarea "yes, the stu"
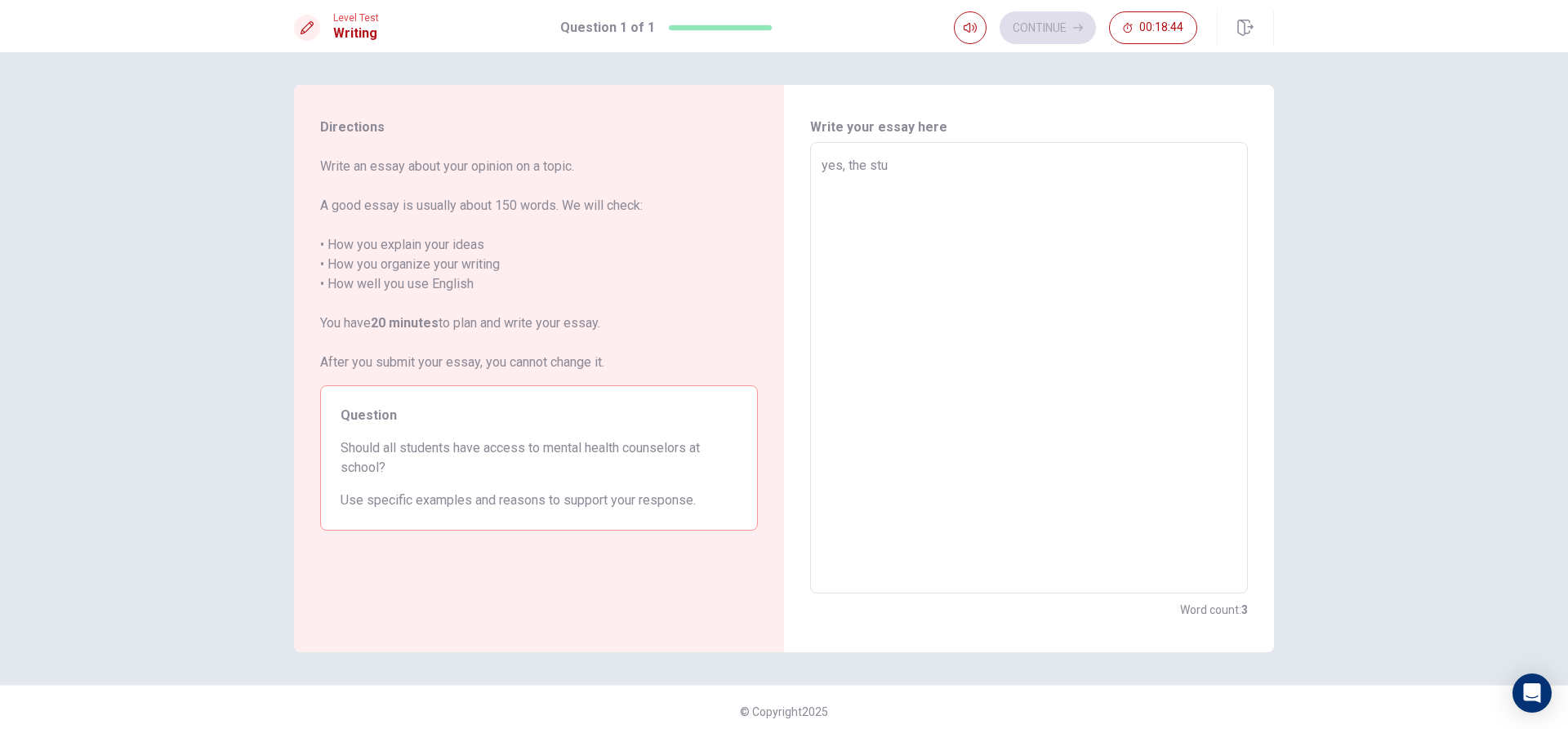
type textarea "x"
type textarea "yes, the stud"
type textarea "x"
type textarea "yes, the stude"
type textarea "x"
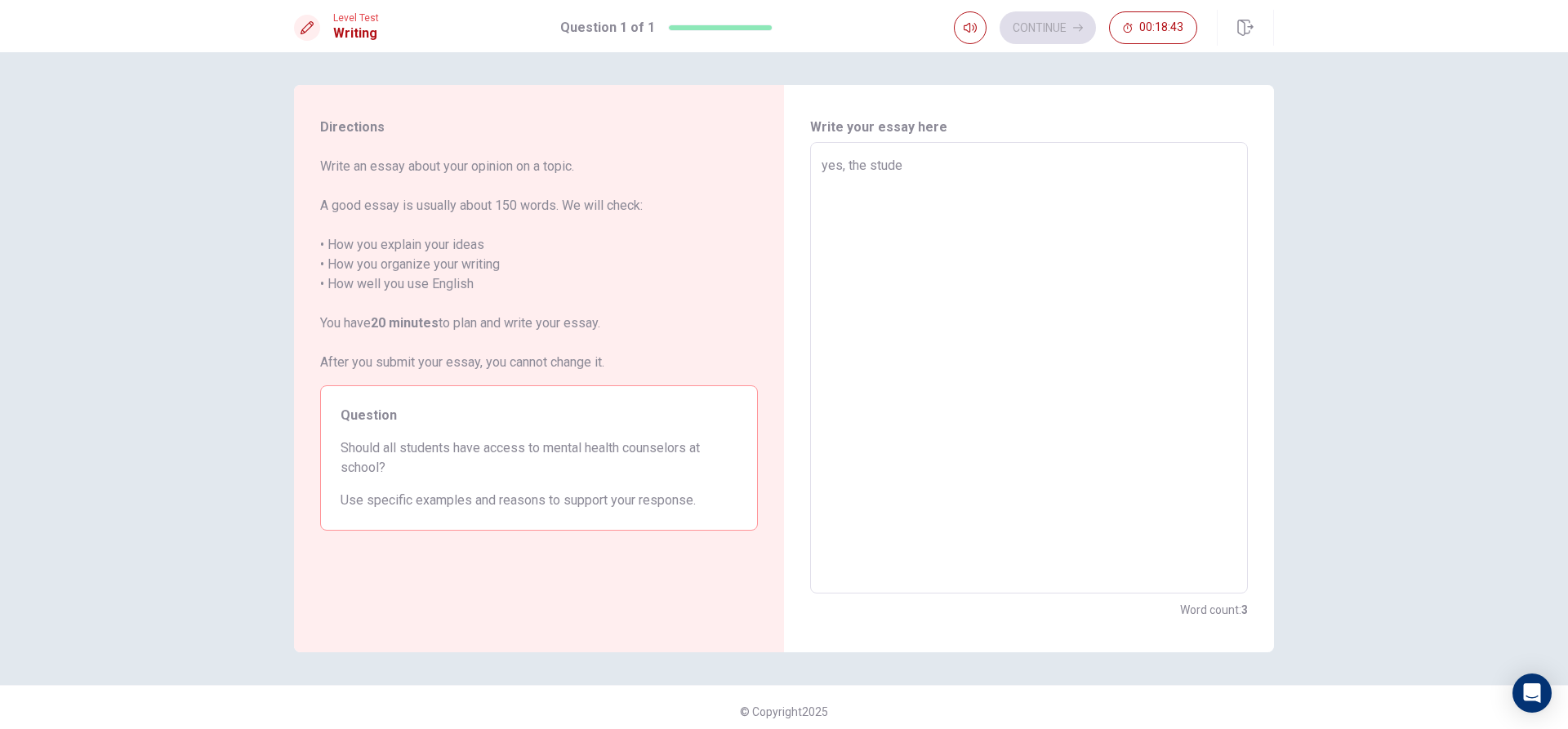
type textarea "yes, the studea"
type textarea "x"
type textarea "yes, the stude"
type textarea "x"
type textarea "yes, the studen"
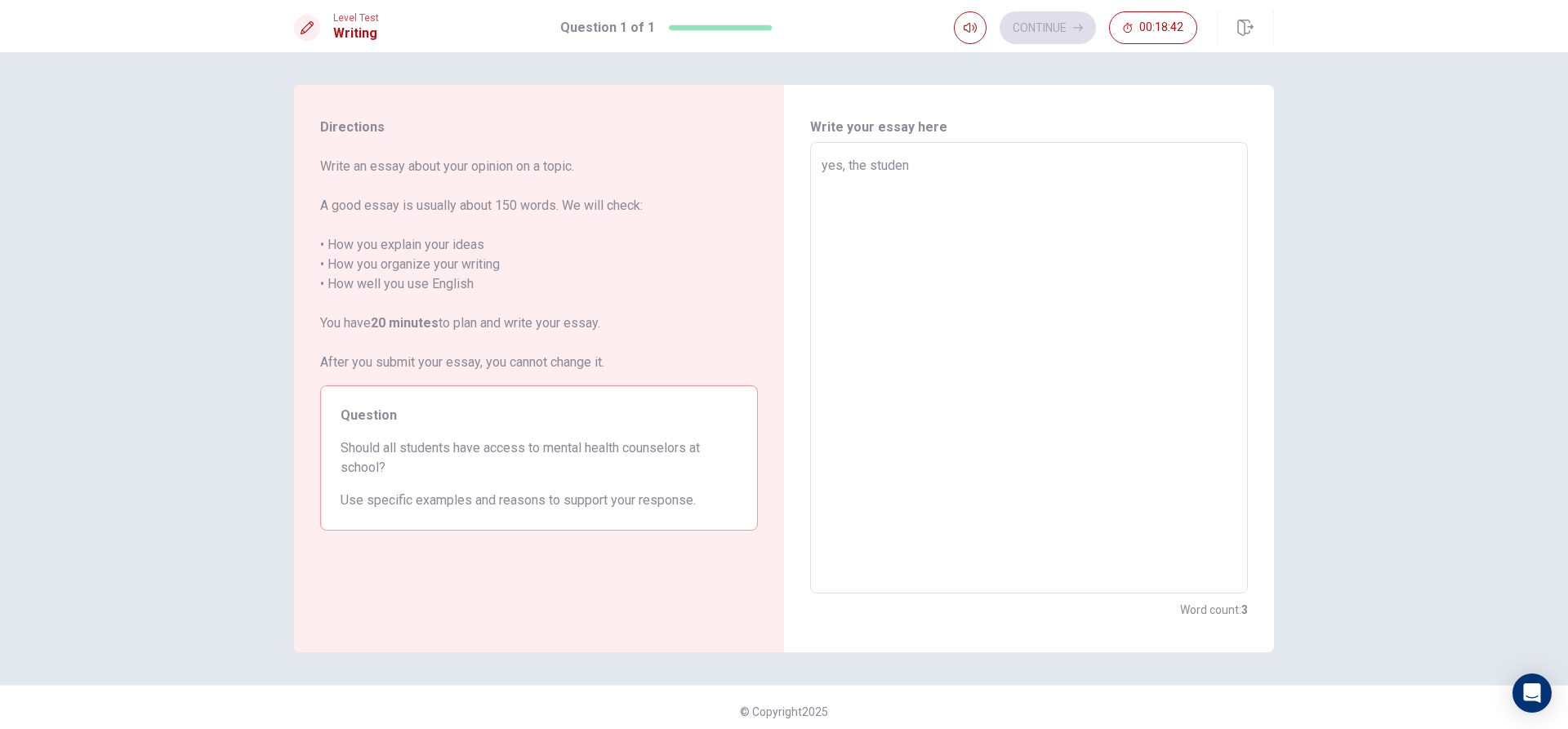
type textarea "x"
type textarea "yes, the student"
type textarea "x"
type textarea "yes, the students"
type textarea "x"
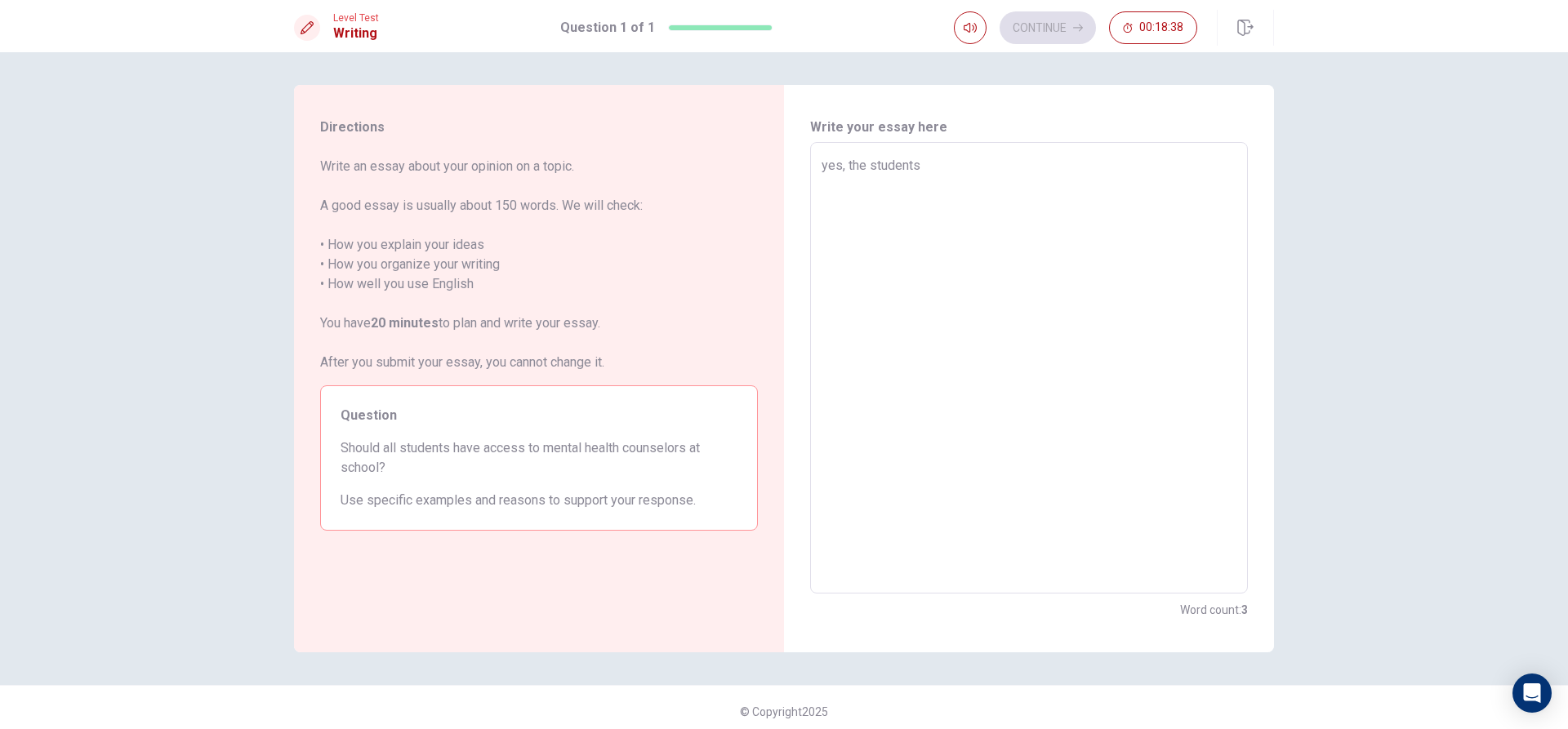
type textarea "yes, the studentsh"
type textarea "x"
type textarea "yes, the studentsho"
type textarea "x"
type textarea "yes, the studentshou"
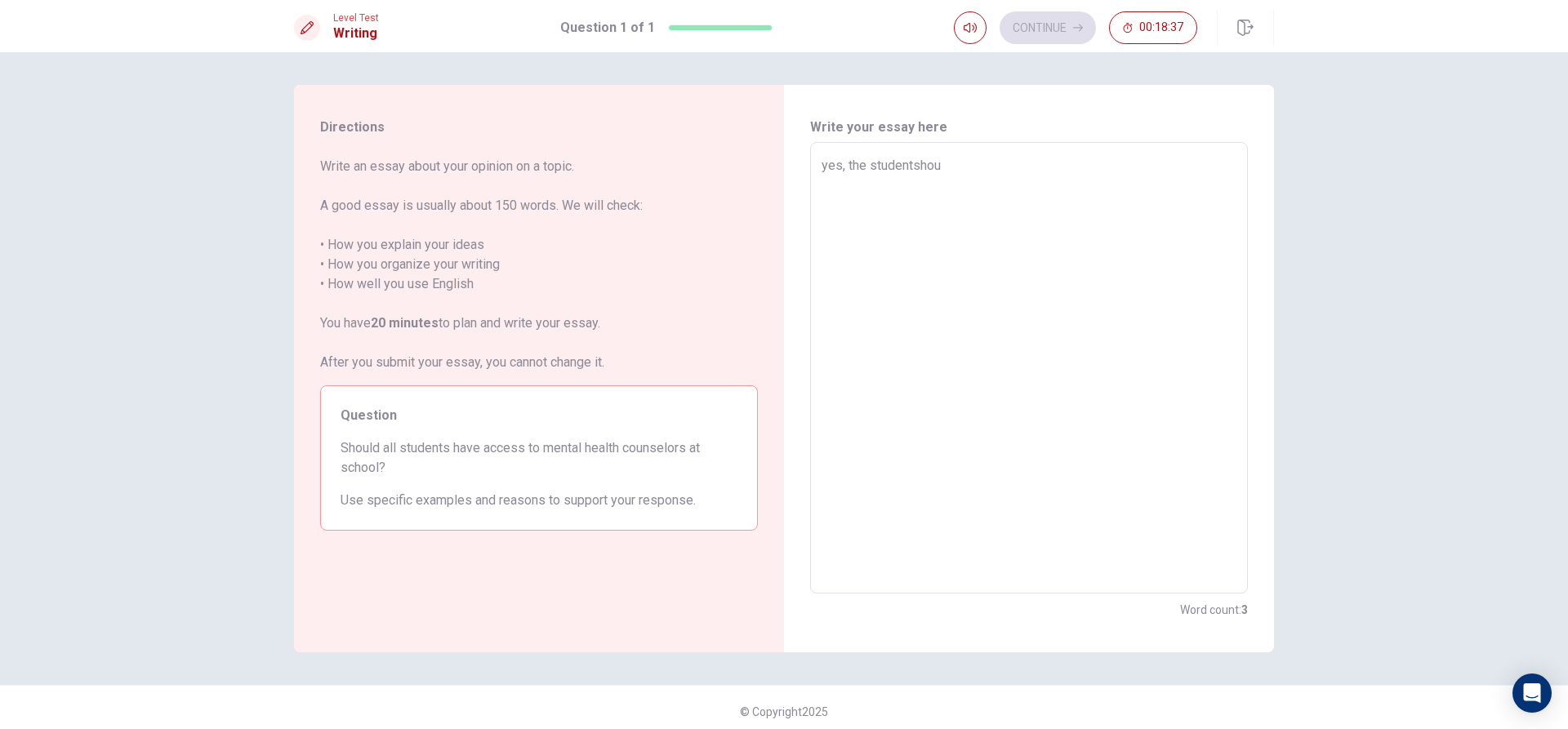
type textarea "x"
type textarea "yes, the studentshoul"
type textarea "x"
type textarea "yes, the studentshould"
type textarea "x"
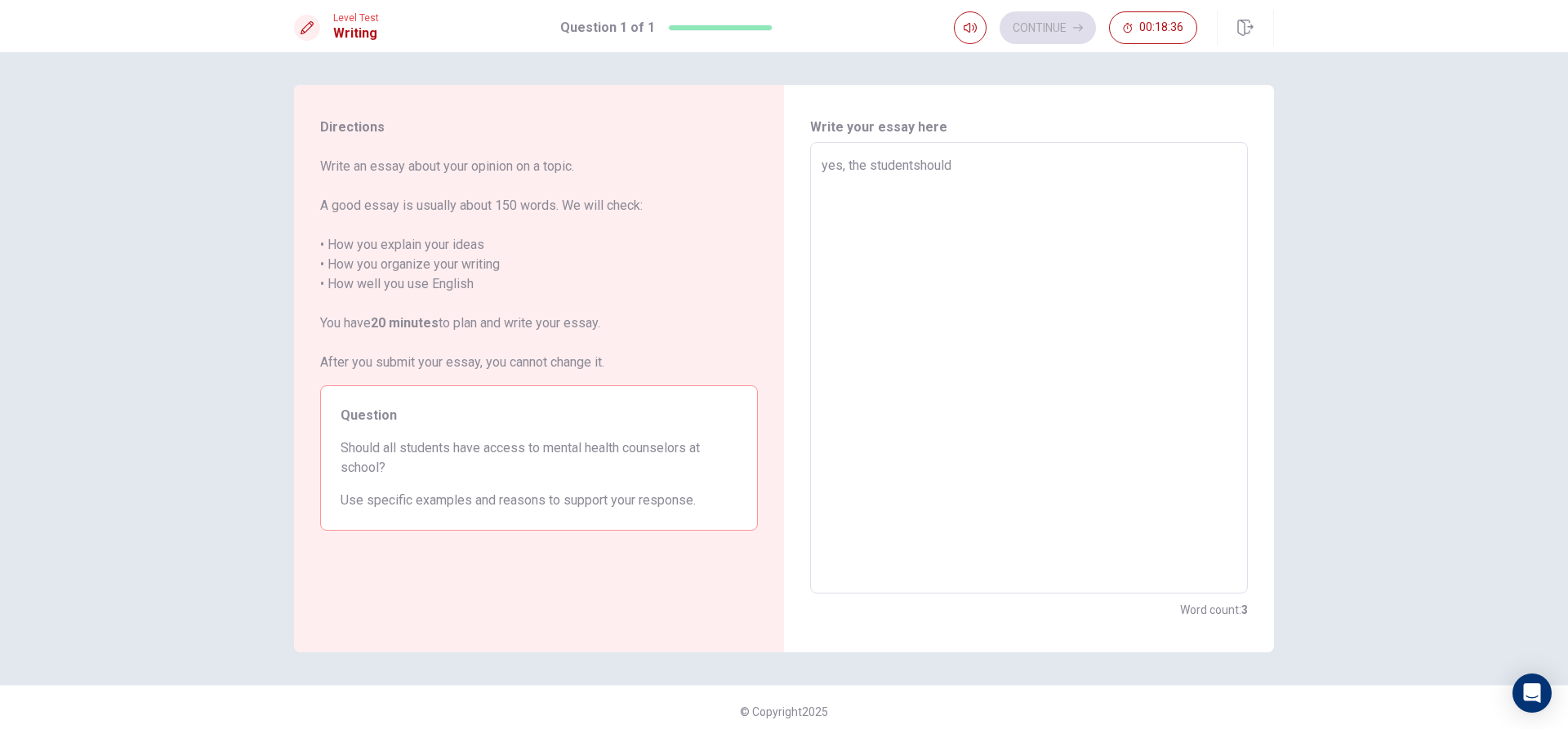
type textarea "yes, the studentshouldh"
type textarea "x"
type textarea "yes, the studentshouldha"
type textarea "x"
type textarea "yes, the studentshouldhav"
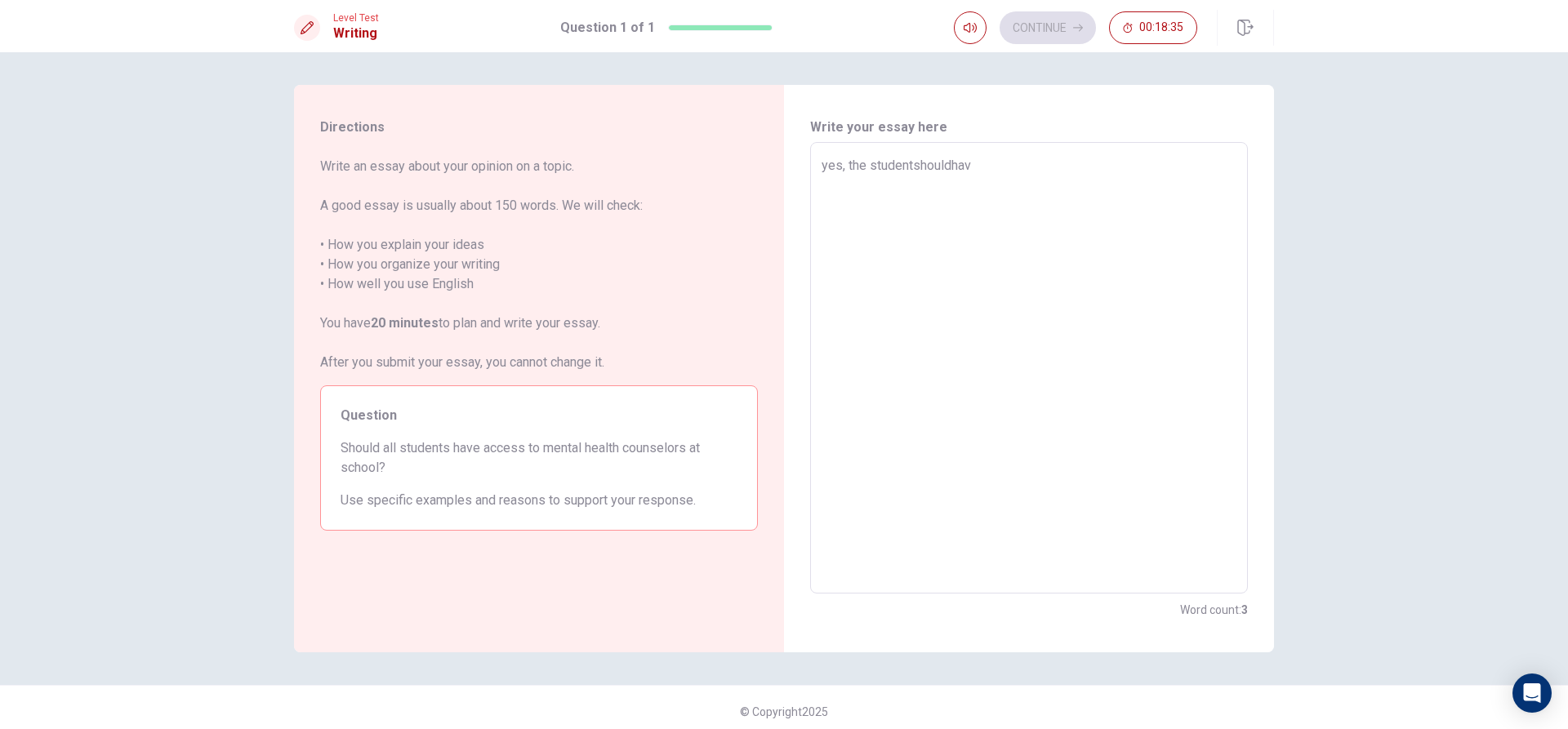
type textarea "x"
type textarea "yes, the studentshouldhave"
type textarea "x"
type textarea "yes, the studentshouldhave"
type textarea "x"
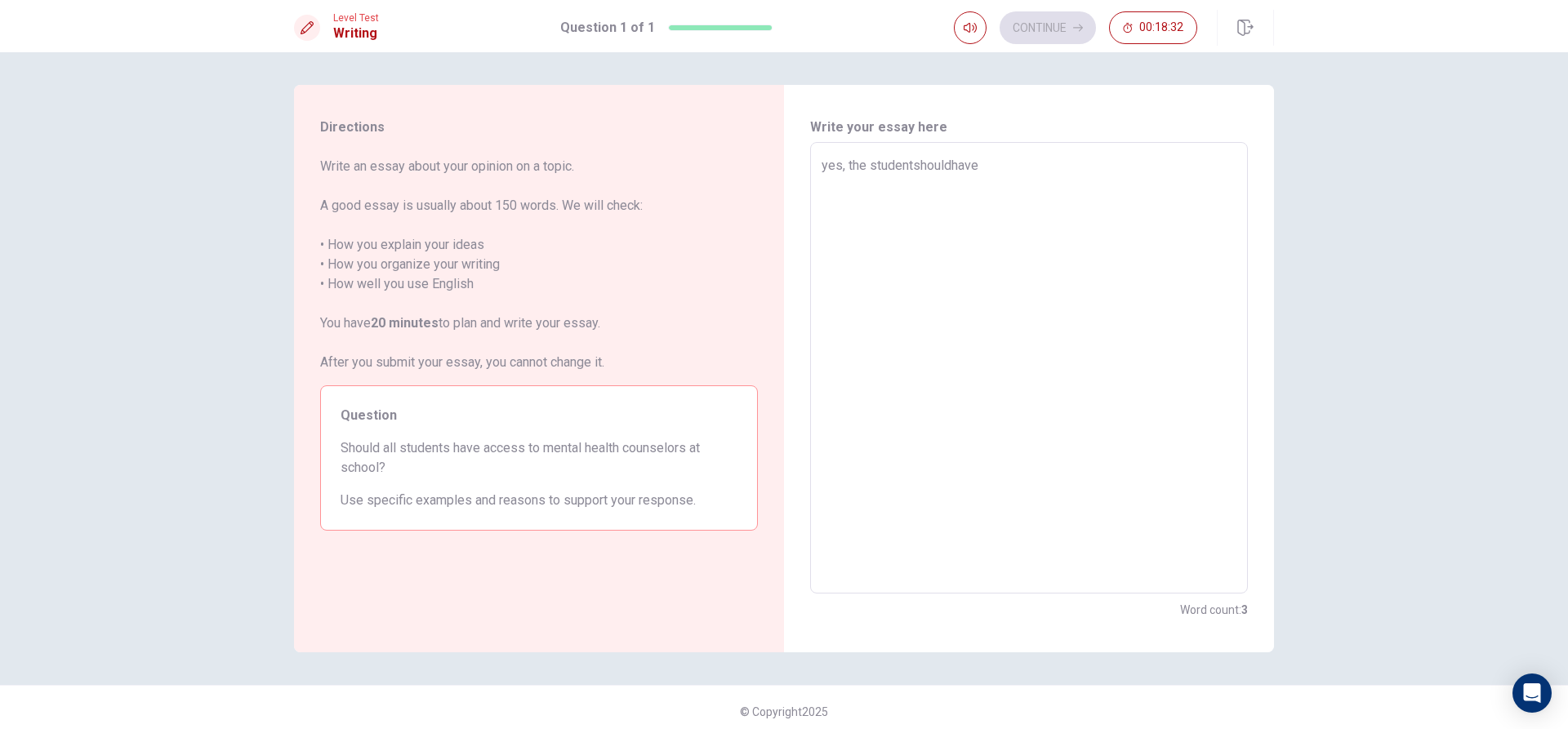
type textarea "yes, the studentshouldhave"
type textarea "x"
type textarea "yes, the studentshouldhav"
type textarea "x"
type textarea "yes, the studentshouldha"
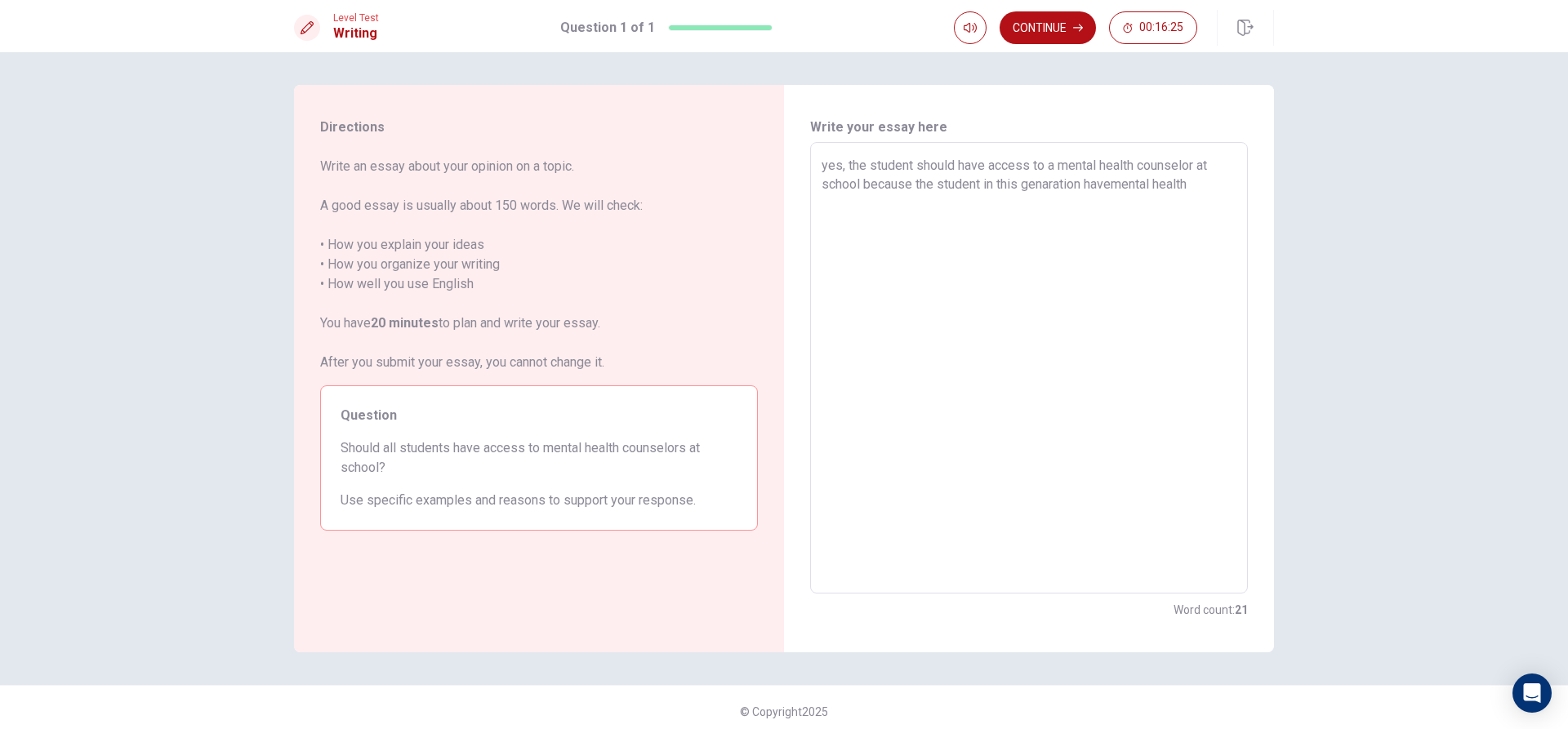
click at [1108, 185] on textarea "yes, the student should have access to a mental health counselor at school beca…" at bounding box center [1029, 367] width 415 height 424
click at [1112, 183] on textarea "yes, the student should have access to a mental health counselor at school beca…" at bounding box center [1029, 367] width 415 height 424
click at [1193, 186] on textarea "yes, the student should have access to a mental health counselor at school beca…" at bounding box center [1029, 367] width 415 height 424
click at [850, 237] on textarea "yes, the student should have access to a mental health counselor at school beca…" at bounding box center [1029, 367] width 415 height 424
click at [892, 242] on textarea "yes, the student should have access to a mental health counselor at school beca…" at bounding box center [1029, 367] width 415 height 424
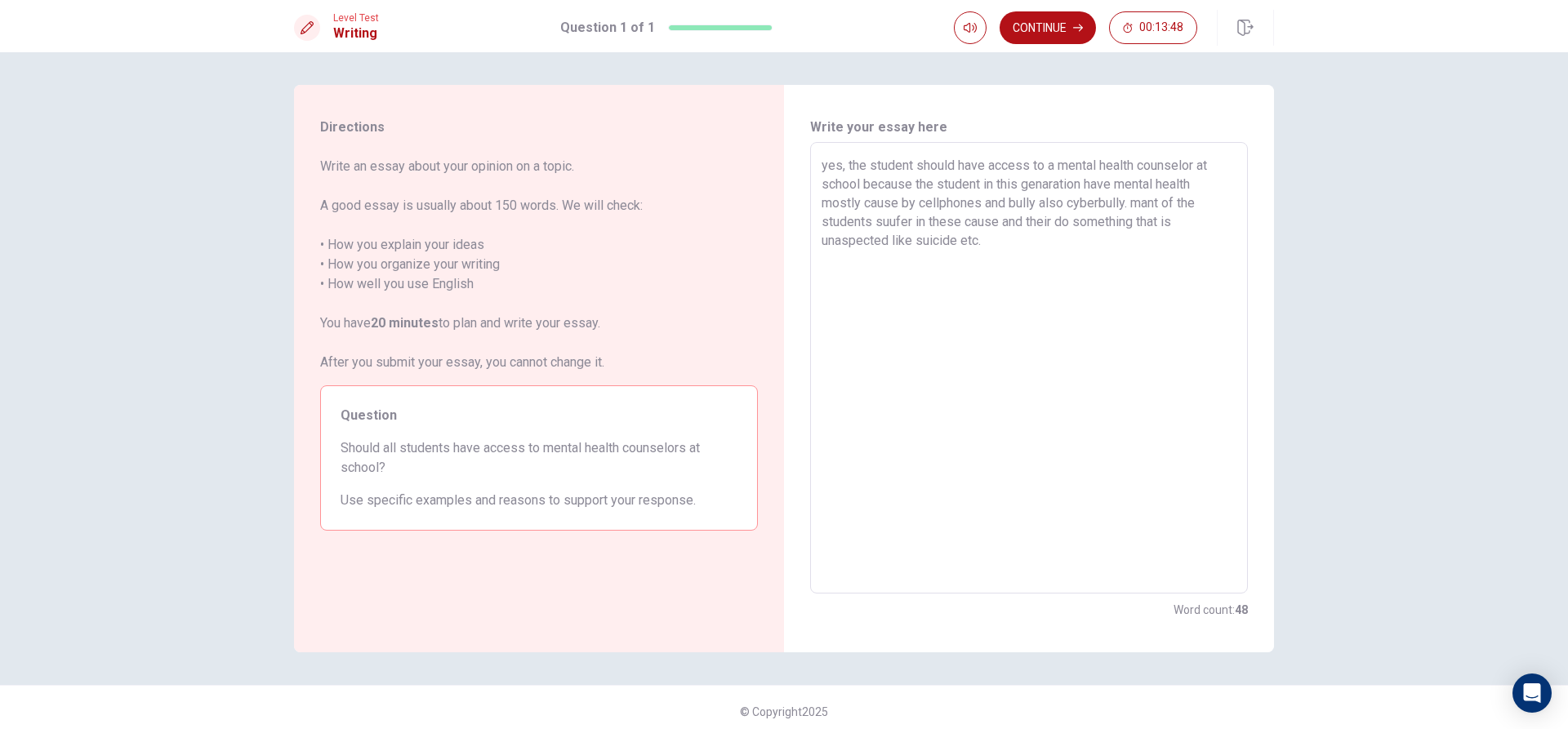
click at [1159, 204] on textarea "yes, the student should have access to a mental health counselor at school beca…" at bounding box center [1029, 367] width 415 height 424
click at [891, 221] on textarea "yes, the student should have access to a mental health counselor at school beca…" at bounding box center [1029, 367] width 415 height 424
click at [980, 243] on textarea "yes, the student should have access to a mental health counselor at school beca…" at bounding box center [1029, 367] width 415 height 424
click at [988, 223] on textarea "yes, the student should have access to a mental health counselor at school beca…" at bounding box center [1029, 367] width 415 height 424
click at [993, 223] on textarea "yes, the student should have access to a mental health counselor at school beca…" at bounding box center [1029, 367] width 415 height 424
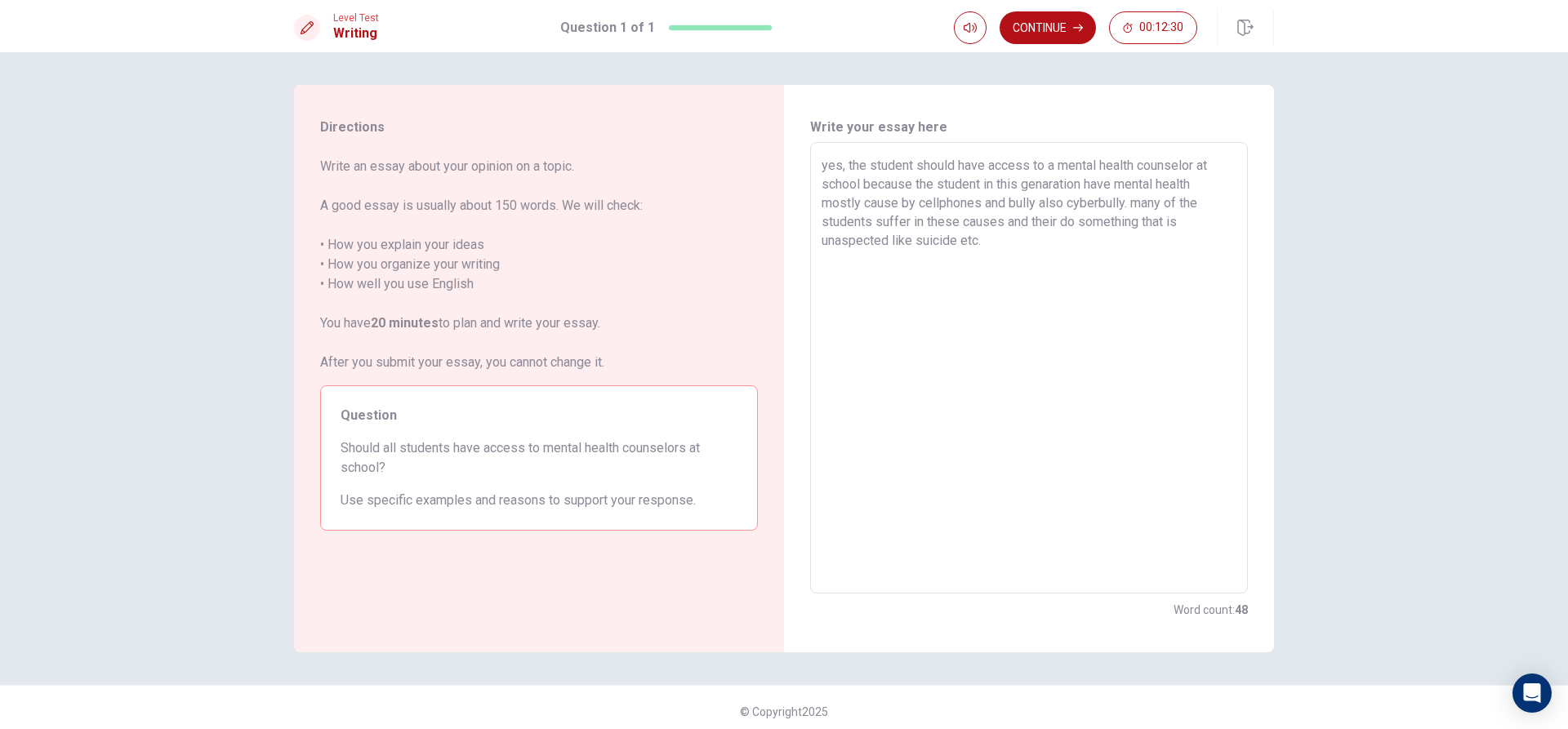
click at [979, 239] on textarea "yes, the student should have access to a mental health counselor at school beca…" at bounding box center [1029, 367] width 415 height 424
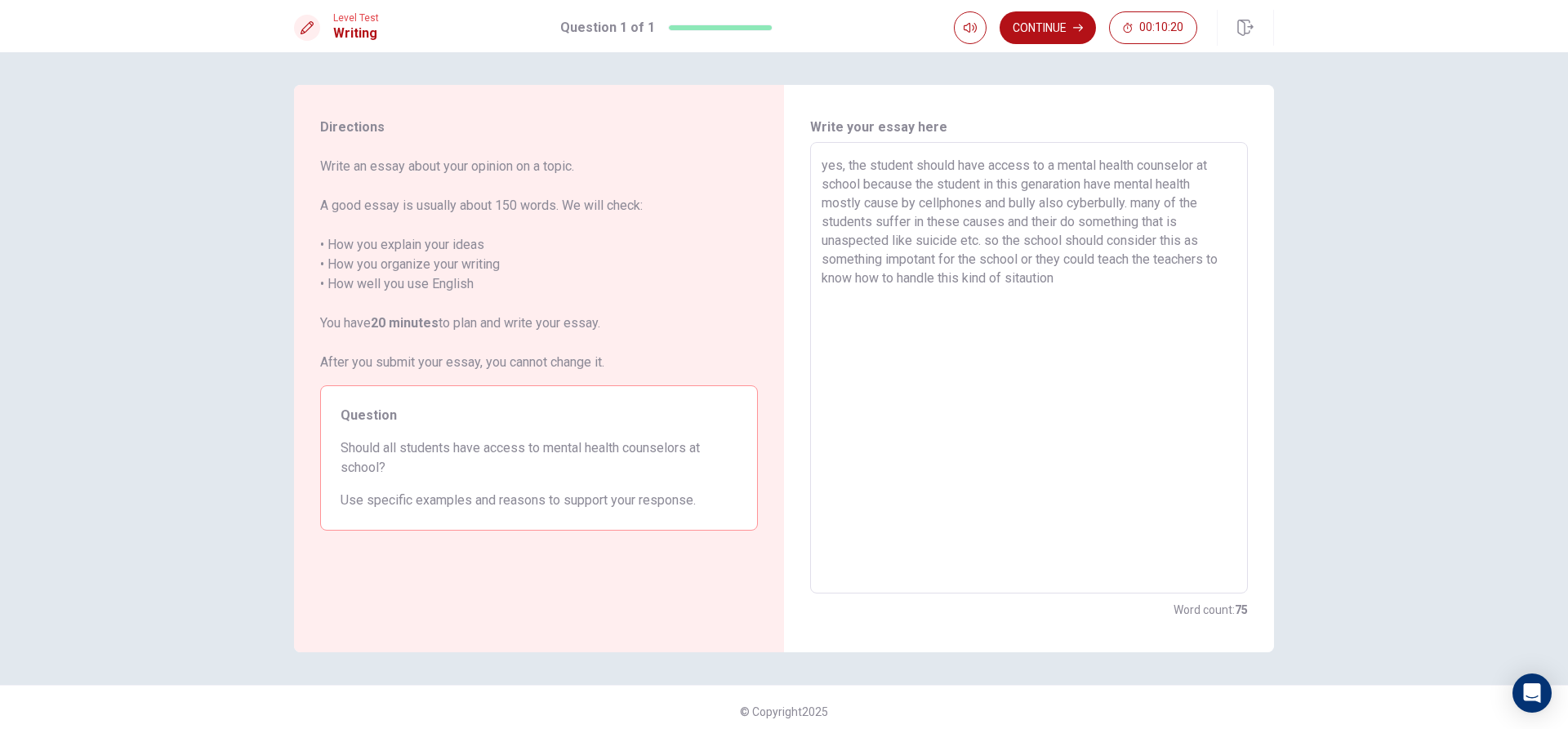
click at [1033, 279] on textarea "yes, the student should have access to a mental health counselor at school beca…" at bounding box center [1029, 367] width 415 height 424
click at [1058, 279] on textarea "yes, the student should have access to a mental health counselor at school beca…" at bounding box center [1029, 367] width 415 height 424
click at [1071, 302] on textarea "yes, the student should have access to a mental health counselor at school beca…" at bounding box center [1029, 367] width 415 height 424
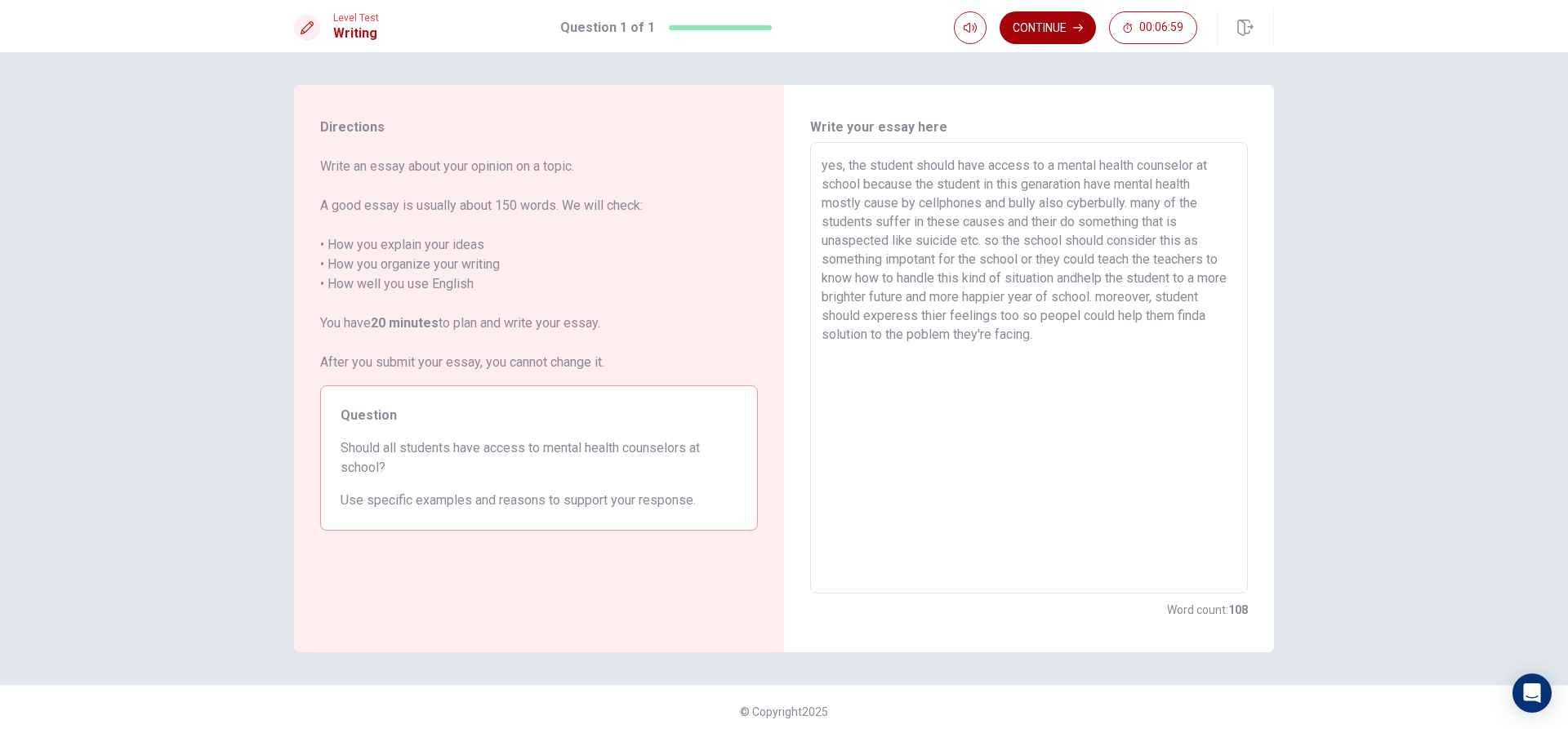
click at [1048, 26] on button "Continue" at bounding box center [1047, 27] width 97 height 32
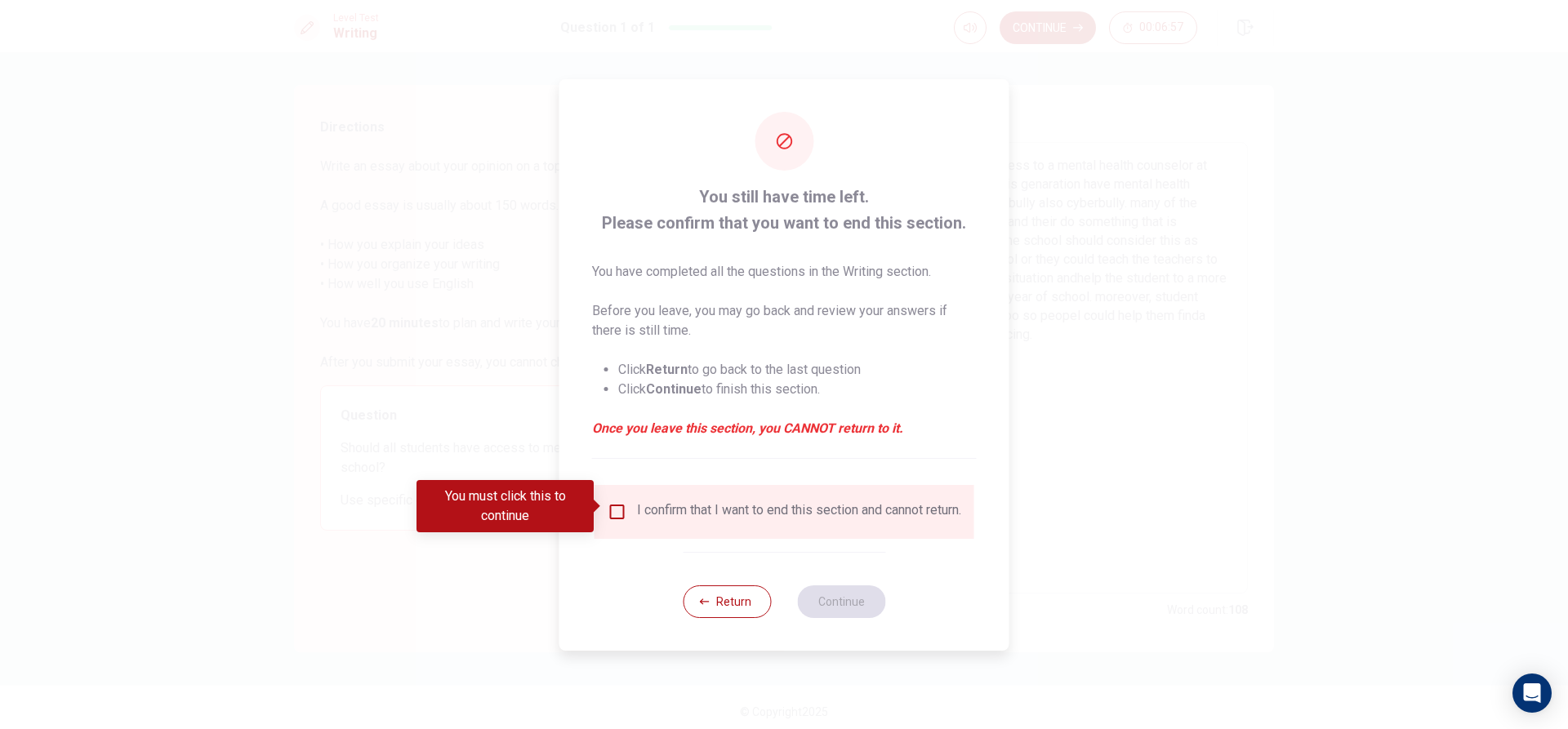
click at [610, 503] on input "You must click this to continue" at bounding box center [617, 512] width 19 height 19
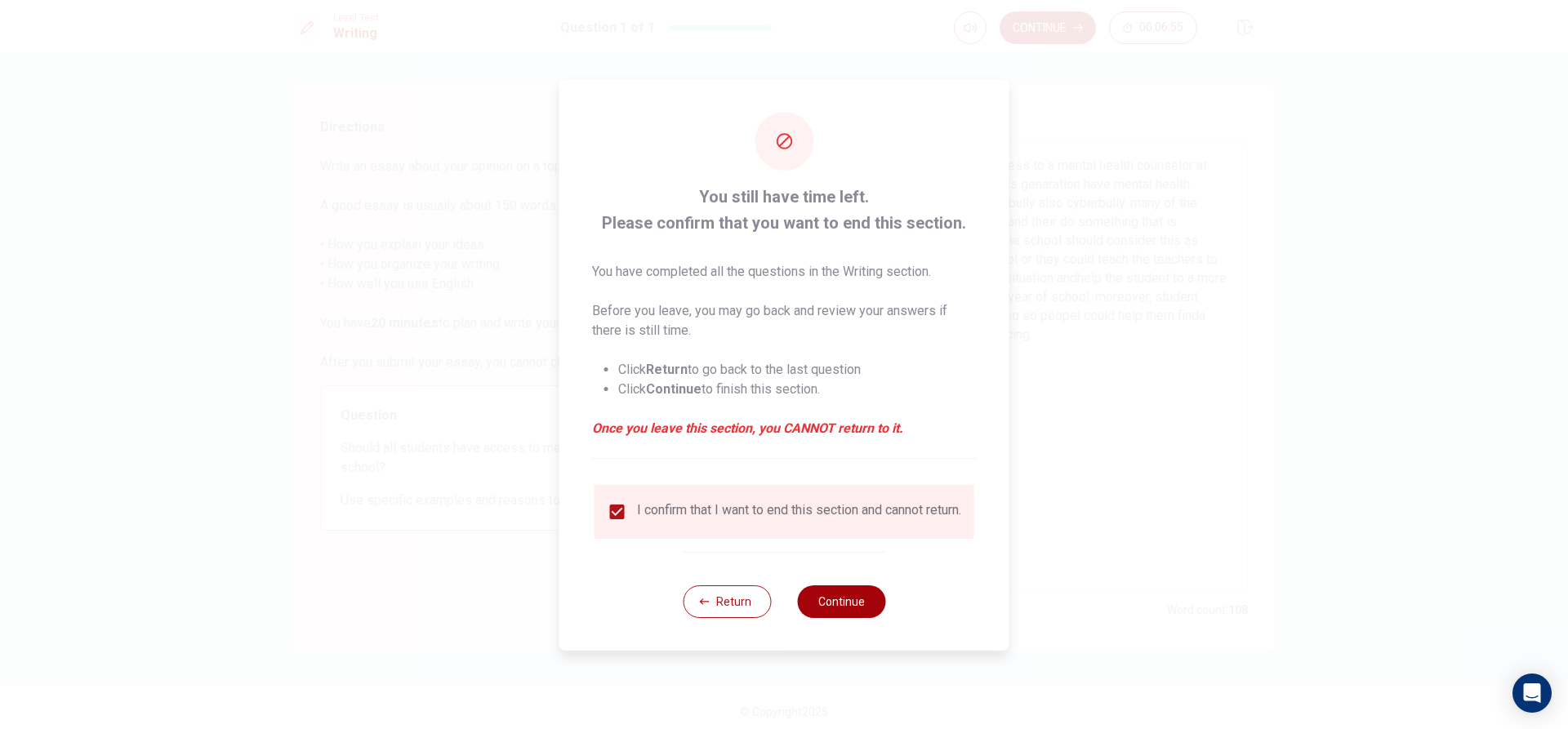
click at [860, 617] on button "Continue" at bounding box center [841, 601] width 88 height 32
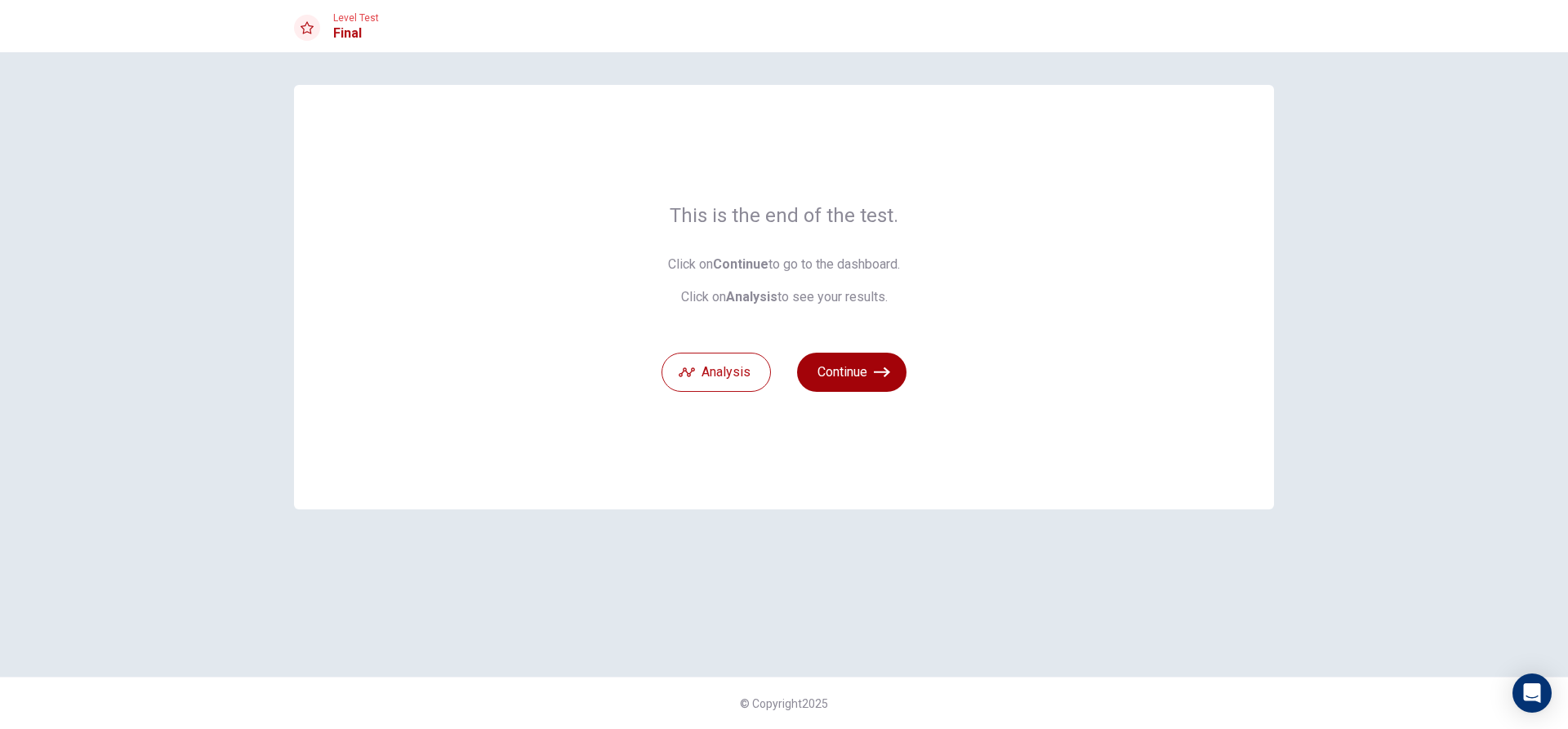
click at [866, 376] on button "Continue" at bounding box center [851, 372] width 110 height 40
